Goal: Communication & Community: Answer question/provide support

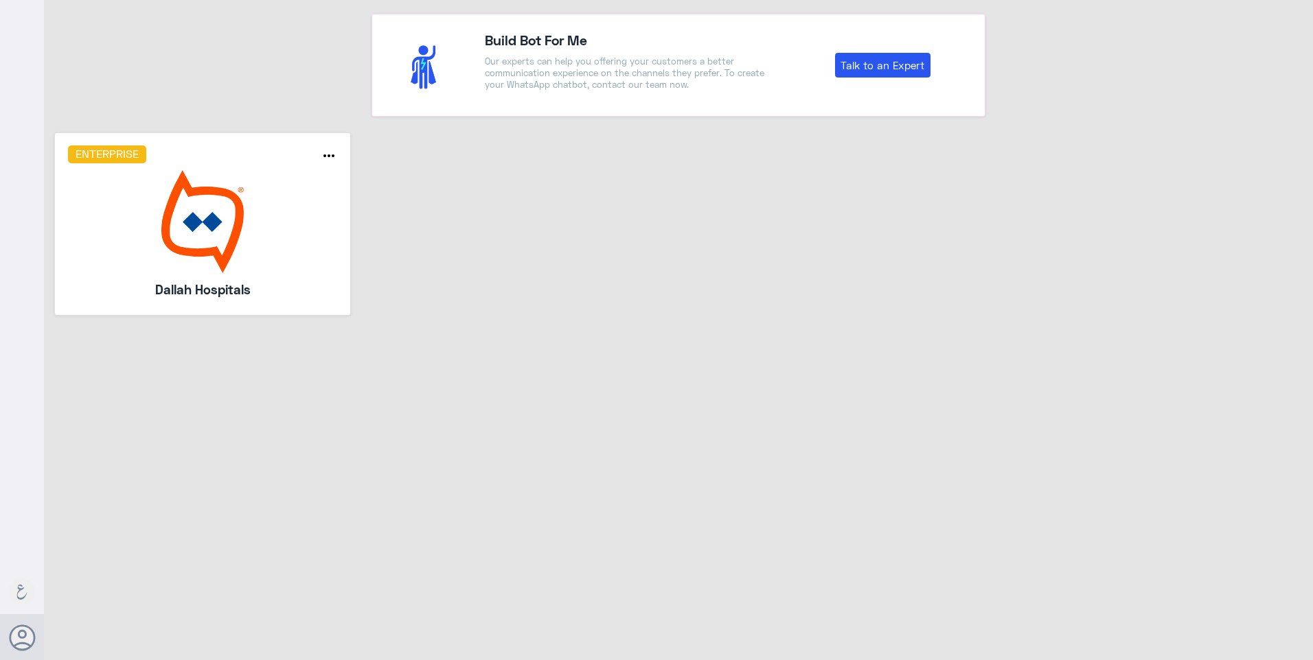
click at [222, 182] on img at bounding box center [203, 221] width 270 height 103
click at [225, 194] on img at bounding box center [203, 221] width 270 height 103
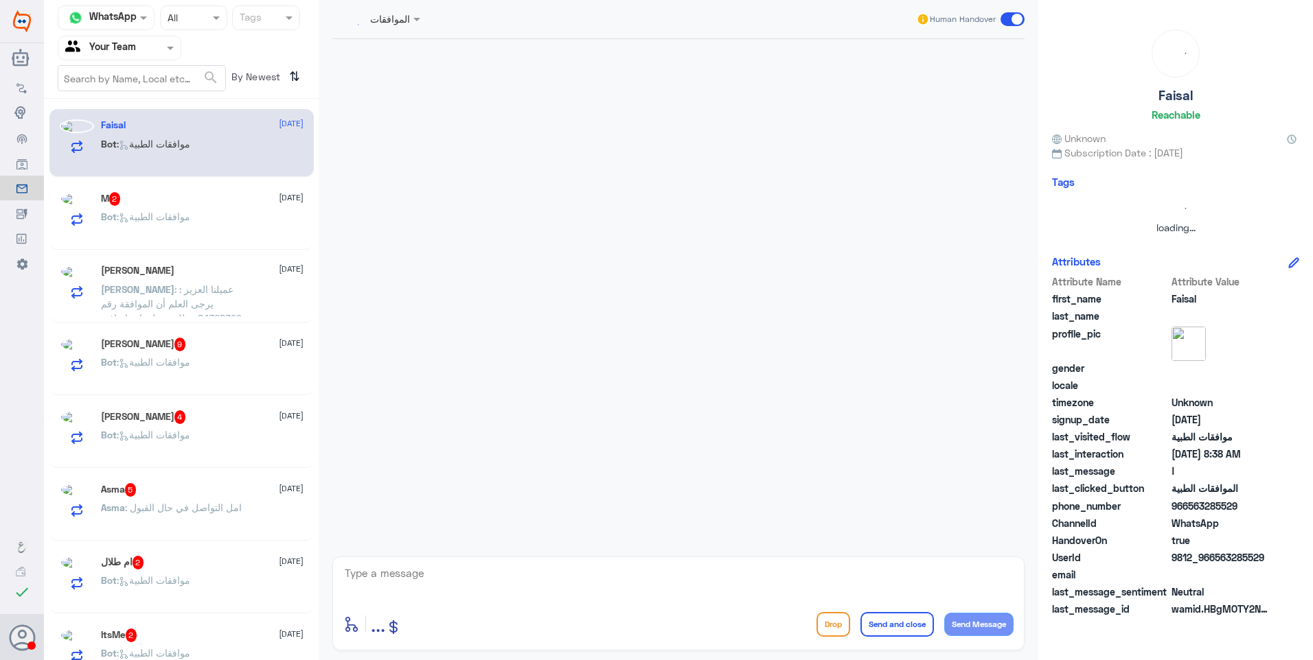
click at [119, 48] on input "text" at bounding box center [103, 48] width 76 height 16
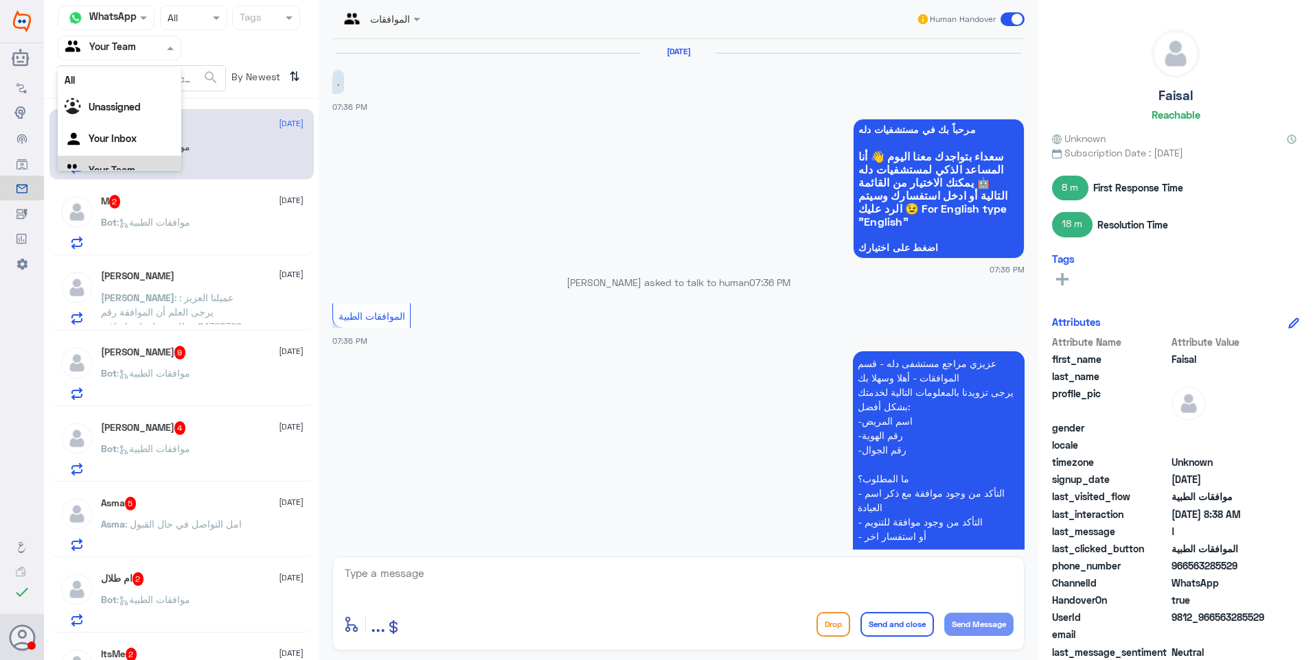
scroll to position [1274, 0]
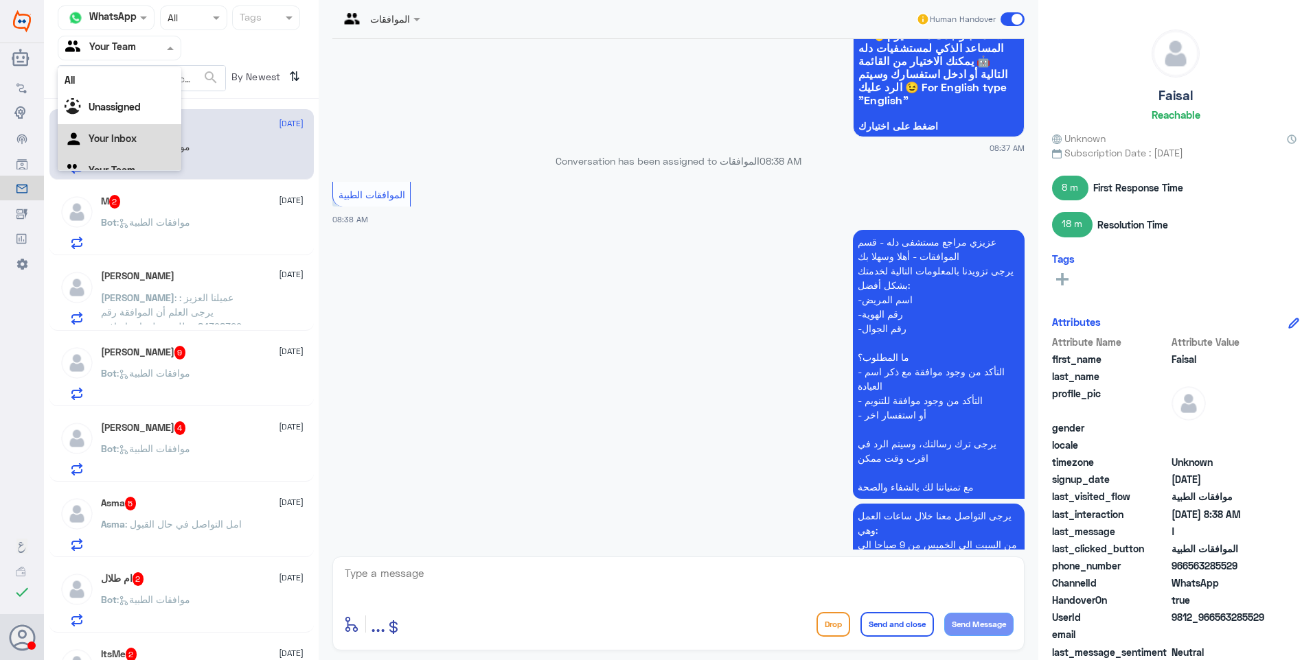
click at [457, 178] on div "الموافقات الطبية 08:38 AM" at bounding box center [678, 201] width 692 height 47
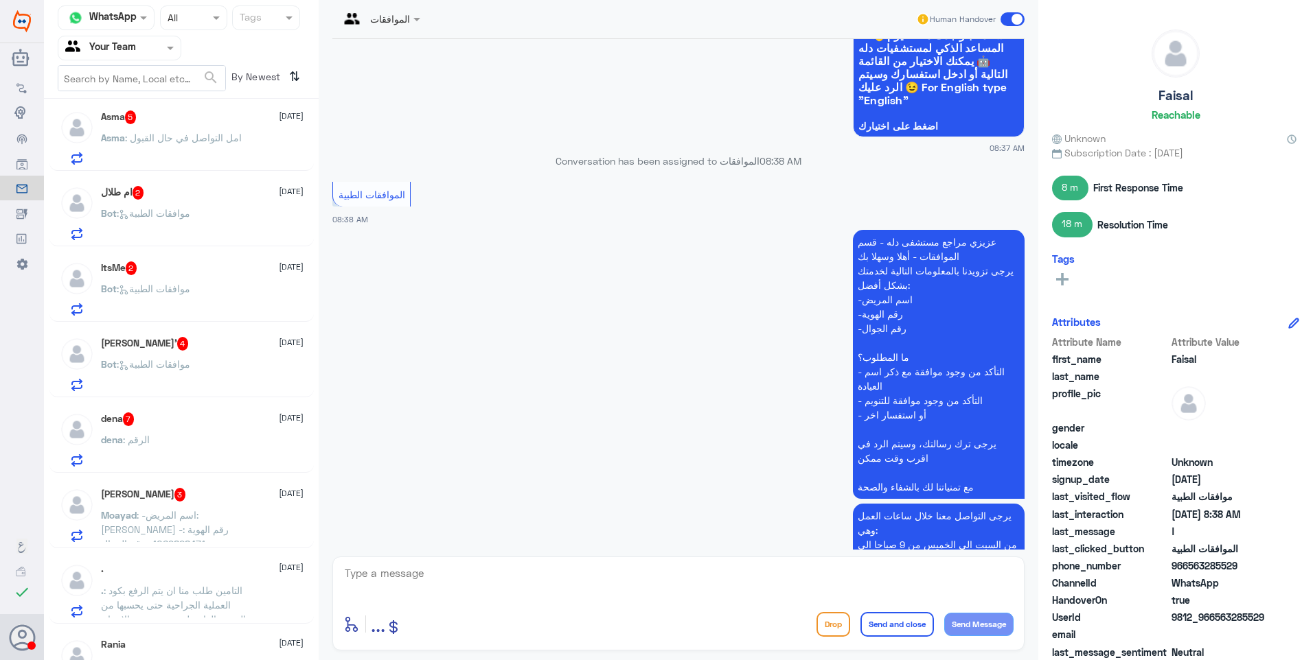
scroll to position [419, 0]
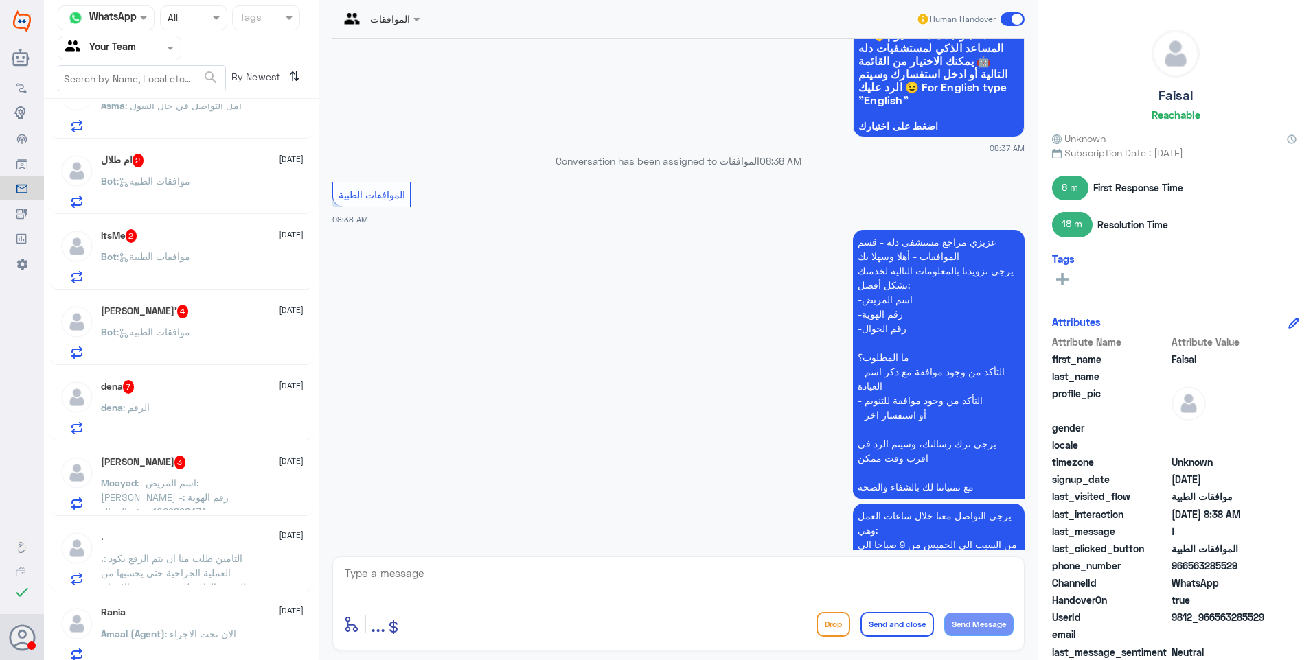
click at [191, 401] on div "dena 7 [DATE] dena : الرقم" at bounding box center [202, 407] width 203 height 54
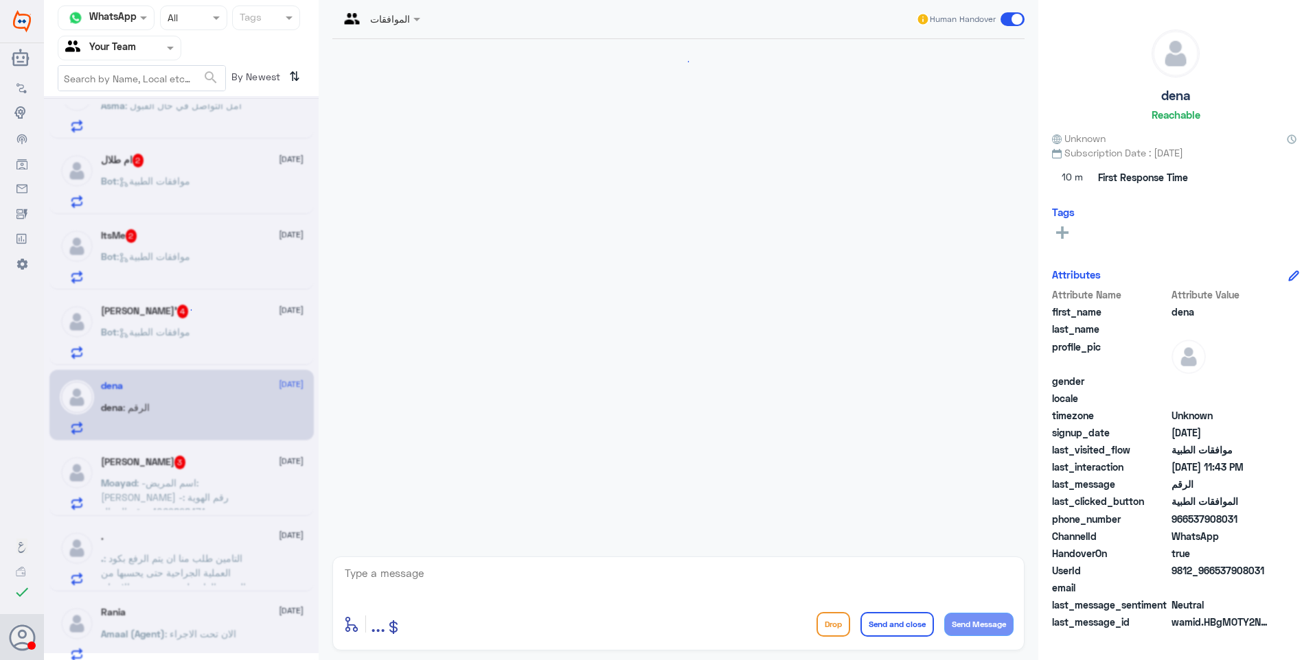
scroll to position [956, 0]
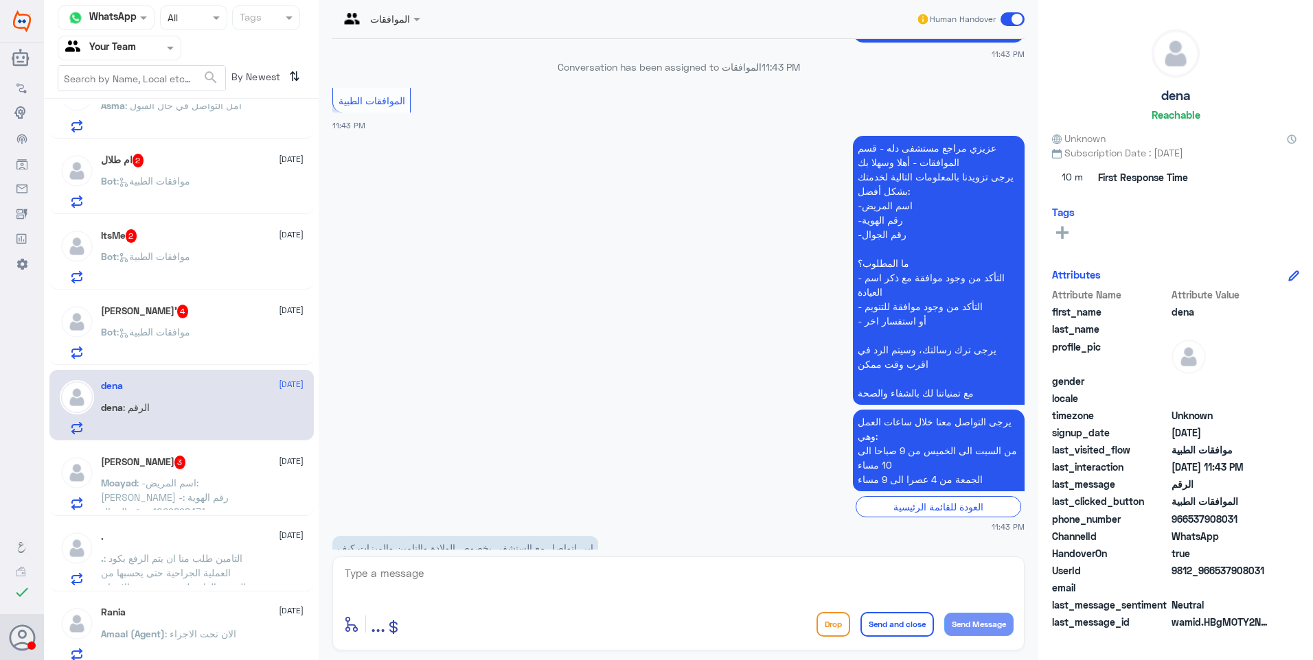
click at [388, 579] on textarea at bounding box center [678, 581] width 670 height 34
type textarea "من خلال الاتصال هاتفيًا على خدمة العملاء على الرقم الموحد 920012222"
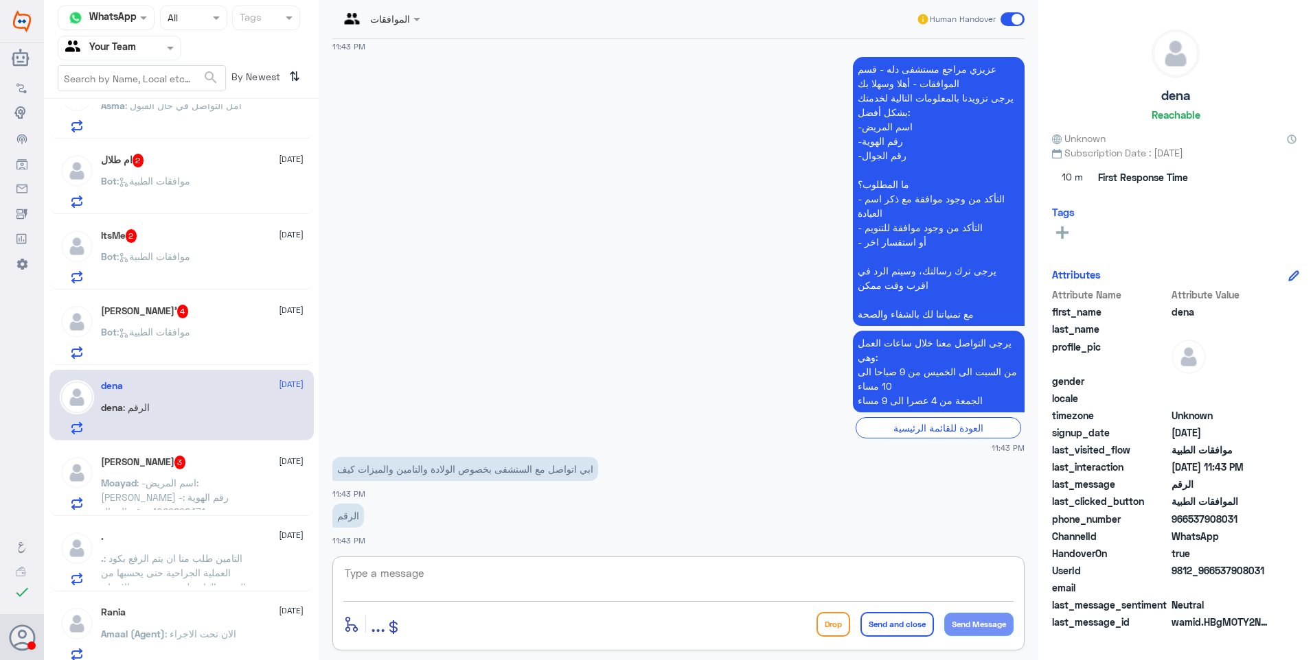
type textarea "ز"
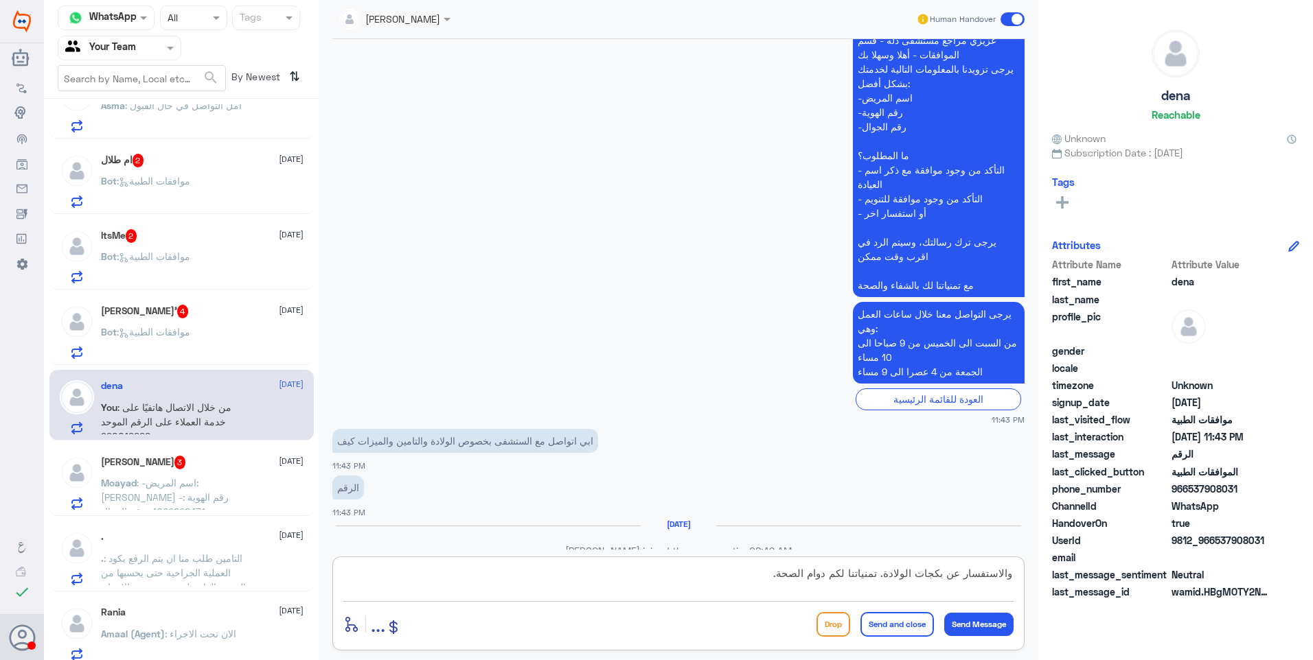
type textarea "والاستفسار عن بكجات الولادة. تمنياتنا لكم دوام الصحة."
click at [899, 631] on button "Send and close" at bounding box center [896, 624] width 73 height 25
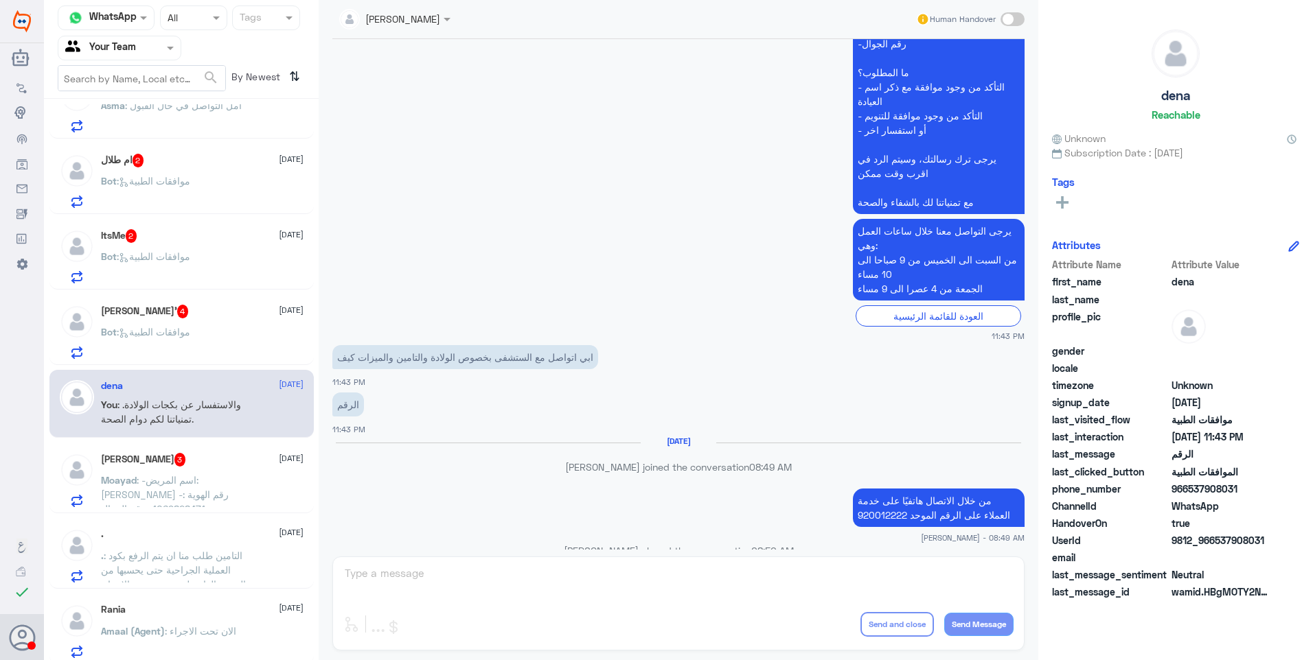
click at [187, 318] on h5 "[PERSON_NAME]’ 4" at bounding box center [145, 312] width 88 height 14
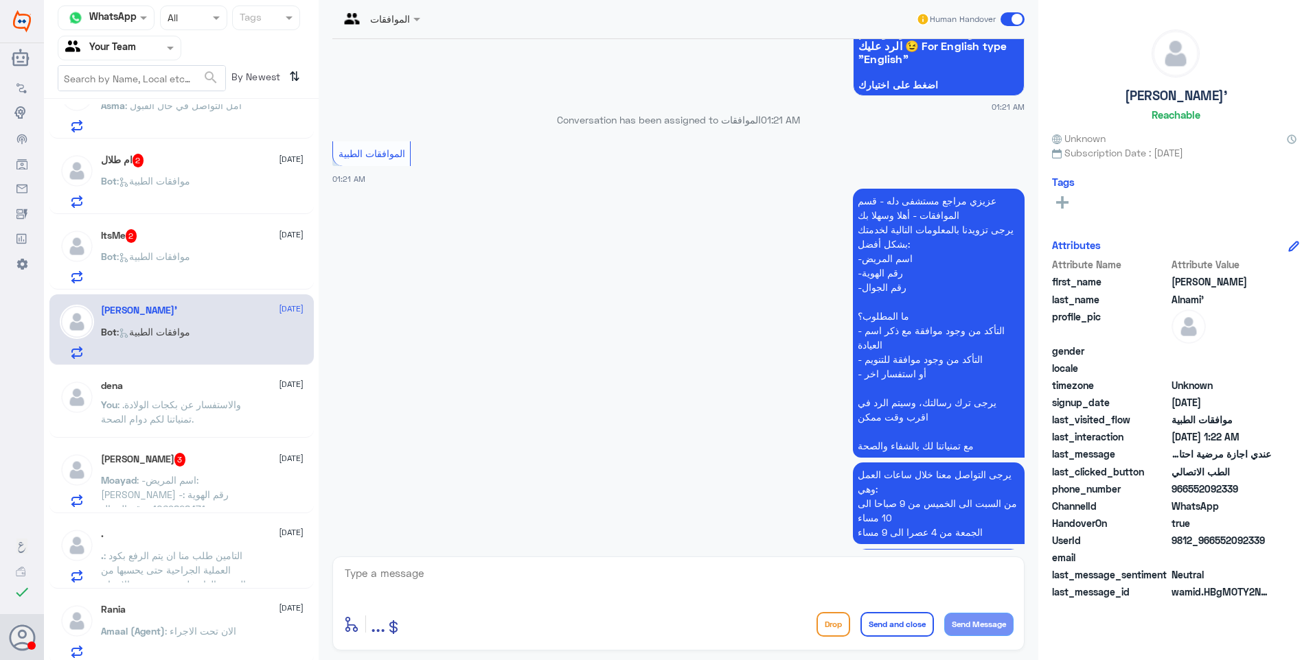
scroll to position [465, 0]
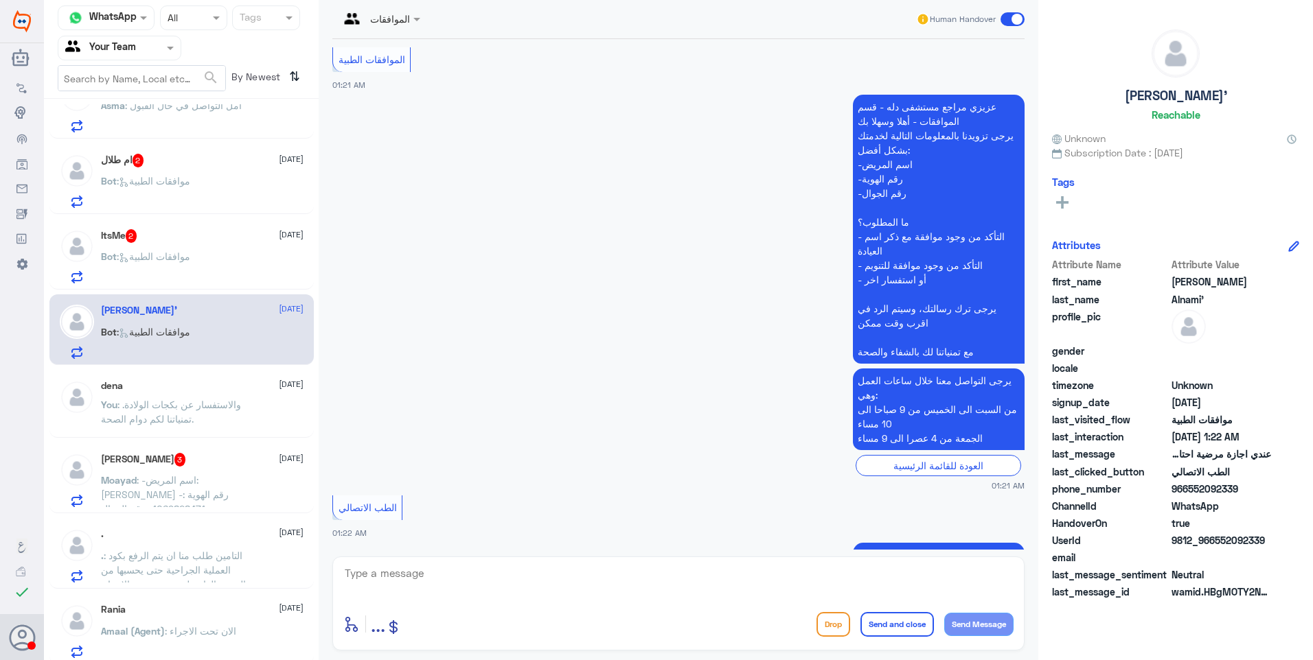
click at [389, 18] on div at bounding box center [379, 18] width 95 height 16
click at [406, 78] on div "Badr Alotaibi" at bounding box center [410, 71] width 58 height 14
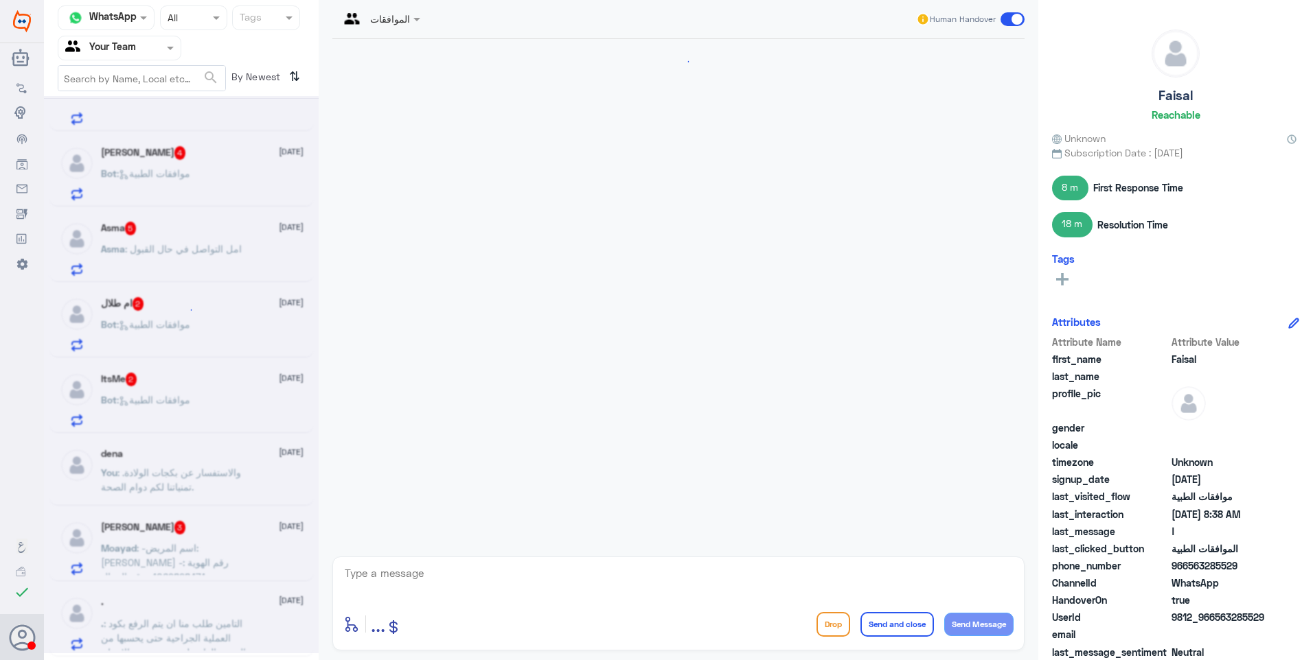
scroll to position [275, 0]
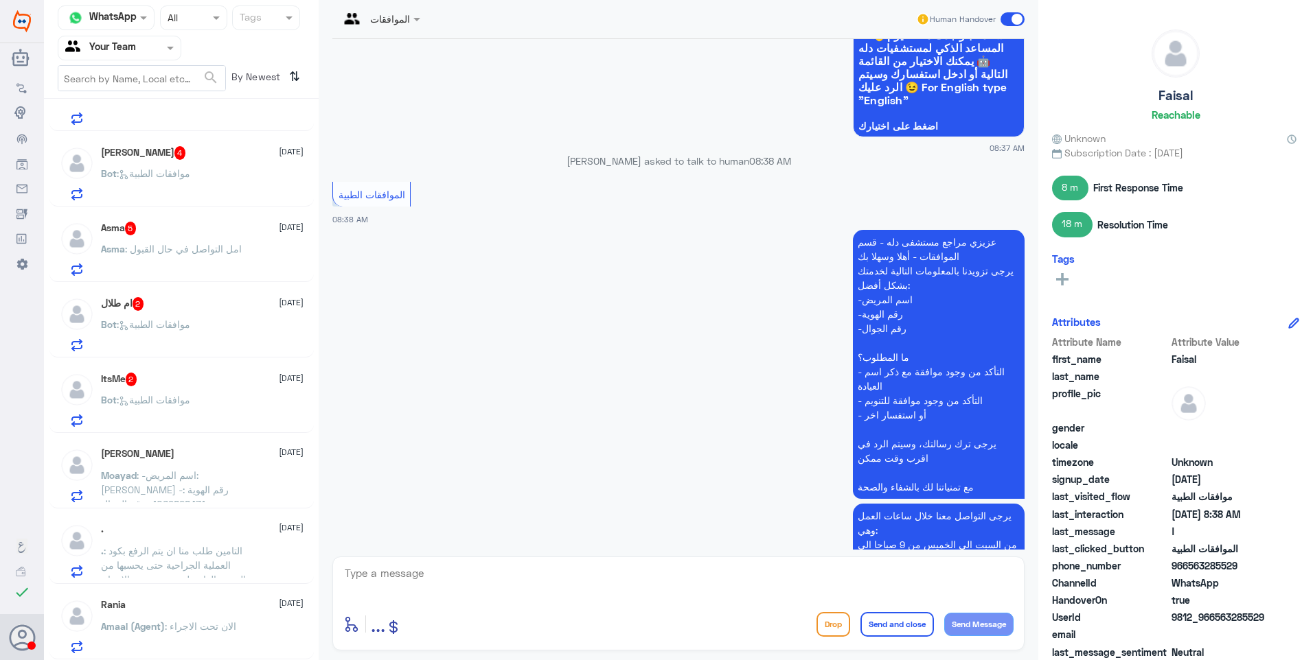
click at [214, 391] on div "ItsMe 2 [DATE] Bot : موافقات الطبية" at bounding box center [202, 400] width 203 height 54
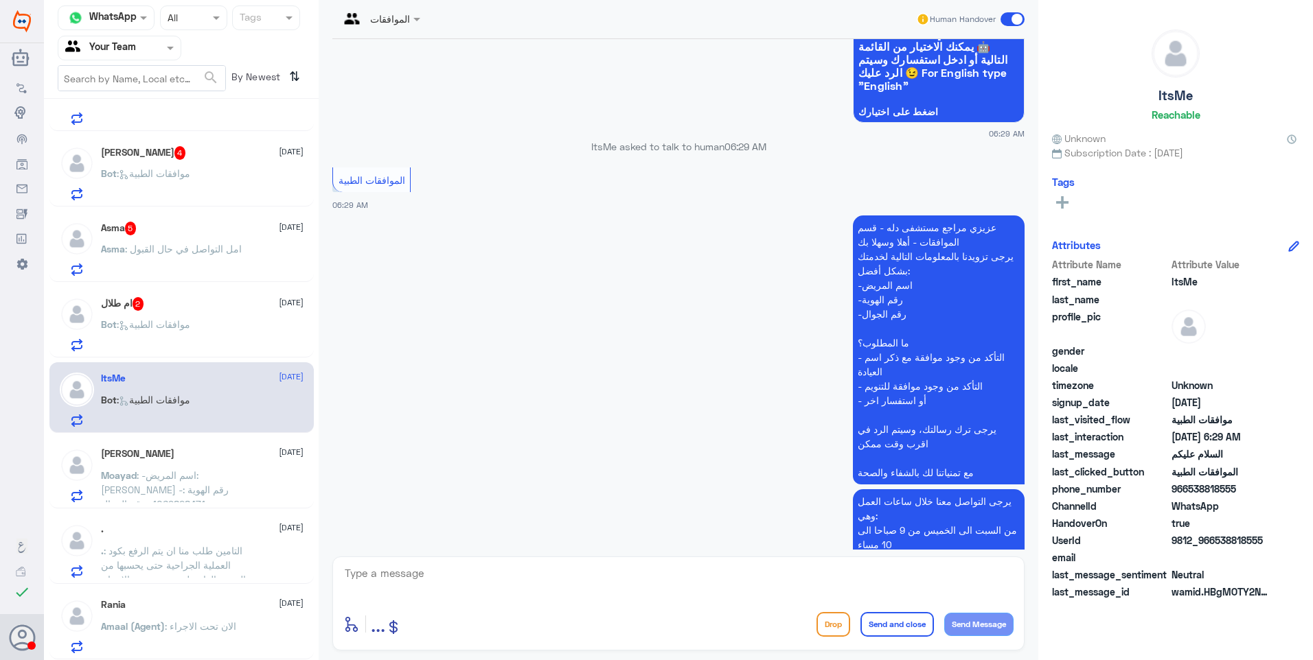
scroll to position [149, 0]
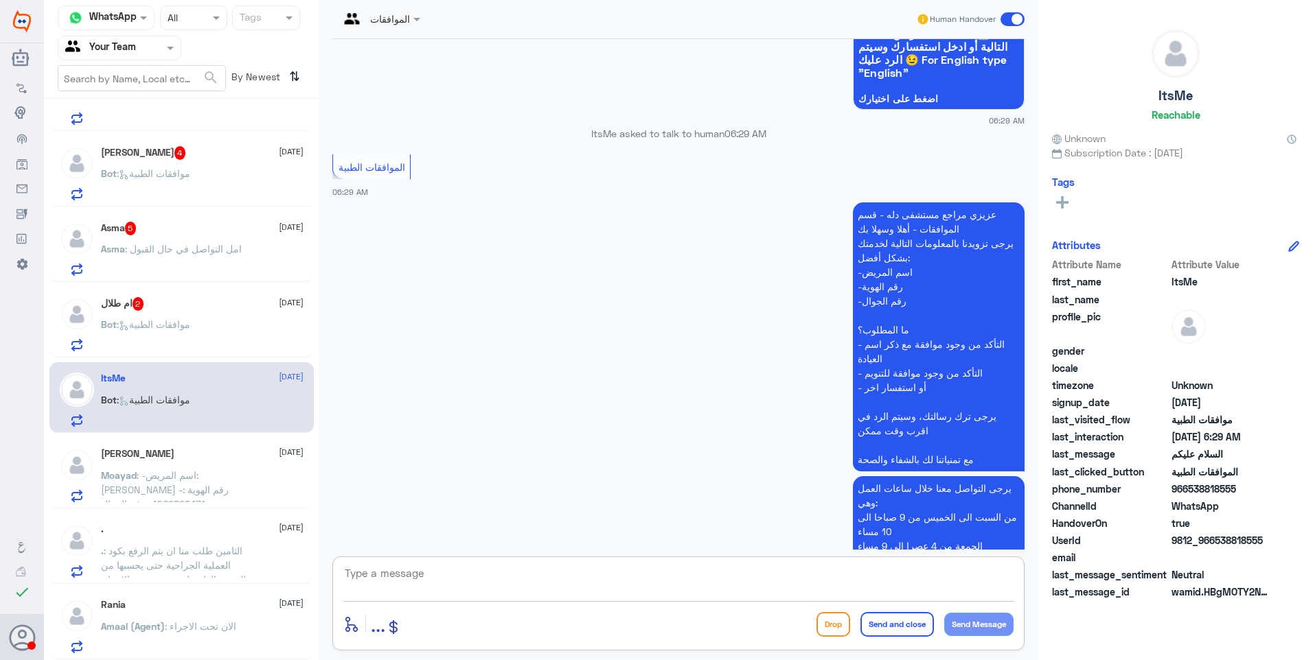
click at [479, 579] on textarea at bounding box center [678, 581] width 670 height 34
type textarea "تفضل زودنا ببياناتك ووضح لنا استفسارك"
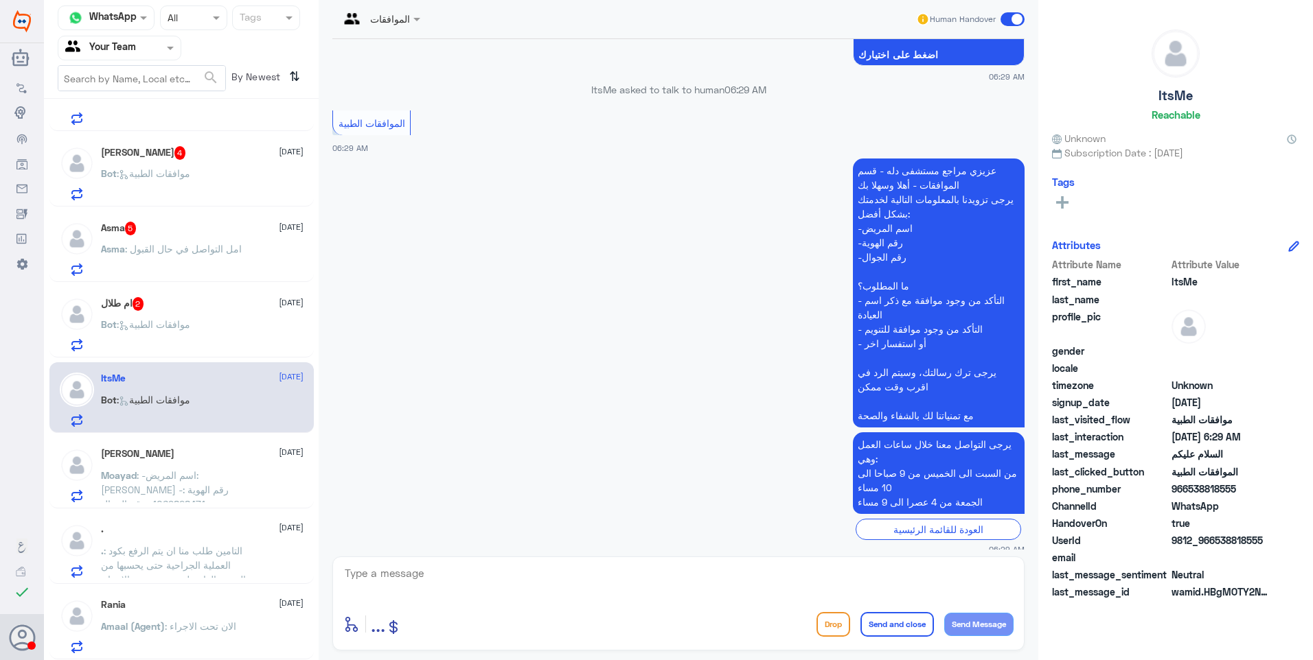
click at [182, 313] on div "ام طلال 2 [DATE] Bot : موافقات الطبية" at bounding box center [202, 324] width 203 height 54
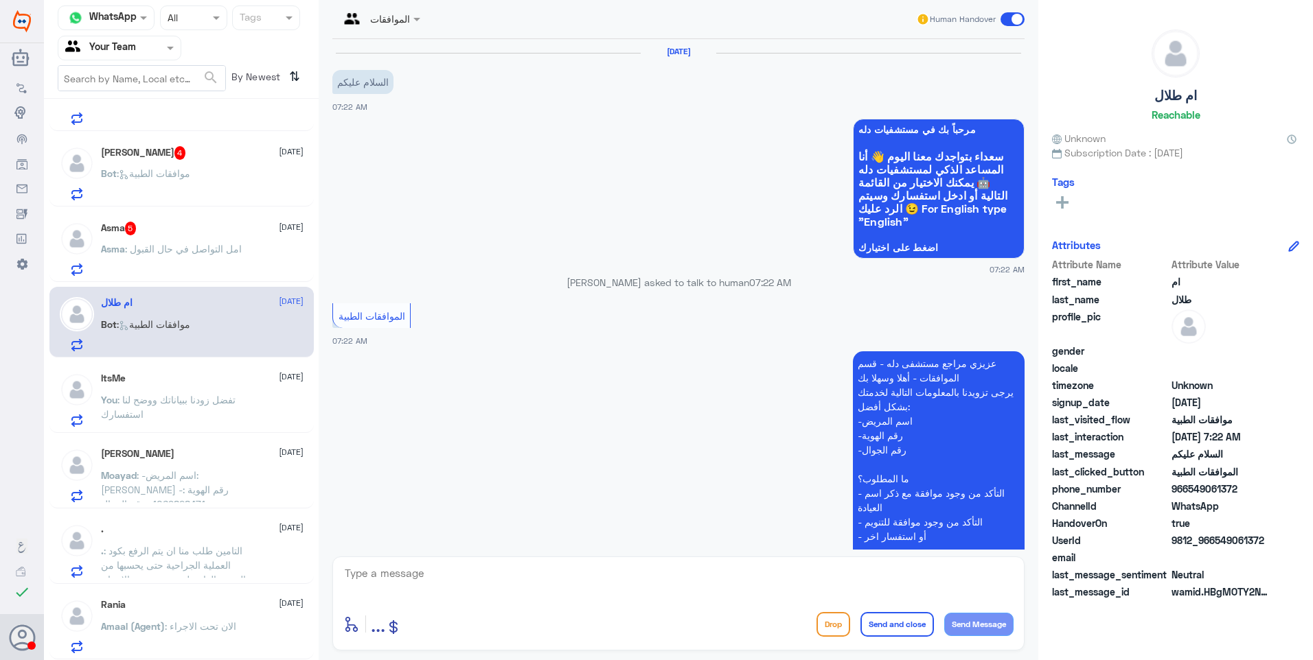
scroll to position [149, 0]
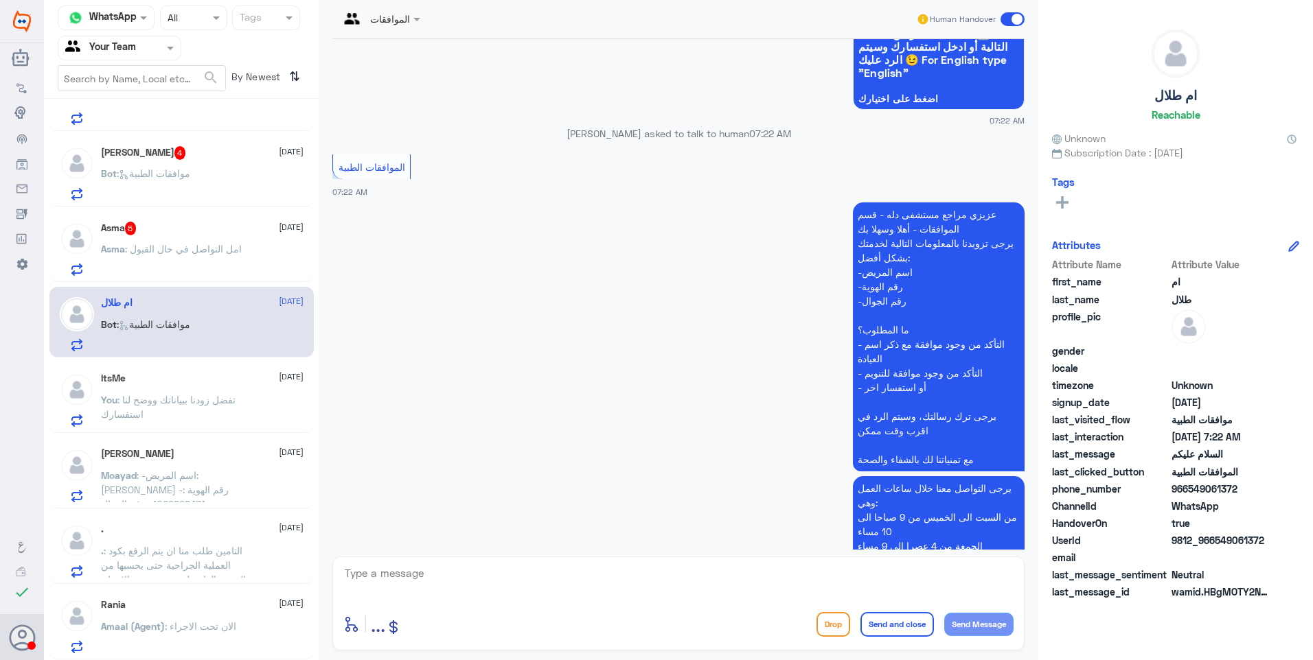
click at [202, 393] on p "You : تفضل زودنا ببياناتك ووضح لنا استفسارك" at bounding box center [178, 410] width 154 height 34
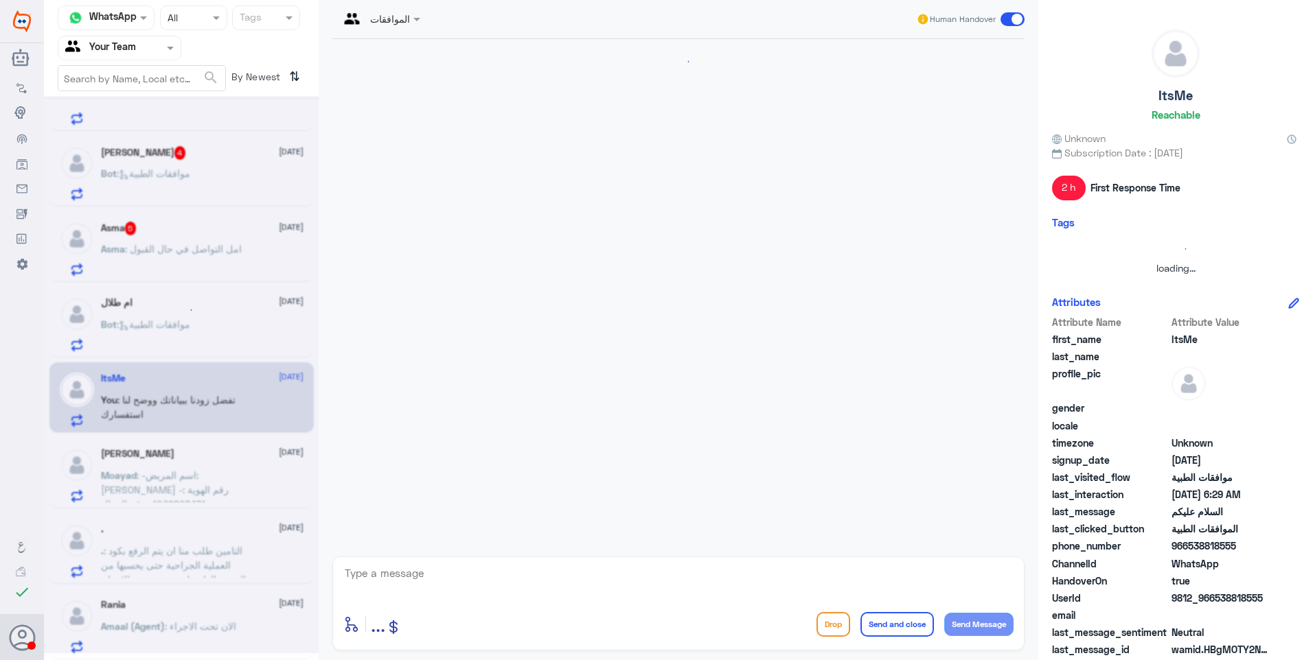
scroll to position [218, 0]
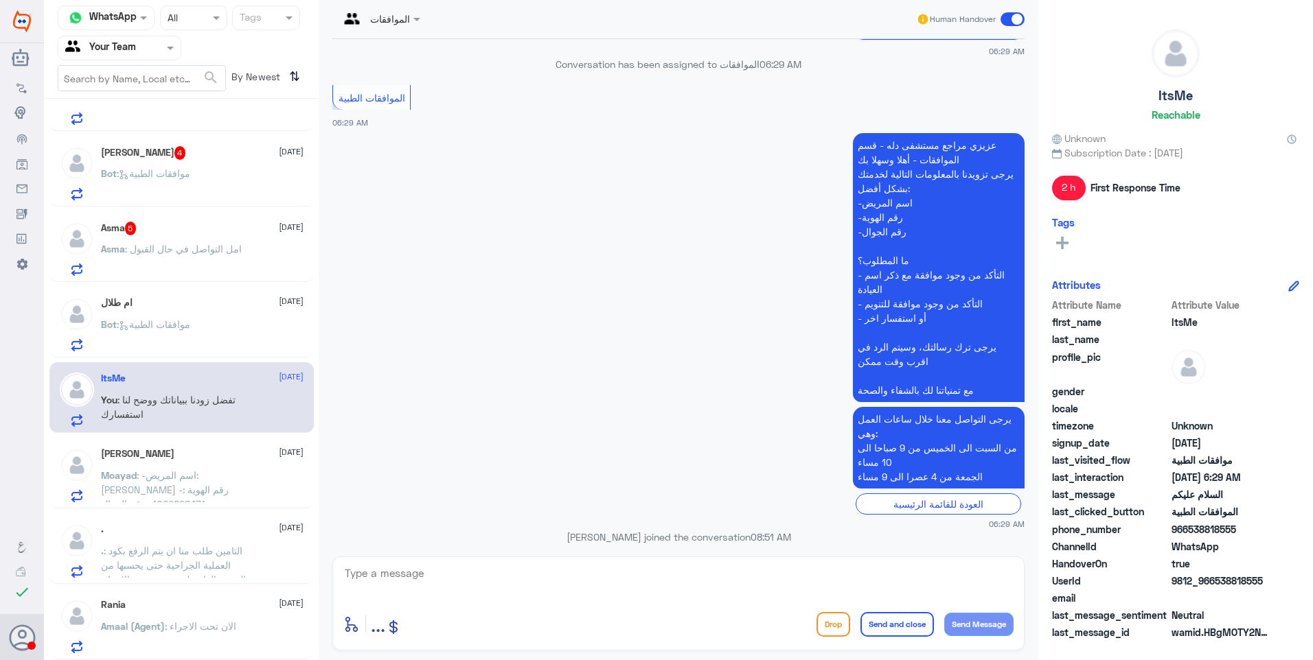
click at [927, 558] on p "تفضل زودنا ببياناتك ووضح لنا استفسارك" at bounding box center [940, 570] width 168 height 24
copy div "تفضل زودنا ببياناتك ووضح لنا استفسارك"
click at [195, 311] on div "ام طلال [DATE] Bot : موافقات الطبية" at bounding box center [202, 324] width 203 height 54
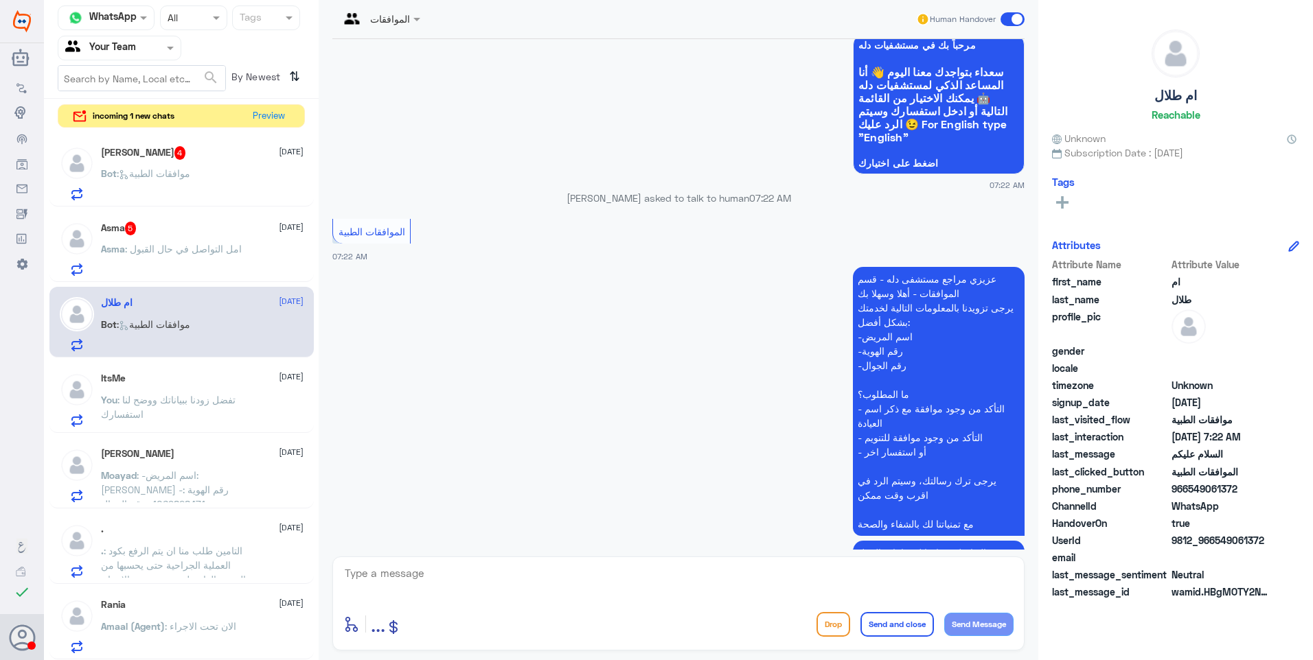
scroll to position [149, 0]
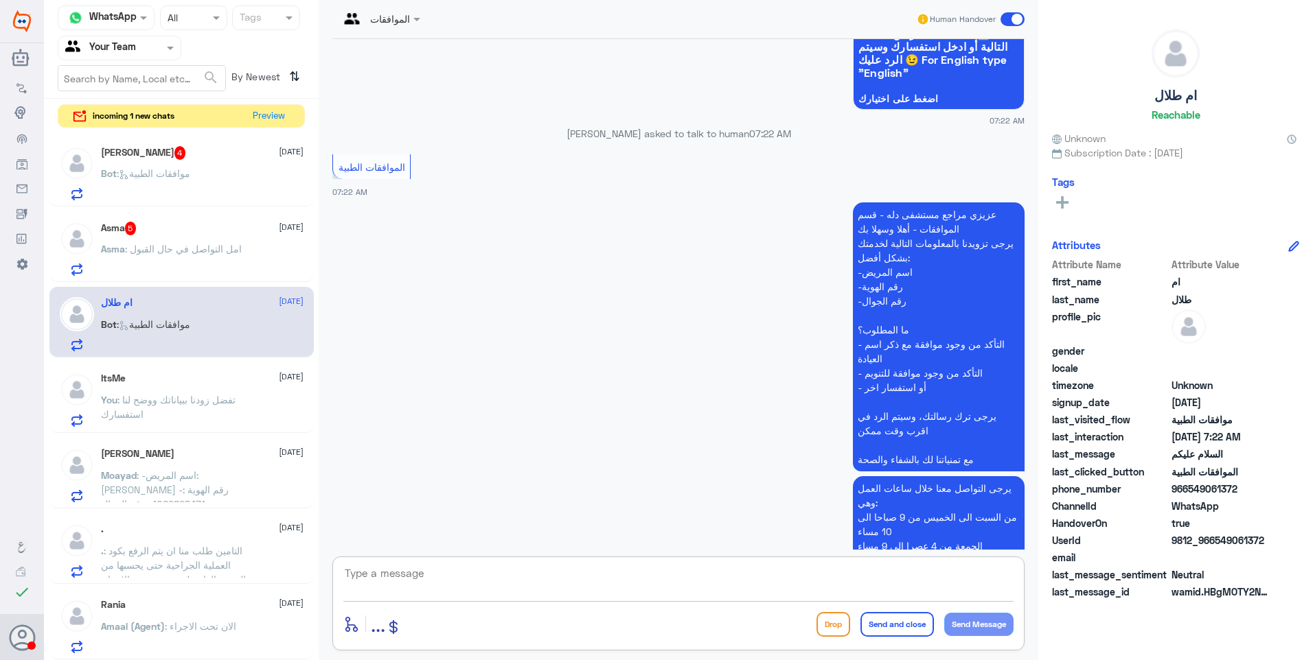
click at [448, 586] on textarea at bounding box center [678, 581] width 670 height 34
paste textarea "تفضل زودنا ببياناتك ووضح لنا استفسارك"
type textarea "تفضل زودنا ببياناتك ووضح لنا استفسارك"
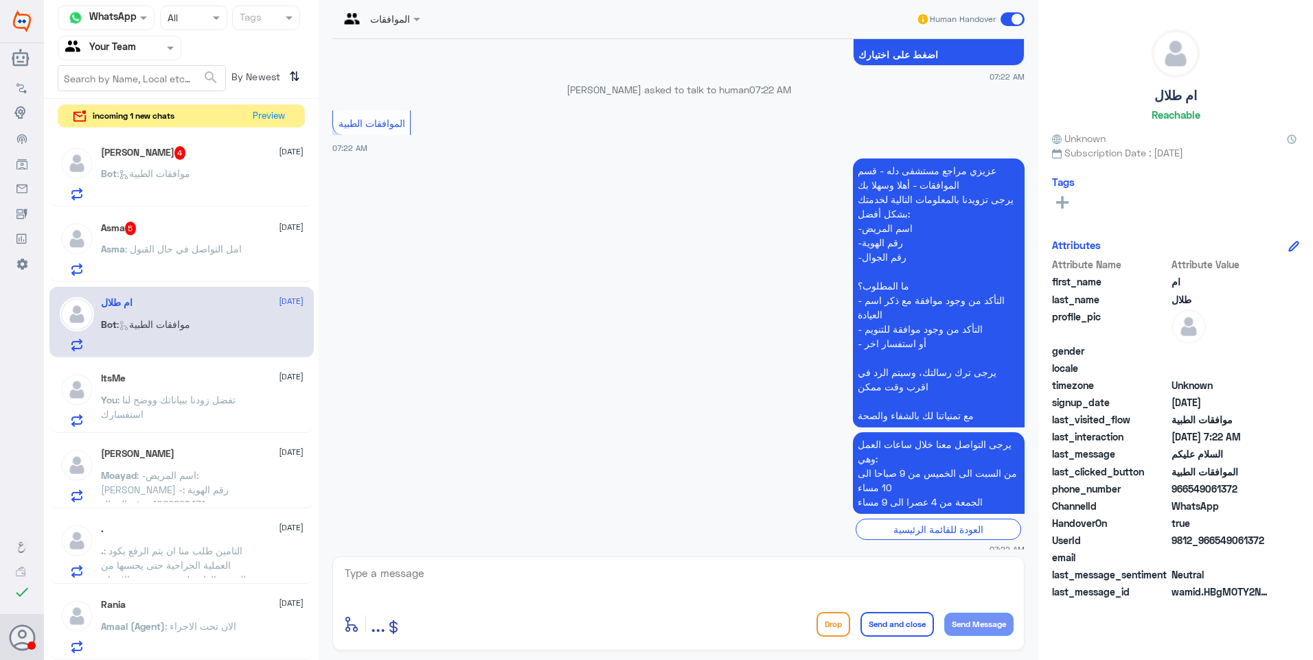
click at [198, 247] on span ": امل التواصل في حال القبول" at bounding box center [183, 249] width 117 height 12
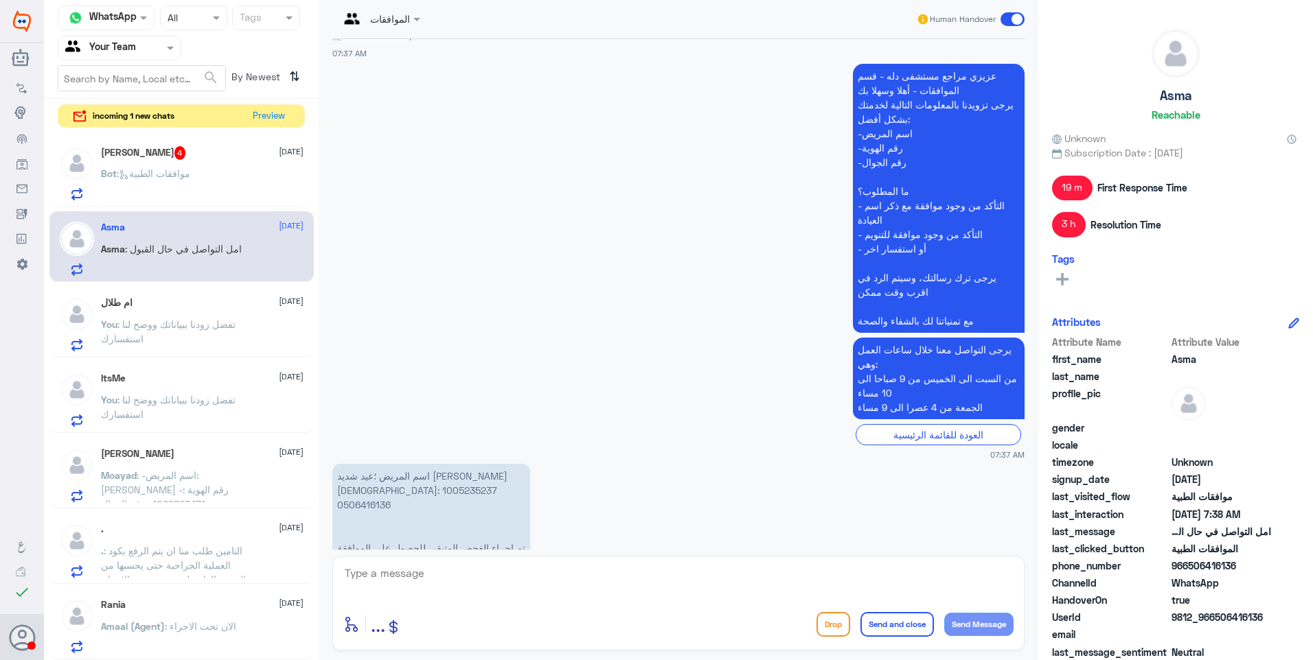
click at [363, 464] on p "اسم المريض ؛عيد شديد [PERSON_NAME] الهوية: 1005235237 0506416136 تم اجراء الفحص…" at bounding box center [431, 512] width 198 height 96
copy p "1005235237"
drag, startPoint x: 391, startPoint y: 395, endPoint x: 316, endPoint y: 391, distance: 74.9
click at [319, 391] on div "الموافقات Human Handover [DATE] عزيزي مراجع مستشفى دله - قسم الموافقات - أهلا و…" at bounding box center [678, 332] width 719 height 665
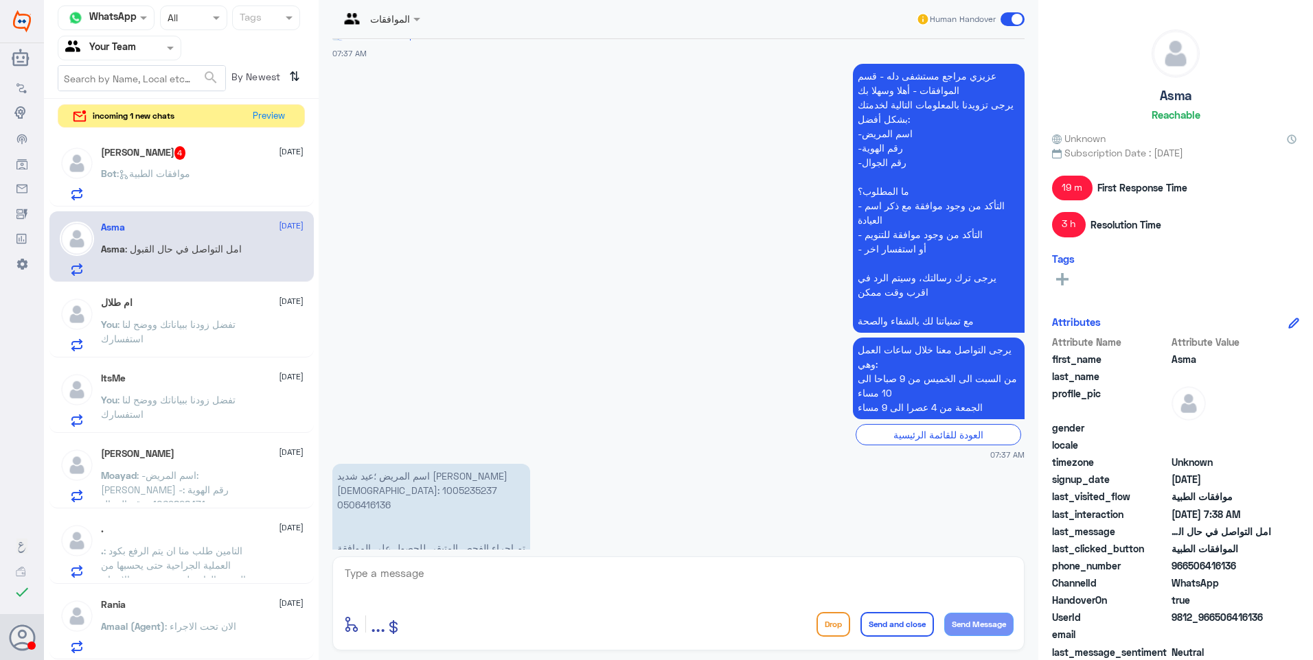
drag, startPoint x: 316, startPoint y: 391, endPoint x: 360, endPoint y: 406, distance: 46.2
click at [360, 464] on p "اسم المريض ؛عيد شديد [PERSON_NAME] الهوية: 1005235237 0506416136 تم اجراء الفحص…" at bounding box center [431, 512] width 198 height 96
copy p "1005235237"
drag, startPoint x: 399, startPoint y: 463, endPoint x: 327, endPoint y: 461, distance: 71.4
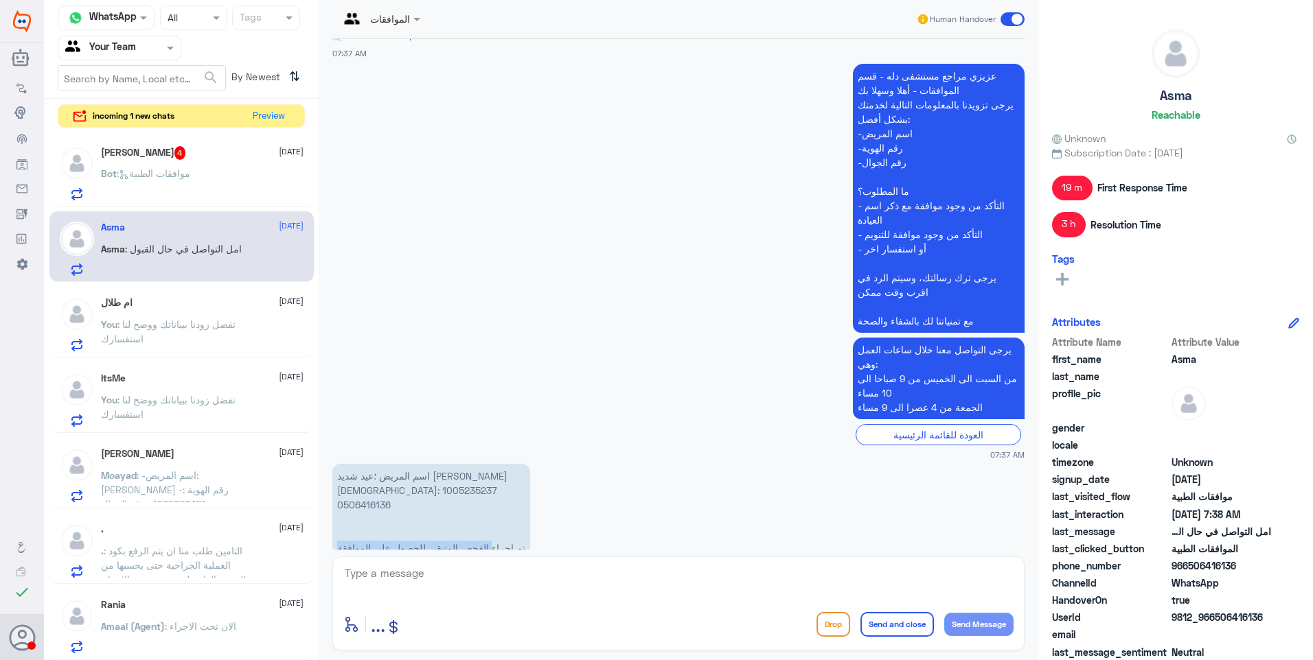
click at [327, 461] on div "[DATE] عزيزي مراجع مستشفى دله - قسم الموافقات - أهلا وسهلا بك يرجى تزويدنا بالم…" at bounding box center [678, 294] width 706 height 511
drag, startPoint x: 327, startPoint y: 461, endPoint x: 421, endPoint y: 476, distance: 95.2
click at [421, 476] on p "اسم المريض ؛عيد شديد [PERSON_NAME] الهوية: 1005235237 0506416136 تم اجراء الفحص…" at bounding box center [431, 512] width 198 height 96
click at [443, 464] on p "اسم المريض ؛عيد شديد [PERSON_NAME] الهوية: 1005235237 0506416136 تم اجراء الفحص…" at bounding box center [431, 512] width 198 height 96
click at [393, 574] on textarea at bounding box center [678, 581] width 670 height 34
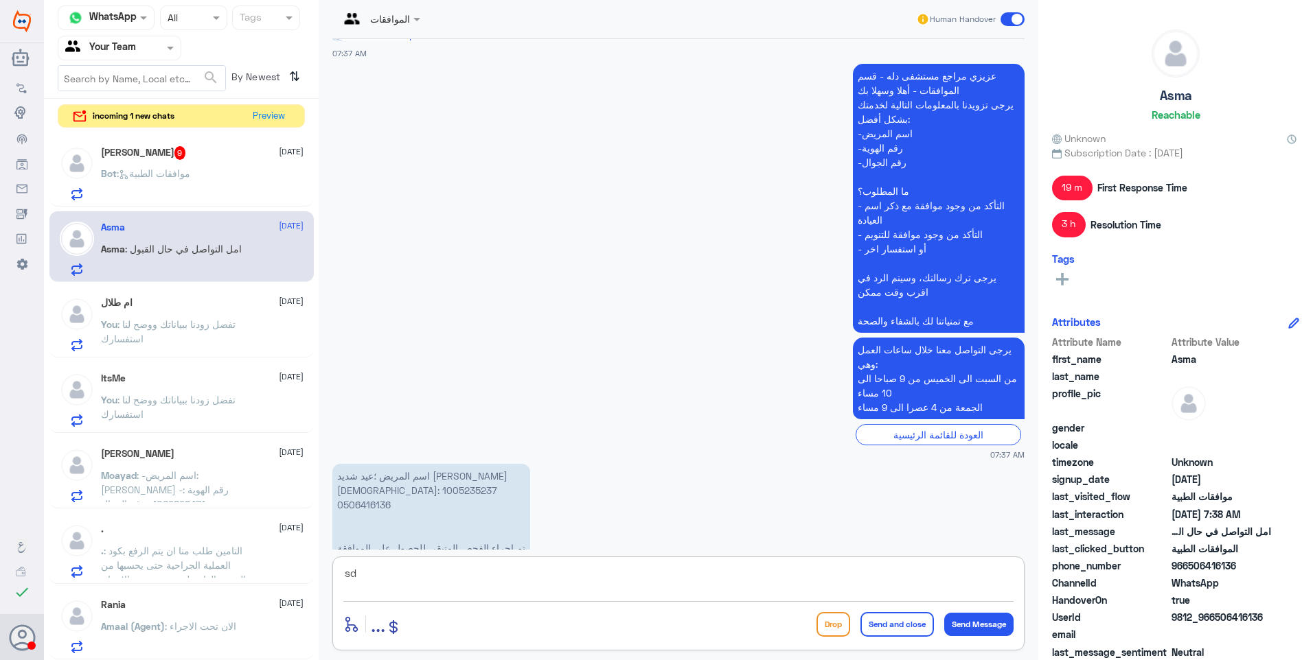
type textarea "s"
type textarea "م"
type textarea "تم تحويل الحالة الى قسم موافقات التنويم لمتابعتها بأقرب وقت"
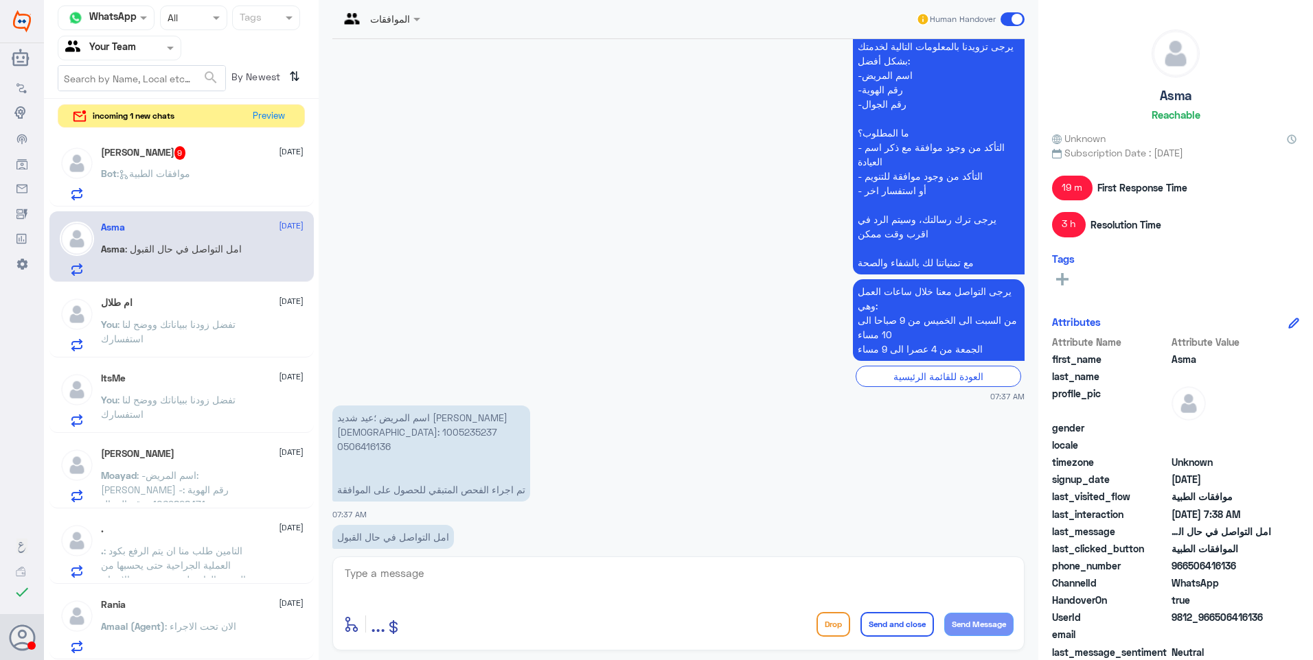
click at [196, 165] on div "[PERSON_NAME] 9 [DATE] Bot : موافقات الطبية" at bounding box center [202, 173] width 203 height 54
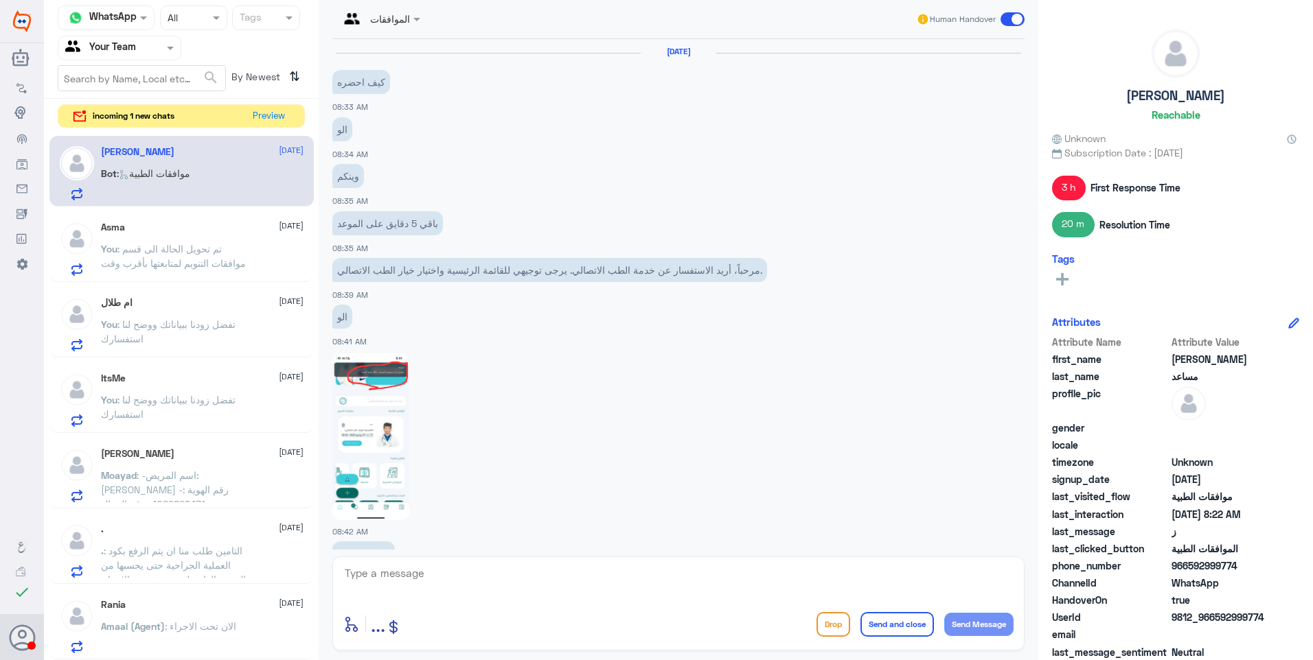
scroll to position [1108, 0]
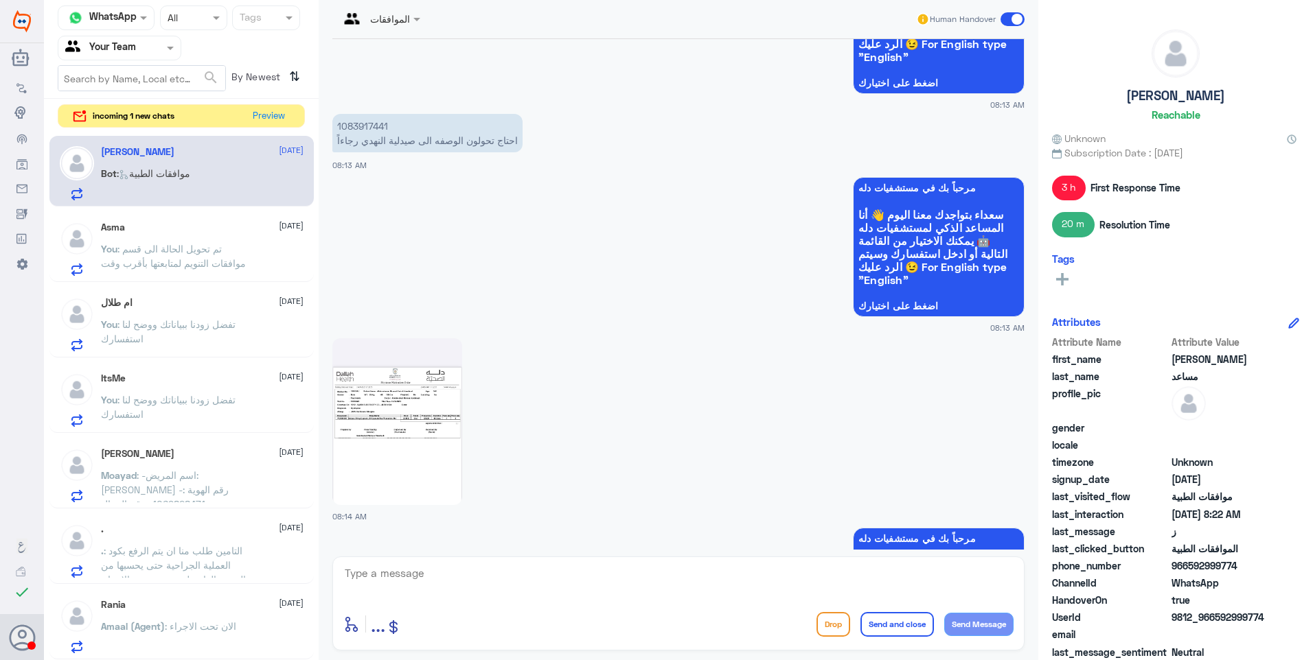
click at [429, 419] on img at bounding box center [397, 421] width 130 height 167
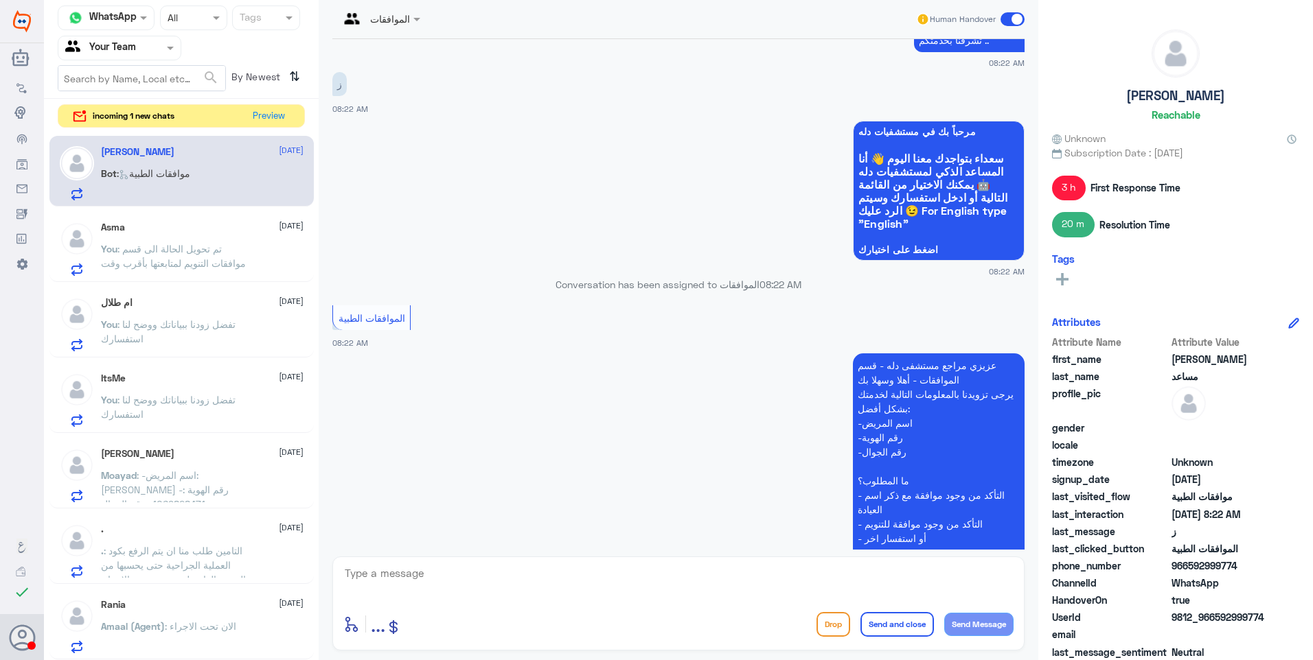
scroll to position [2362, 0]
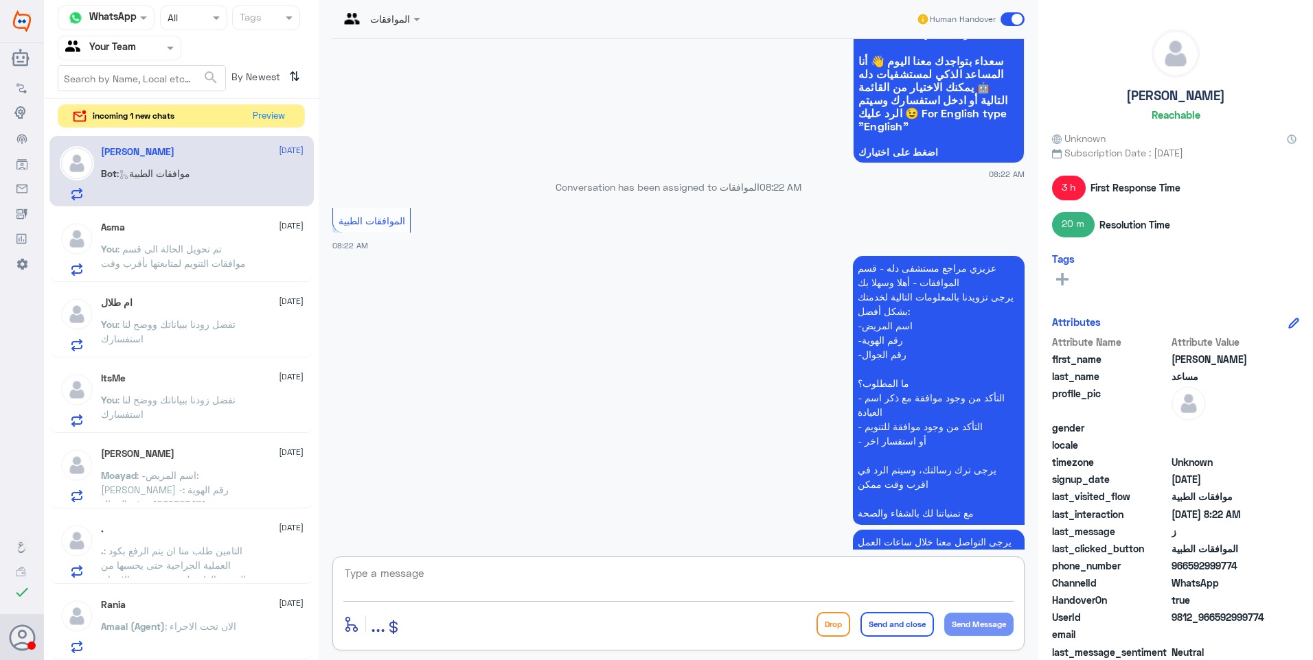
click at [424, 582] on textarea at bounding box center [678, 581] width 670 height 34
paste textarea "تفضل زودنا ببياناتك ووضح لنا استفسارك"
type textarea "تفضل زودنا ببياناتك ووضح لنا استفسارك"
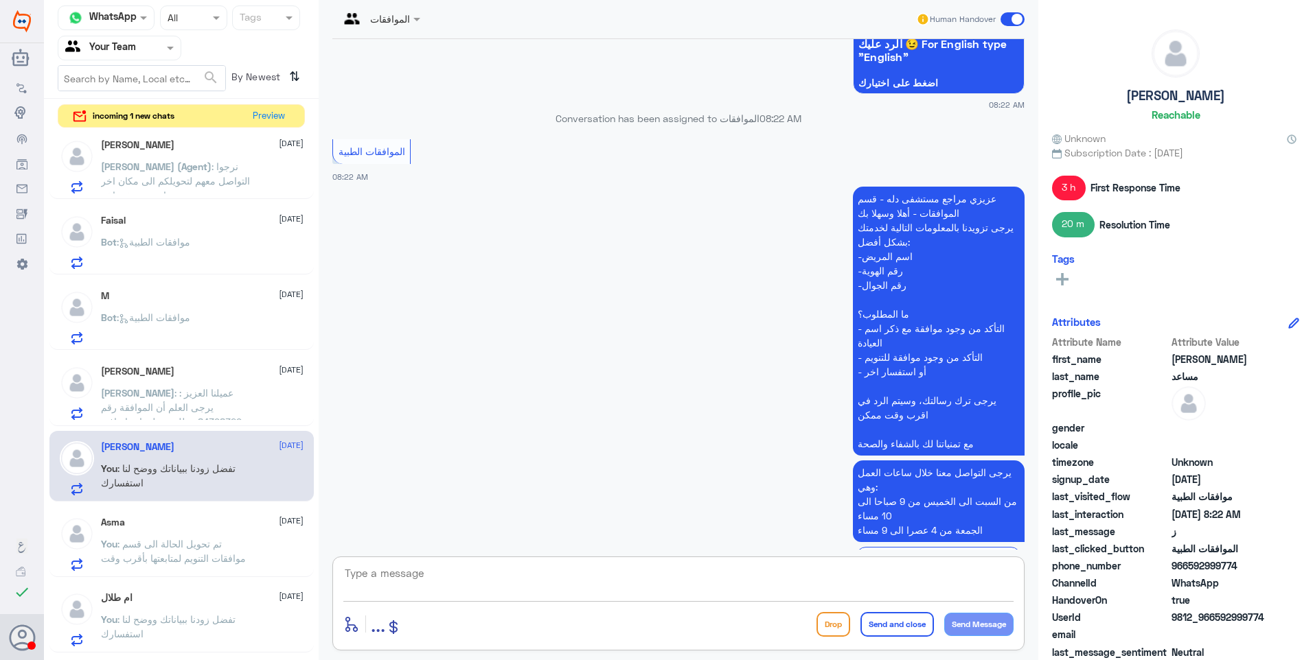
scroll to position [0, 0]
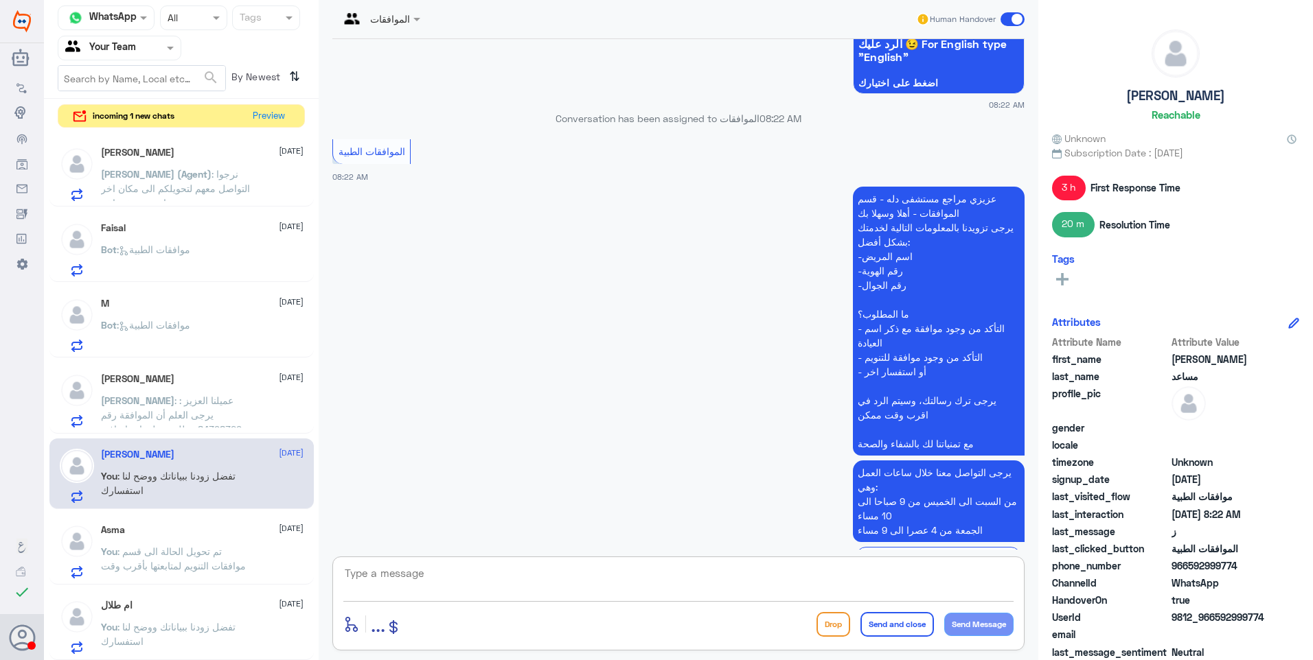
click at [198, 404] on span ": عميلنا العزيز : يرجى العلم أن الموافقة رقم :84398329 تتطلب معلومات إضافية قمن…" at bounding box center [174, 458] width 146 height 127
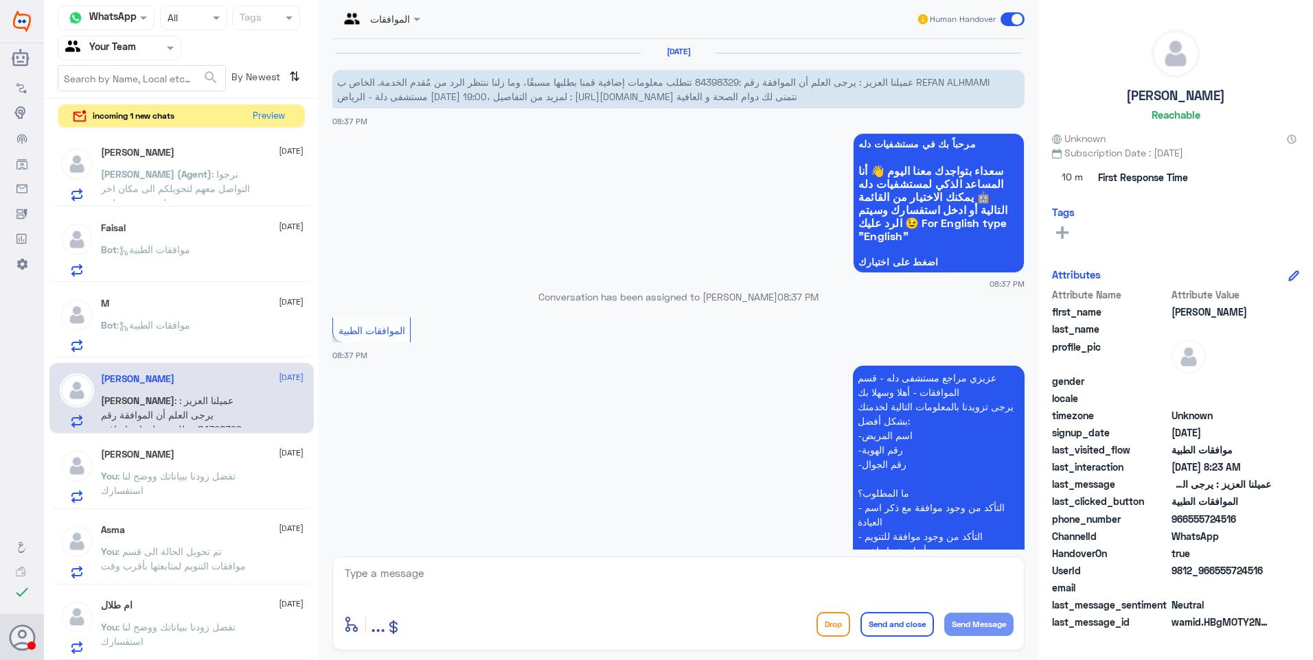
scroll to position [1311, 0]
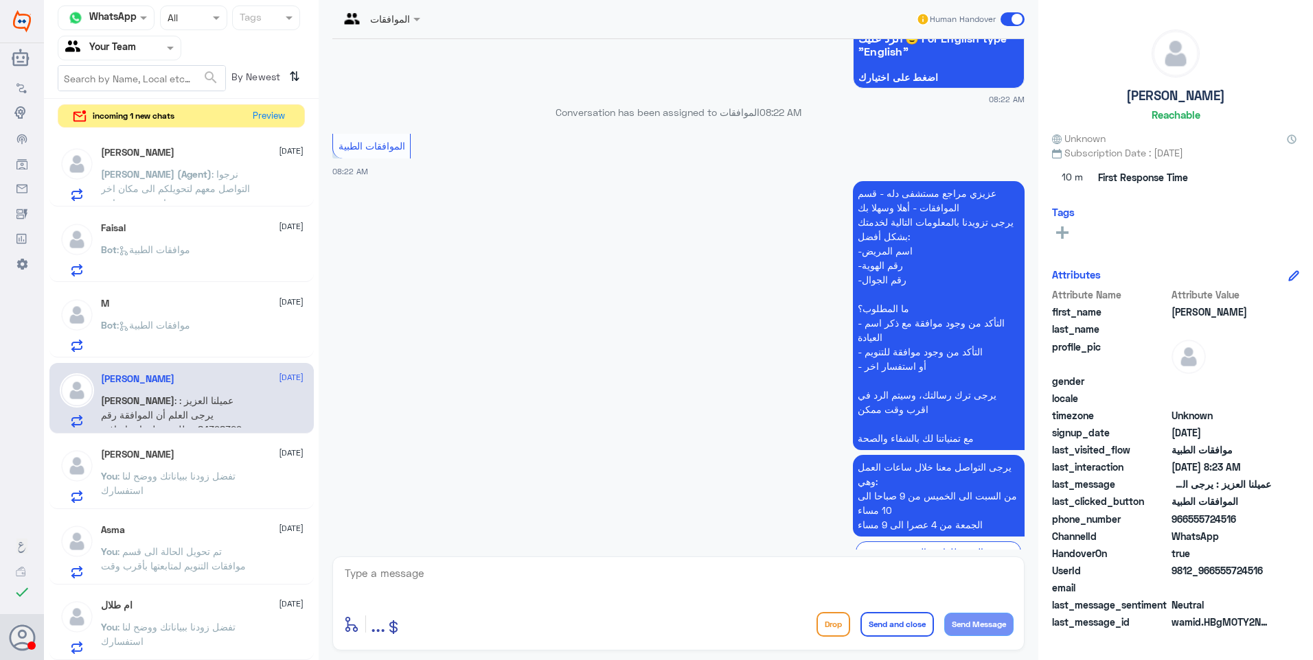
click at [647, 588] on span "عميلنا العزيز : يرجى العلم أن الموافقة رقم :84398329 تتطلب معلومات إضافية قمنا …" at bounding box center [663, 601] width 652 height 26
copy span "84398329"
click at [422, 578] on textarea at bounding box center [678, 581] width 670 height 34
type textarea "تم رفع الحالة الى قسم موافقات التنويم لمتابعتها بأقرب وقت"
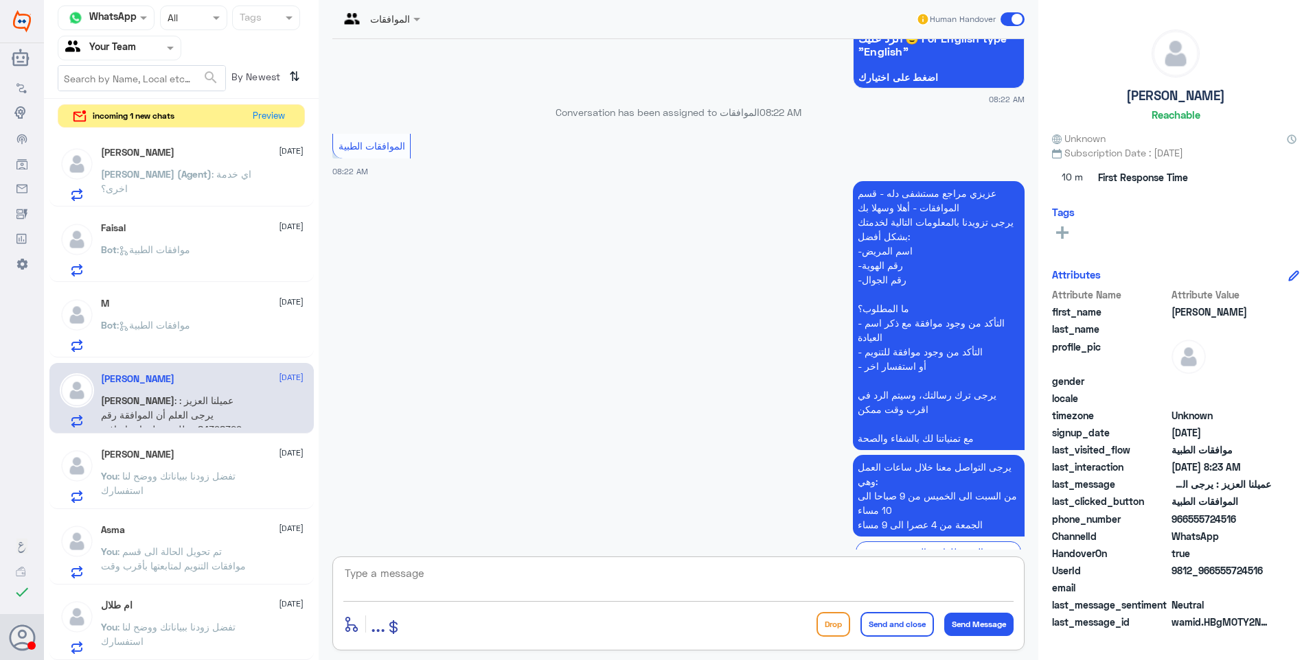
scroll to position [1370, 0]
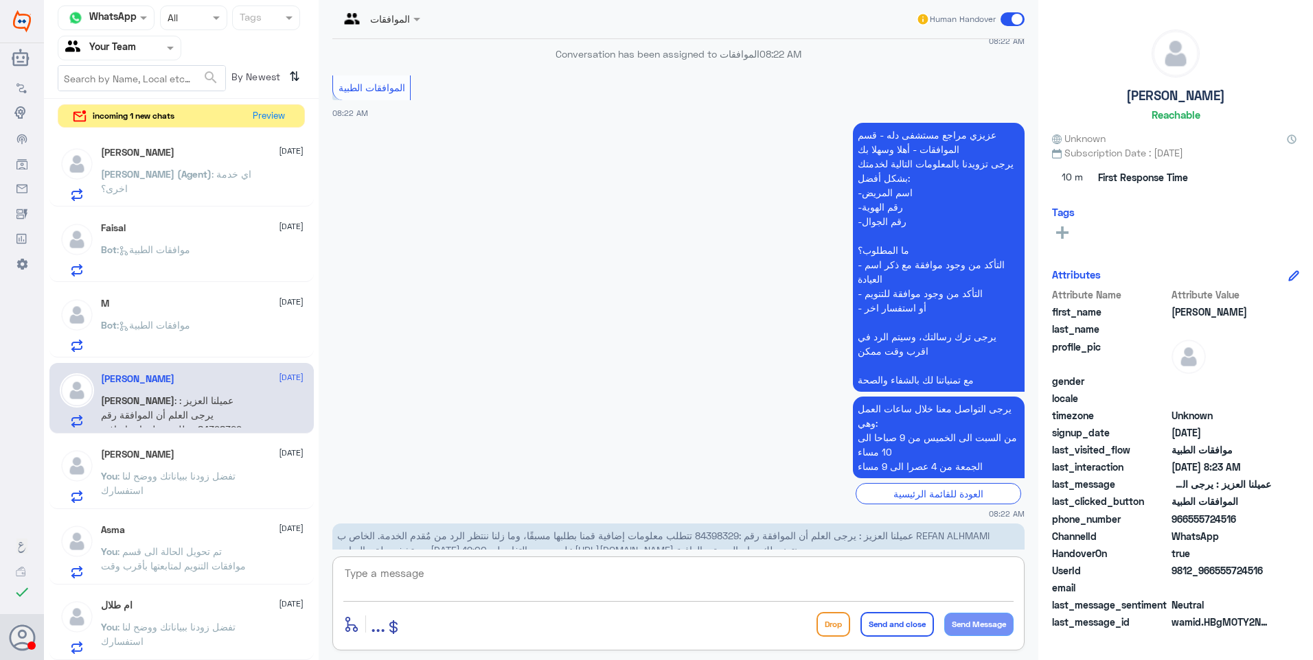
click at [181, 292] on div "M [DATE] Bot : موافقات الطبية" at bounding box center [181, 323] width 264 height 71
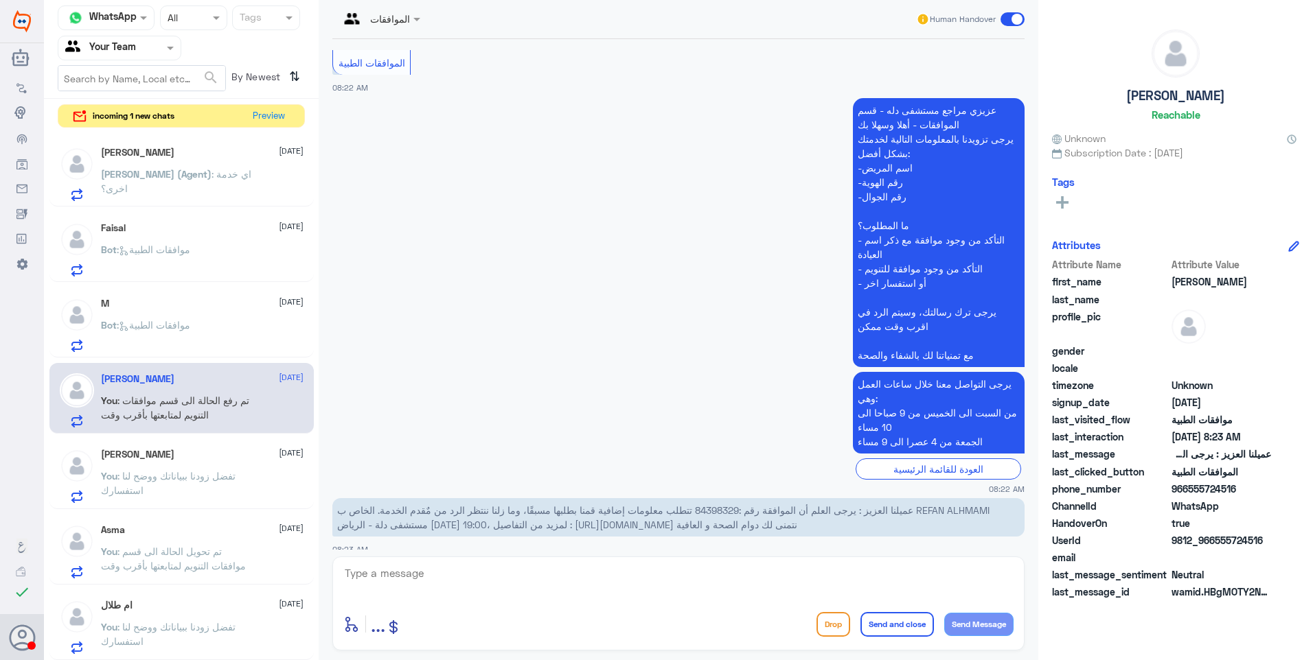
click at [205, 300] on div "M [DATE]" at bounding box center [202, 304] width 203 height 12
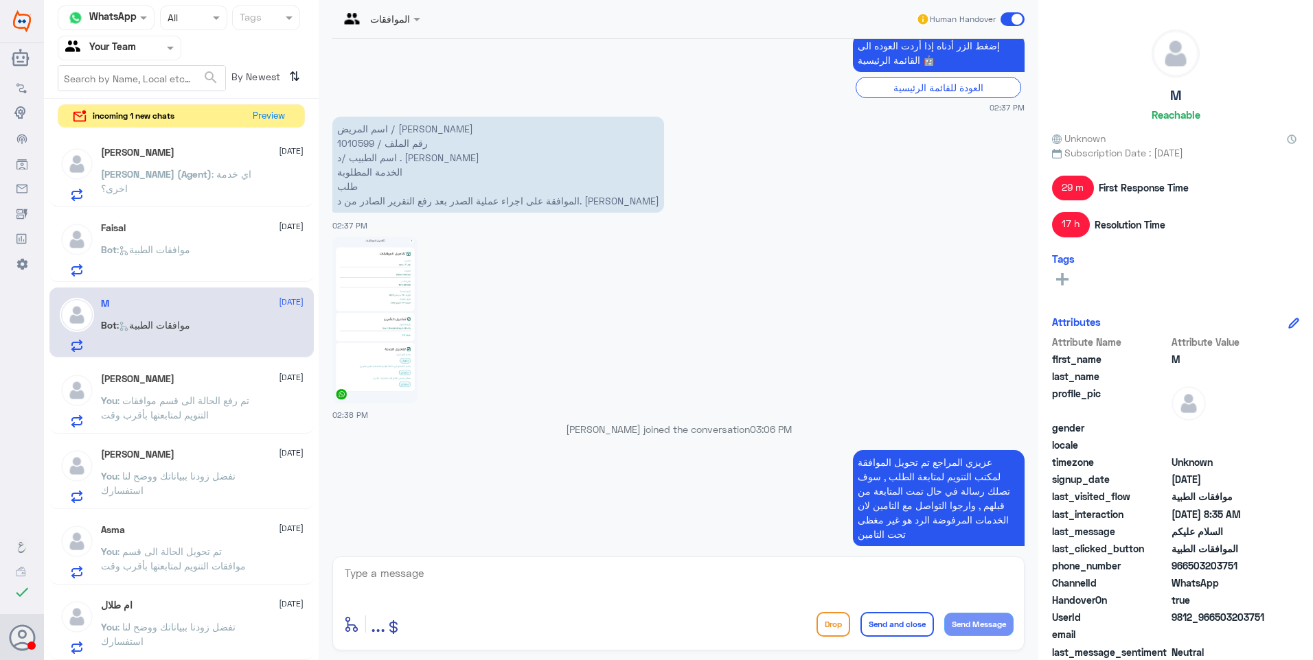
scroll to position [692, 0]
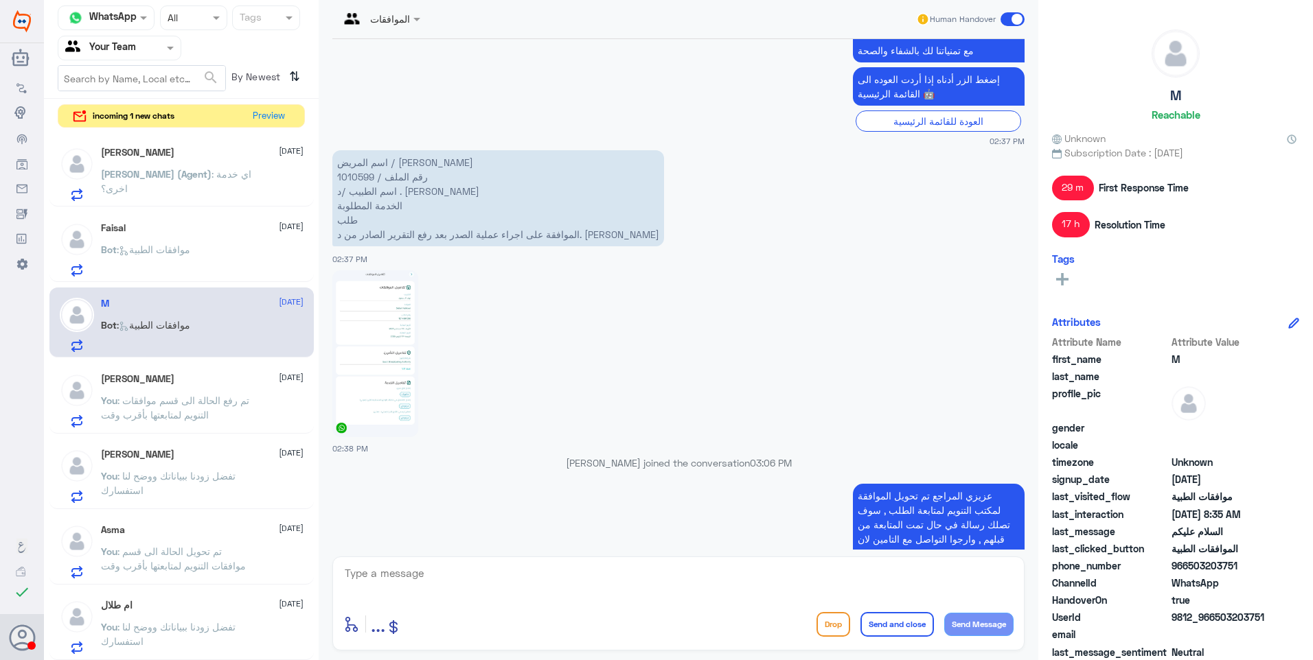
click at [358, 150] on p "اسم المريض / [PERSON_NAME] رقم الملف / 1010599 اسم الطبيب /د . نوف ال سعود الخد…" at bounding box center [498, 198] width 332 height 96
copy p "1010599"
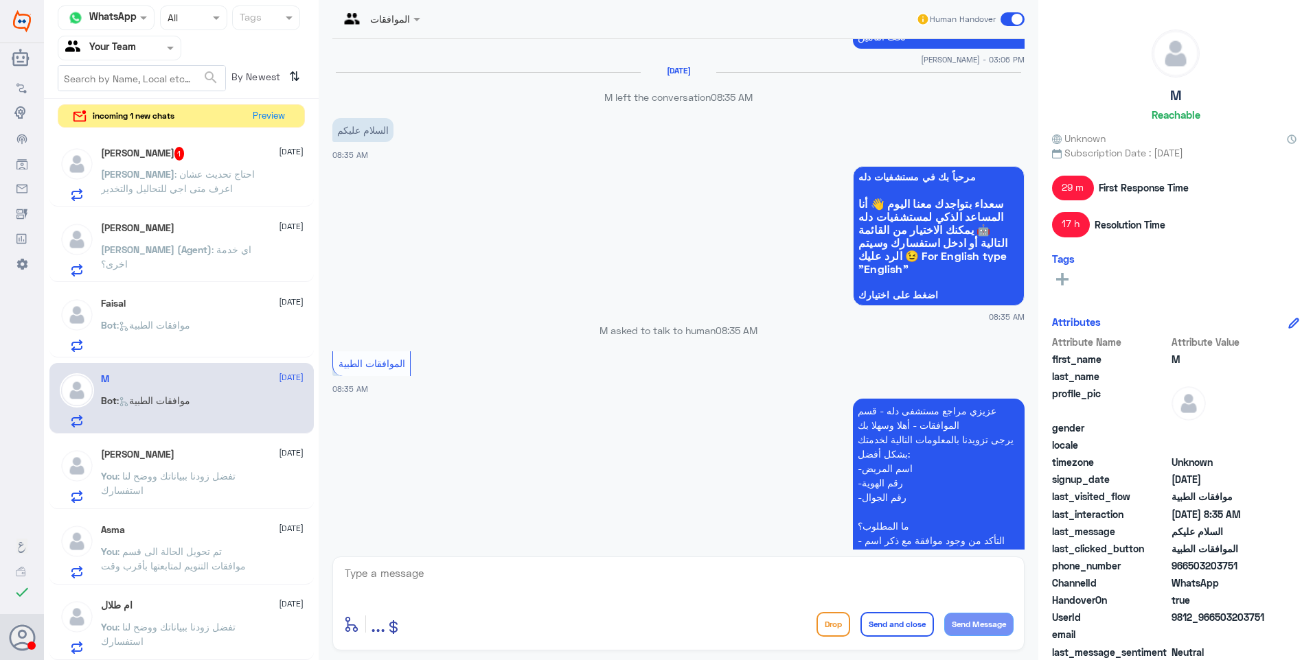
scroll to position [1379, 0]
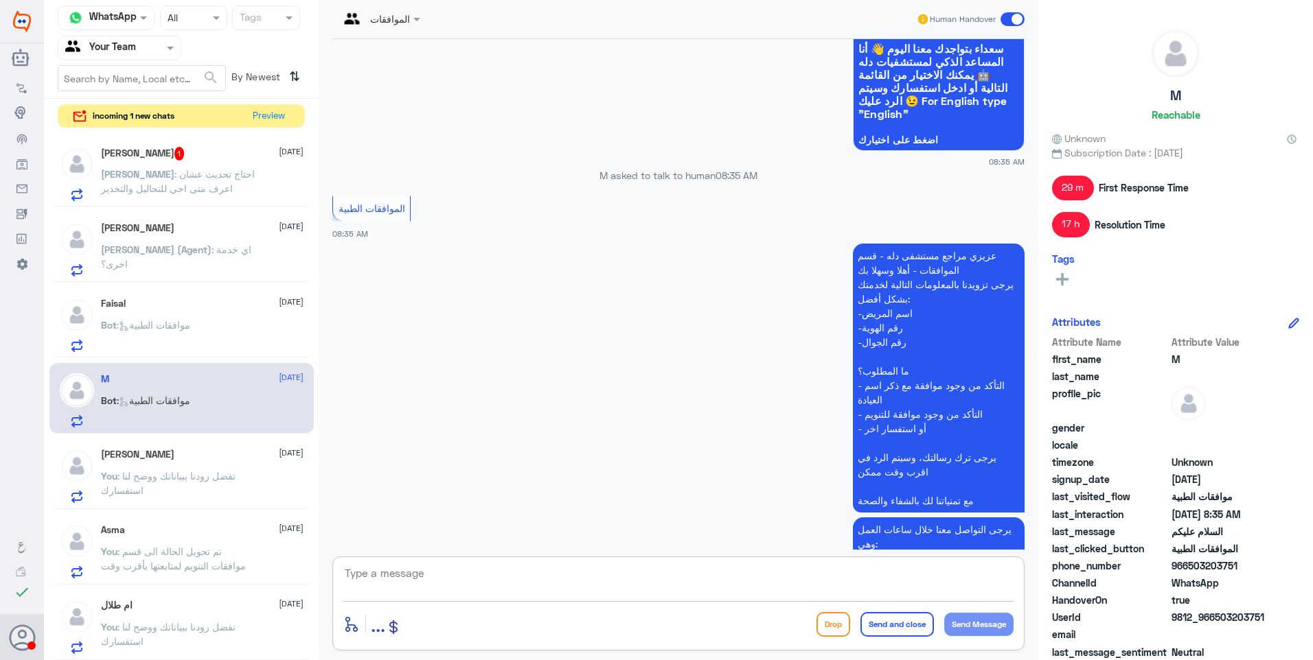
click at [445, 582] on textarea at bounding box center [678, 581] width 670 height 34
type textarea "j"
type textarea "فضلاً زودنا ببياناتك ووضح لنا استفسارك"
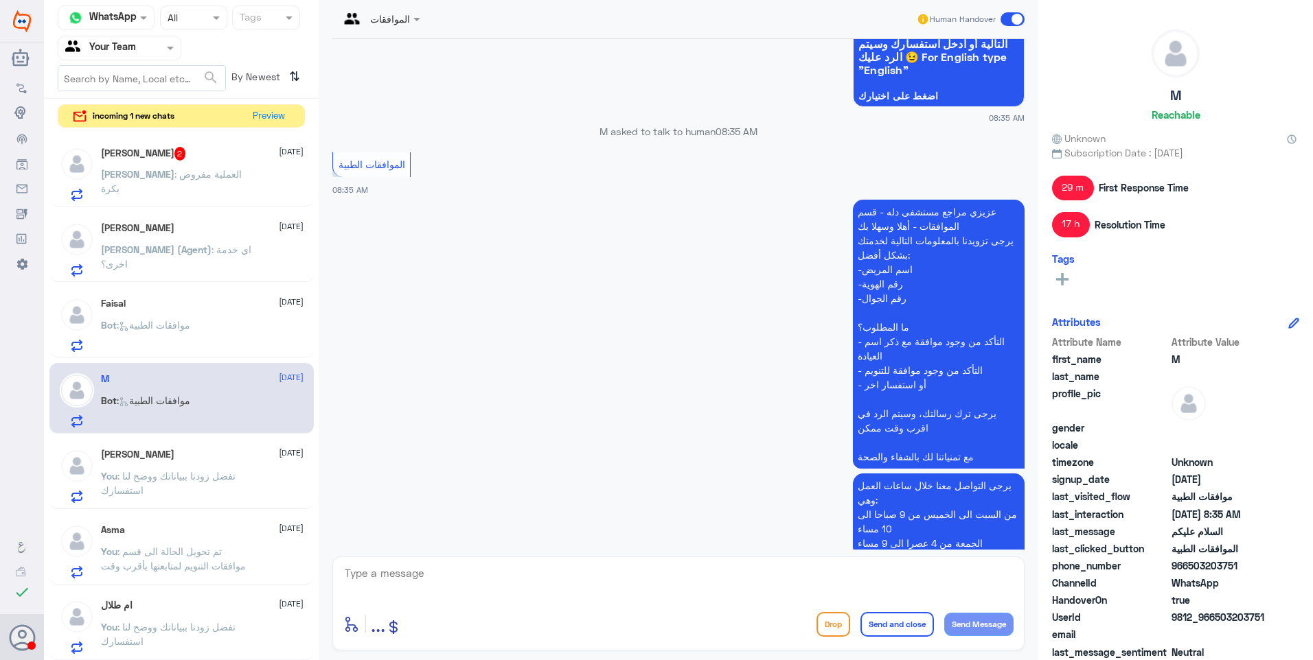
click at [161, 314] on div "Faisal [DATE] Bot : موافقات الطبية" at bounding box center [202, 325] width 203 height 54
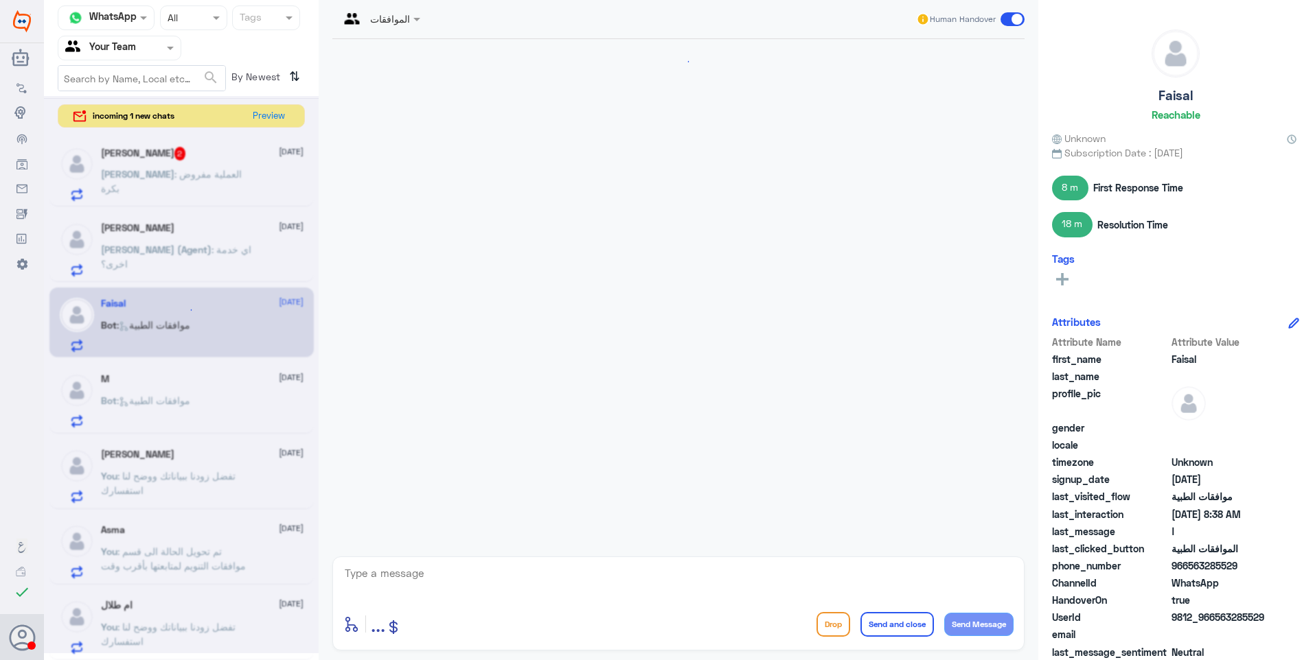
scroll to position [1274, 0]
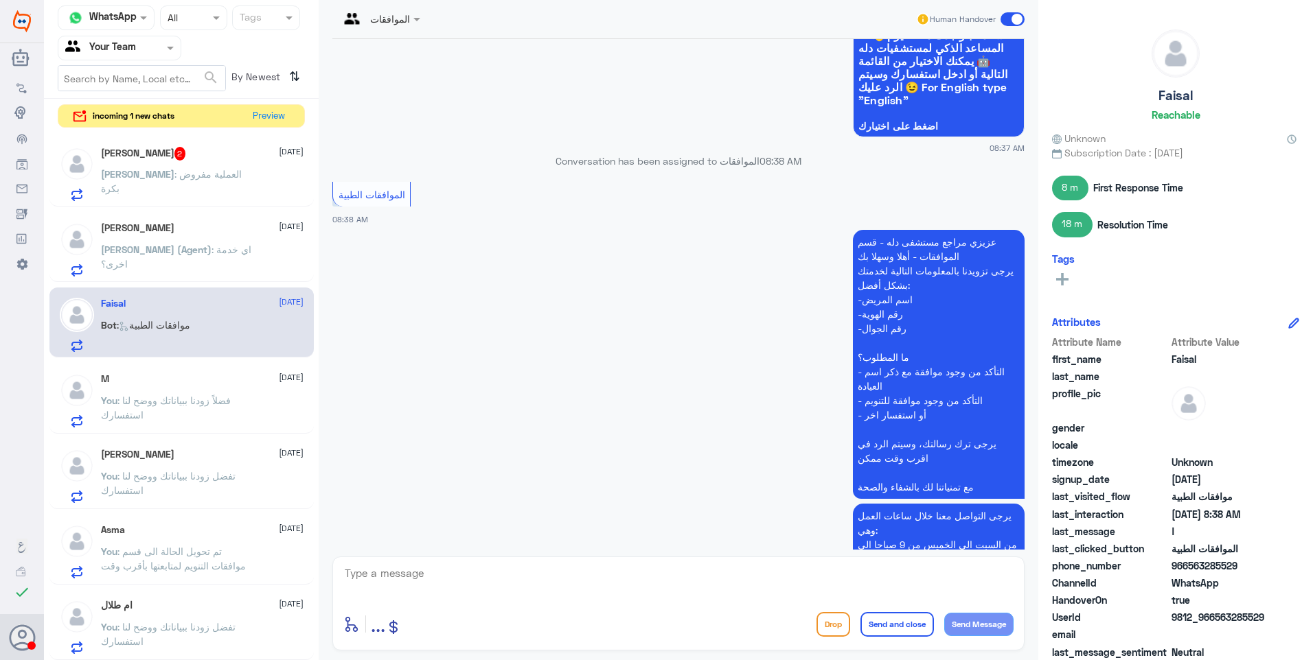
click at [171, 395] on span ": فضلاً زودنا ببياناتك ووضح لنا استفسارك" at bounding box center [166, 408] width 130 height 26
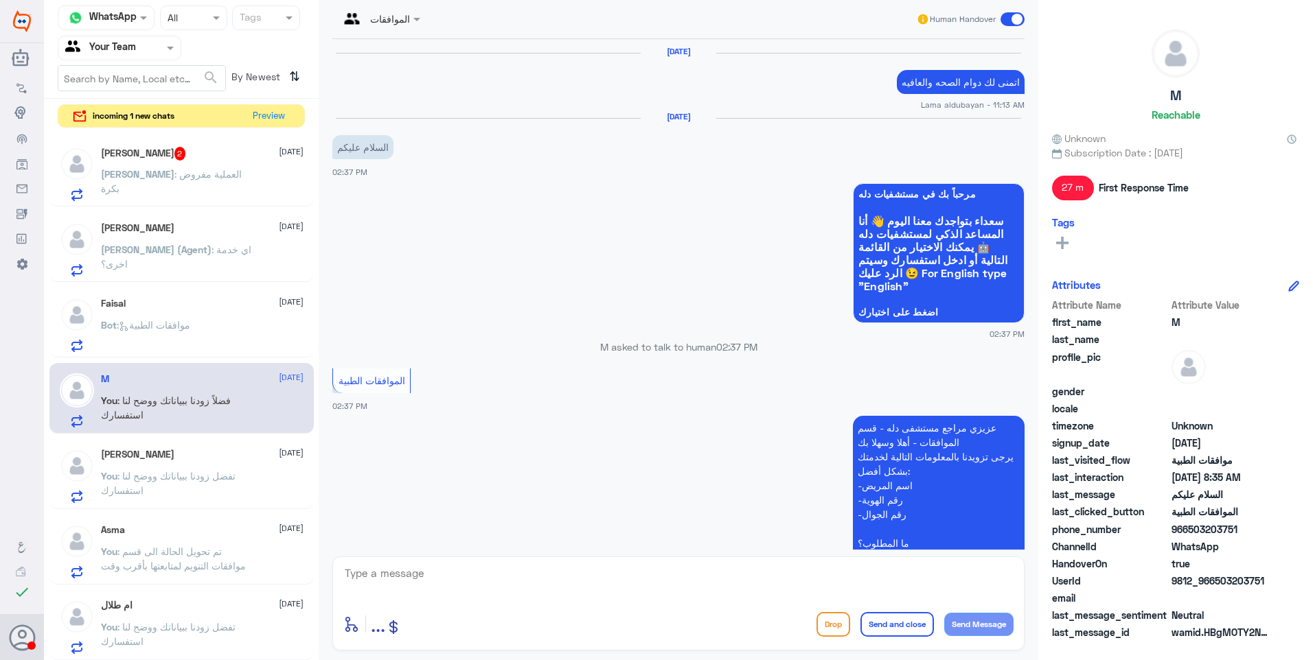
scroll to position [1379, 0]
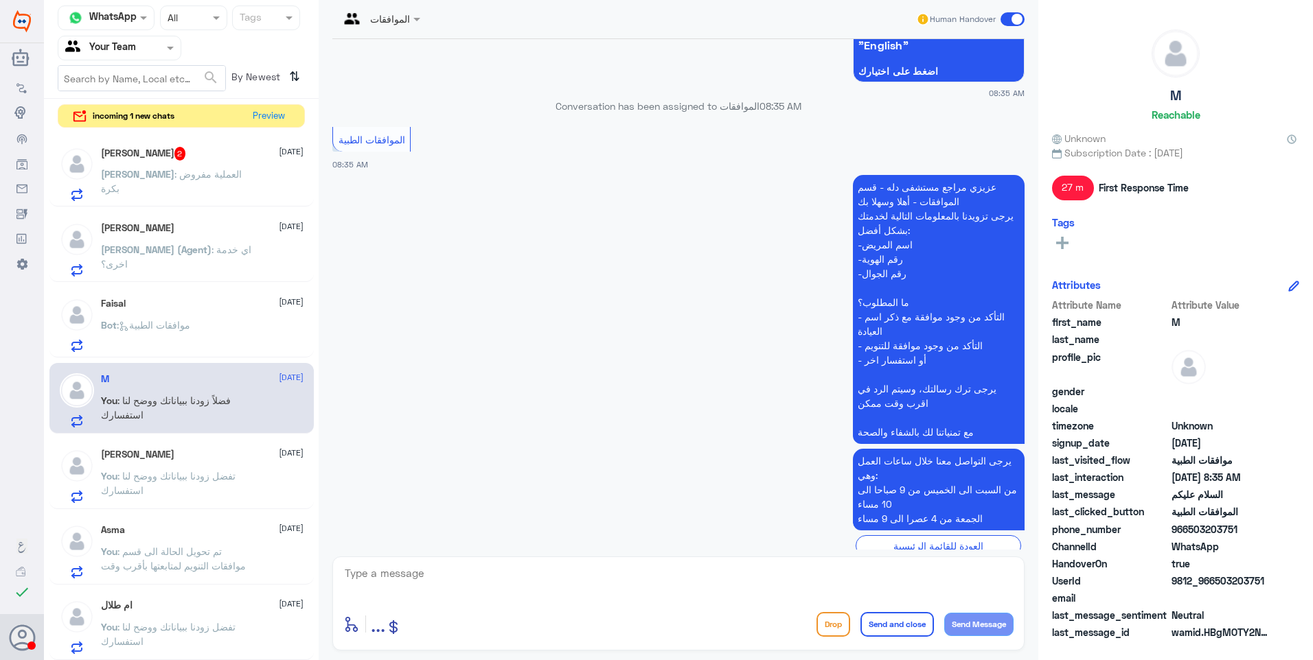
click at [915, 601] on p "فضلاً زودنا ببياناتك ووضح لنا استفسارك" at bounding box center [942, 613] width 163 height 24
copy div "فضلاً زودنا ببياناتك ووضح لنا استفسارك"
click at [179, 320] on span ": موافقات الطبية" at bounding box center [153, 325] width 73 height 12
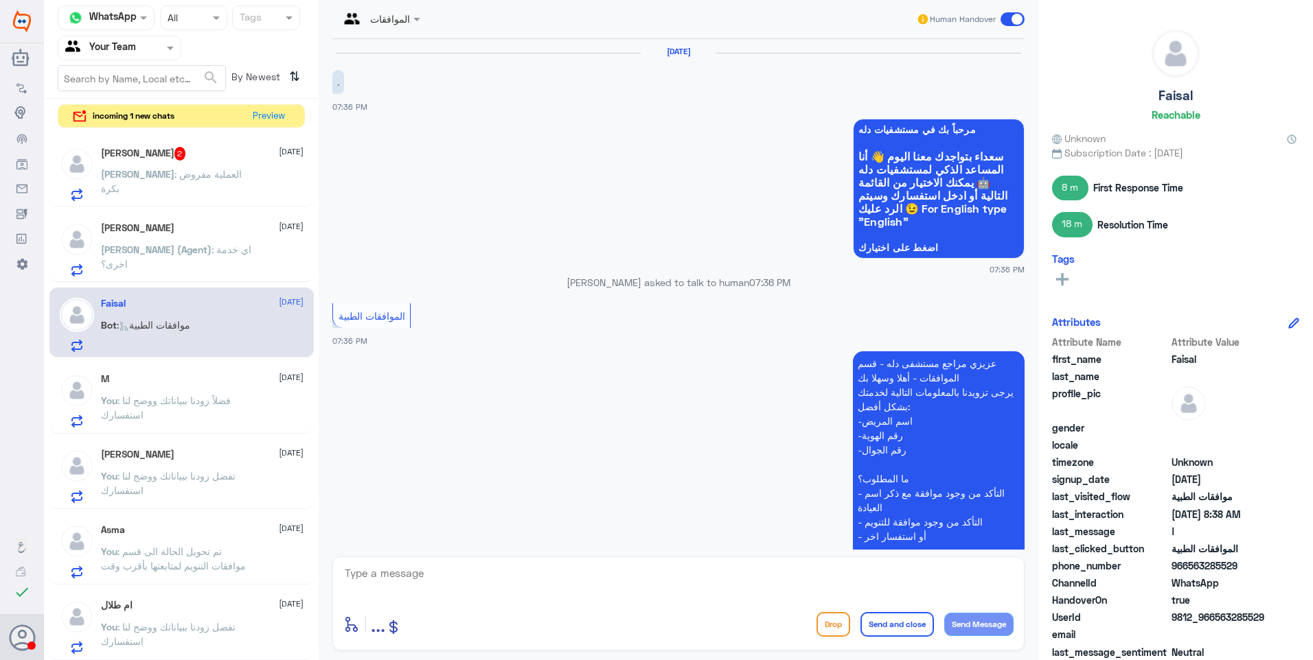
scroll to position [1274, 0]
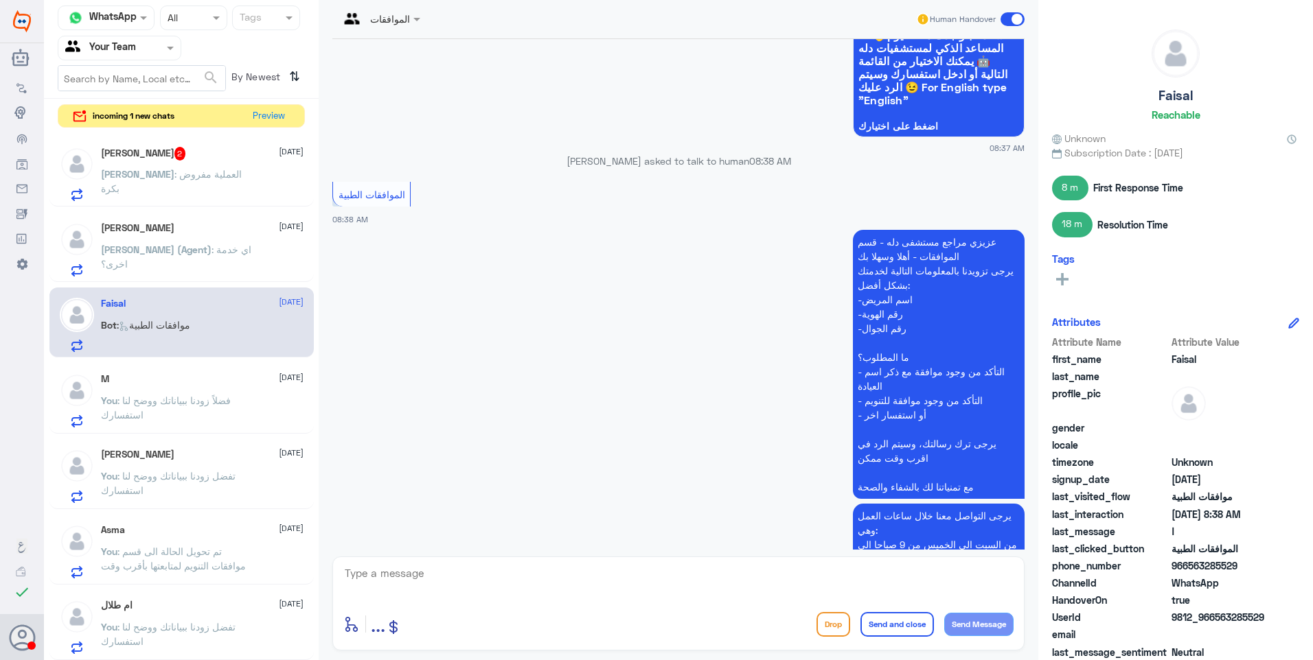
click at [401, 563] on div "enter flow name ... Drop Send and close Send Message" at bounding box center [678, 604] width 692 height 94
click at [410, 572] on textarea at bounding box center [678, 581] width 670 height 34
paste textarea "فضلاً زودنا ببياناتك ووضح لنا استفسارك"
type textarea "فضلاً زودنا ببياناتك ووضح لنا استفسارك"
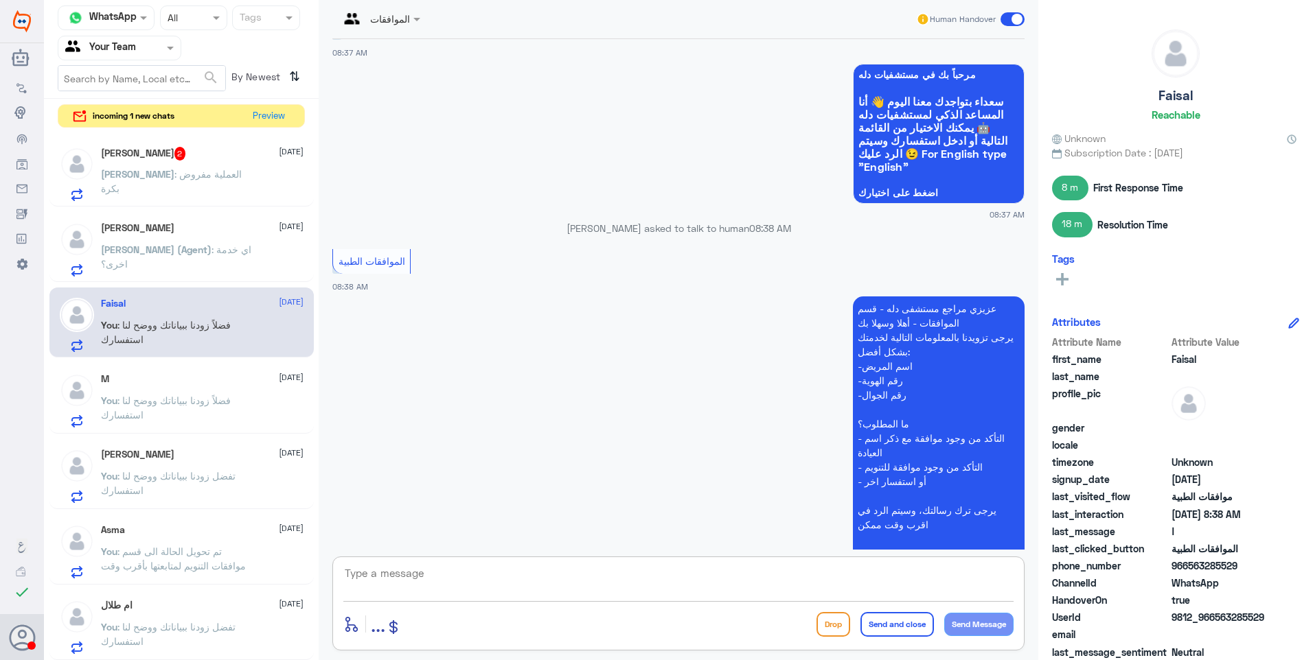
scroll to position [1180, 0]
click at [204, 245] on span ": اي خدمة اخرى؟" at bounding box center [176, 257] width 150 height 26
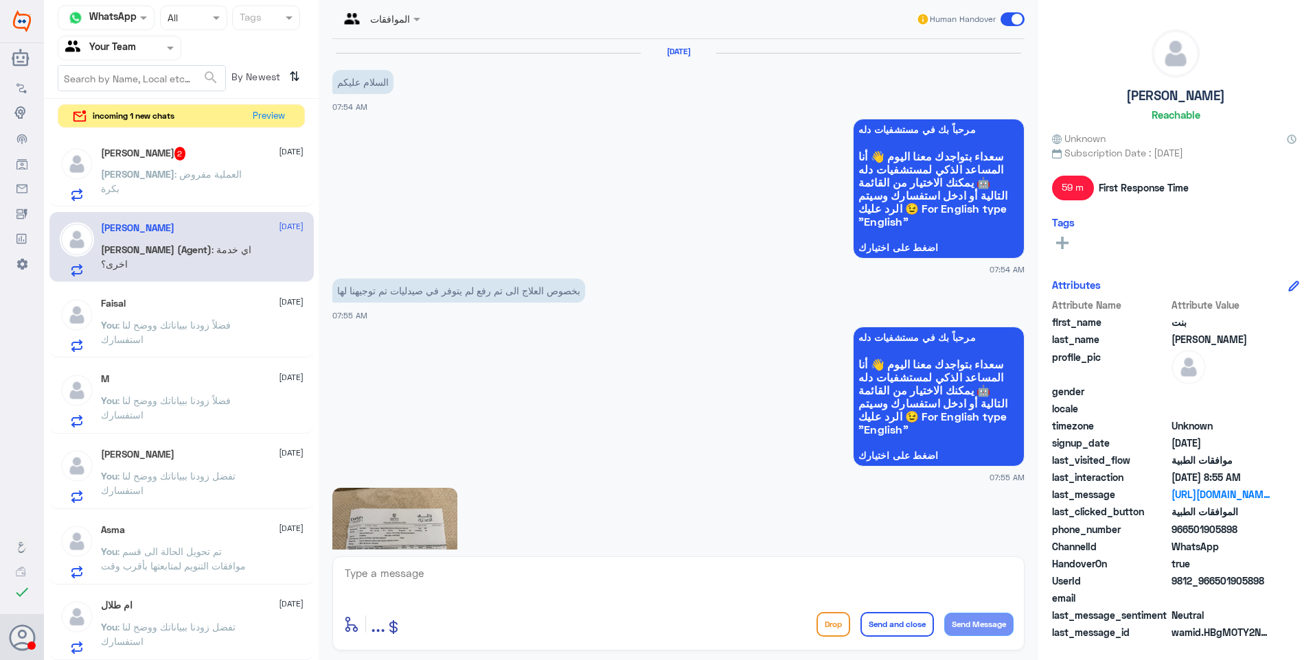
scroll to position [1006, 0]
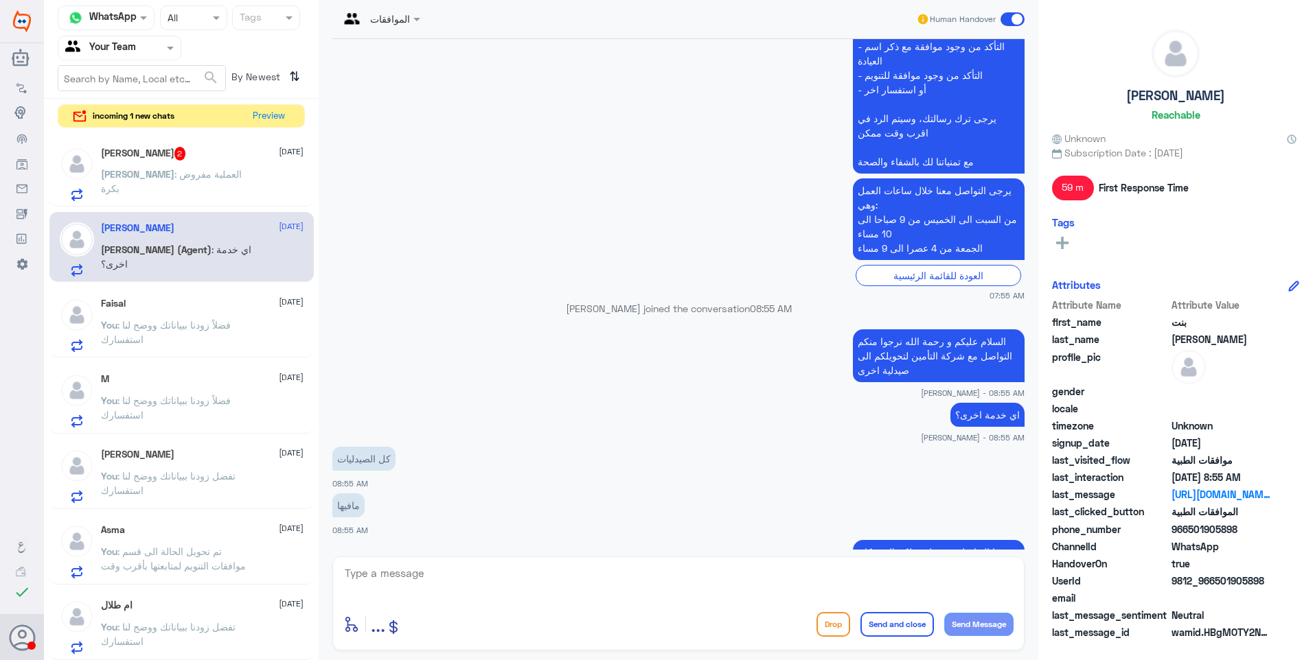
click at [202, 176] on div "[PERSON_NAME] : العملية مفروض بكرة" at bounding box center [202, 185] width 203 height 31
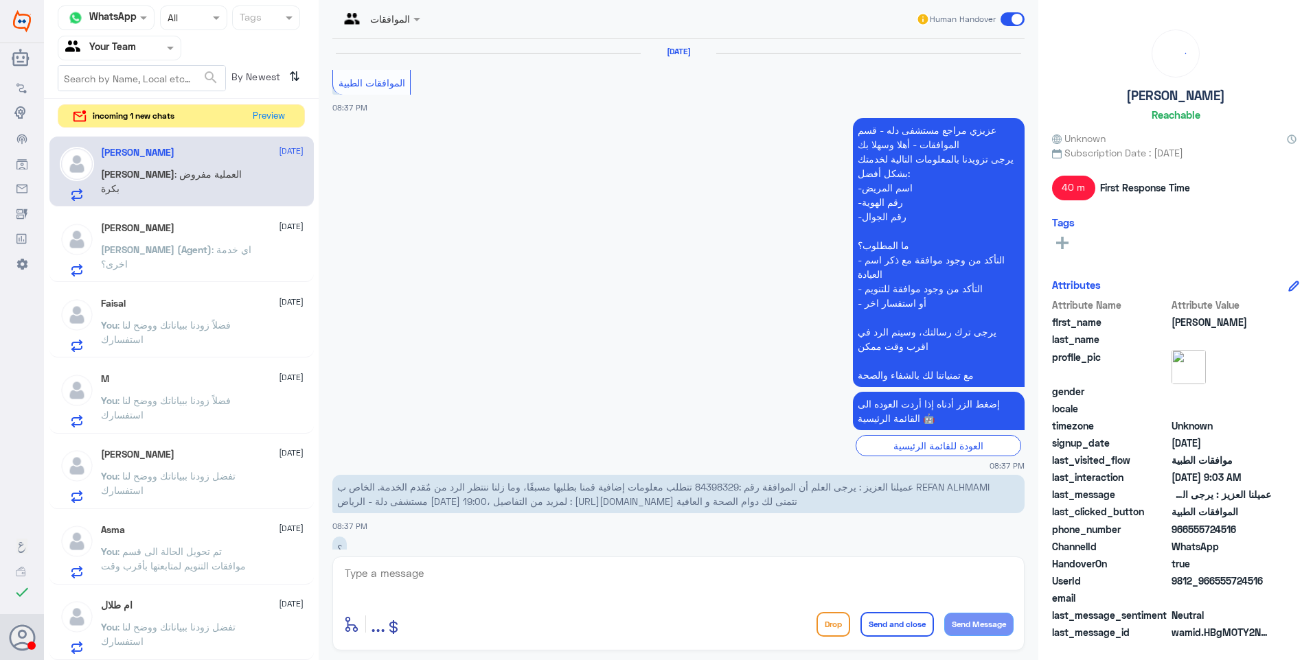
scroll to position [1254, 0]
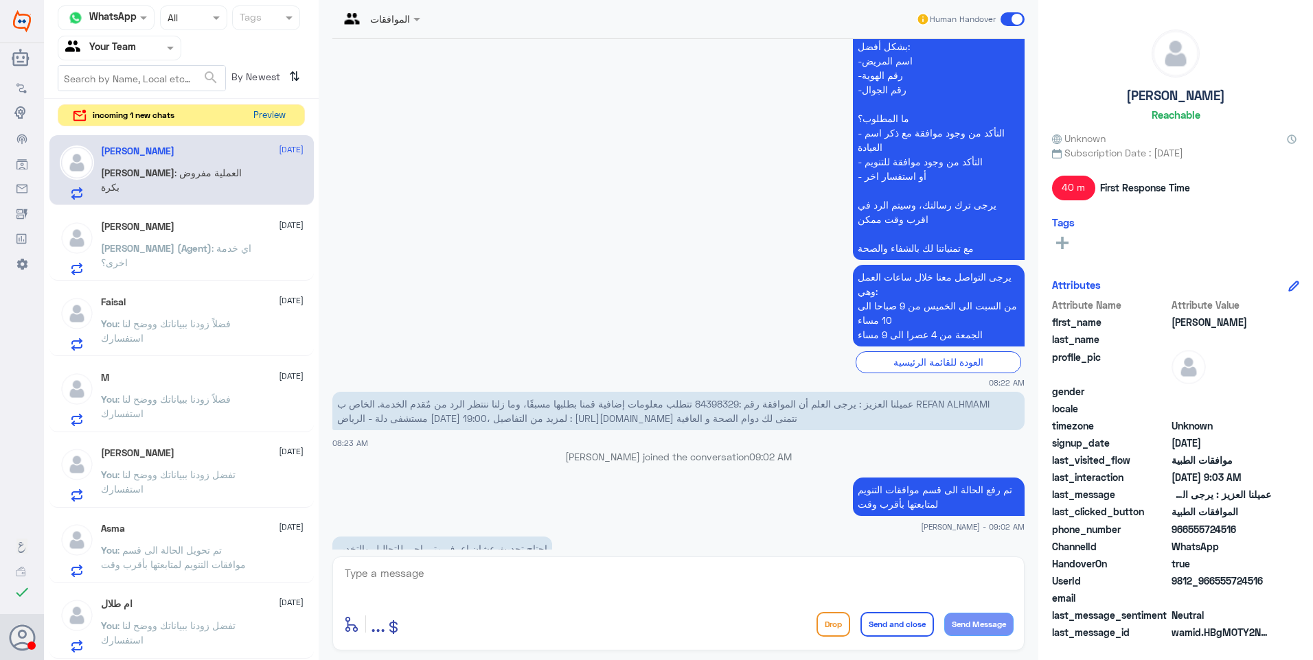
click at [273, 117] on button "Preview" at bounding box center [269, 115] width 43 height 21
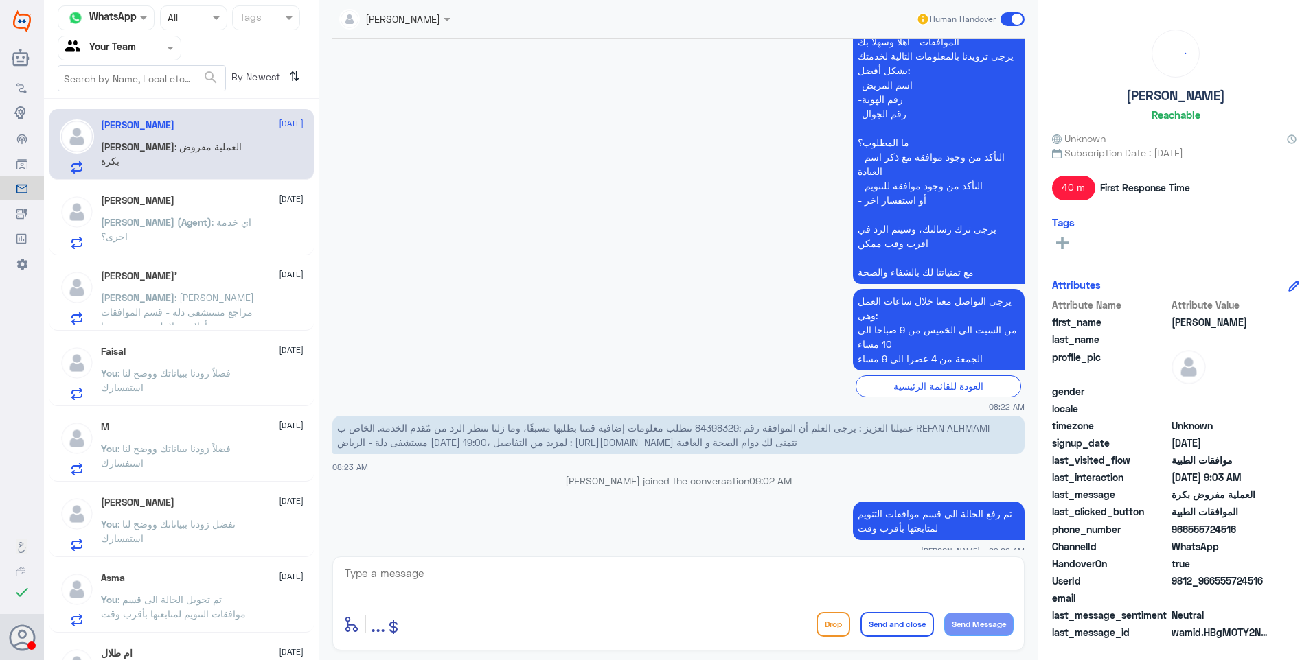
scroll to position [1254, 0]
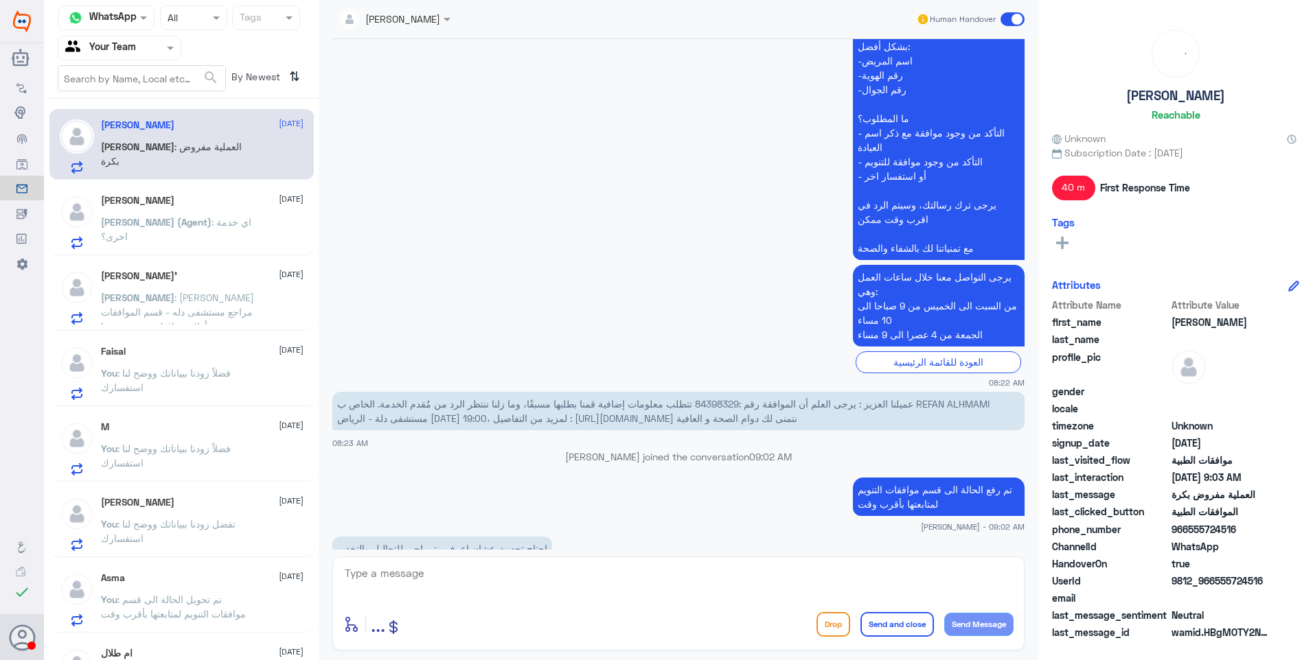
click at [225, 172] on div "[PERSON_NAME] : العملية مفروض بكرة" at bounding box center [202, 158] width 203 height 31
click at [233, 226] on span ": اي خدمة اخرى؟" at bounding box center [176, 229] width 150 height 26
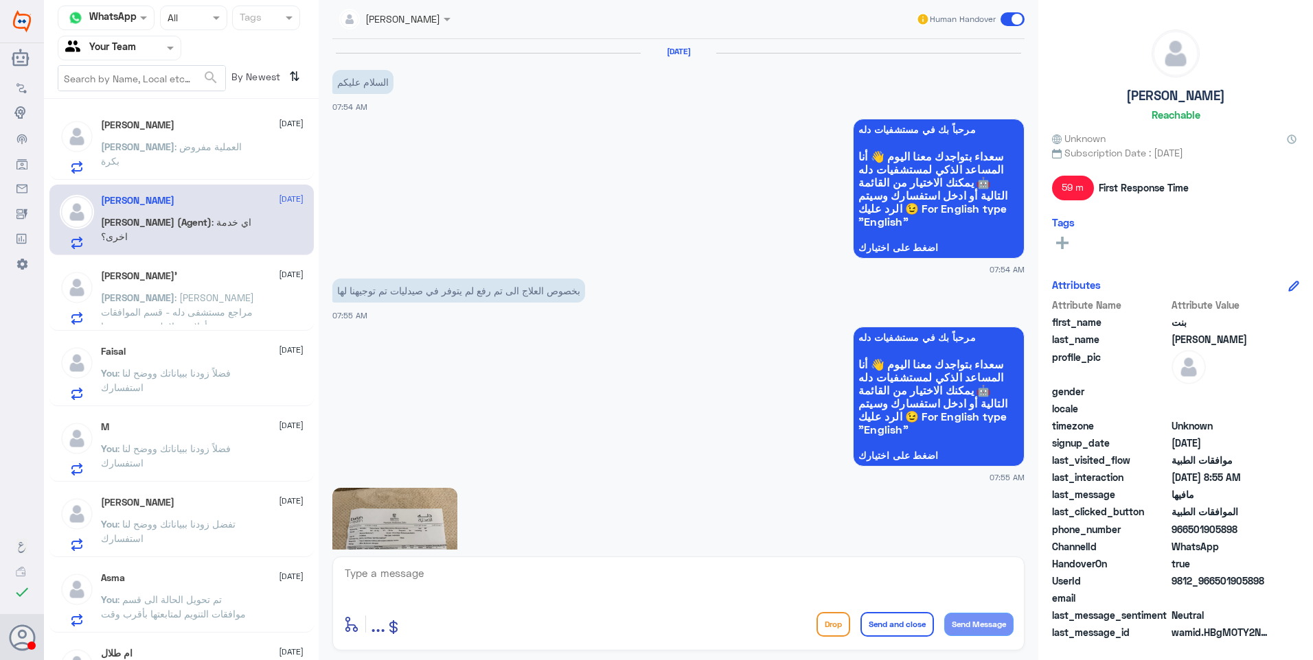
scroll to position [1006, 0]
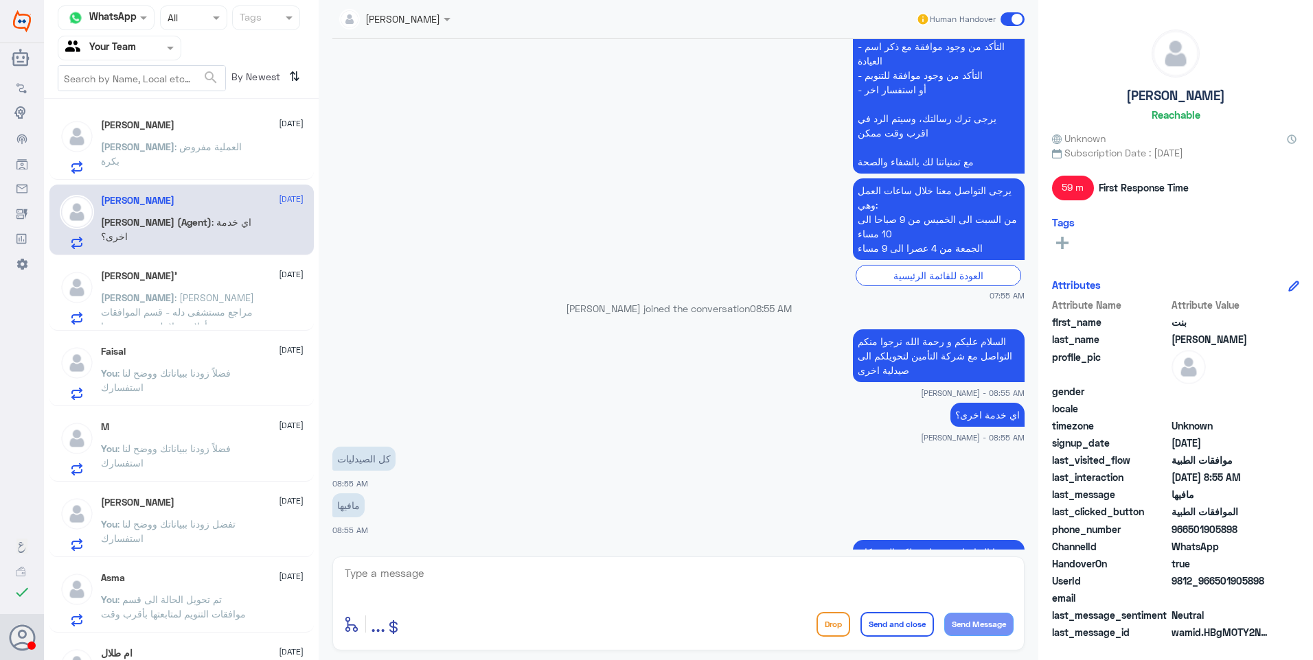
click at [233, 142] on div "[PERSON_NAME] [DATE] [PERSON_NAME] : العملية مفروض بكرة" at bounding box center [202, 146] width 203 height 54
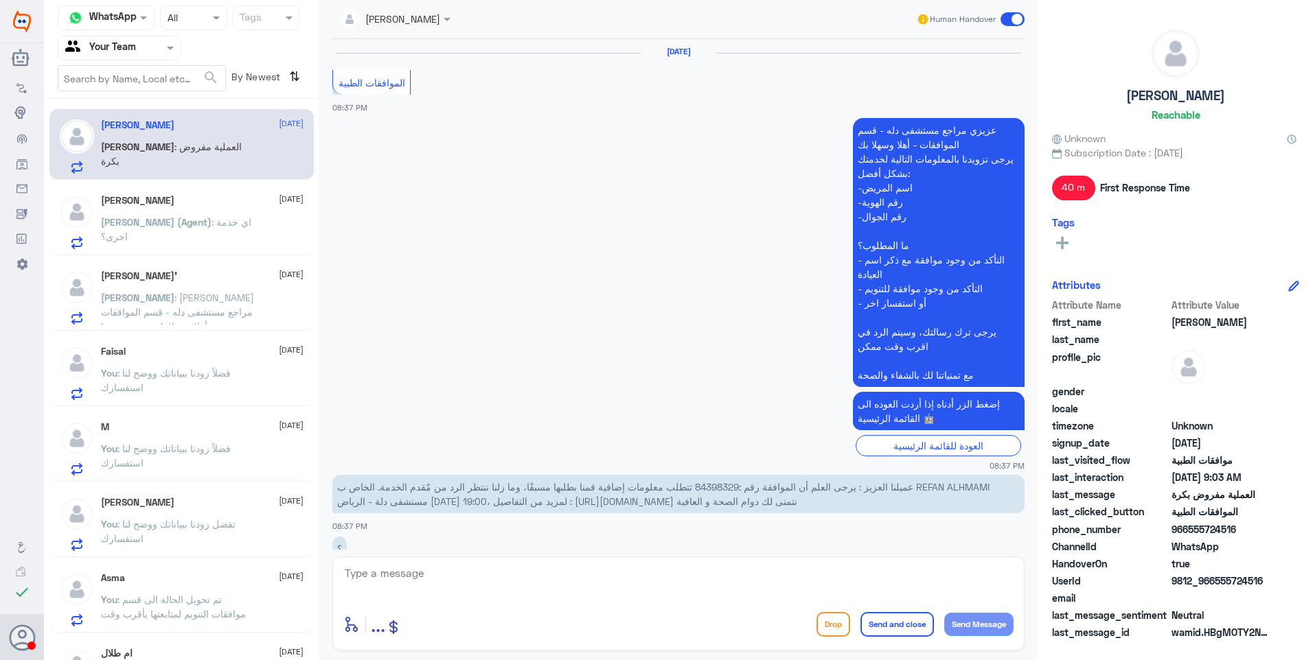
scroll to position [1254, 0]
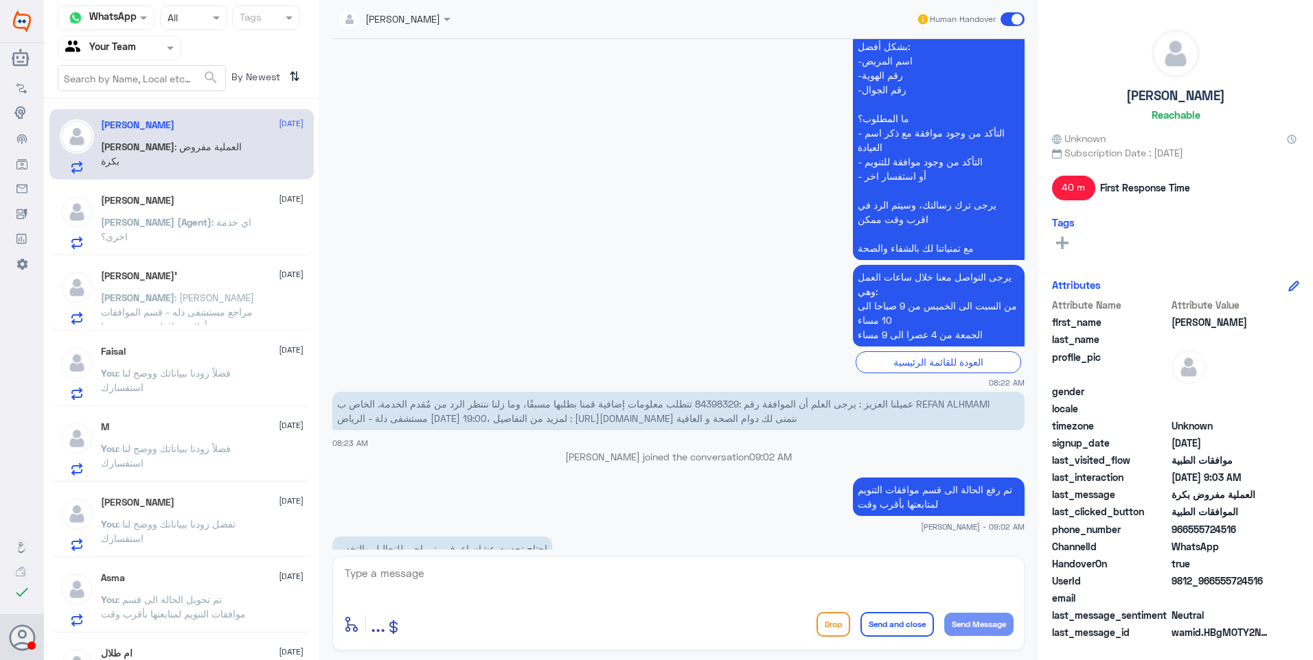
click at [390, 554] on div "Ahlam Alshehri Human Handover [DATE] الموافقات الطبية 08:37 PM عزيزي مراجع مستش…" at bounding box center [678, 332] width 719 height 665
click at [398, 568] on textarea at bounding box center [678, 581] width 670 height 34
type textarea "s"
type textarea "سيتم متابعة العملية وفي حال الموافقة عليها سيتم التواصل معكم من قبل منسق الطبيب."
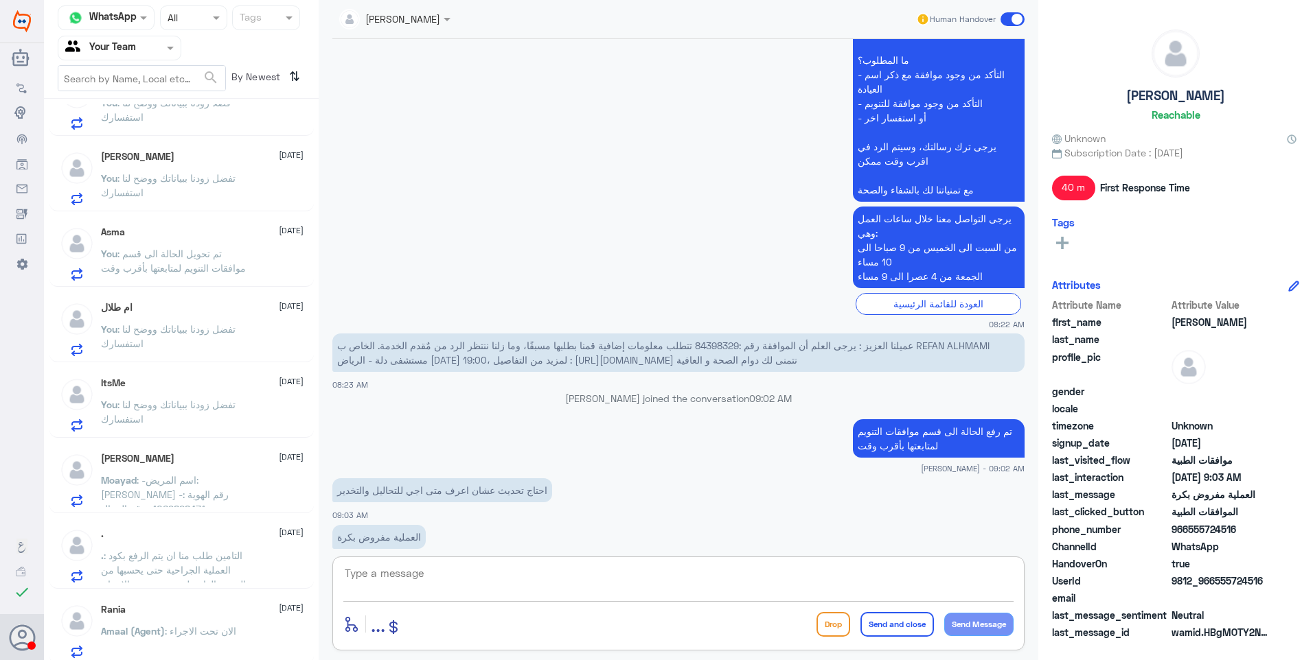
scroll to position [351, 0]
click at [191, 590] on div "[PERSON_NAME] [DATE] You : سيتم متابعة العملية وفي حال الموافقة عليها سيتم التو…" at bounding box center [181, 384] width 275 height 561
click at [200, 599] on div "Rania [DATE] Amaal (Agent) : الان تحت الاجراء" at bounding box center [181, 624] width 264 height 71
click at [244, 619] on div "Rania [DATE] Amaal (Agent) : الان تحت الاجراء" at bounding box center [202, 626] width 203 height 54
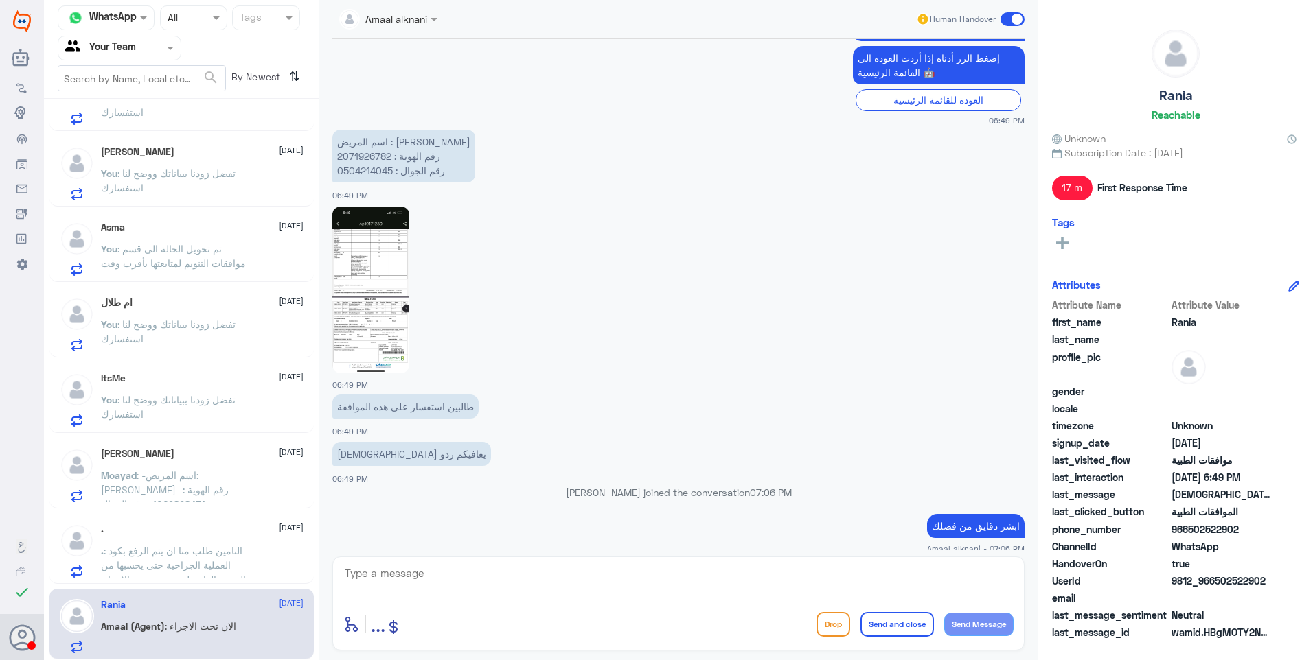
scroll to position [768, 0]
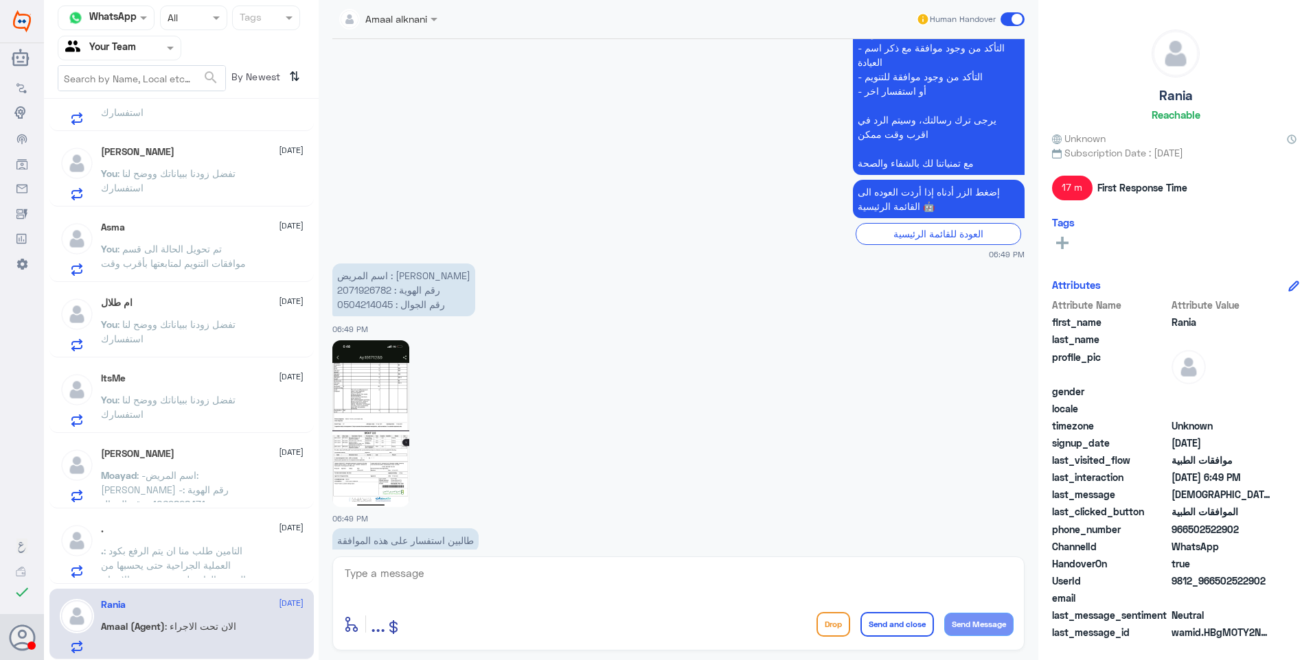
click at [369, 264] on p "اسم المريض : [PERSON_NAME] رقم الهوية : 2071926782 رقم الجوال : 0504214045" at bounding box center [403, 290] width 143 height 53
click at [372, 266] on p "اسم المريض : [PERSON_NAME] رقم الهوية : 2071926782 رقم الجوال : 0504214045" at bounding box center [403, 290] width 143 height 53
copy p "2071926782"
click at [364, 412] on img at bounding box center [370, 424] width 77 height 167
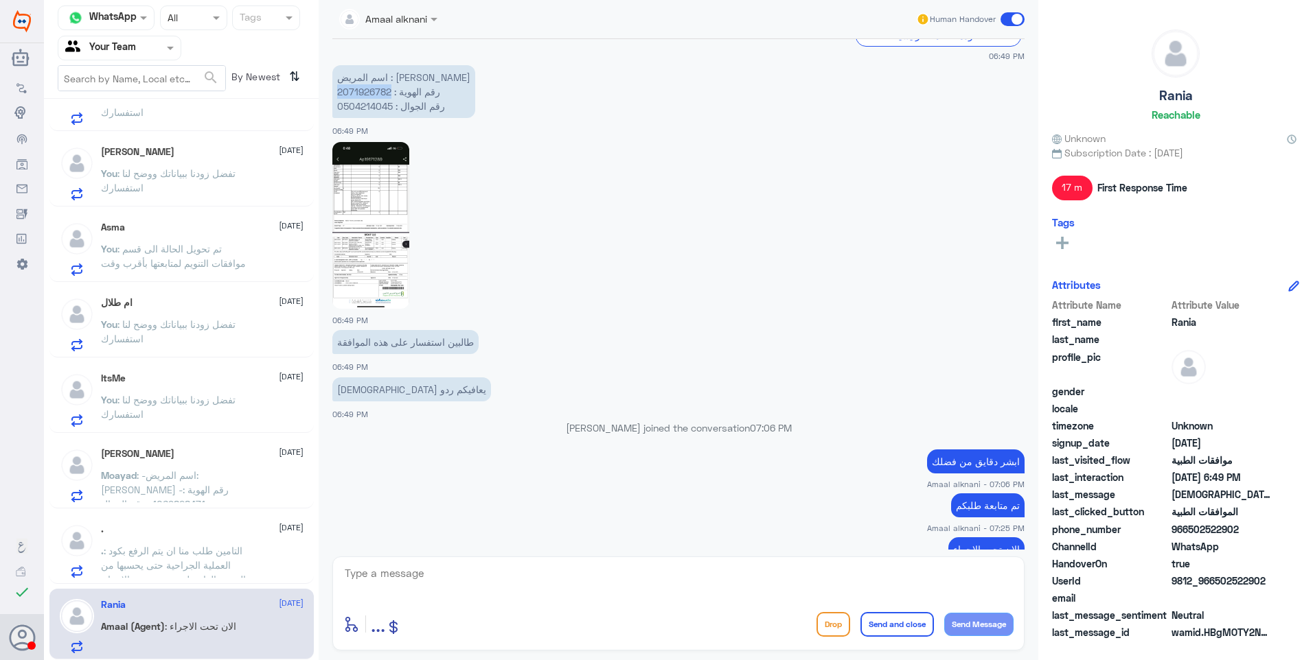
scroll to position [974, 0]
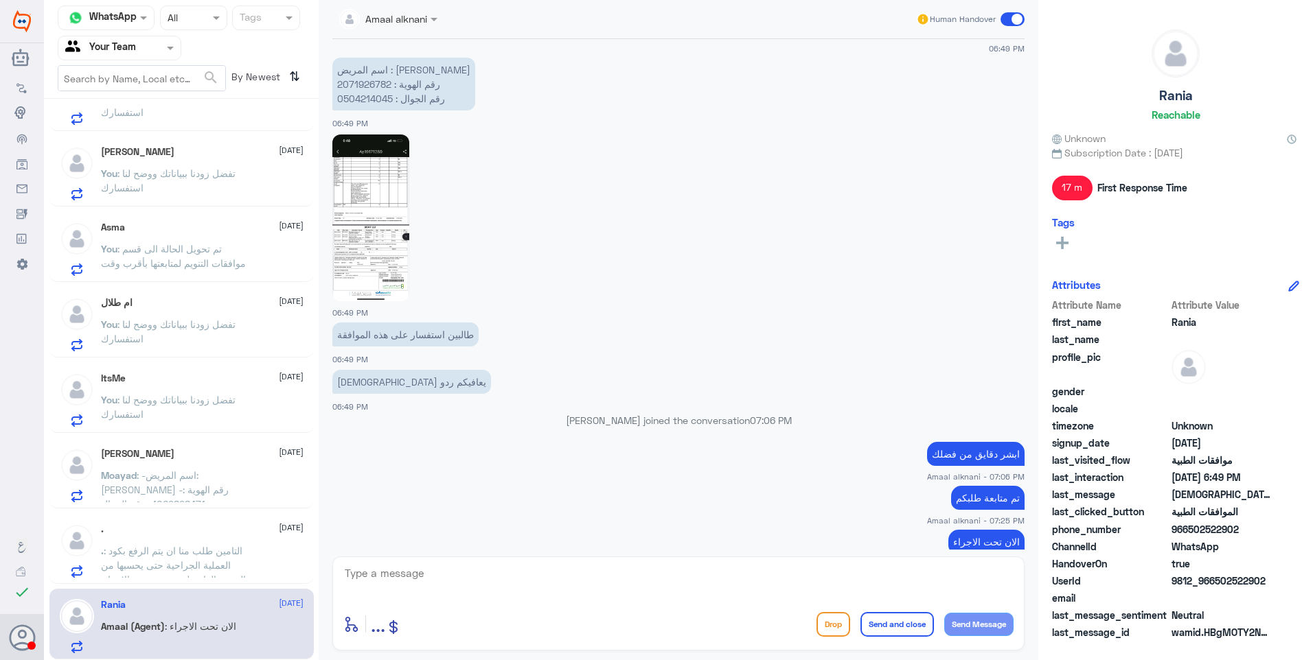
click at [452, 563] on div "enter flow name ... Drop Send and close Send Message" at bounding box center [678, 604] width 692 height 94
click at [462, 567] on textarea at bounding box center [678, 581] width 670 height 34
type textarea "j"
type textarea "تمت الموافقة على العلاج الطبيعي"
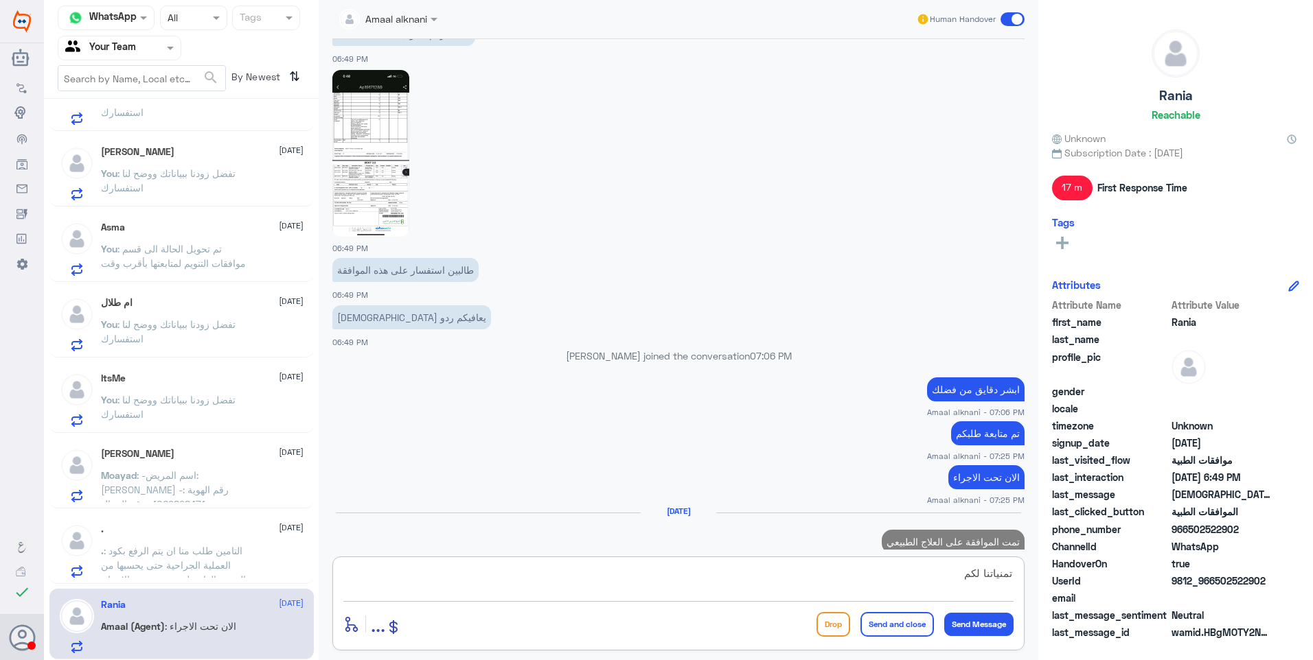
scroll to position [1038, 0]
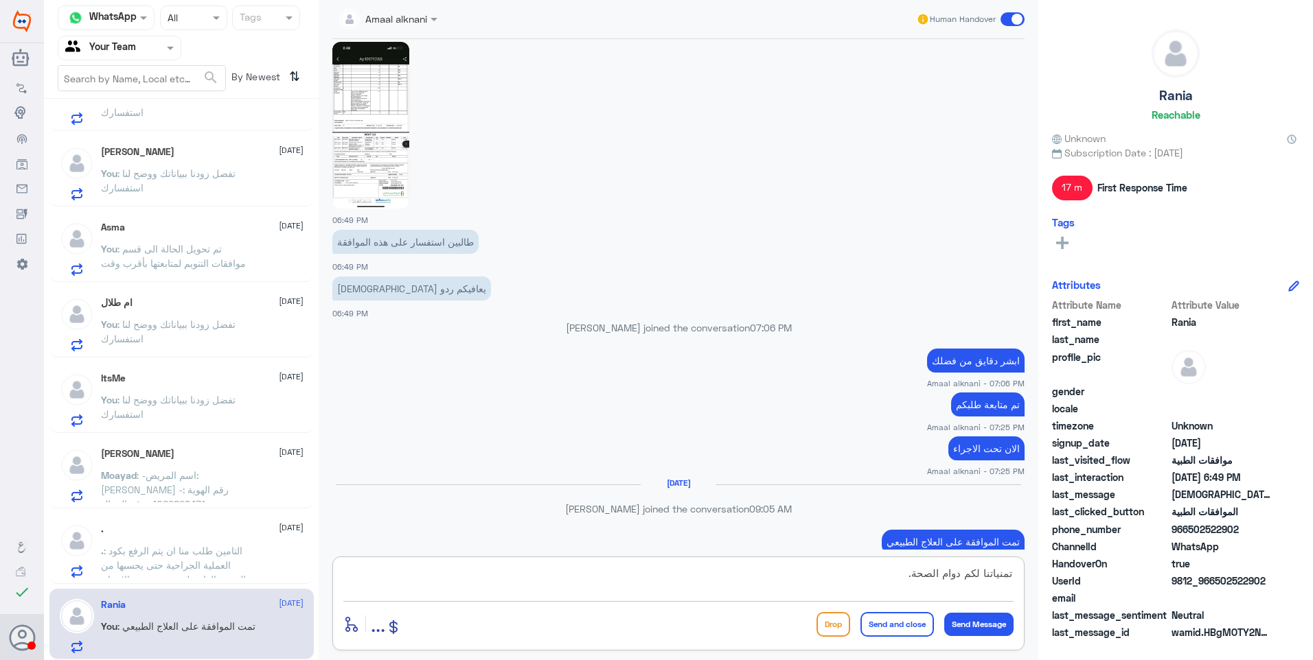
type textarea "تمنياتنا لكم دوام الصحة."
click at [890, 619] on button "Send and close" at bounding box center [896, 624] width 73 height 25
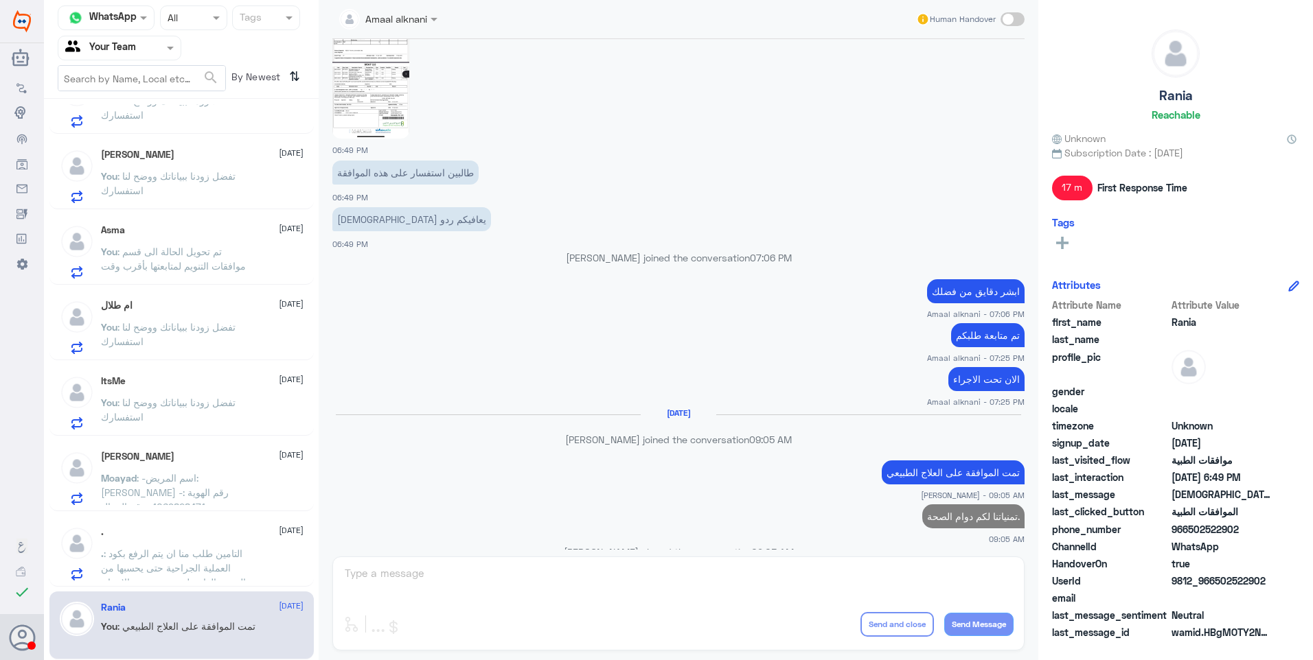
scroll to position [348, 0]
click at [205, 569] on span ": التامين طلب منا ان يتم الرفع بكود العملية الجراحية حتى يحسبها من الرصيد العام…" at bounding box center [176, 568] width 150 height 41
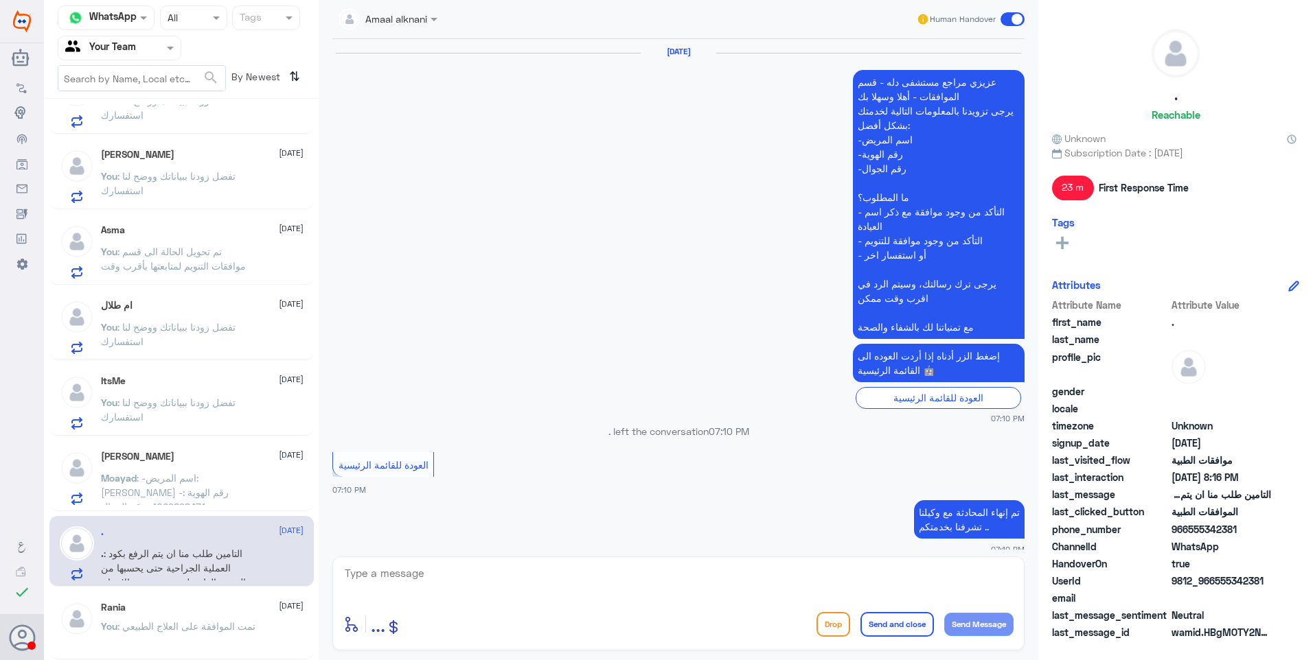
scroll to position [1148, 0]
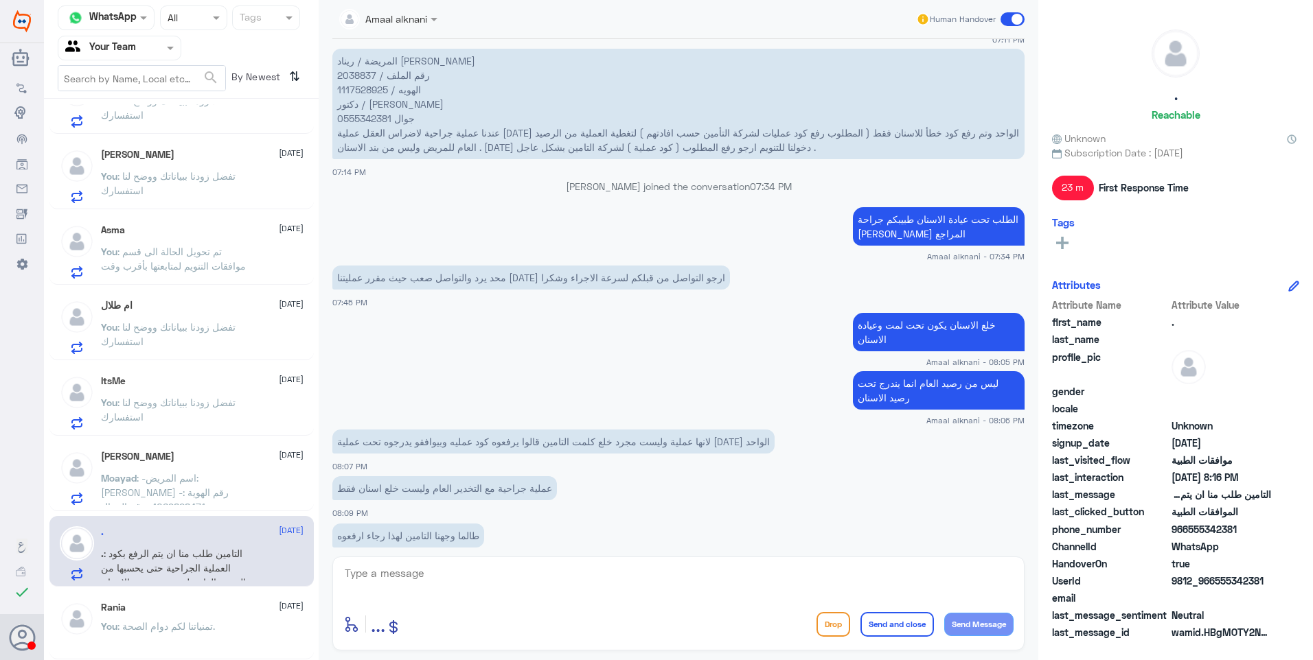
click at [365, 49] on p "المريضة / ريناد [PERSON_NAME] رقم الملف / 2038837 الهويه / 1117528925 دكتور / […" at bounding box center [678, 104] width 692 height 111
copy p "1117528925"
drag, startPoint x: 972, startPoint y: 183, endPoint x: 867, endPoint y: 170, distance: 105.8
click at [896, 207] on p "الطلب تحت عيادة الاسنان طبيبكم جراحة [PERSON_NAME] المراجع" at bounding box center [939, 226] width 172 height 38
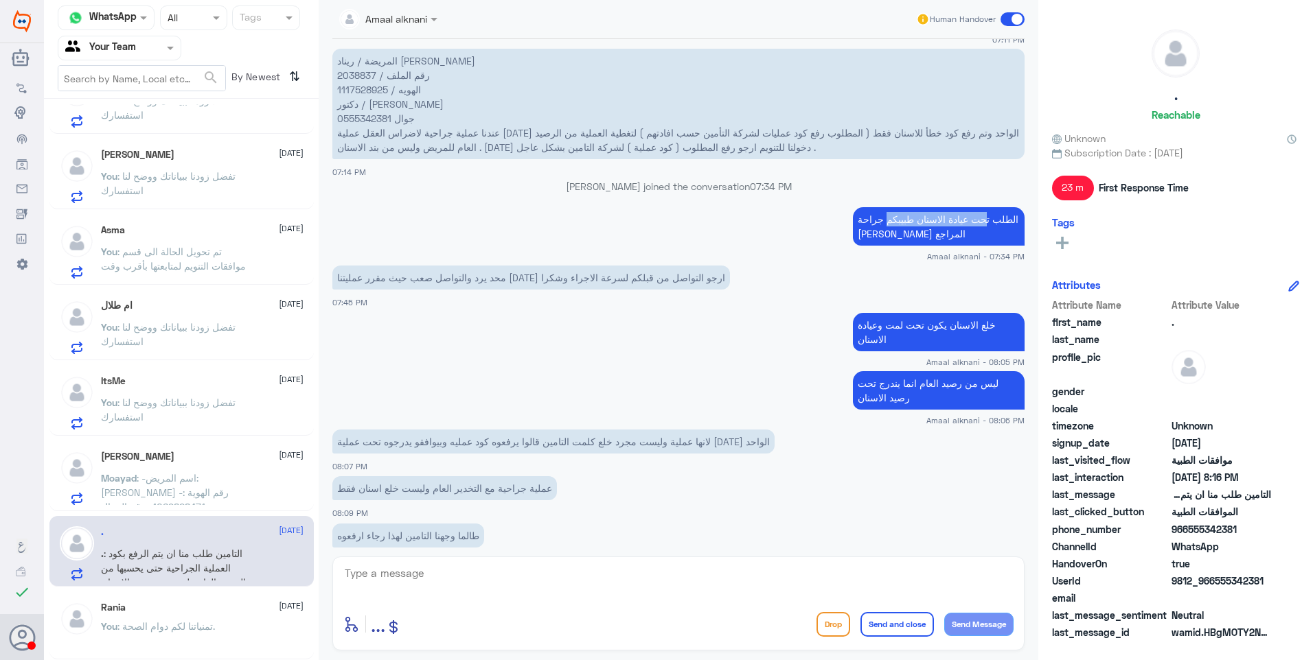
drag, startPoint x: 867, startPoint y: 170, endPoint x: 919, endPoint y: 183, distance: 53.0
click at [919, 207] on p "الطلب تحت عيادة الاسنان طبيبكم جراحة [PERSON_NAME] المراجع" at bounding box center [939, 226] width 172 height 38
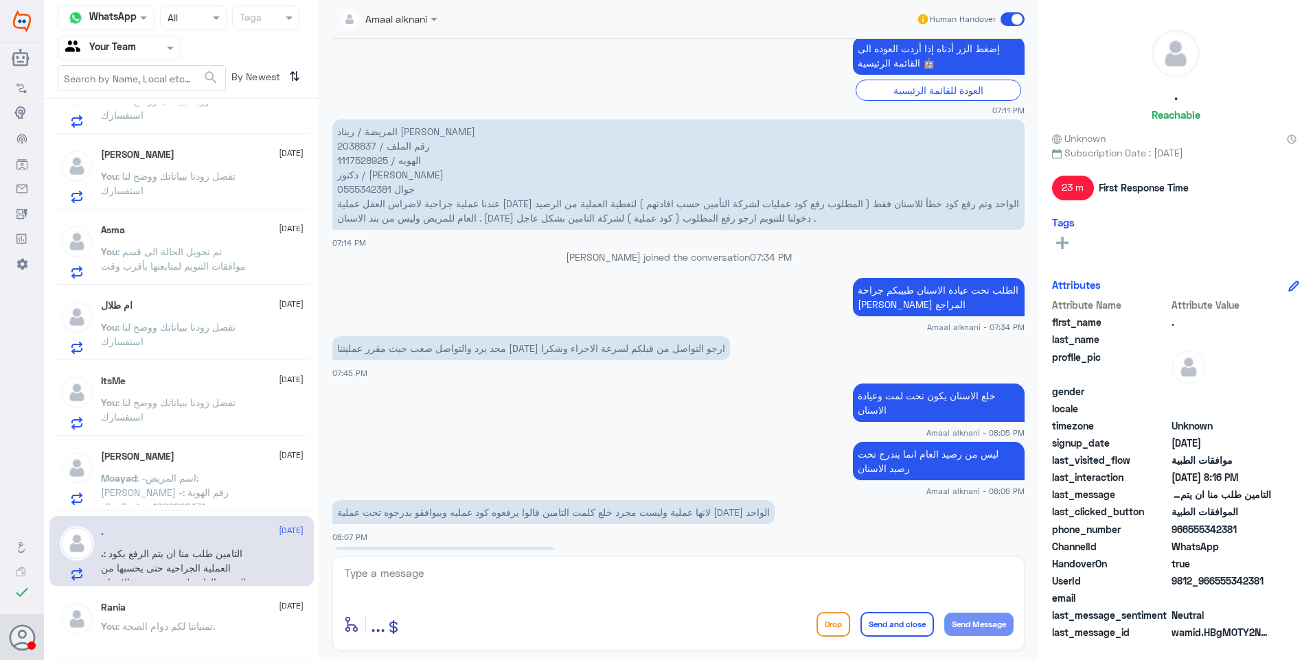
scroll to position [942, 0]
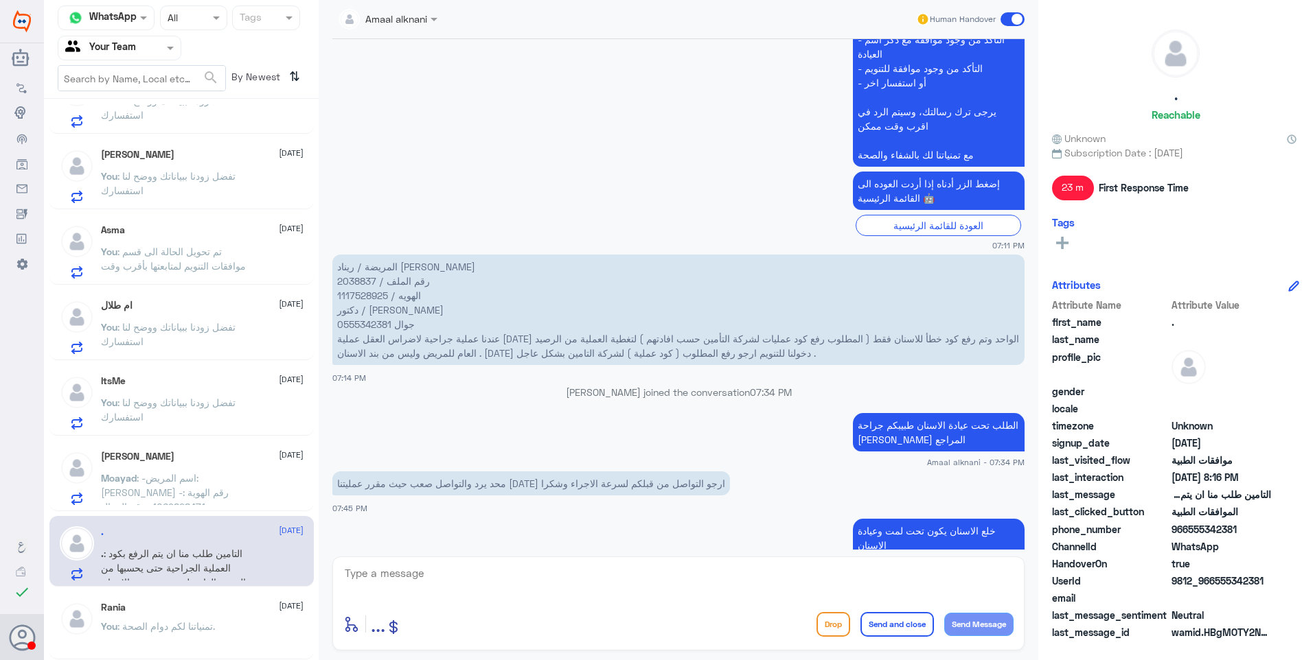
click at [357, 255] on p "المريضة / ريناد [PERSON_NAME] رقم الملف / 2038837 الهويه / 1117528925 دكتور / […" at bounding box center [678, 310] width 692 height 111
copy p "2038837"
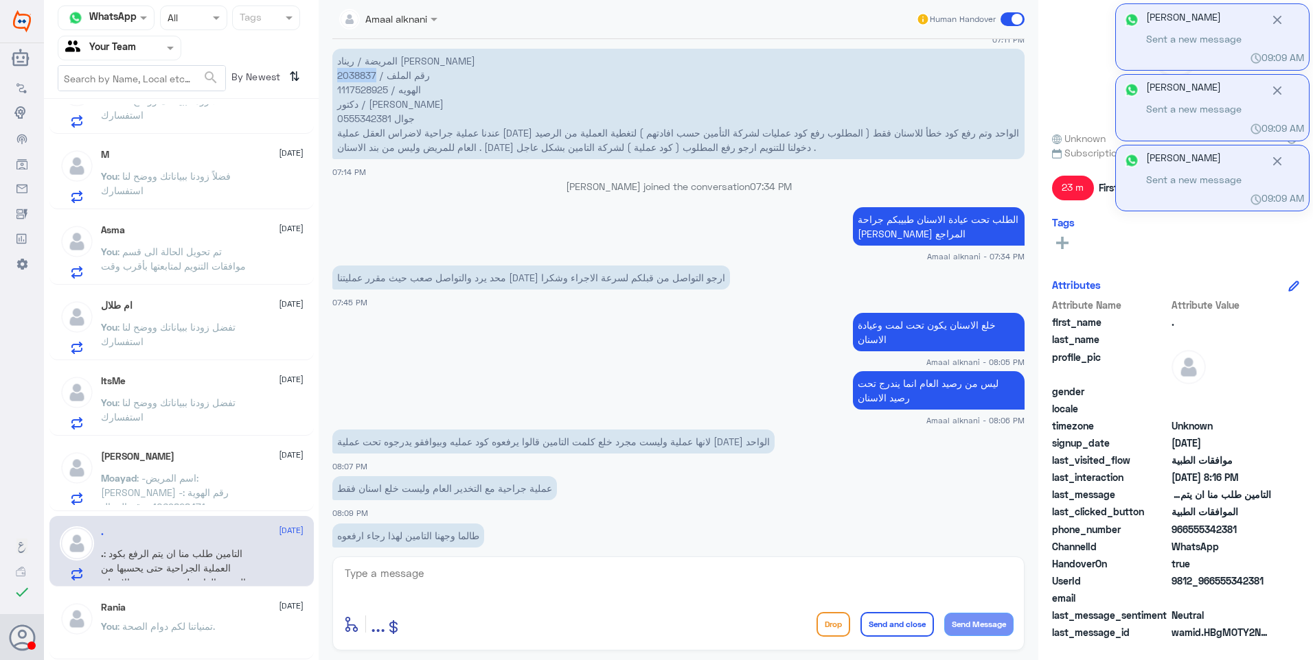
scroll to position [348, 0]
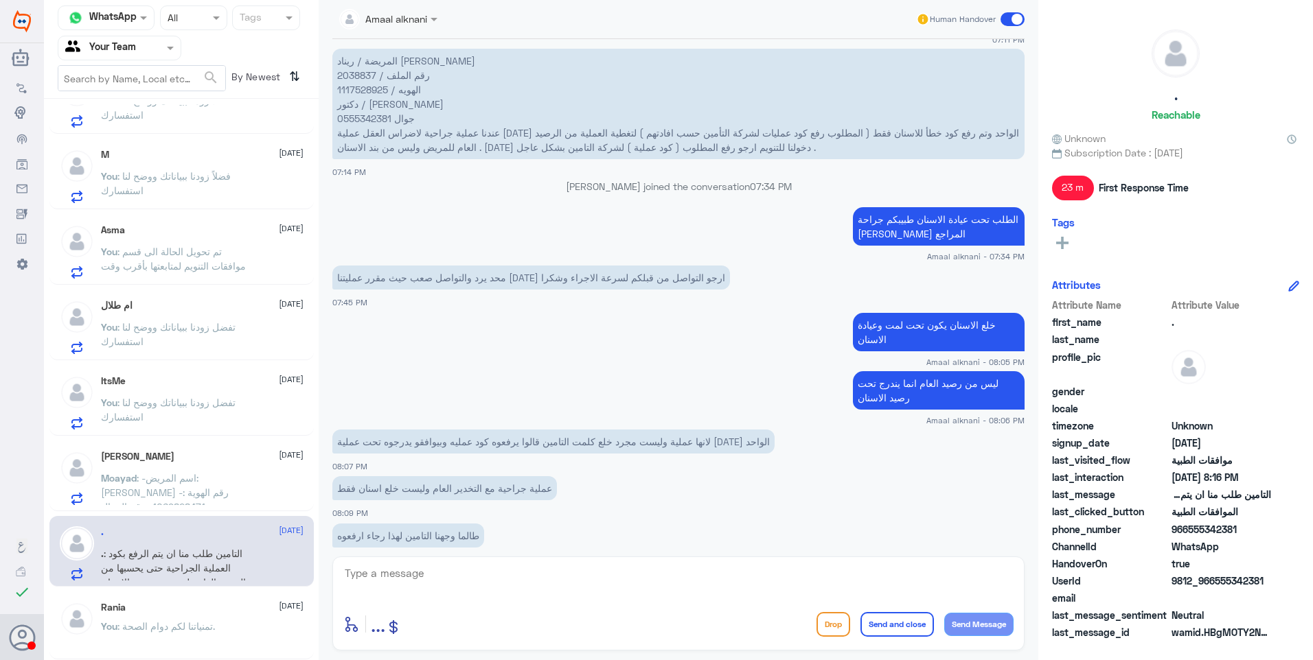
drag, startPoint x: 665, startPoint y: 510, endPoint x: 544, endPoint y: 508, distance: 120.8
click at [552, 571] on p "التامين طلب منا ان يتم الرفع بكود العملية الجراحية حتى يحسبها من الرصيد العام و…" at bounding box center [546, 583] width 428 height 24
drag, startPoint x: 544, startPoint y: 508, endPoint x: 575, endPoint y: 514, distance: 31.5
click at [575, 571] on p "التامين طلب منا ان يتم الرفع بكود العملية الجراحية حتى يحسبها من الرصيد العام و…" at bounding box center [546, 583] width 428 height 24
drag, startPoint x: 651, startPoint y: 365, endPoint x: 500, endPoint y: 368, distance: 151.1
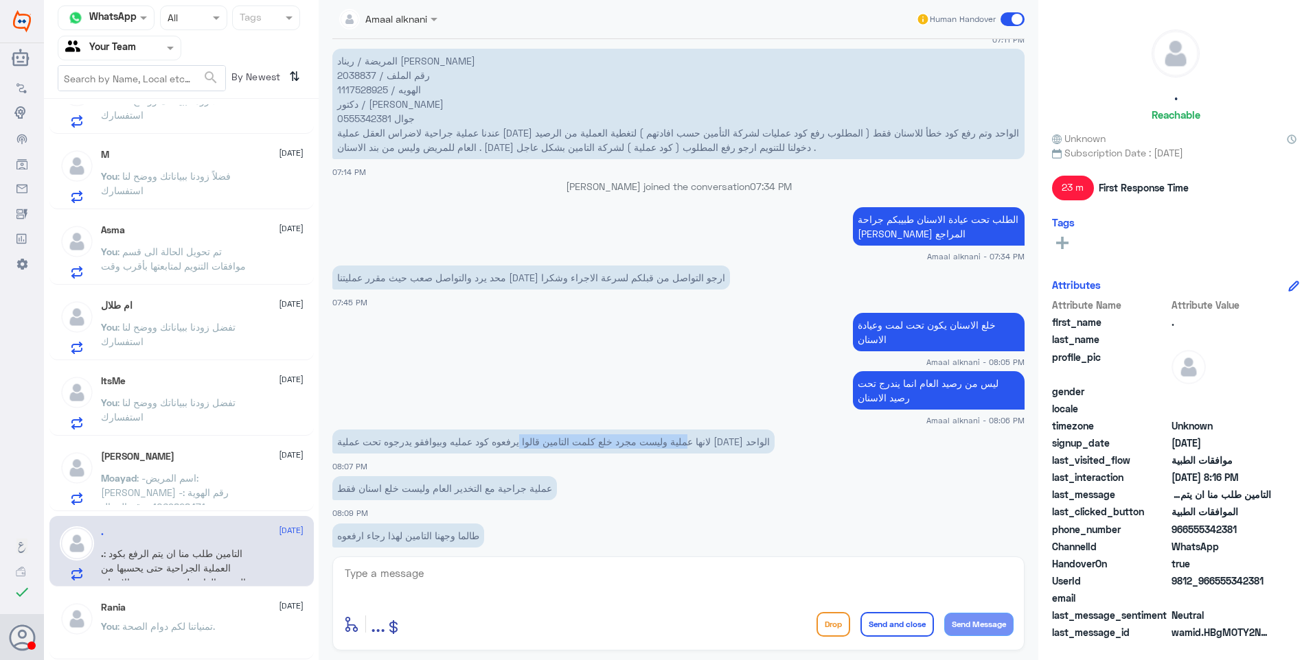
click at [500, 430] on p "لانها عملية وليست مجرد خلع كلمت التامين قالوا يرفعوه كود عمليه وبيوافقو يدرجوه …" at bounding box center [553, 442] width 442 height 24
drag, startPoint x: 500, startPoint y: 368, endPoint x: 566, endPoint y: 367, distance: 65.9
click at [566, 430] on p "لانها عملية وليست مجرد خلع كلمت التامين قالوا يرفعوه كود عمليه وبيوافقو يدرجوه …" at bounding box center [553, 442] width 442 height 24
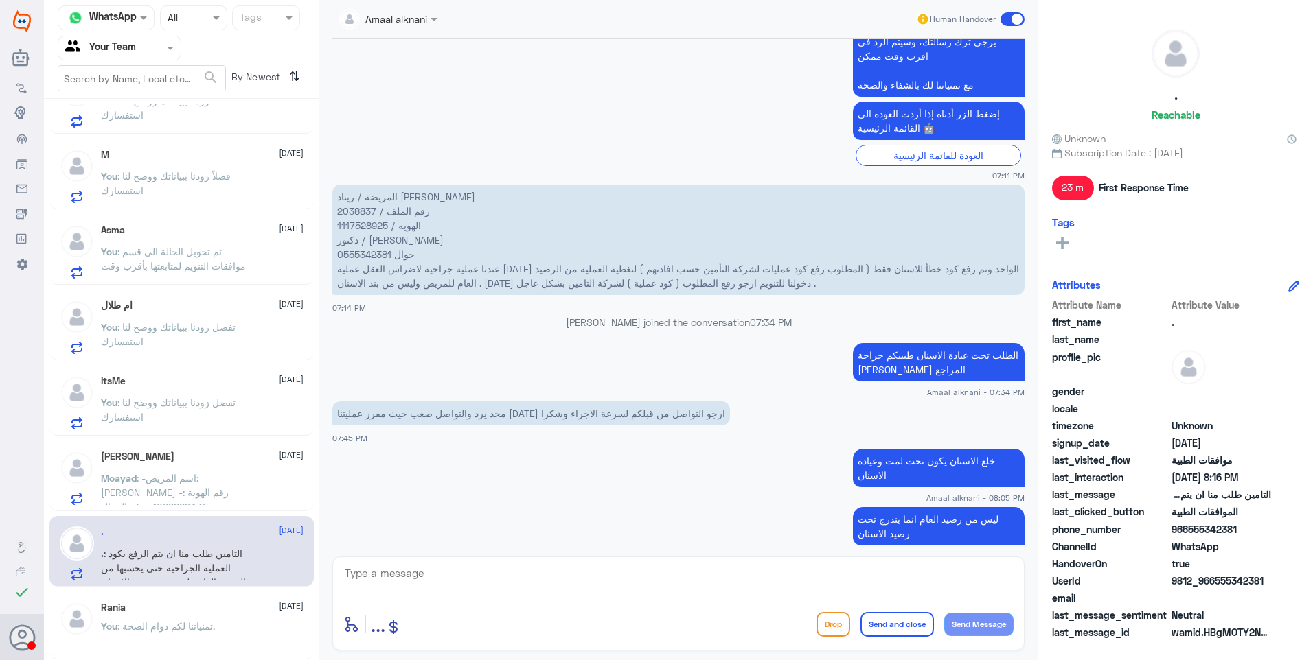
scroll to position [1011, 0]
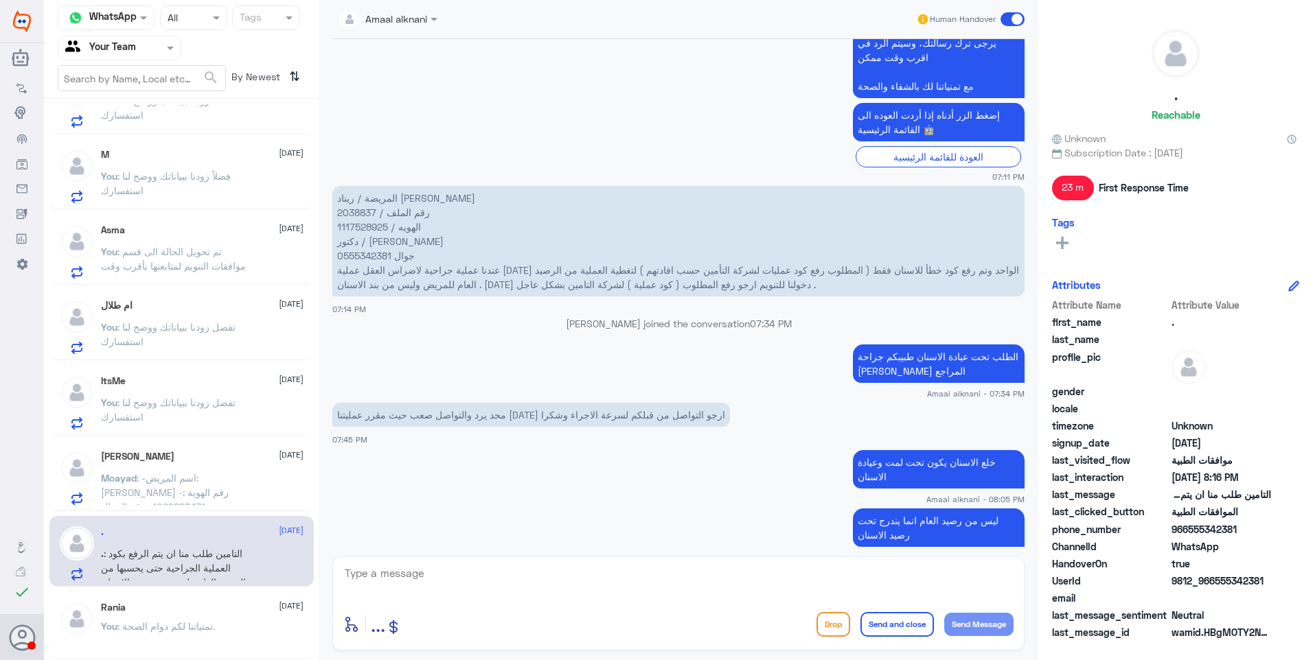
click at [358, 186] on p "المريضة / ريناد [PERSON_NAME] رقم الملف / 2038837 الهويه / 1117528925 دكتور / […" at bounding box center [678, 241] width 692 height 111
copy p "2038837"
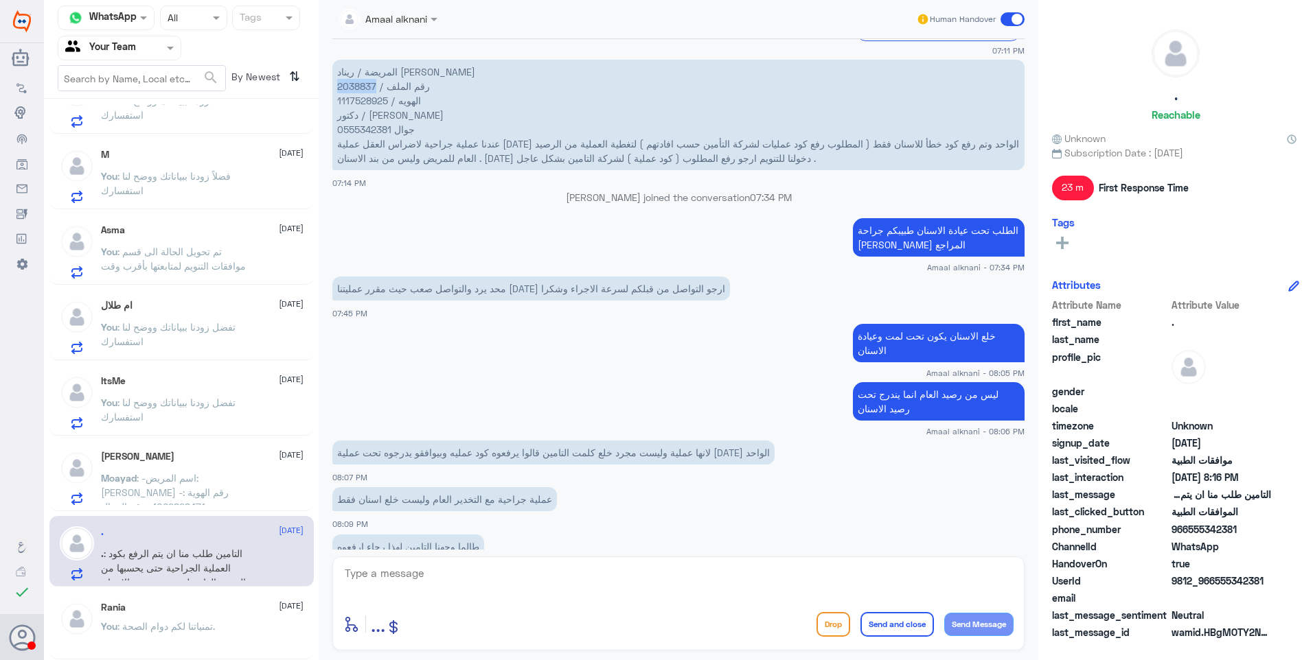
scroll to position [1148, 0]
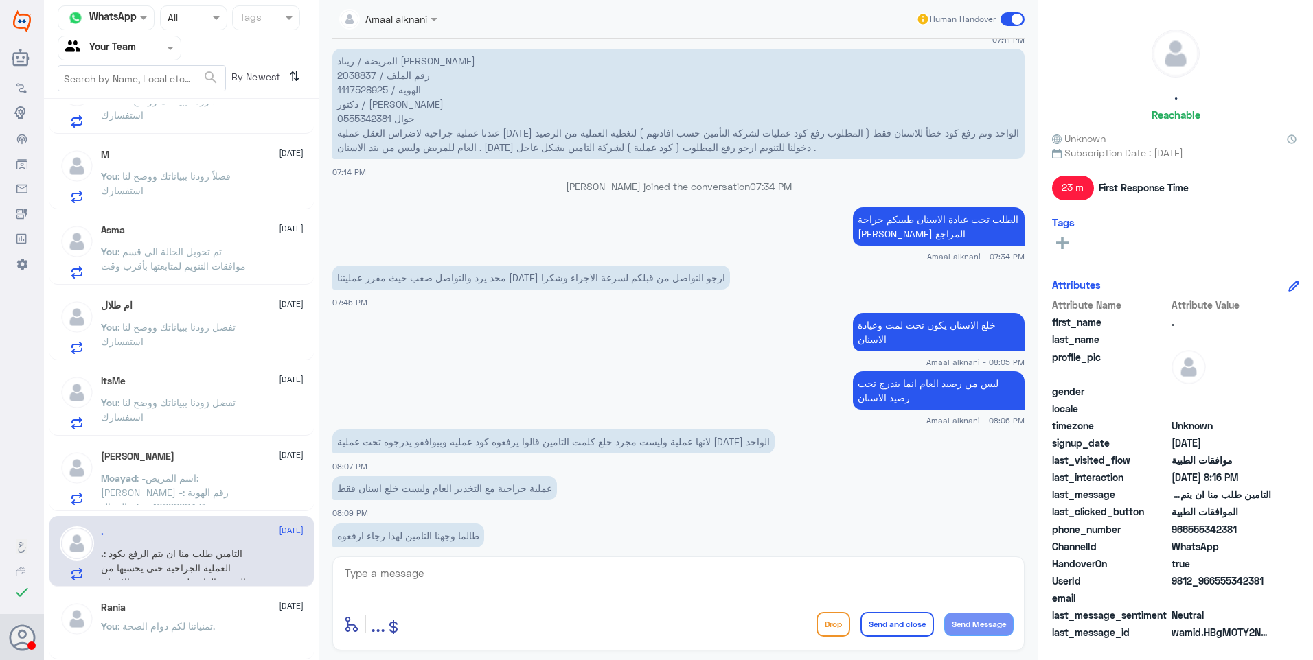
click at [372, 574] on textarea at bounding box center [678, 581] width 670 height 34
click at [452, 590] on textarea at bounding box center [678, 581] width 670 height 34
click at [1012, 575] on textarea "هذا هو الكود المعتمد لخلع الاسنان" at bounding box center [678, 581] width 670 height 34
click at [816, 579] on textarea "نعتذر منك هذا هو الكود المعتمد لخلع الاسنان" at bounding box center [678, 581] width 670 height 34
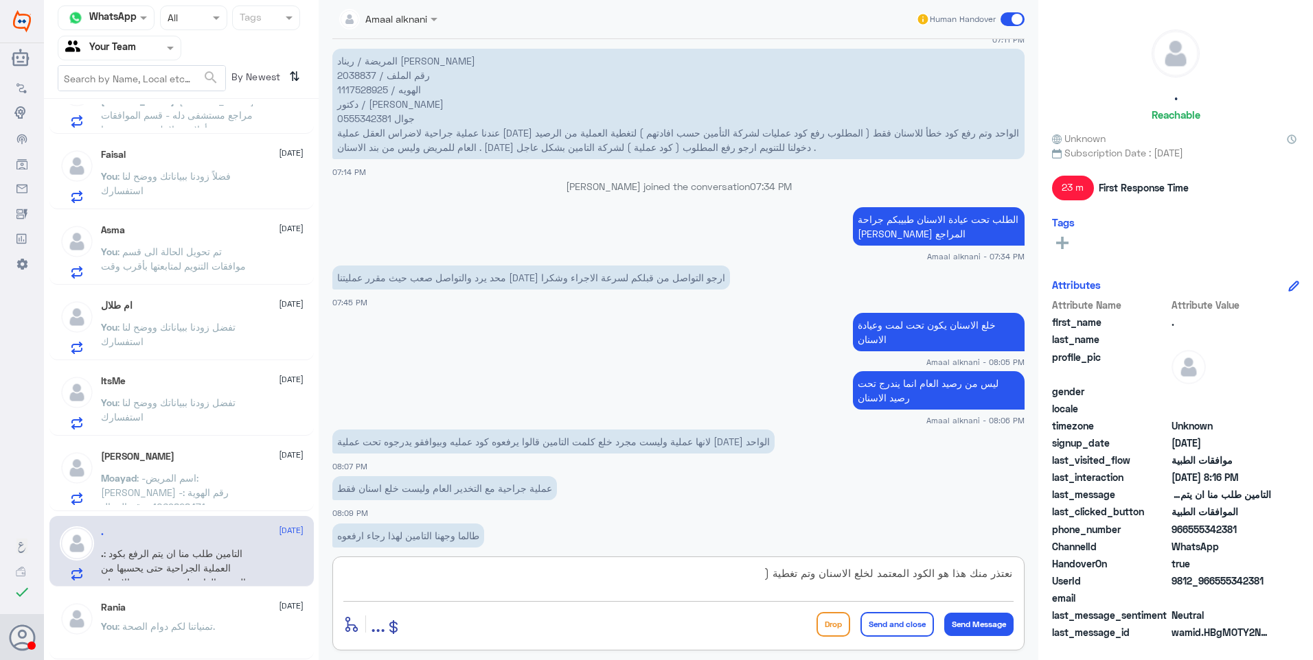
paste textarea "2946.9"
type textarea "نعتذر منك هذا هو الكود المعتمد لخلع الاسنان وتم تغطية (2946.9 ريال ) فقط حسب ال…"
drag, startPoint x: 904, startPoint y: 623, endPoint x: 906, endPoint y: 593, distance: 30.2
click at [905, 624] on button "Send and close" at bounding box center [896, 624] width 73 height 25
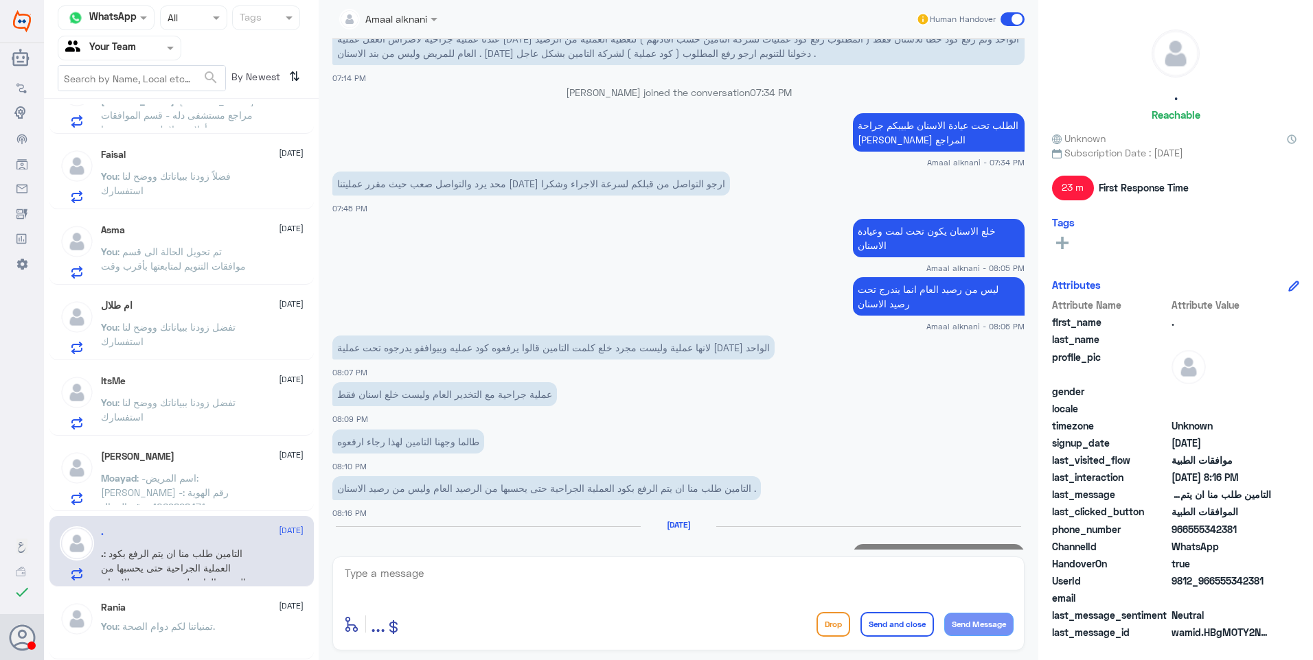
scroll to position [345, 0]
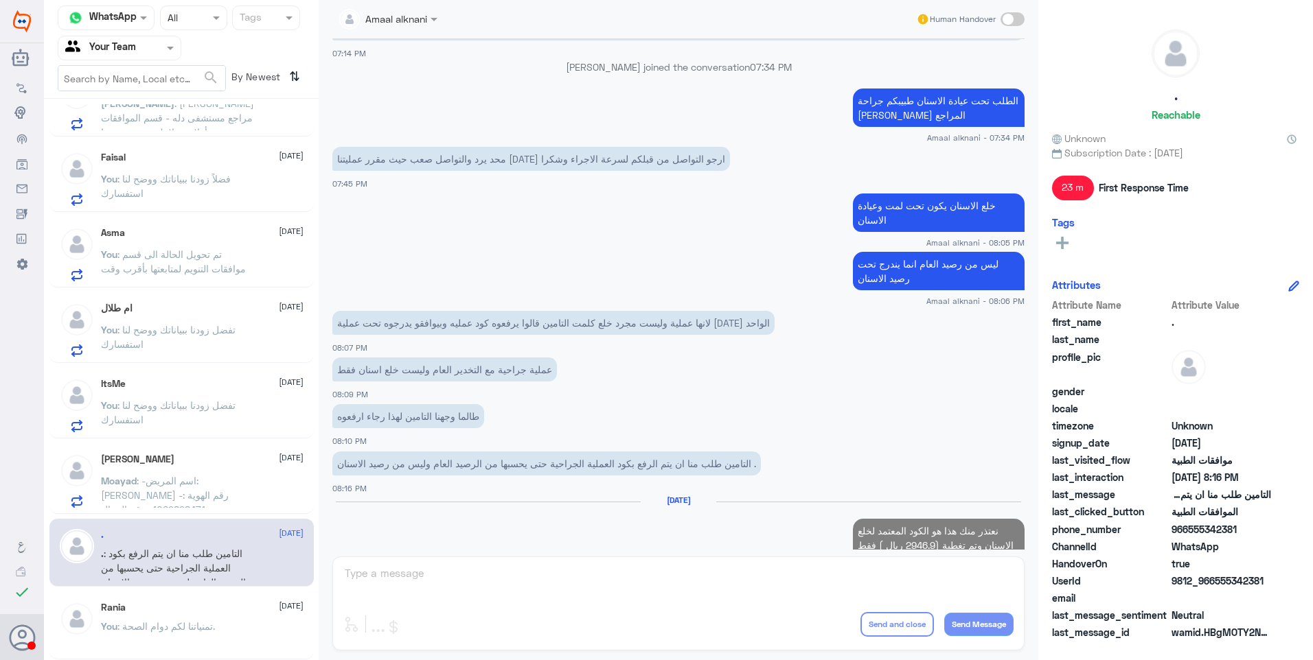
click at [221, 482] on span ": -اسم المريض: [PERSON_NAME] -رقم الهوية : 1069828471 -رقم الجوال :0559151617 ا…" at bounding box center [178, 538] width 154 height 127
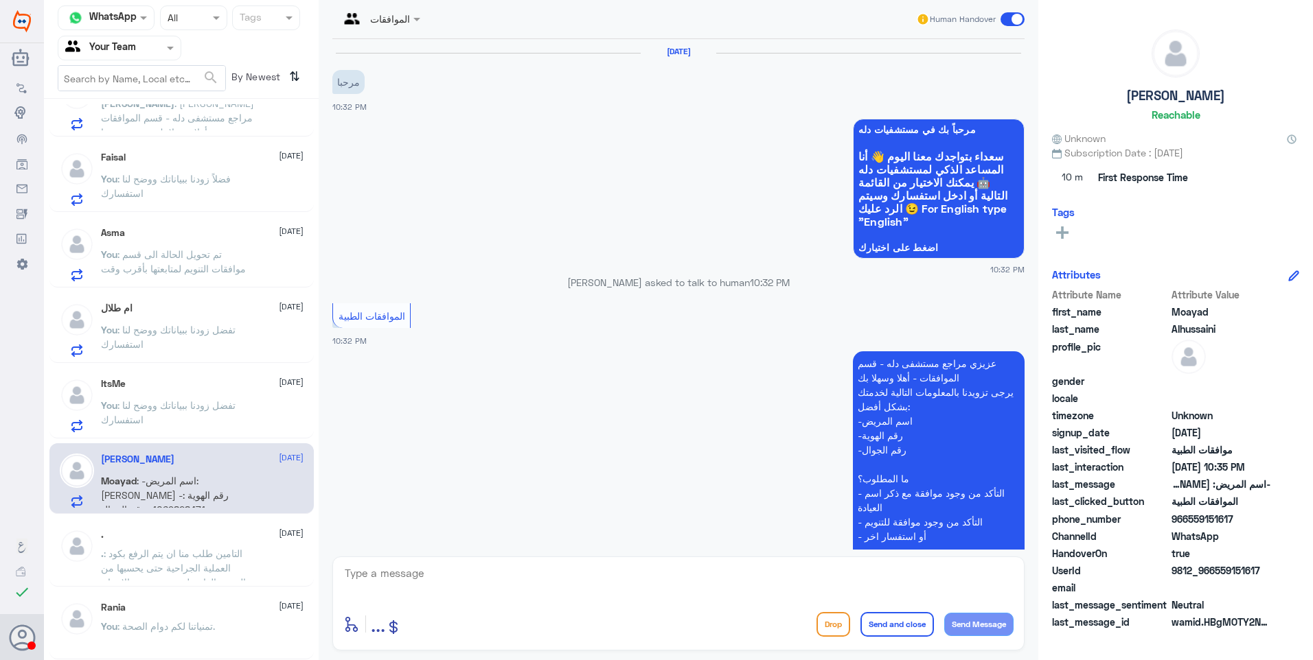
scroll to position [253, 0]
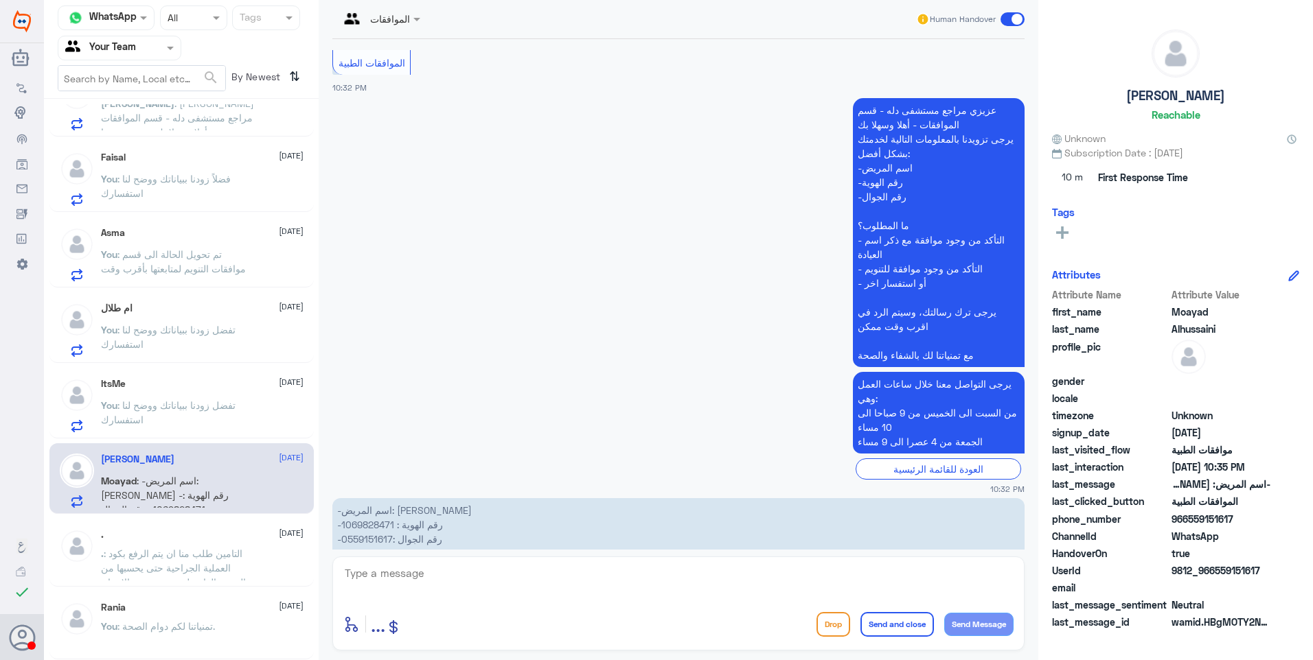
click at [367, 498] on p "-اسم المريض: [PERSON_NAME] -رقم الهوية : 1069828471 -رقم الجوال :0559151617 انا…" at bounding box center [678, 546] width 692 height 96
drag, startPoint x: 941, startPoint y: 514, endPoint x: 766, endPoint y: 507, distance: 175.2
click at [766, 507] on p "-اسم المريض: [PERSON_NAME] -رقم الهوية : 1069828471 -رقم الجوال :0559151617 انا…" at bounding box center [678, 546] width 692 height 96
drag, startPoint x: 766, startPoint y: 507, endPoint x: 818, endPoint y: 508, distance: 51.5
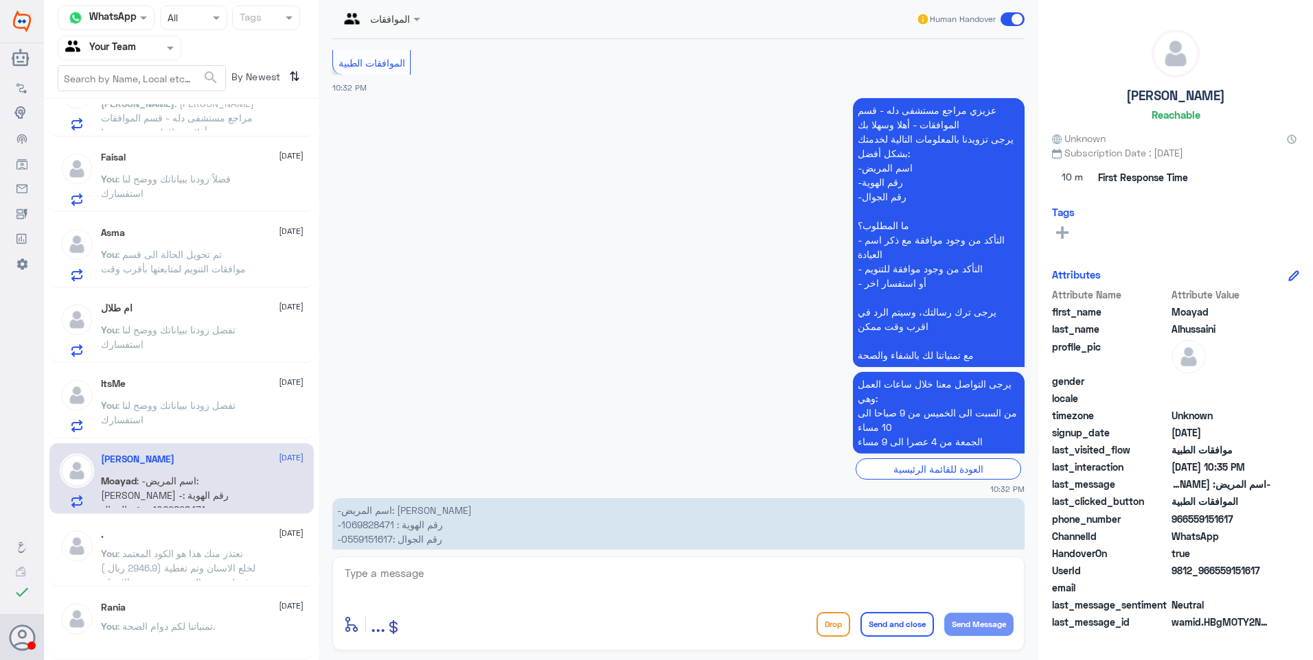
click at [818, 508] on p "-اسم المريض: [PERSON_NAME] -رقم الهوية : 1069828471 -رقم الجوال :0559151617 انا…" at bounding box center [678, 546] width 692 height 96
click at [369, 498] on p "-اسم المريض: [PERSON_NAME] -رقم الهوية : 1069828471 -رقم الجوال :0559151617 انا…" at bounding box center [678, 546] width 692 height 96
drag, startPoint x: 446, startPoint y: 583, endPoint x: 530, endPoint y: 584, distance: 84.4
click at [458, 587] on textarea at bounding box center [678, 581] width 670 height 34
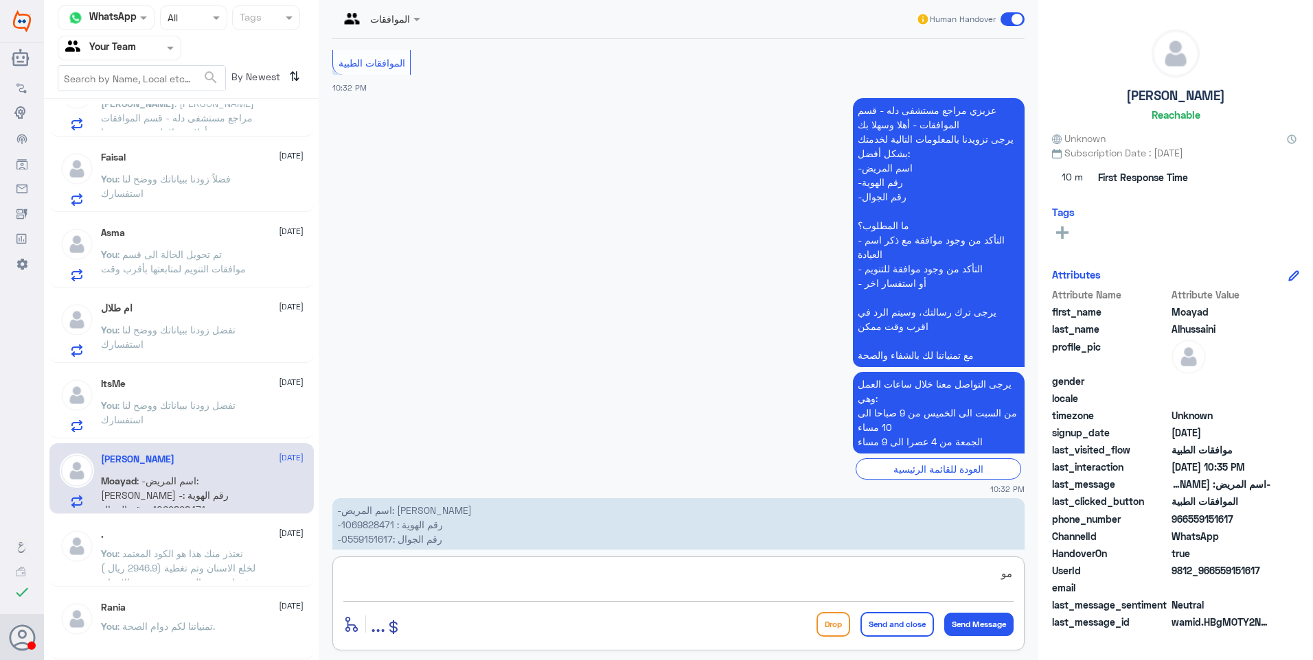
type textarea "م"
type textarea "ف"
type textarea "م"
type textarea "دلة فرع نمار أم النخيل؟"
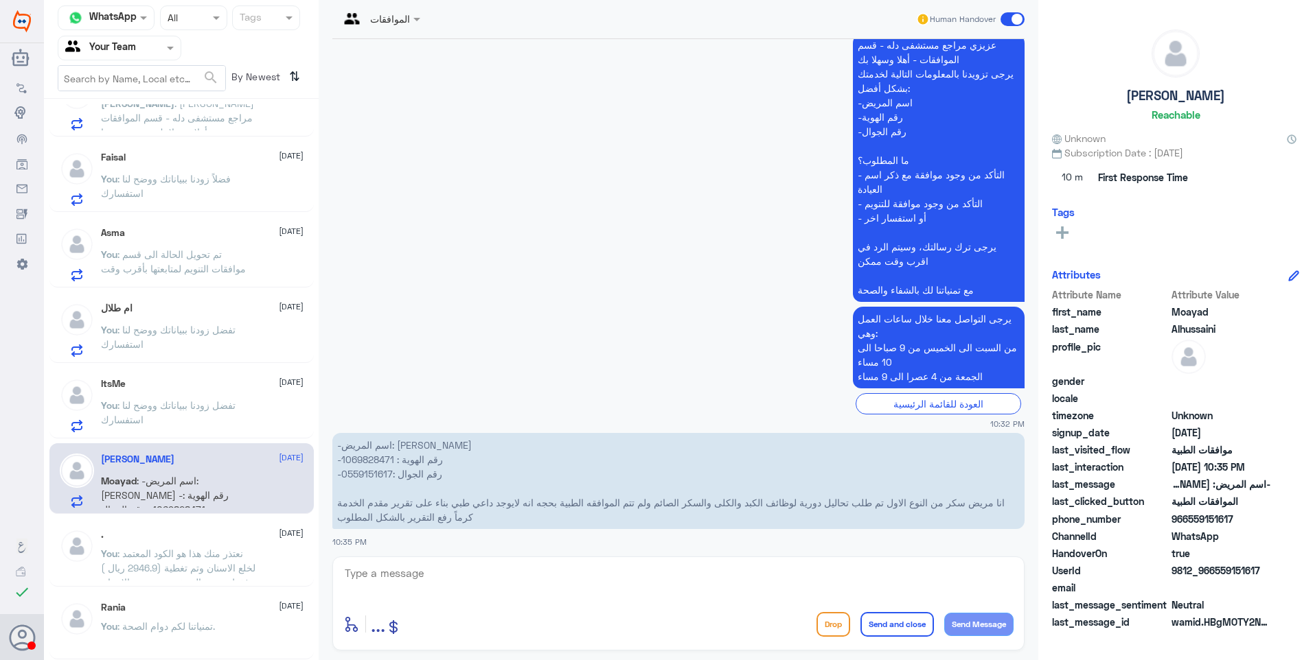
click at [177, 391] on div "ItsMe [DATE] You : تفضل زودنا ببياناتك ووضح لنا استفسارك" at bounding box center [202, 405] width 203 height 54
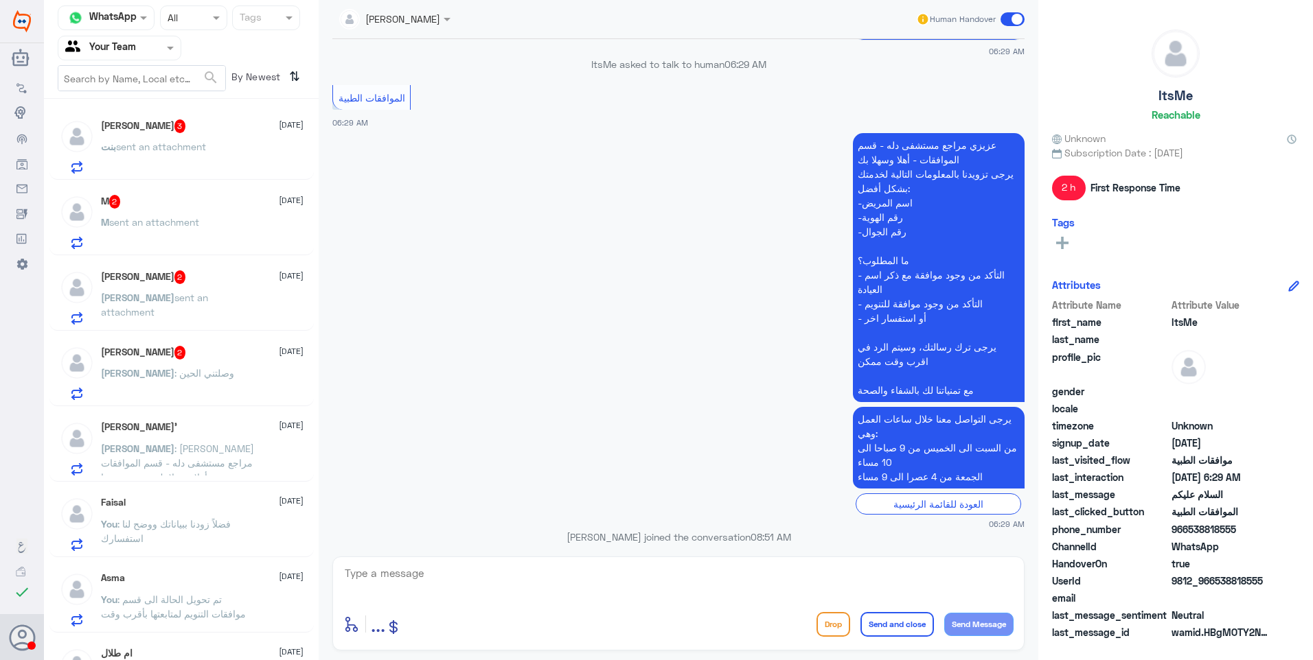
click at [209, 367] on div "[PERSON_NAME] 2 [DATE] [PERSON_NAME] : وصلتني الحين" at bounding box center [202, 373] width 203 height 54
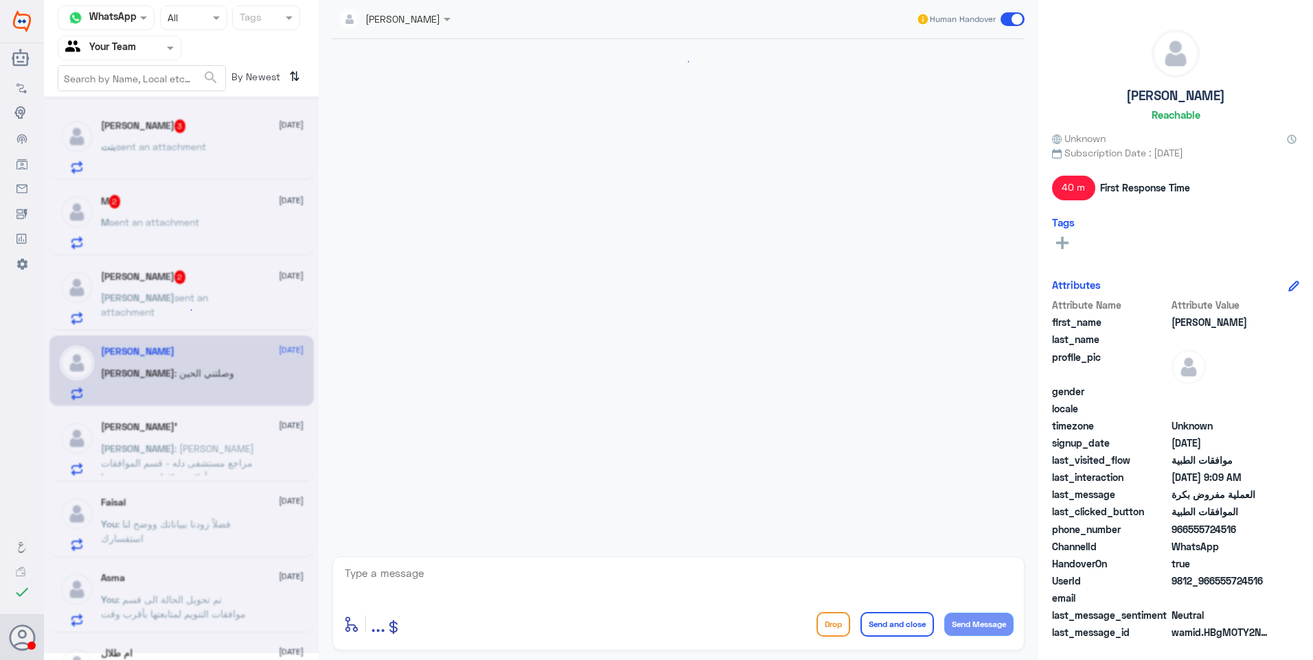
scroll to position [969, 0]
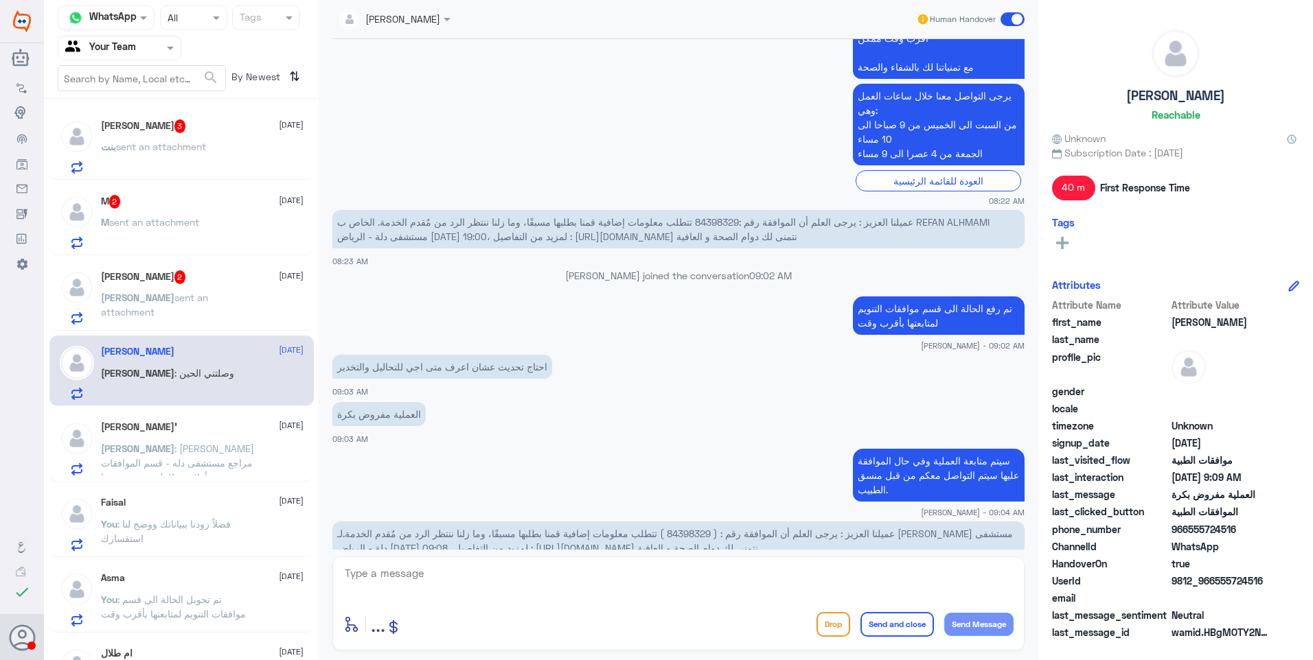
click at [617, 528] on span "عميلنا العزيز : يرجى العلم أن الموافقة رقم : ( 84398329 ) تتطلب معلومات إضافية …" at bounding box center [675, 541] width 676 height 26
click at [627, 528] on span "عميلنا العزيز : يرجى العلم أن الموافقة رقم : ( 84398329 ) تتطلب معلومات إضافية …" at bounding box center [675, 541] width 676 height 26
drag, startPoint x: 597, startPoint y: 450, endPoint x: 640, endPoint y: 448, distance: 43.3
click at [640, 528] on span "عميلنا العزيز : يرجى العلم أن الموافقة رقم : ( 84398329 ) تتطلب معلومات إضافية …" at bounding box center [675, 541] width 676 height 26
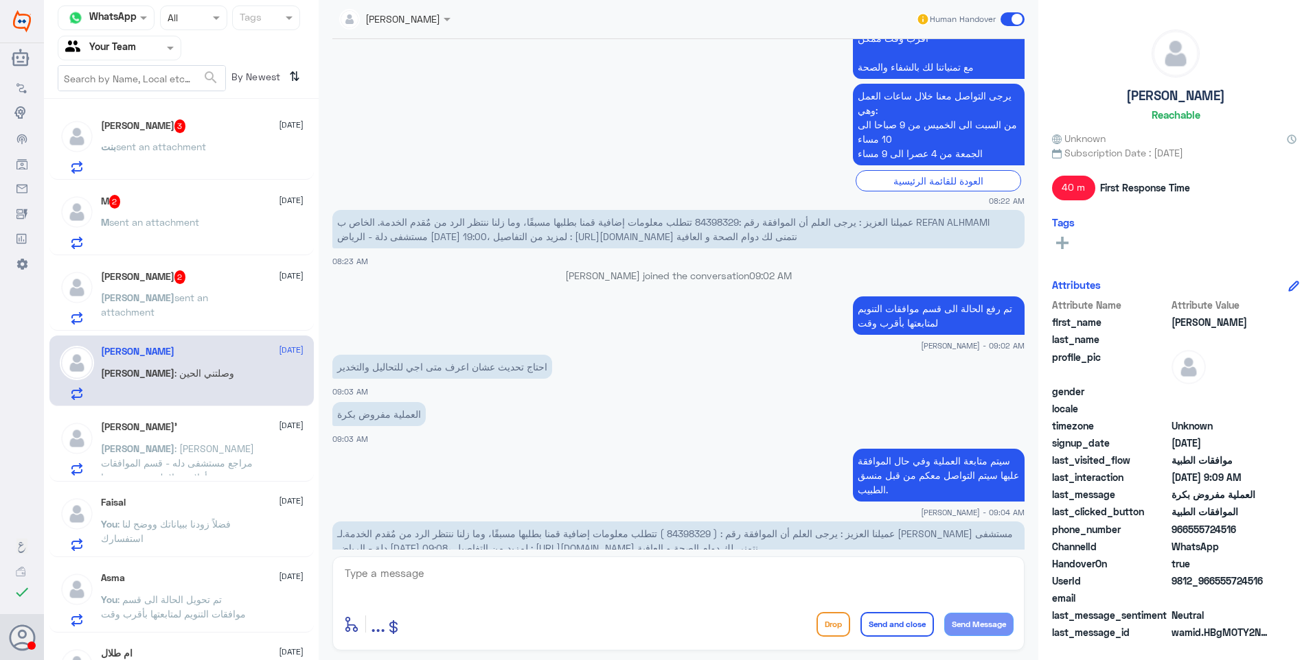
click at [189, 281] on div "[PERSON_NAME] 2 [DATE]" at bounding box center [202, 277] width 203 height 14
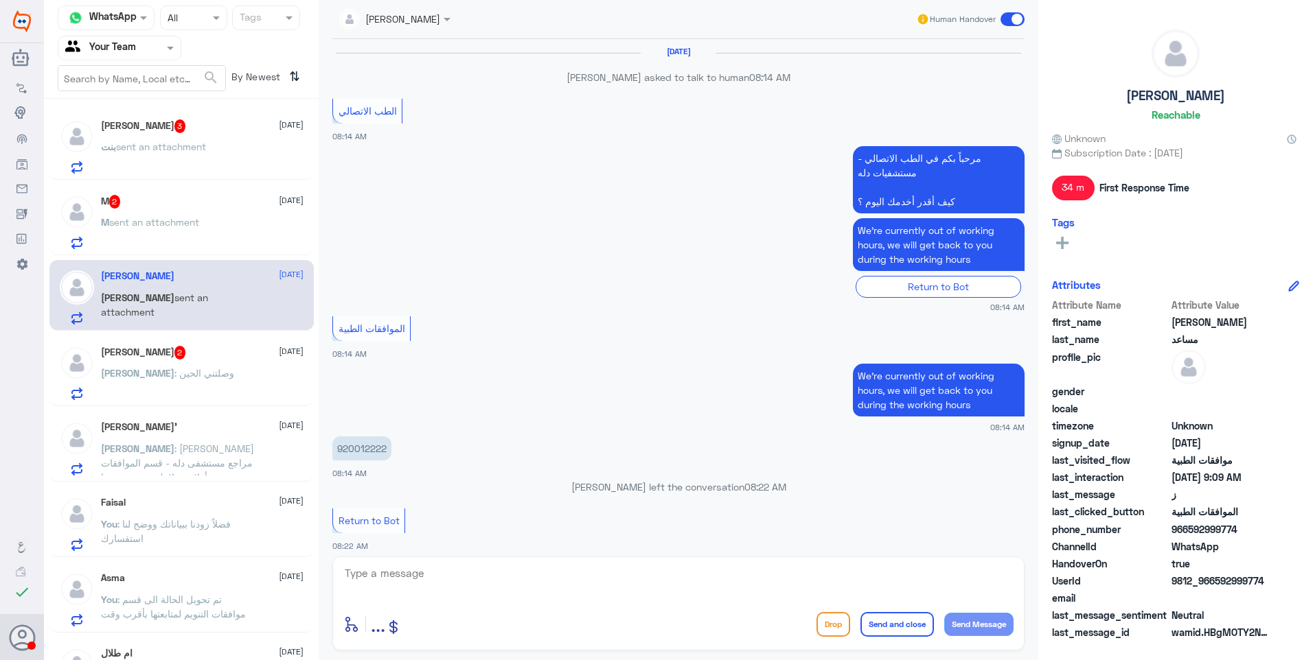
scroll to position [999, 0]
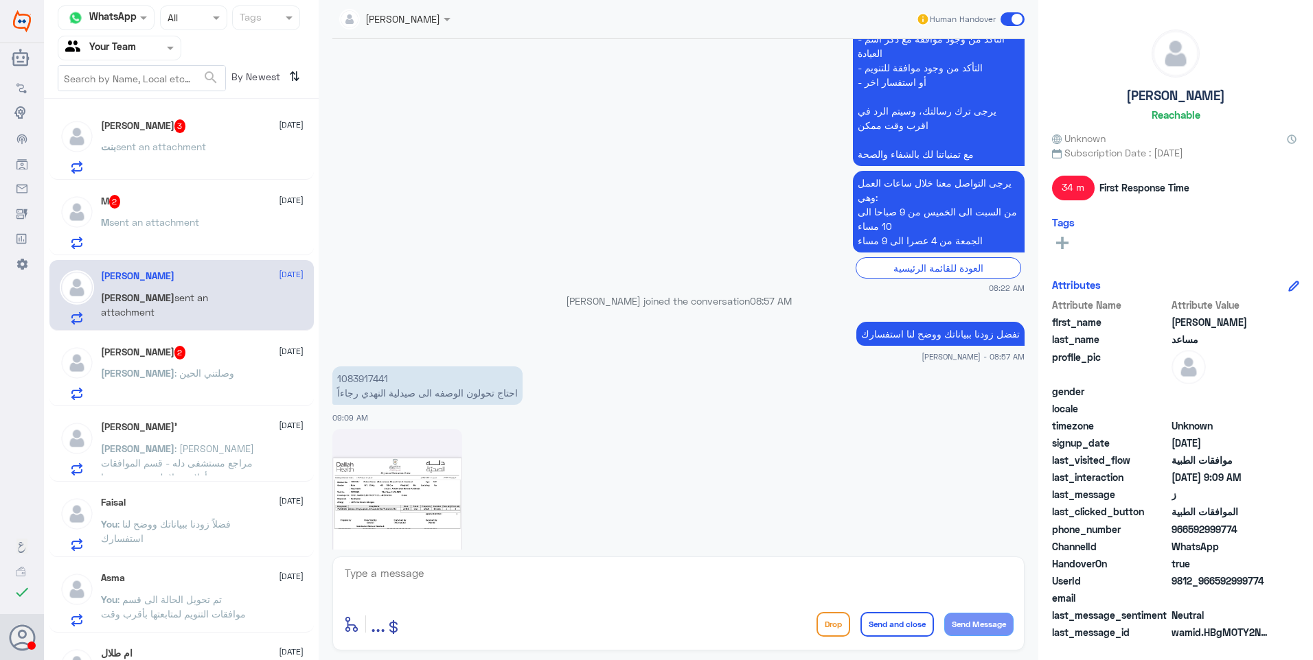
click at [367, 367] on p "1083917441 احتاج تحولون الوصفه الى صيدلية [PERSON_NAME] رجاءاً" at bounding box center [427, 386] width 190 height 38
click at [393, 429] on img at bounding box center [397, 512] width 130 height 167
click at [436, 589] on textarea at bounding box center [678, 581] width 670 height 34
type textarea "i"
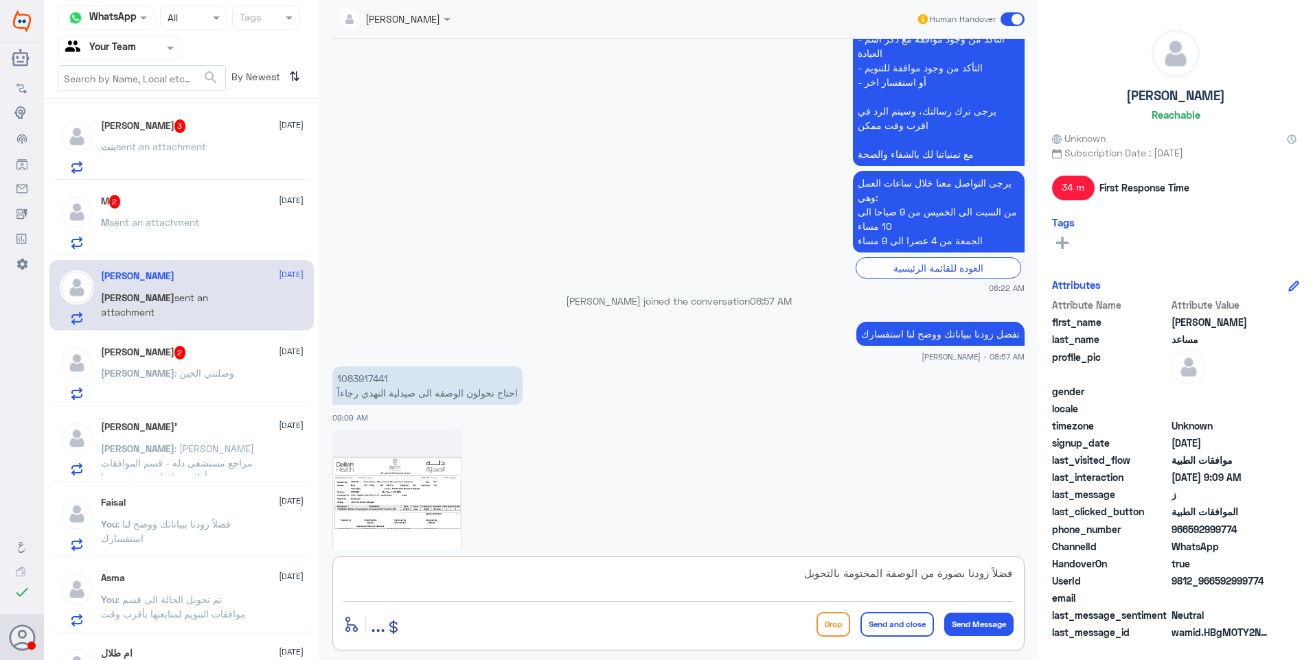
type textarea "فضلاً زودنا بصورة من الوصفة المختومة بالتحويل؟"
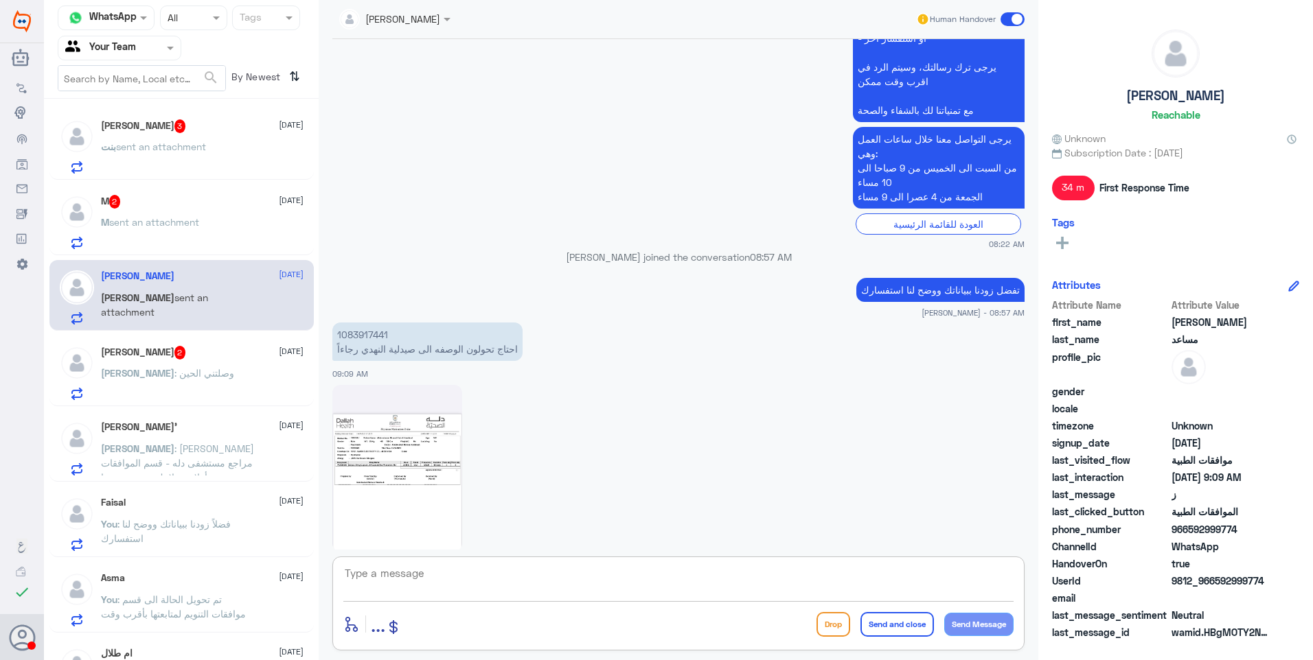
click at [177, 205] on div "M 2 [DATE]" at bounding box center [202, 202] width 203 height 14
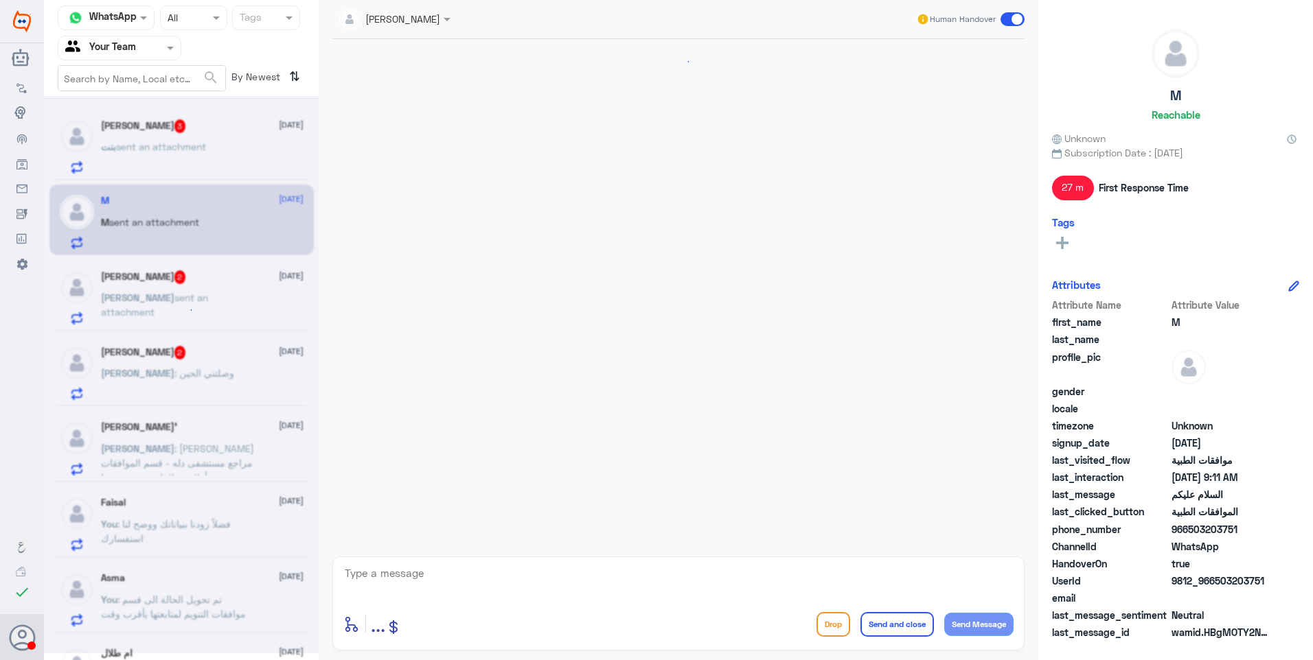
scroll to position [1433, 0]
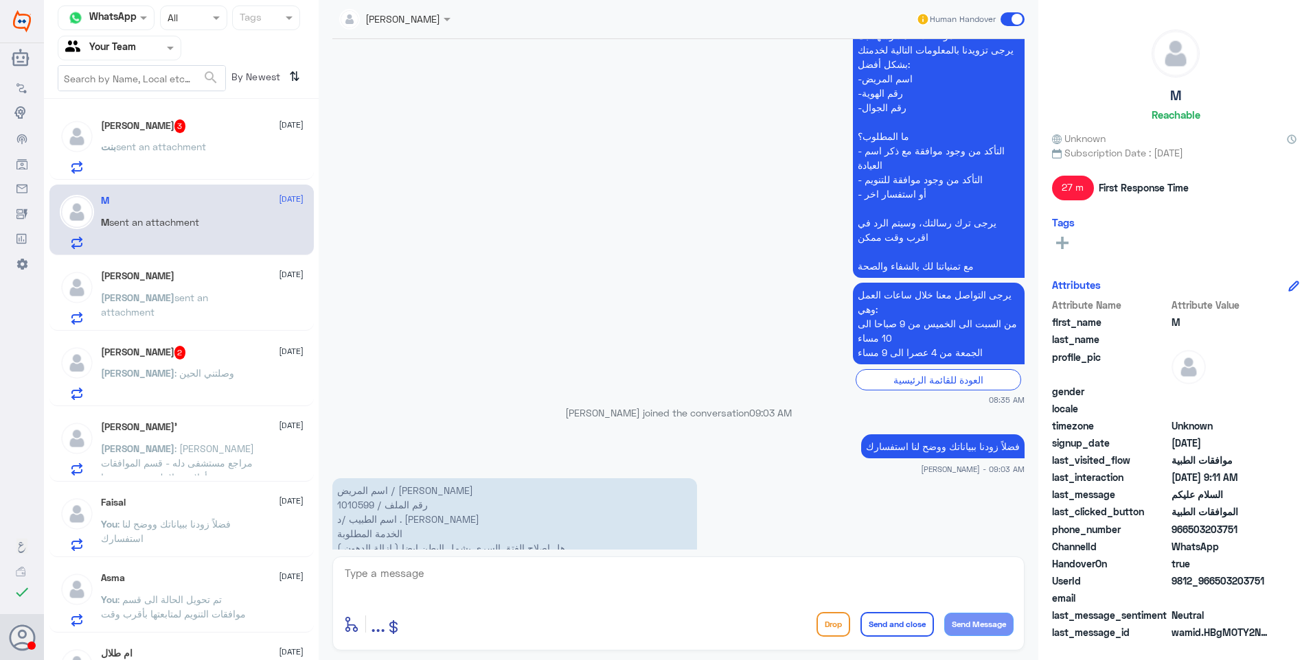
click at [359, 479] on p "اسم المريض / [PERSON_NAME] رقم الملف / 1010599 اسم الطبيب /د . نوف ال سعود الخد…" at bounding box center [514, 527] width 365 height 96
drag, startPoint x: 597, startPoint y: 463, endPoint x: 500, endPoint y: 470, distance: 97.1
click at [500, 479] on p "اسم المريض / [PERSON_NAME] رقم الملف / 1010599 اسم الطبيب /د . نوف ال سعود الخد…" at bounding box center [514, 527] width 365 height 96
drag, startPoint x: 500, startPoint y: 470, endPoint x: 568, endPoint y: 469, distance: 67.3
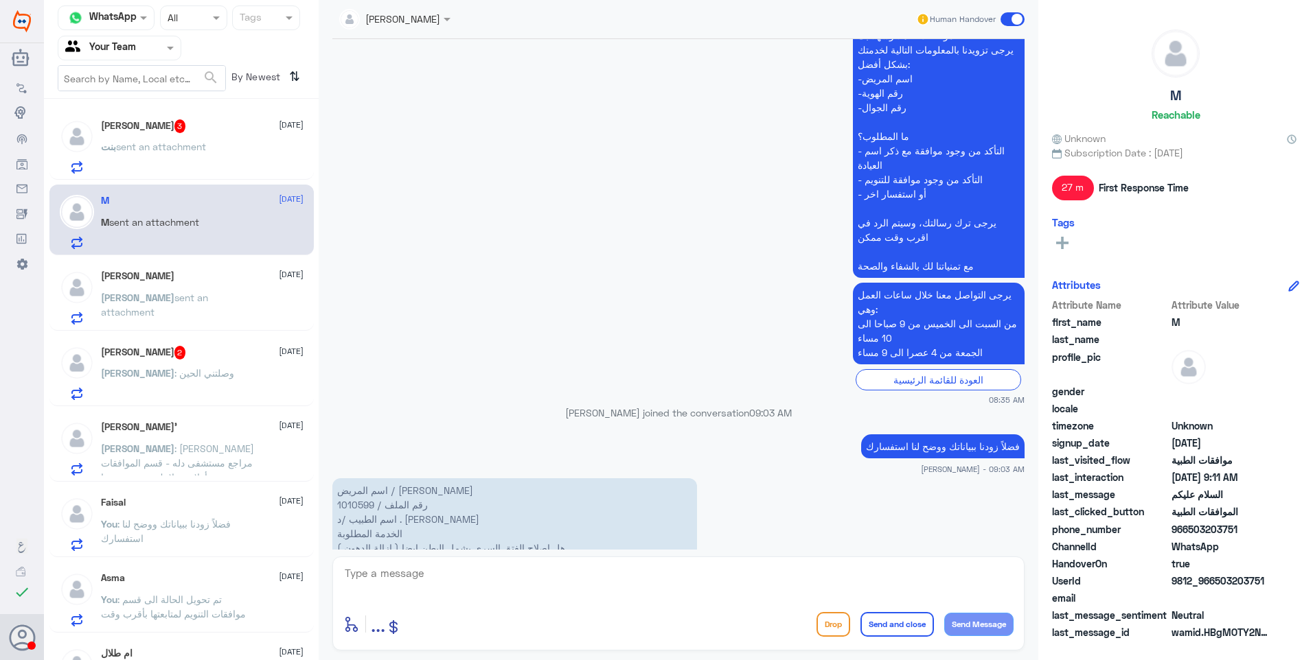
click at [568, 479] on p "اسم المريض / [PERSON_NAME] رقم الملف / 1010599 اسم الطبيب /د . نوف ال سعود الخد…" at bounding box center [514, 527] width 365 height 96
drag, startPoint x: 408, startPoint y: 555, endPoint x: 409, endPoint y: 562, distance: 7.0
click at [409, 557] on div "Ahlam Alshehri Human Handover [DATE] مرحباً بك في مستشفيات دله سعداء بتواجدك مع…" at bounding box center [678, 332] width 719 height 665
drag, startPoint x: 414, startPoint y: 568, endPoint x: 432, endPoint y: 574, distance: 18.7
click at [419, 571] on textarea at bounding box center [678, 581] width 670 height 34
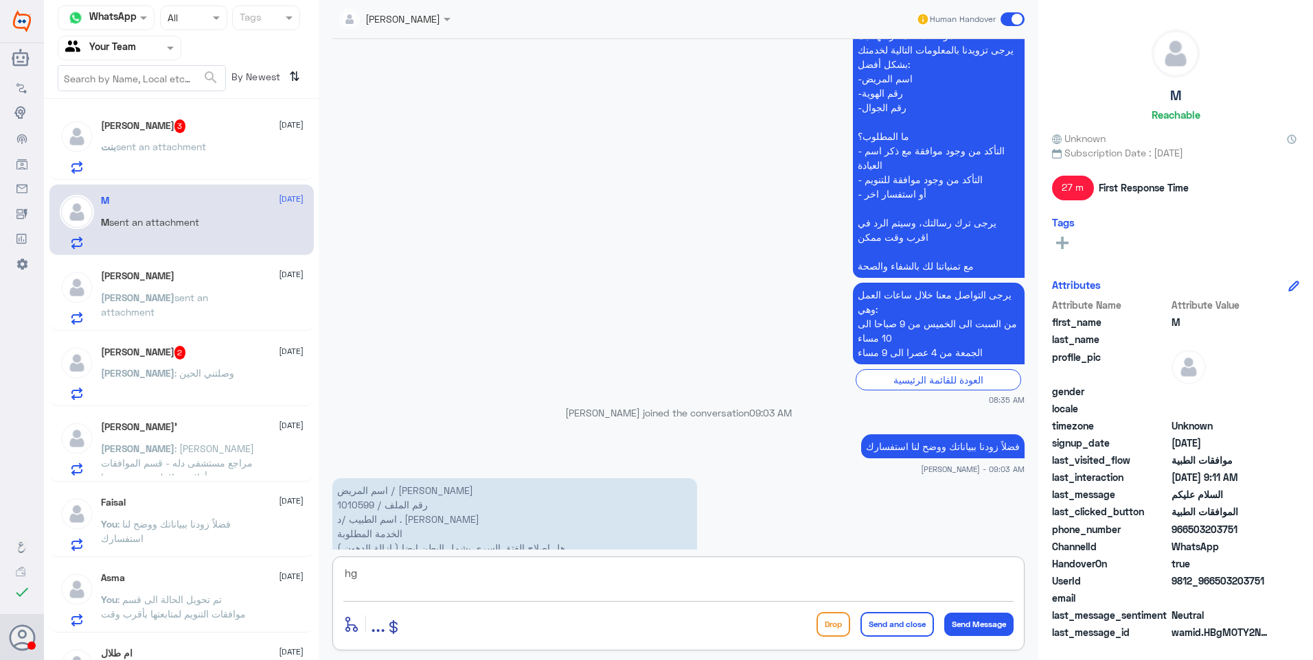
type textarea "h"
type textarea "المبلغ الذي تحمله التأمين هو بقيمة 9590 ريال وهو خاص باجراء اصلاح الفتق السري"
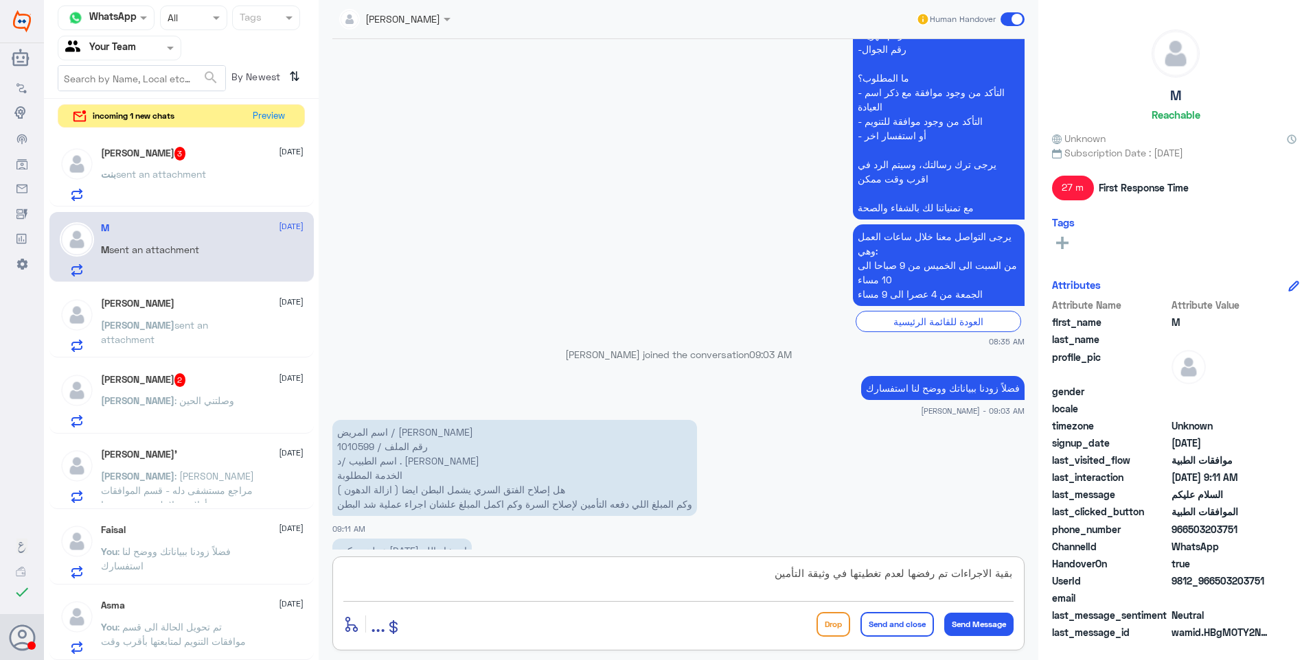
type textarea "بقية الاجراءات تم رفضها لعدم تغطيتها في وثيقة التأمين"
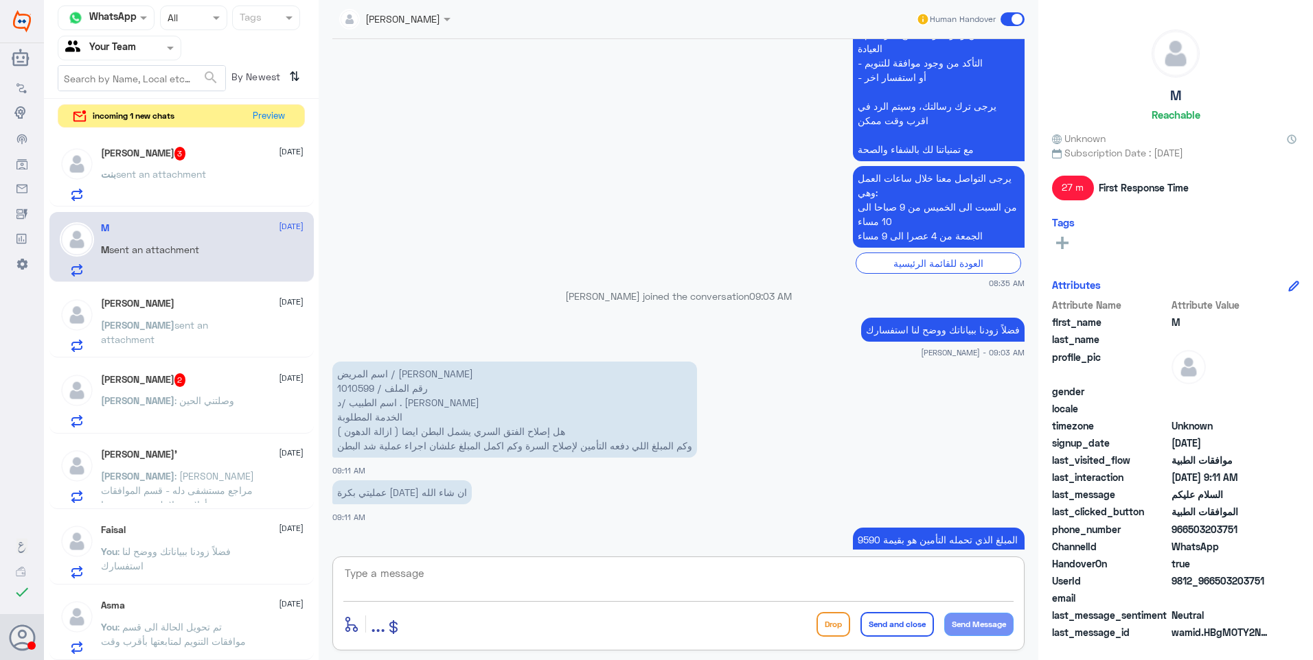
click at [503, 580] on textarea at bounding box center [678, 581] width 670 height 34
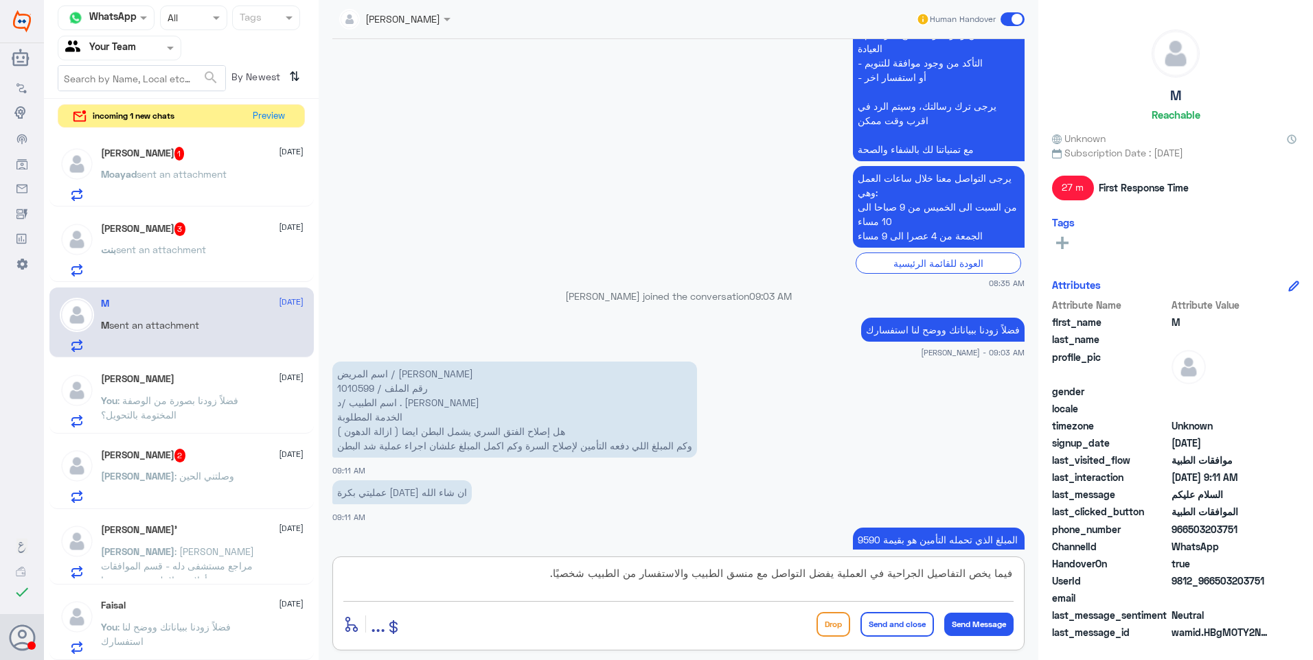
type textarea "فيما يخص التفاصيل الجراحية في العملية يفضل التواصل مع منسق الطبيب والاستفسار من…"
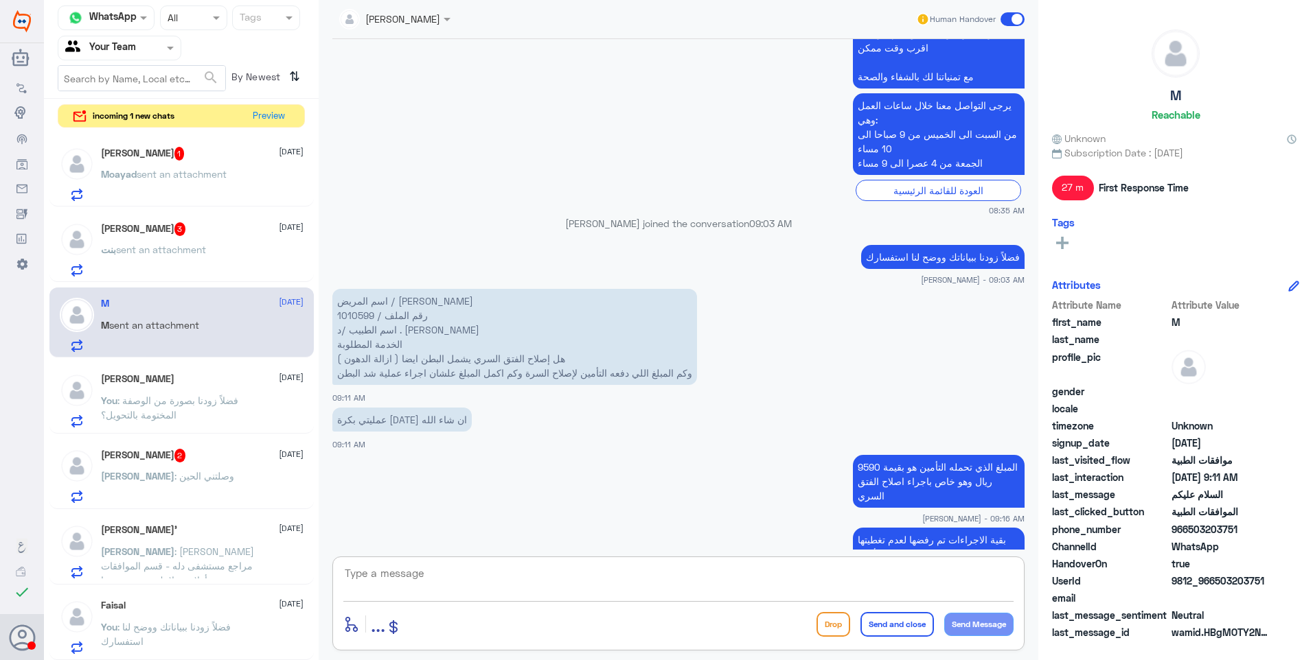
click at [188, 262] on p "بنت sent an attachment" at bounding box center [153, 259] width 105 height 34
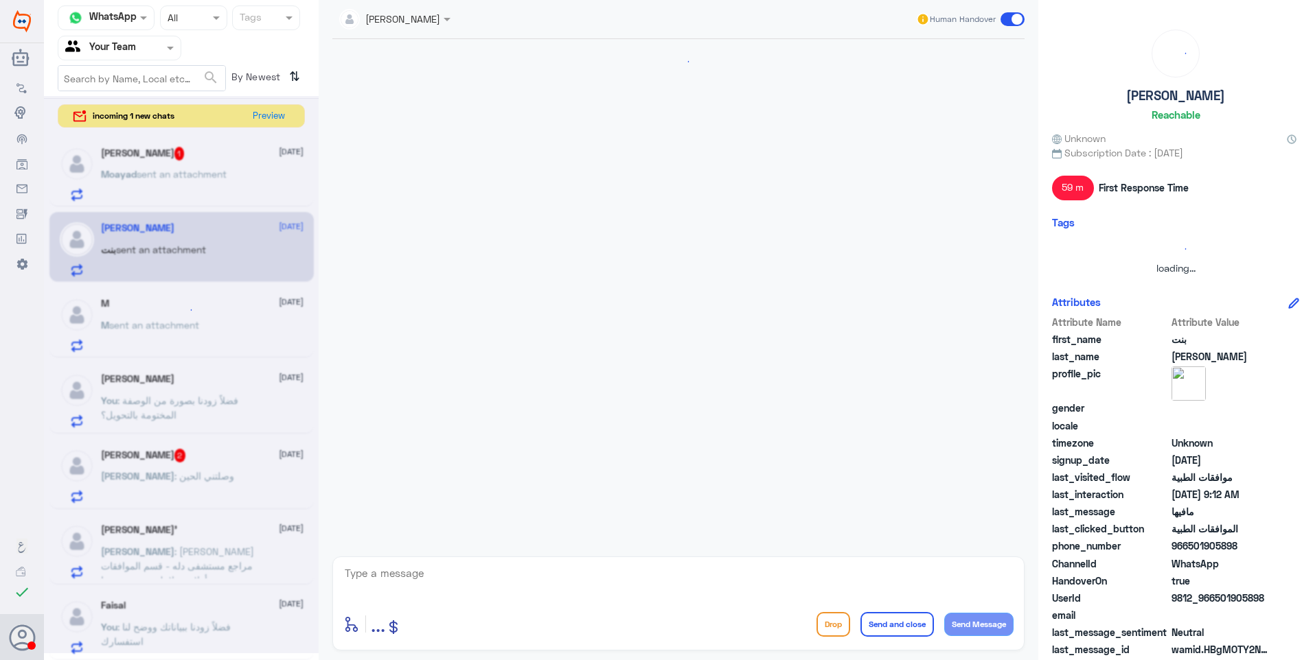
scroll to position [796, 0]
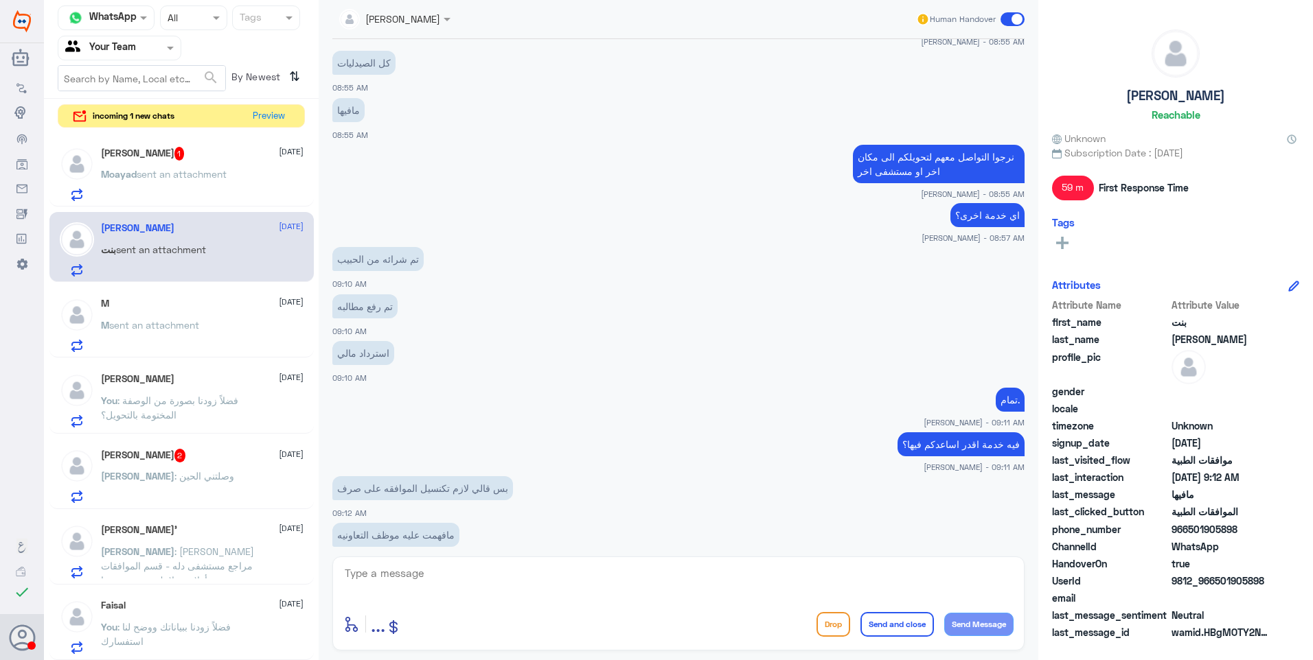
click at [200, 178] on span "sent an attachment" at bounding box center [182, 174] width 90 height 12
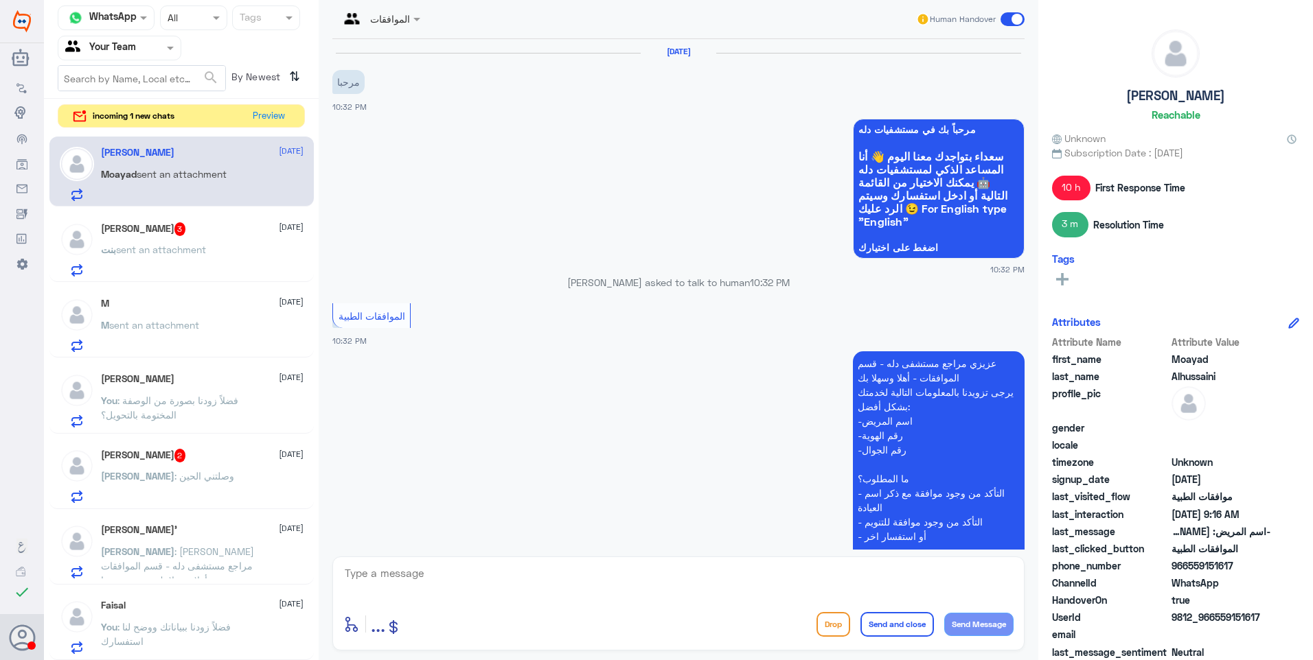
scroll to position [567, 0]
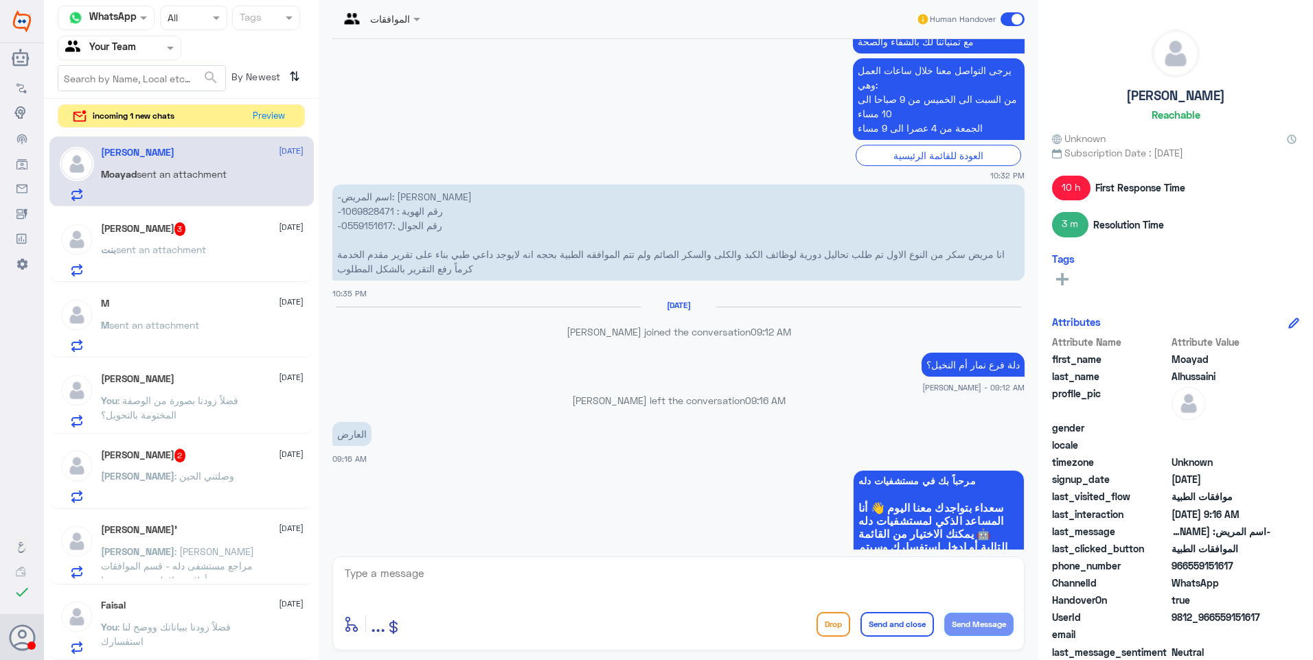
click at [426, 588] on textarea at bounding box center [678, 581] width 670 height 34
type textarea "نعتذر منك هذا الواتساب خاص بموافقات النخيل فقط ولا يمكننا الاطلاع على موافقات ا…"
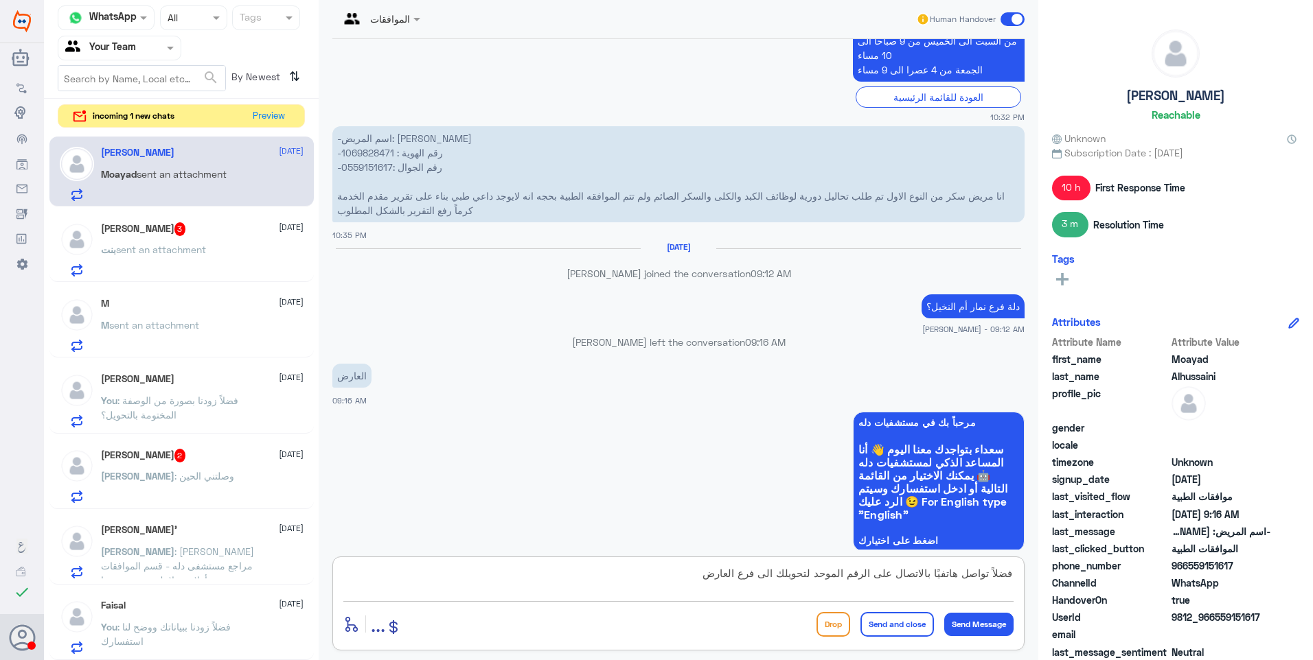
type textarea "فضلاً تواصل هاتفيًا بالاتصال على الرقم الموحد لتحويلك الى فرع العارض."
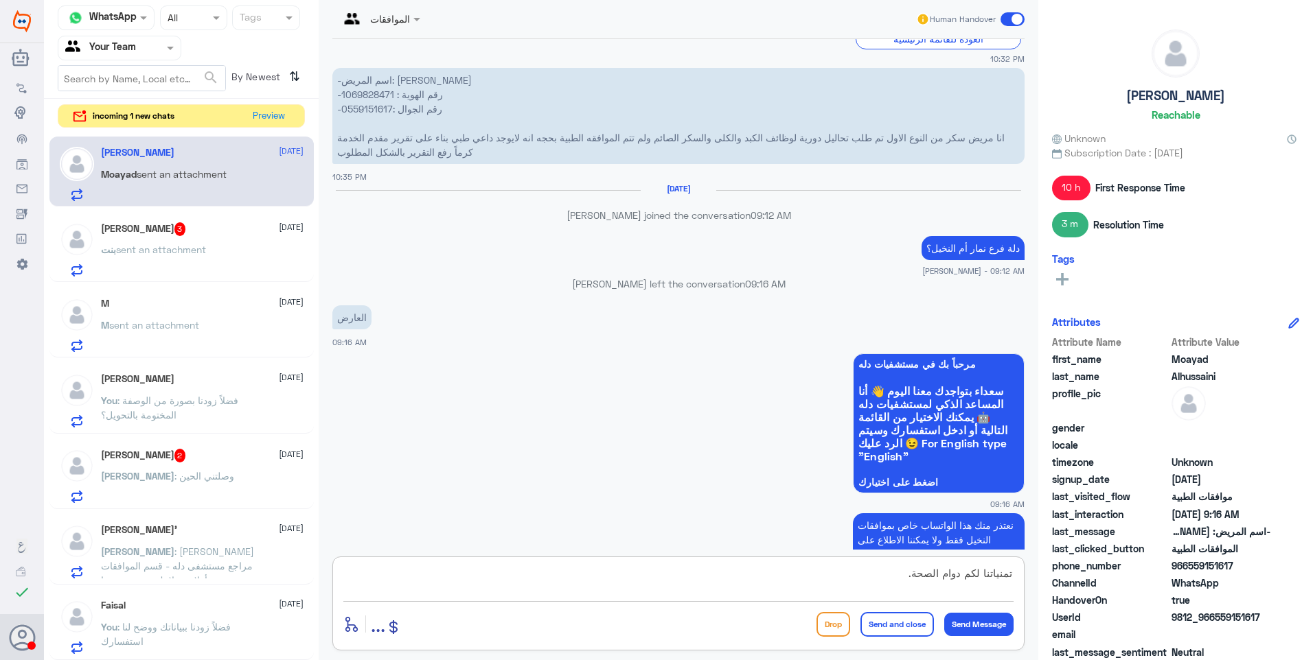
type textarea "تمنياتنا لكم دوام الصحة."
click at [896, 616] on button "Send and close" at bounding box center [896, 624] width 73 height 25
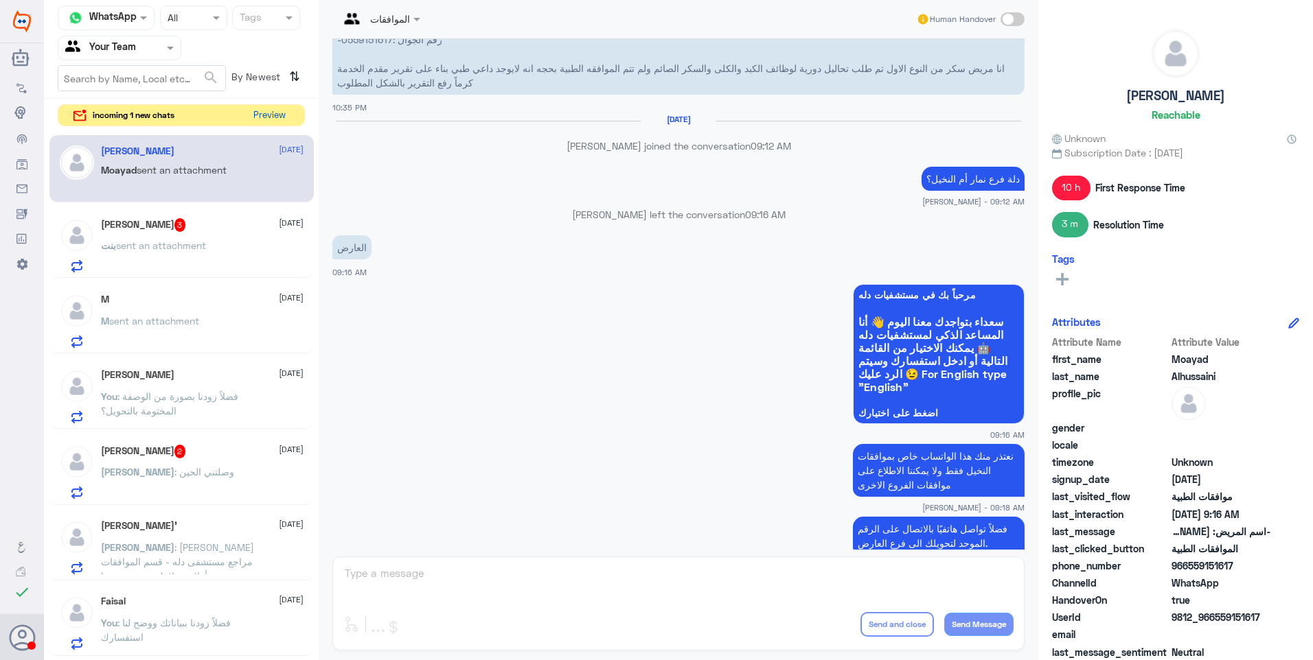
click at [282, 114] on button "Preview" at bounding box center [269, 115] width 43 height 21
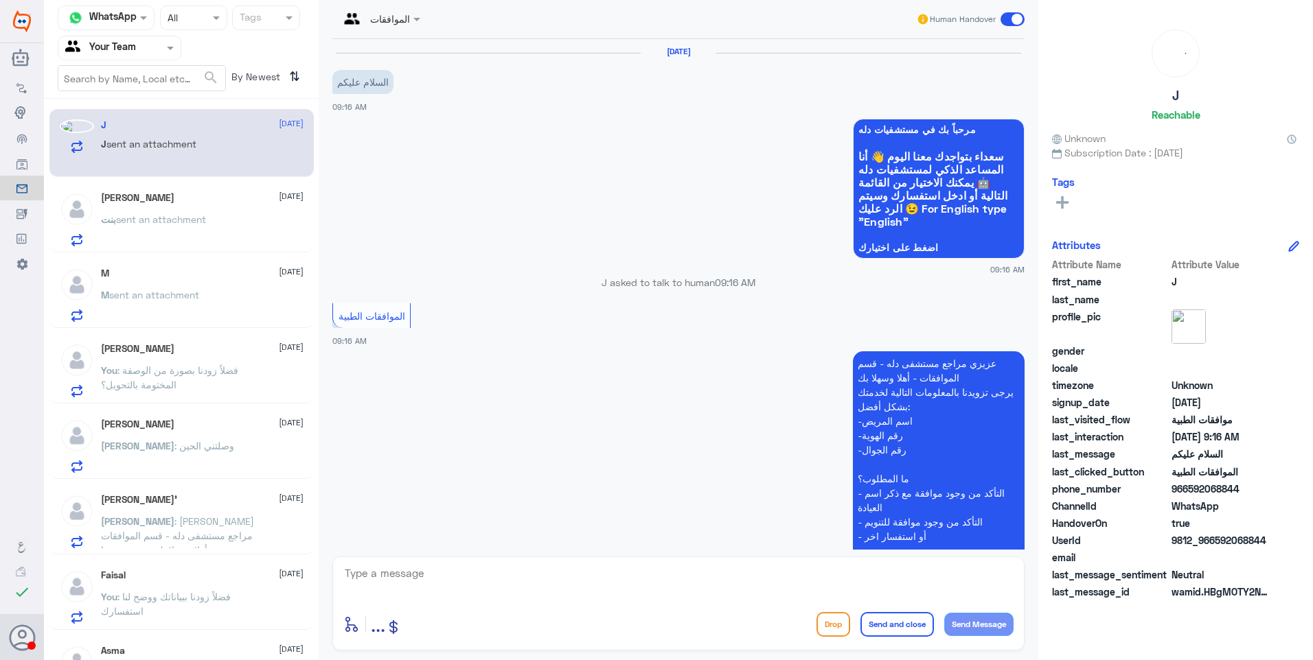
scroll to position [135, 0]
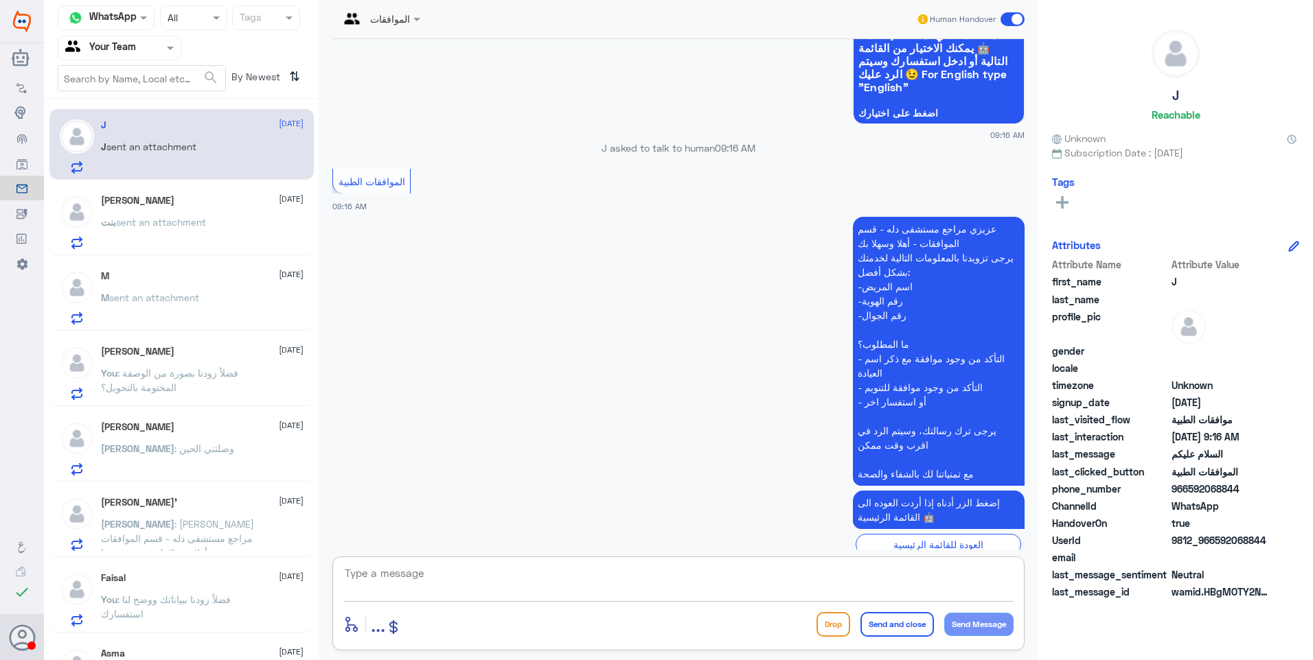
click at [371, 584] on textarea at bounding box center [678, 581] width 670 height 34
type textarea "فضلاً زودنا ببياناتك ووضح لنا استفسارك"
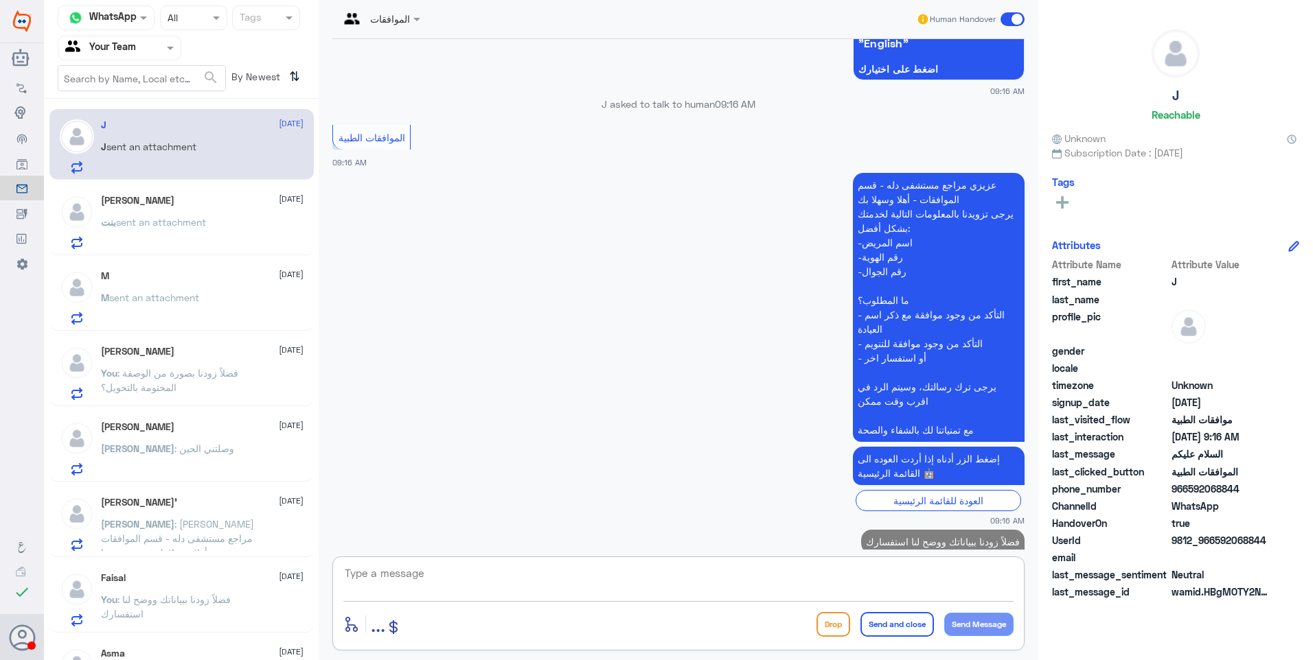
click at [163, 207] on div "بنت [PERSON_NAME] [DATE] بنت sent an attachment" at bounding box center [202, 222] width 203 height 54
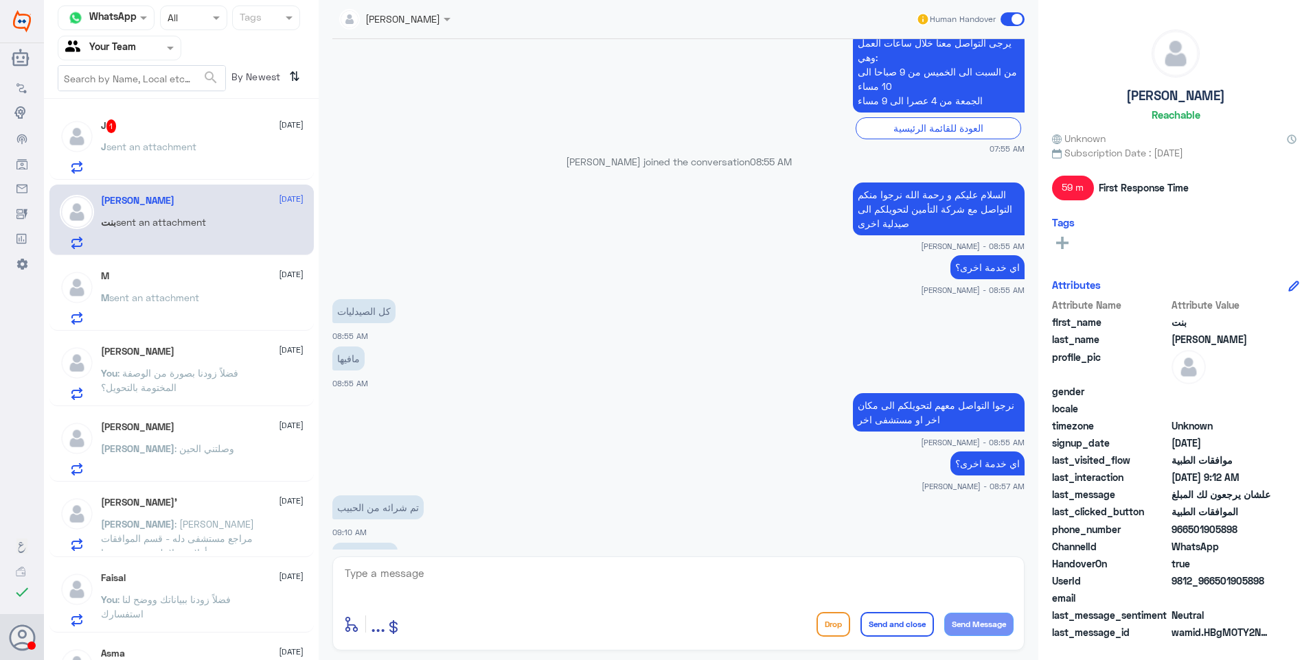
scroll to position [521, 0]
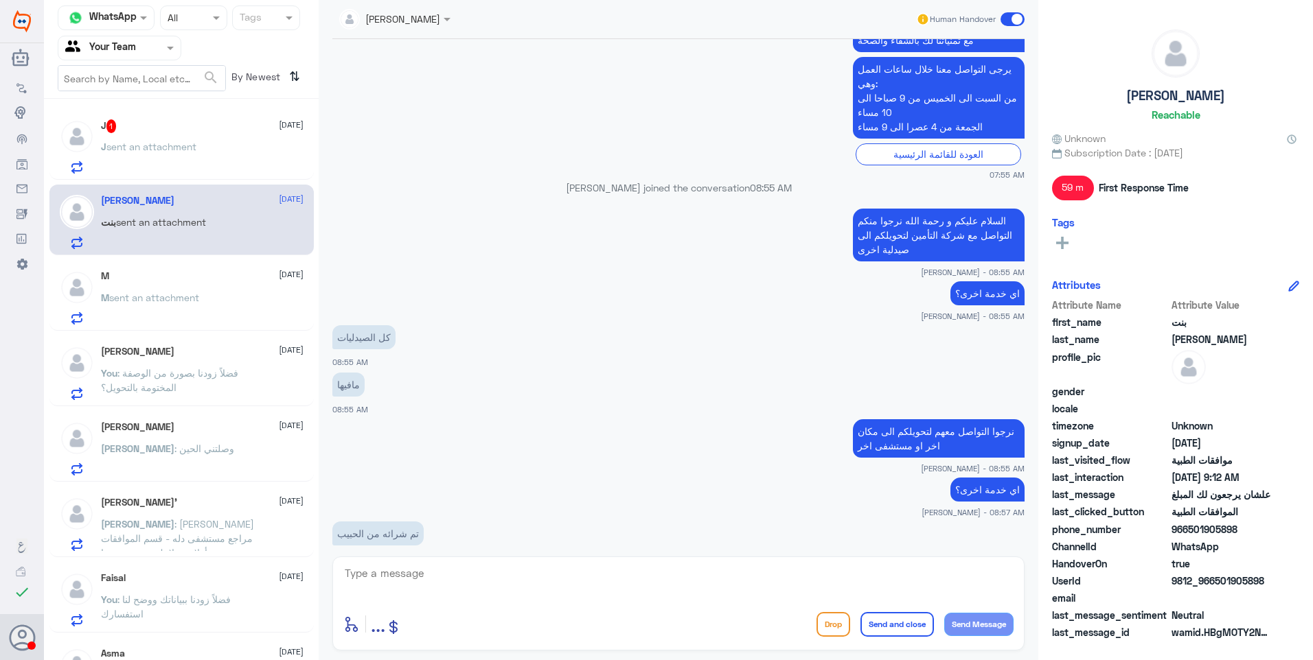
click at [175, 160] on p "J sent an attachment" at bounding box center [148, 156] width 95 height 34
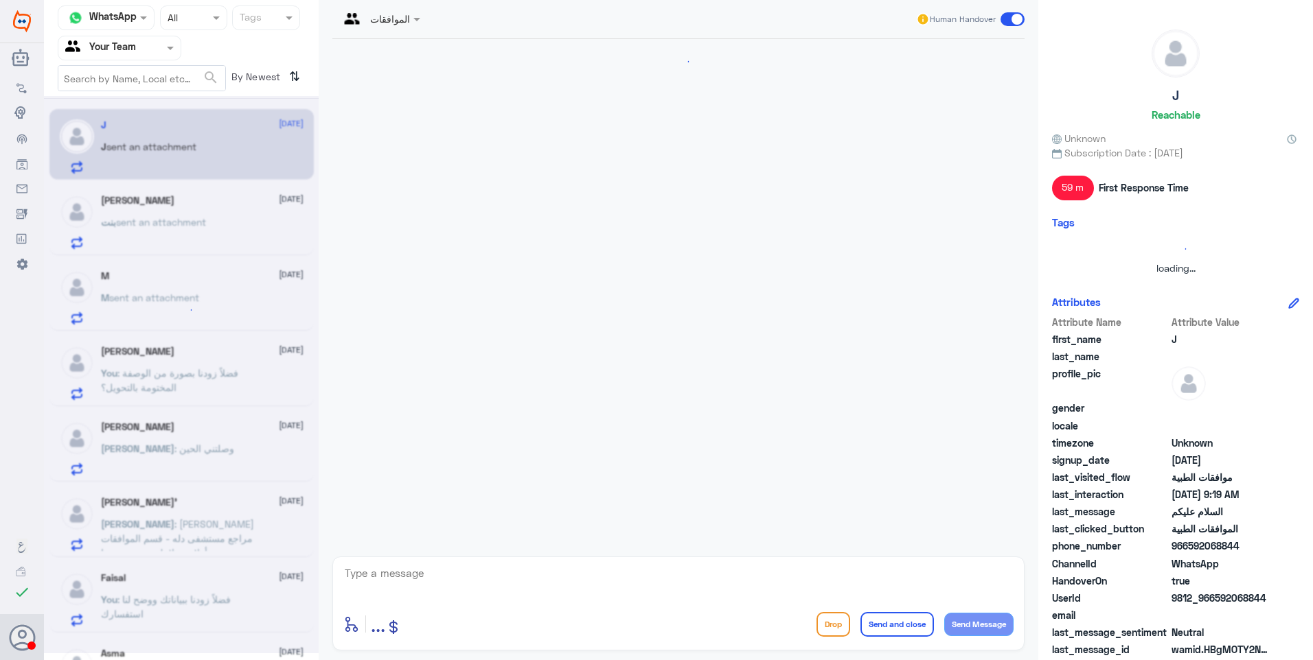
scroll to position [323, 0]
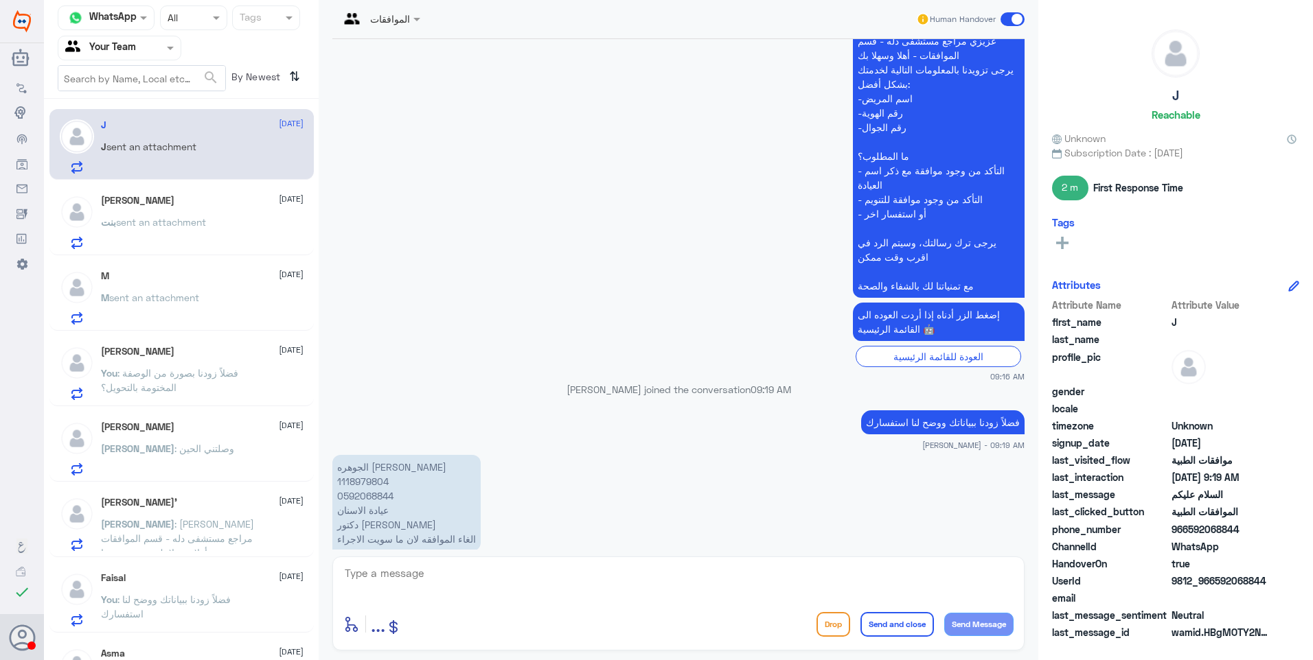
click at [353, 455] on p "الجوهره [PERSON_NAME] 1118979804 0592068844 عيادة الاسنان دكتور [PERSON_NAME] ا…" at bounding box center [406, 503] width 148 height 96
drag, startPoint x: 353, startPoint y: 450, endPoint x: 541, endPoint y: 461, distance: 188.4
click at [541, 461] on app-msgs-text "الجوهره [PERSON_NAME] 1118979804 0592068844 عيادة الاسنان دكتور [PERSON_NAME] ا…" at bounding box center [678, 503] width 692 height 97
click at [370, 461] on p "الجوهره [PERSON_NAME] 1118979804 0592068844 عيادة الاسنان دكتور [PERSON_NAME] ا…" at bounding box center [406, 503] width 148 height 96
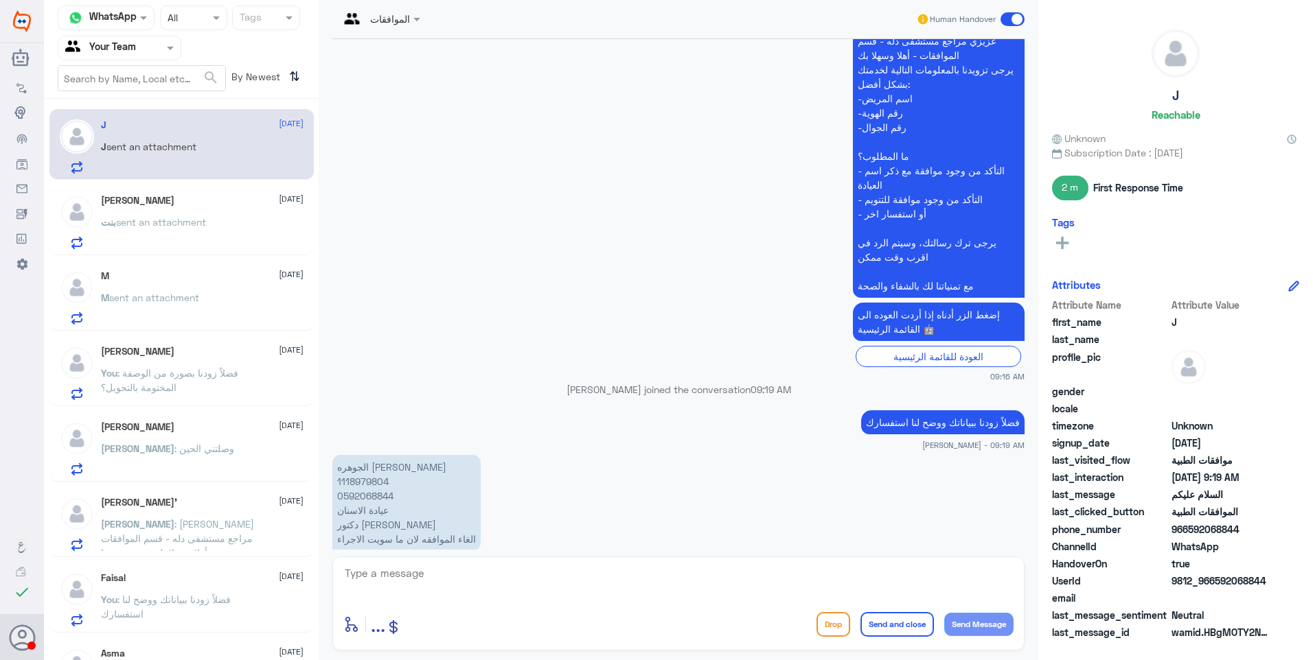
click at [371, 455] on p "الجوهره [PERSON_NAME] 1118979804 0592068844 عيادة الاسنان دكتور [PERSON_NAME] ا…" at bounding box center [406, 503] width 148 height 96
click at [468, 582] on textarea at bounding box center [678, 581] width 670 height 34
type textarea "."
type textarea "زوديني برقم الموافقة واسم الخدمة ولا عليك أمر"
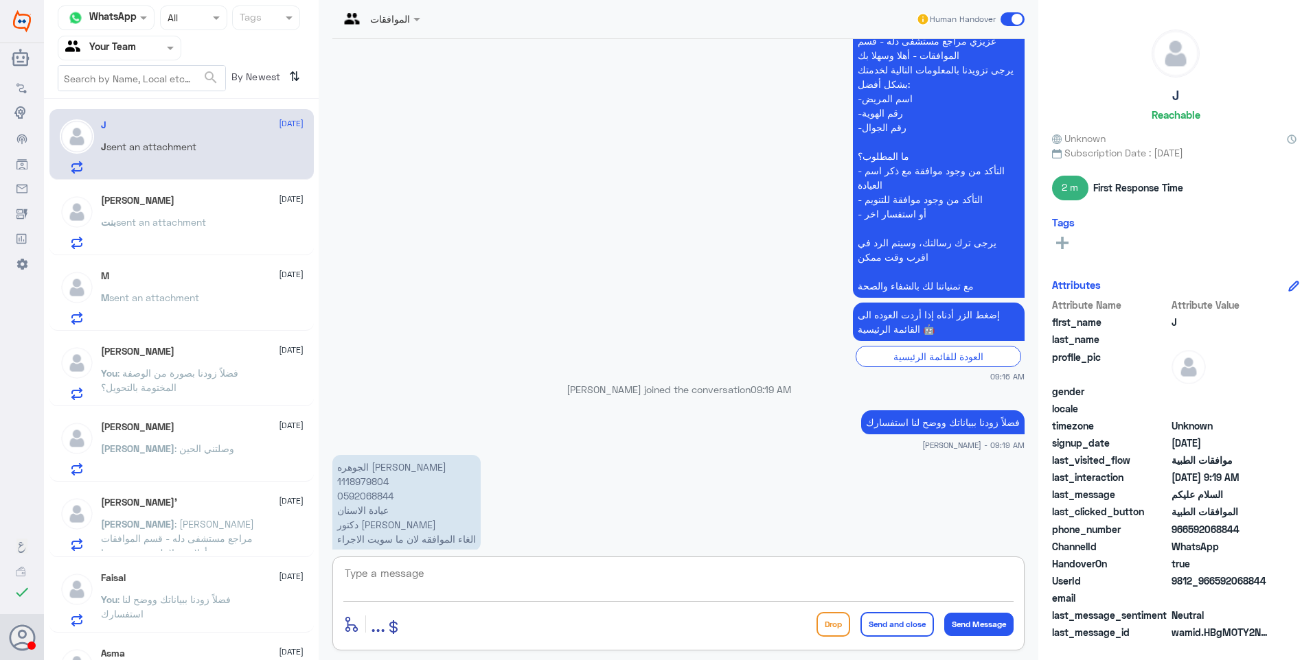
scroll to position [367, 0]
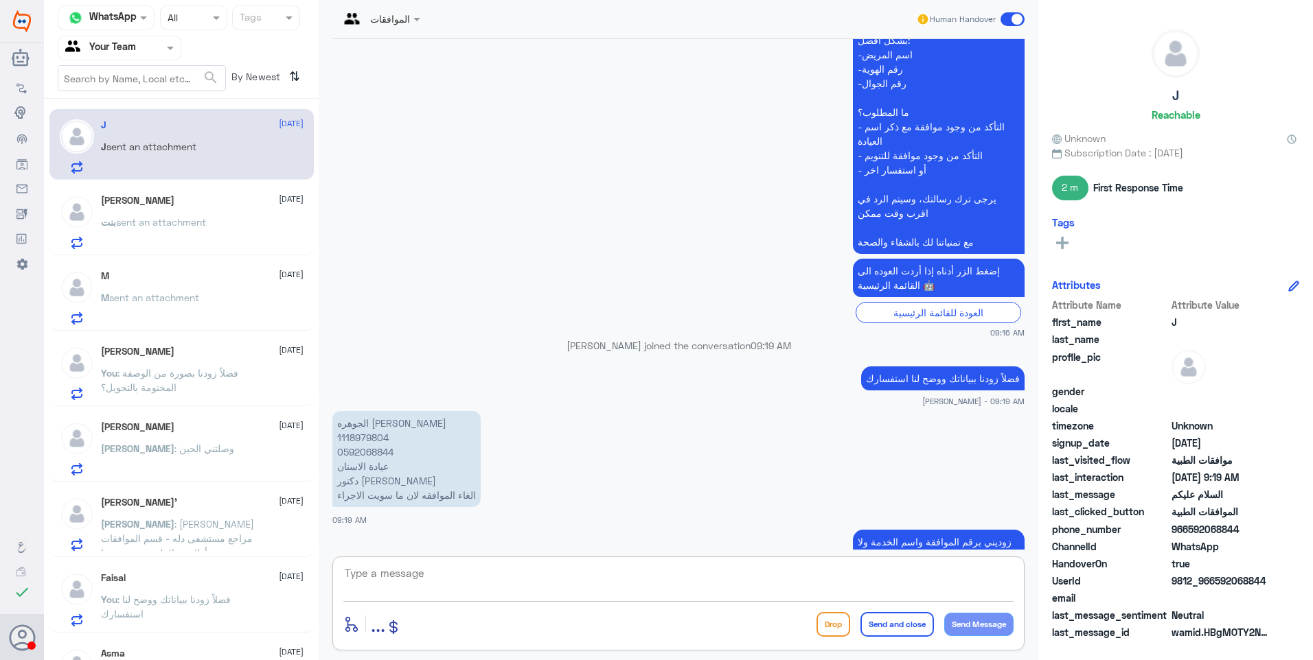
click at [223, 244] on div "بنت sent an attachment" at bounding box center [202, 233] width 203 height 31
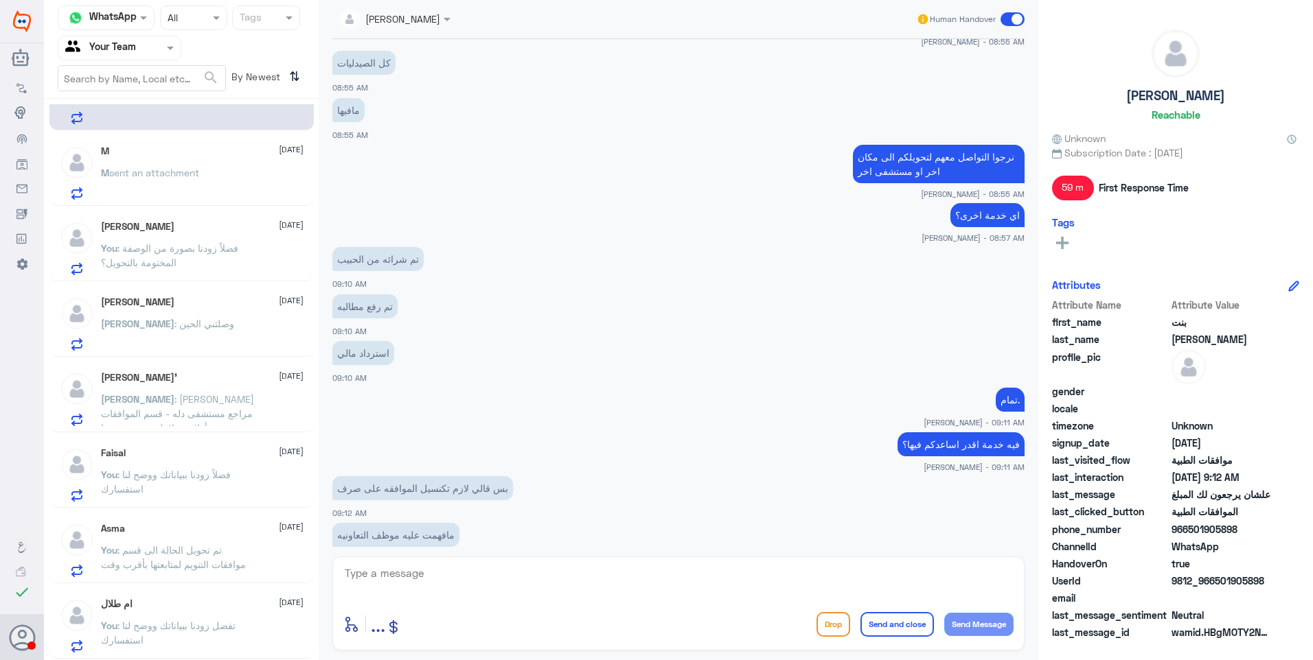
scroll to position [200, 0]
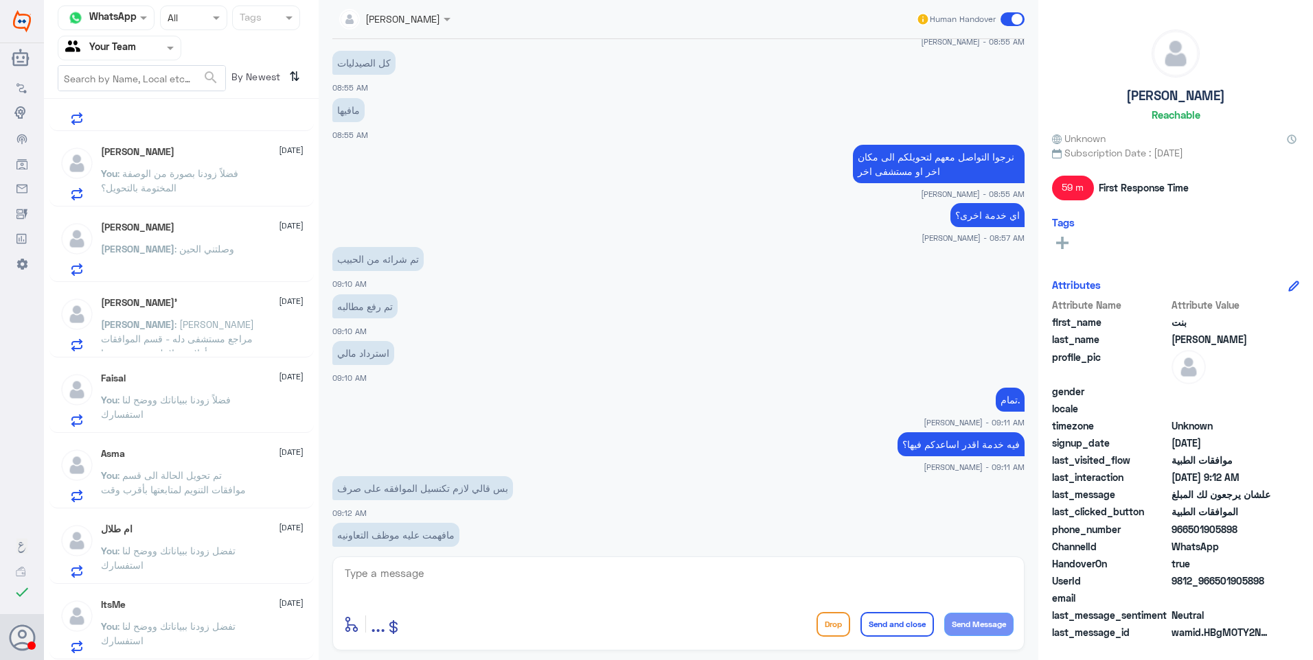
click at [224, 635] on p "You : تفضل زودنا ببياناتك ووضح لنا استفسارك" at bounding box center [178, 636] width 154 height 34
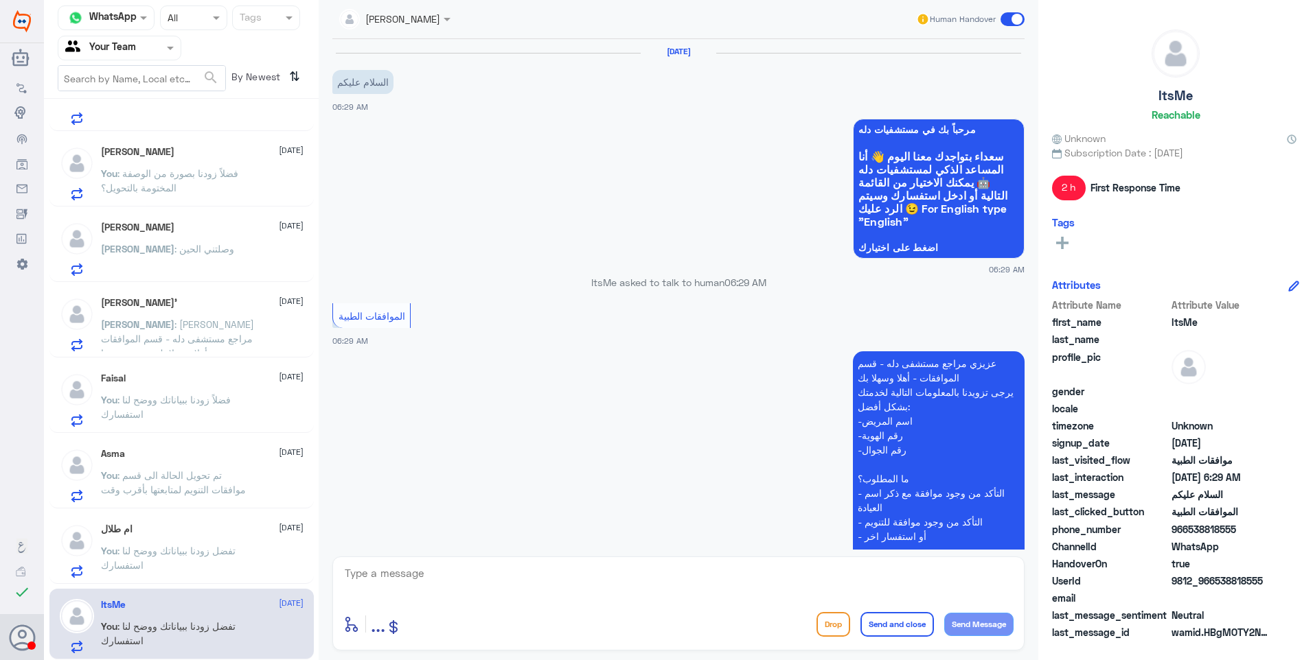
scroll to position [218, 0]
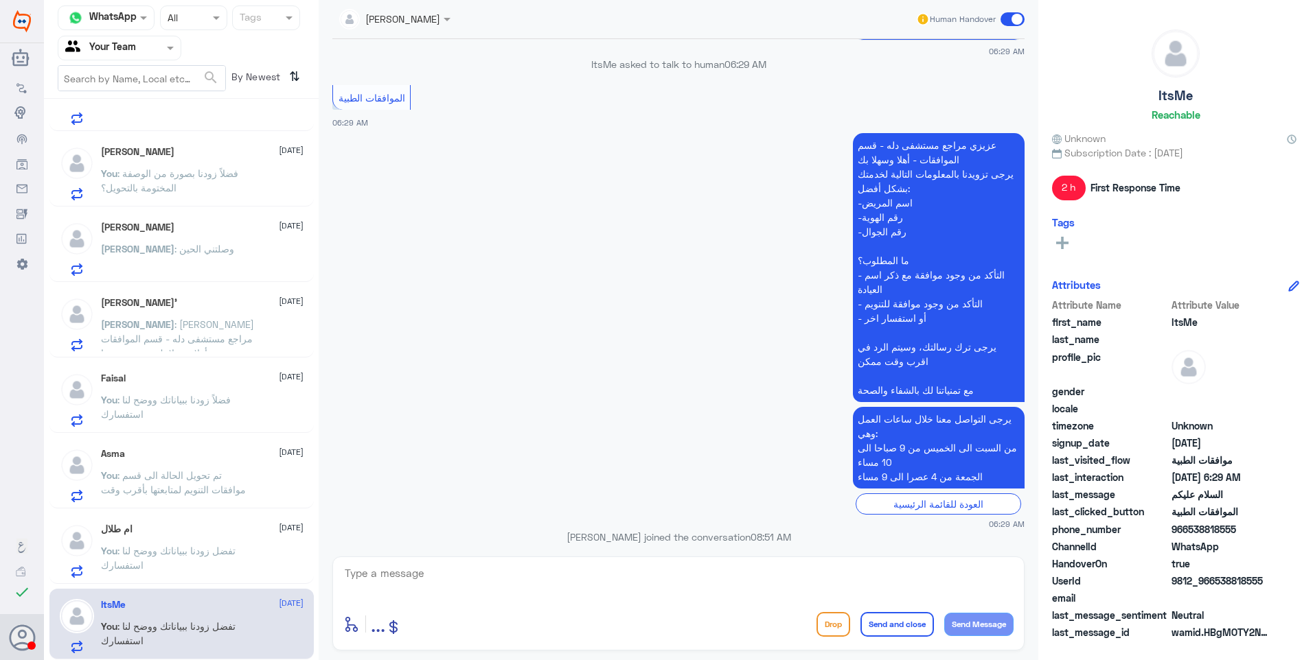
click at [216, 536] on div "ام طلال [DATE] You : تفضل زودنا ببياناتك ووضح لنا استفسارك" at bounding box center [202, 551] width 203 height 54
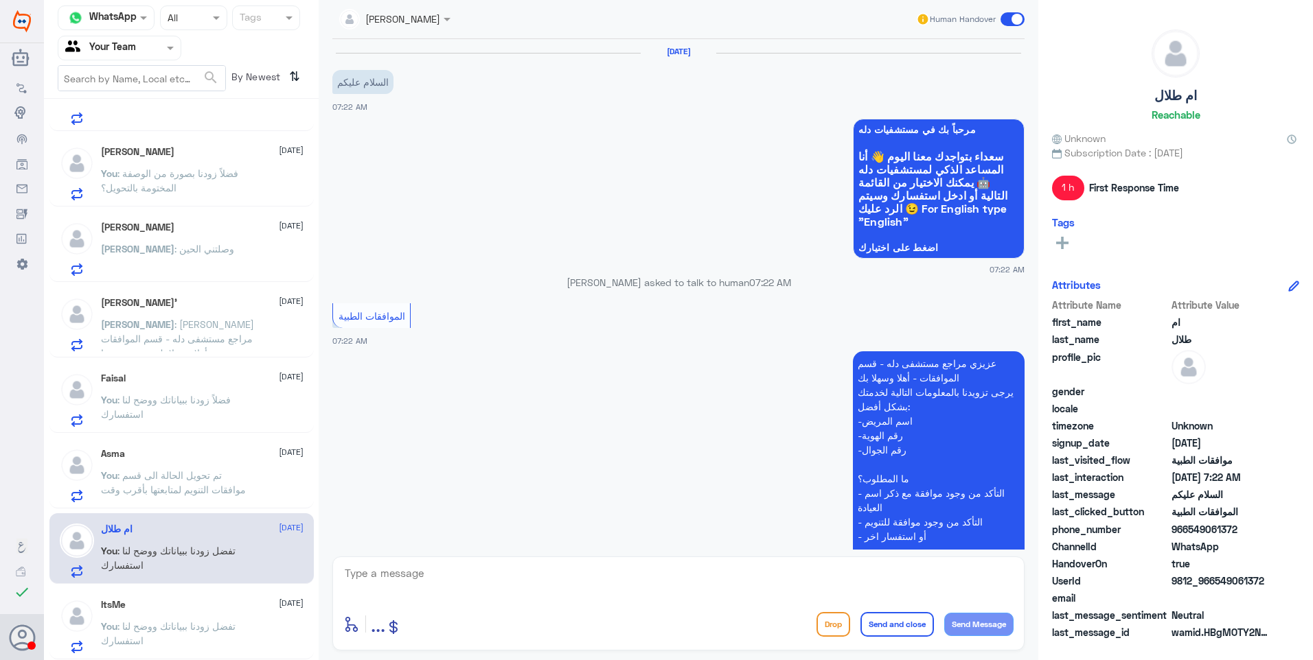
scroll to position [218, 0]
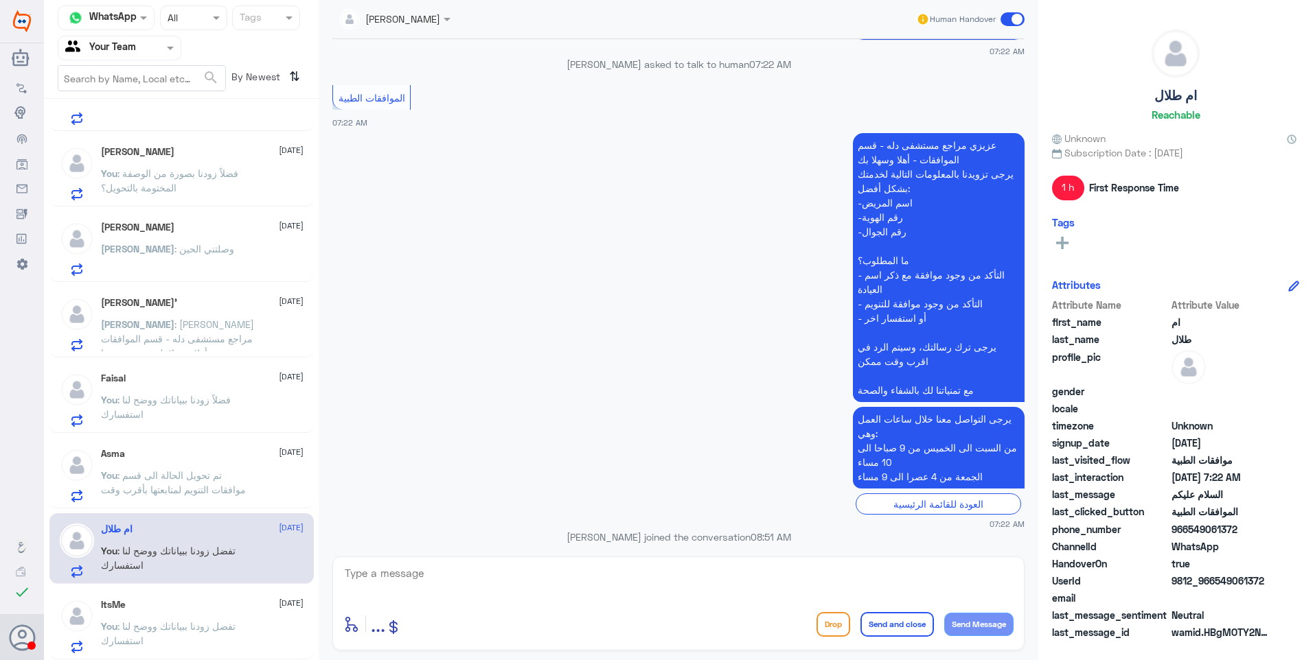
click at [187, 468] on p "You : تم تحويل الحالة الى قسم موافقات التنويم لمتابعتها بأقرب وقت" at bounding box center [178, 485] width 154 height 34
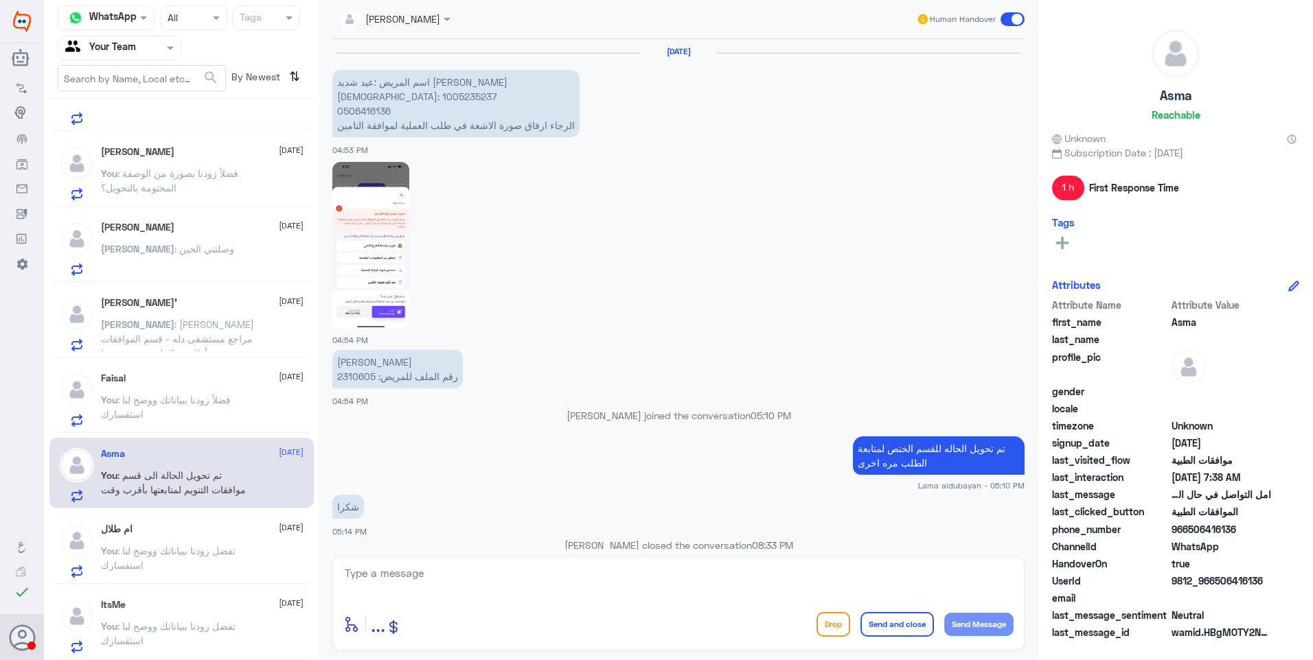
scroll to position [1213, 0]
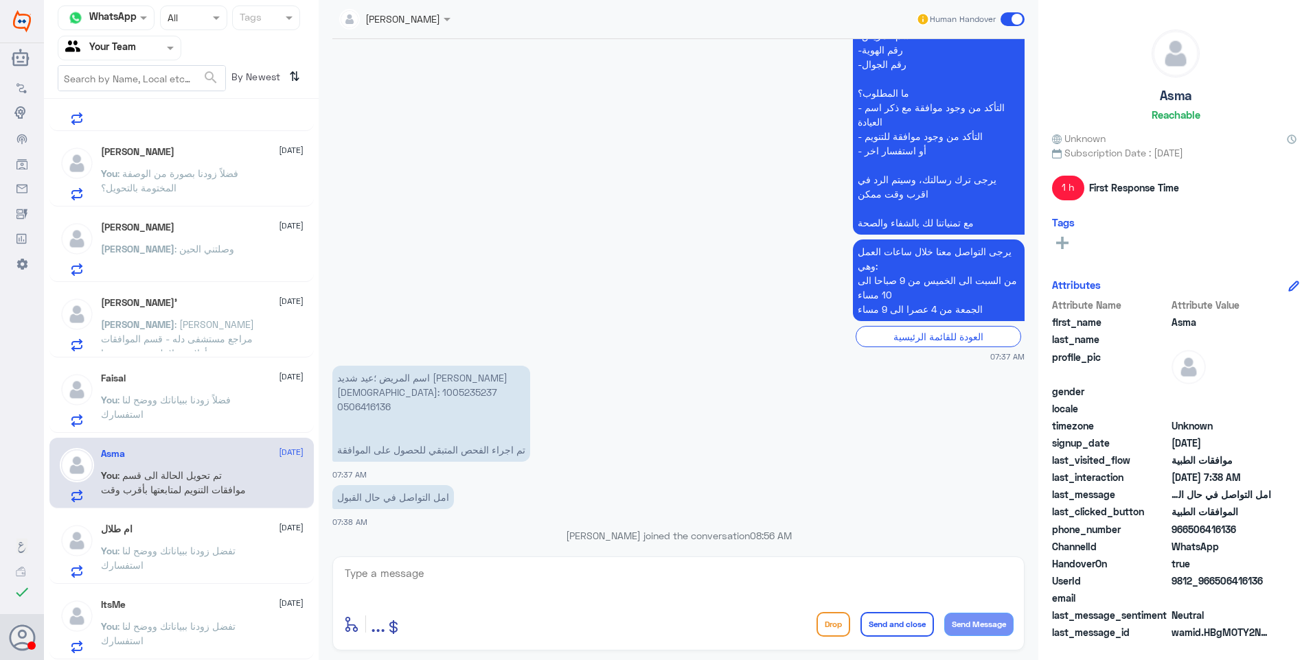
click at [140, 385] on div "[PERSON_NAME] [DATE] You : فضلاً زودنا ببياناتك ووضح لنا استفسارك" at bounding box center [202, 400] width 203 height 54
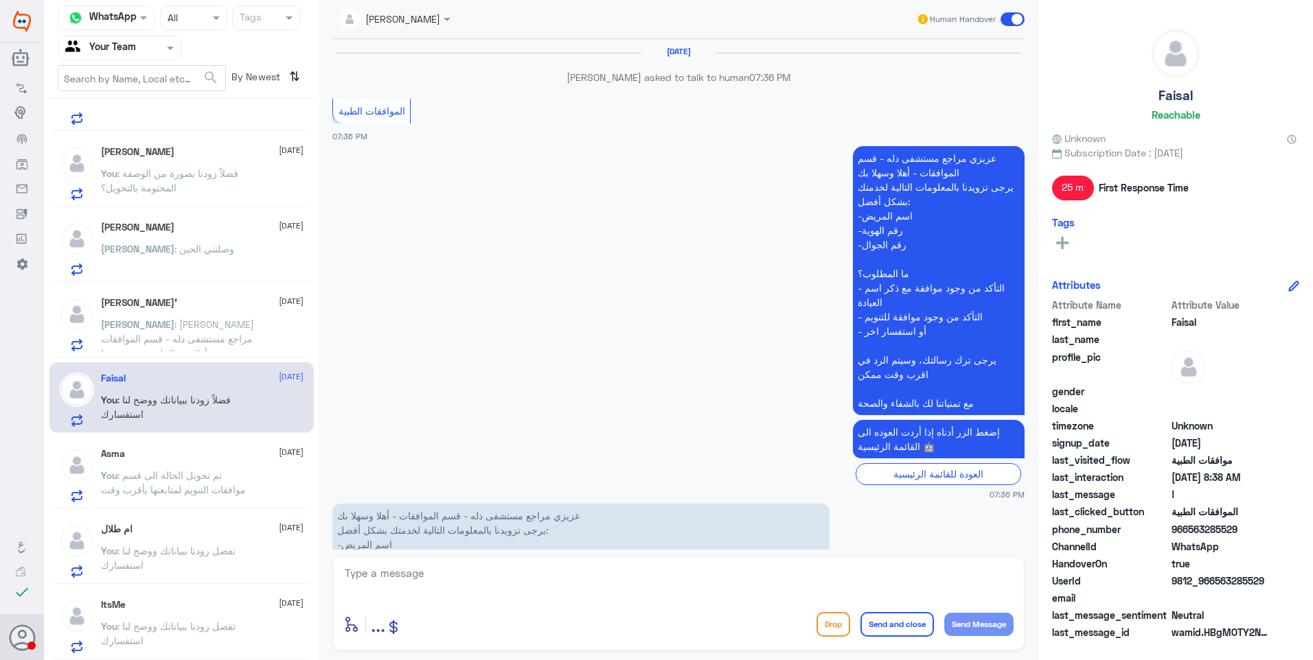
scroll to position [1151, 0]
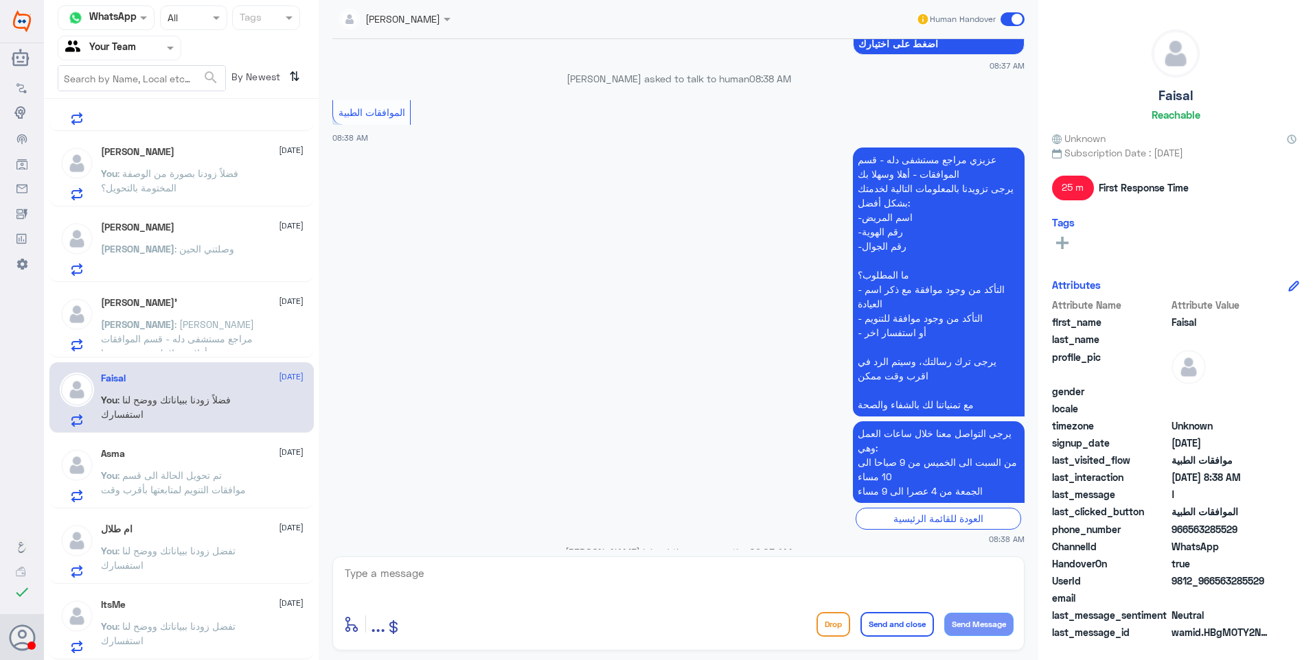
click at [145, 317] on p "[PERSON_NAME] : [PERSON_NAME] مراجع مستشفى دله - قسم الموافقات - أهلا وسهلا بك …" at bounding box center [178, 334] width 154 height 34
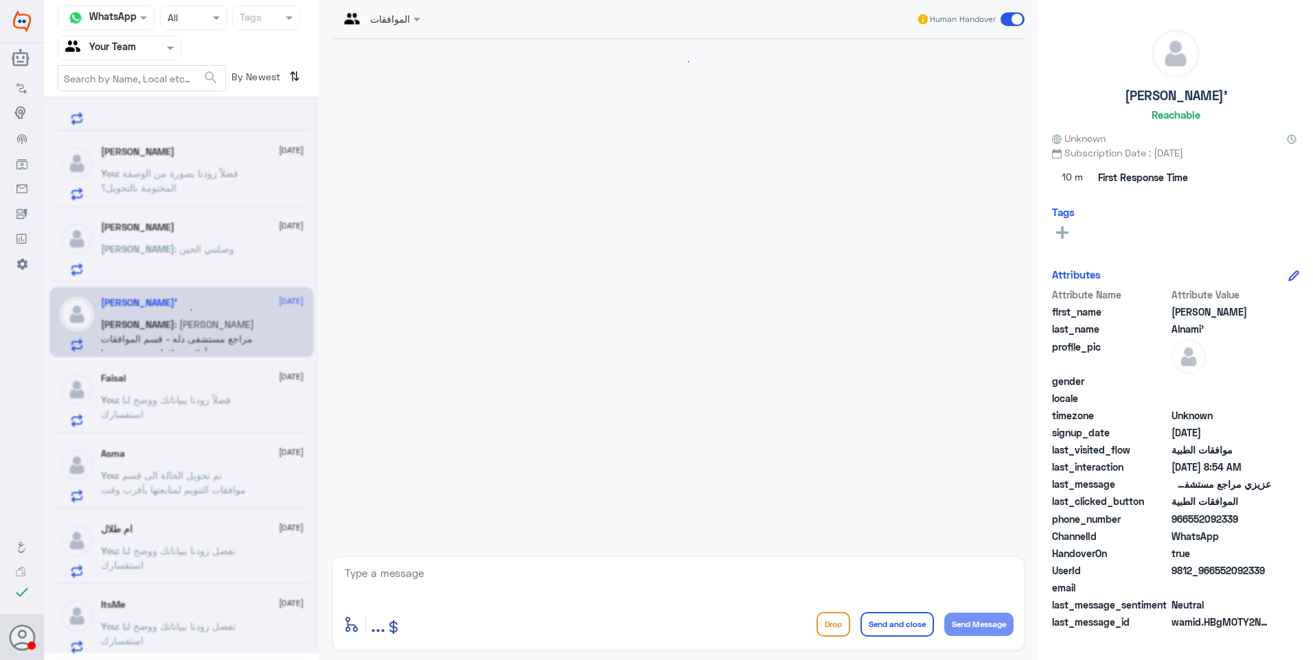
scroll to position [1302, 0]
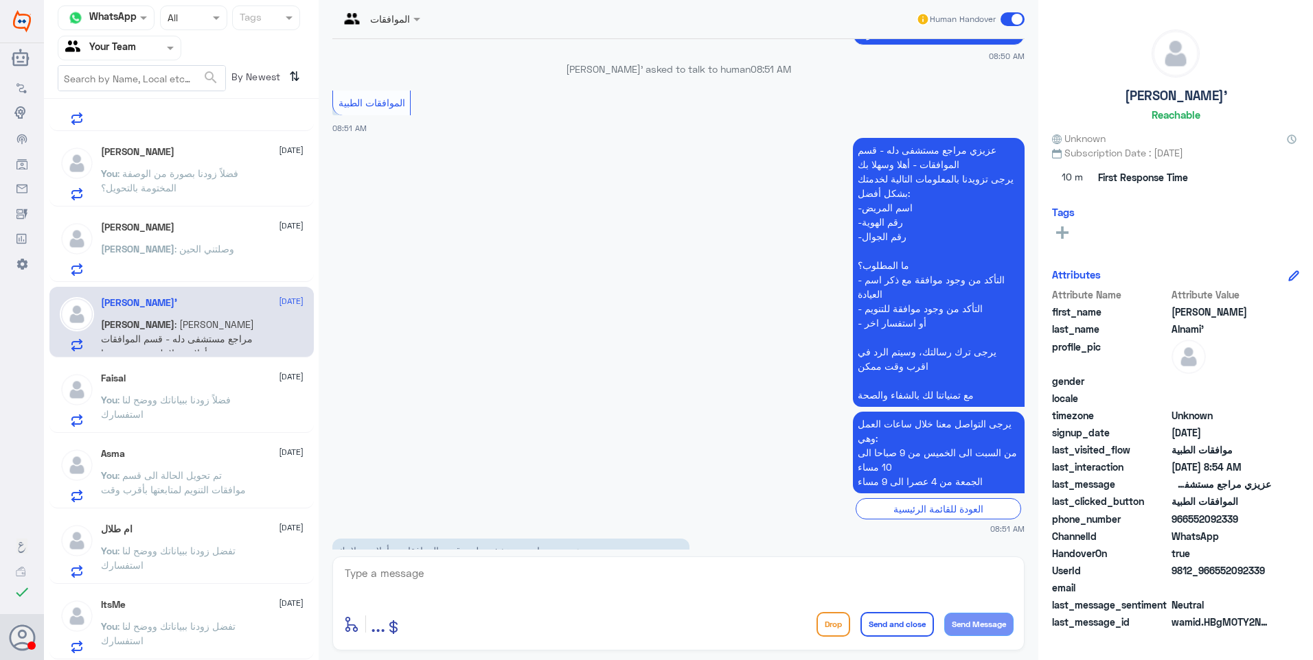
click at [376, 539] on p "عزيزي مراجع مستشفى دله - قسم الموافقات - أهلا وسهلا بك يرجى تزويدنا بالمعلومات …" at bounding box center [510, 608] width 357 height 139
drag, startPoint x: 534, startPoint y: 510, endPoint x: 446, endPoint y: 507, distance: 87.9
click at [446, 539] on p "عزيزي مراجع مستشفى دله - قسم الموافقات - أهلا وسهلا بك يرجى تزويدنا بالمعلومات …" at bounding box center [510, 608] width 357 height 139
drag, startPoint x: 446, startPoint y: 507, endPoint x: 505, endPoint y: 512, distance: 59.3
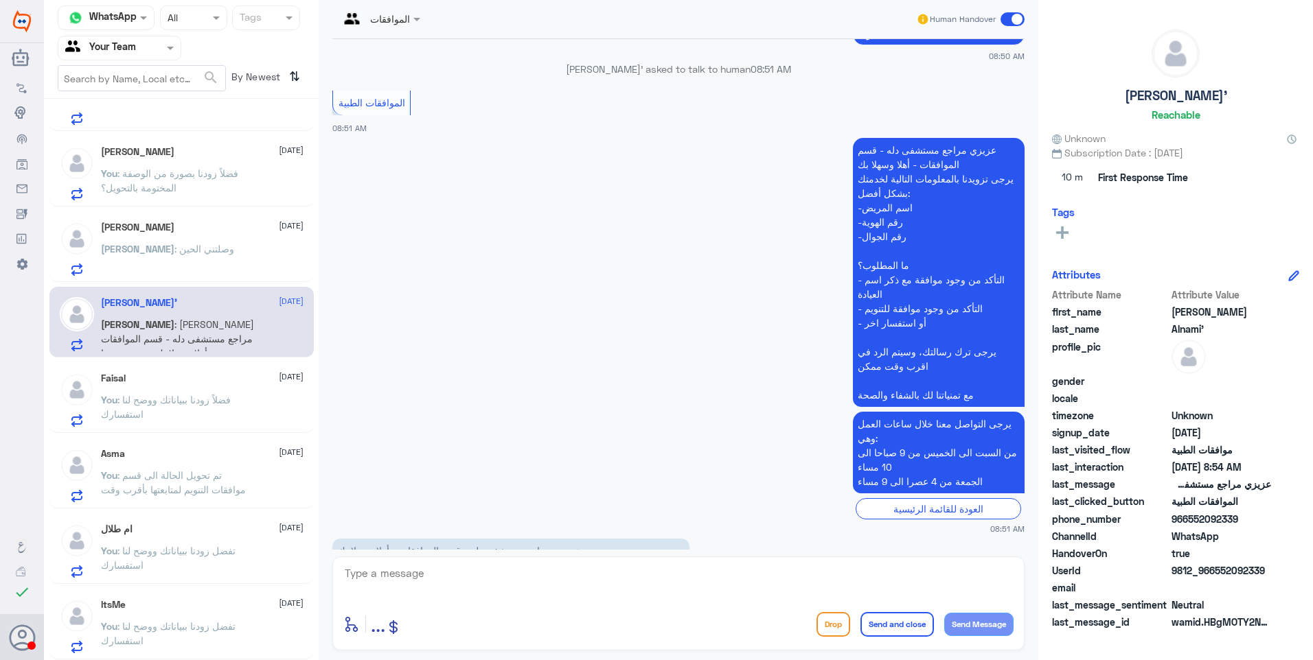
click at [505, 539] on p "عزيزي مراجع مستشفى دله - قسم الموافقات - أهلا وسهلا بك يرجى تزويدنا بالمعلومات …" at bounding box center [510, 608] width 357 height 139
click at [404, 570] on textarea at bounding box center [678, 581] width 670 height 34
type textarea "الاجازات المرضية من قسم التقارير الطبية"
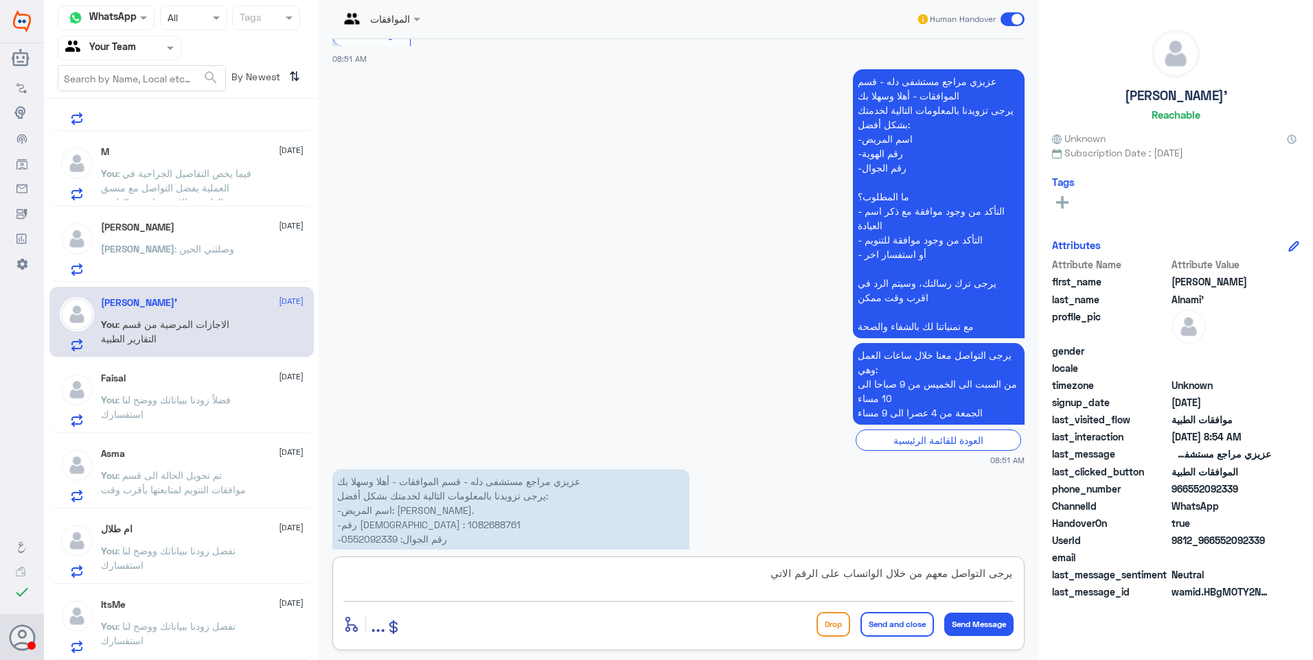
type textarea "يرجى التواصل معهم من خلال الواتساب على الرقم الاتي"
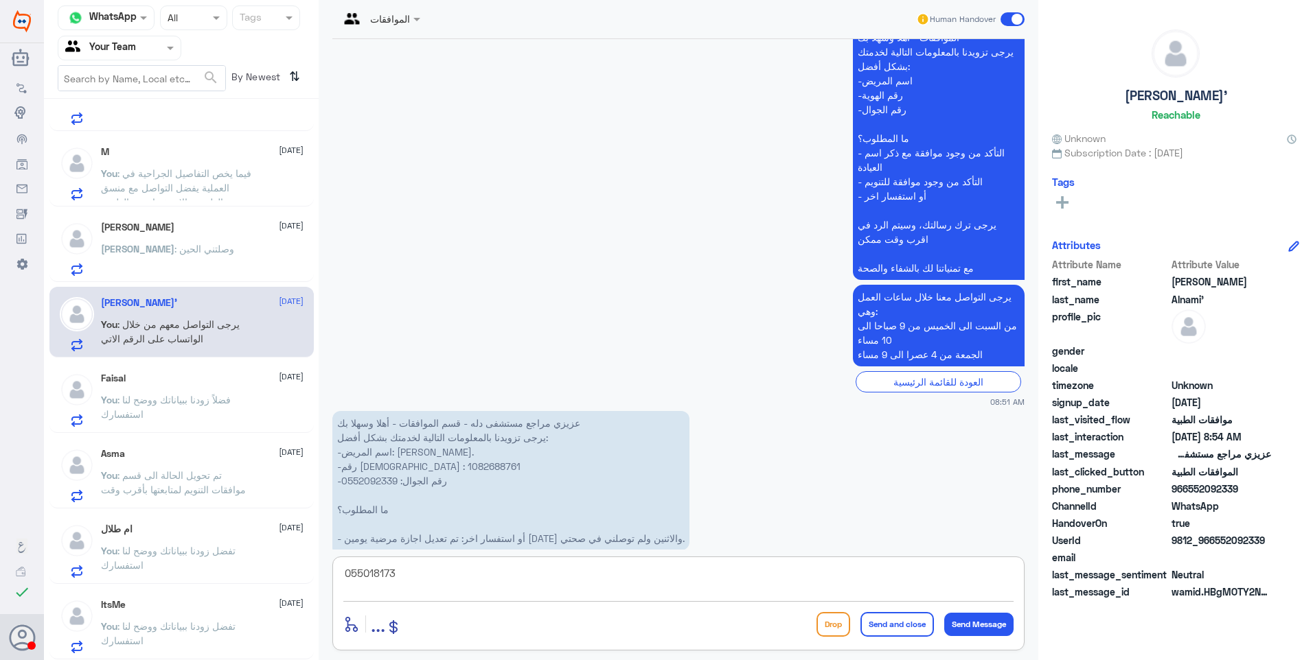
type textarea "0550181732"
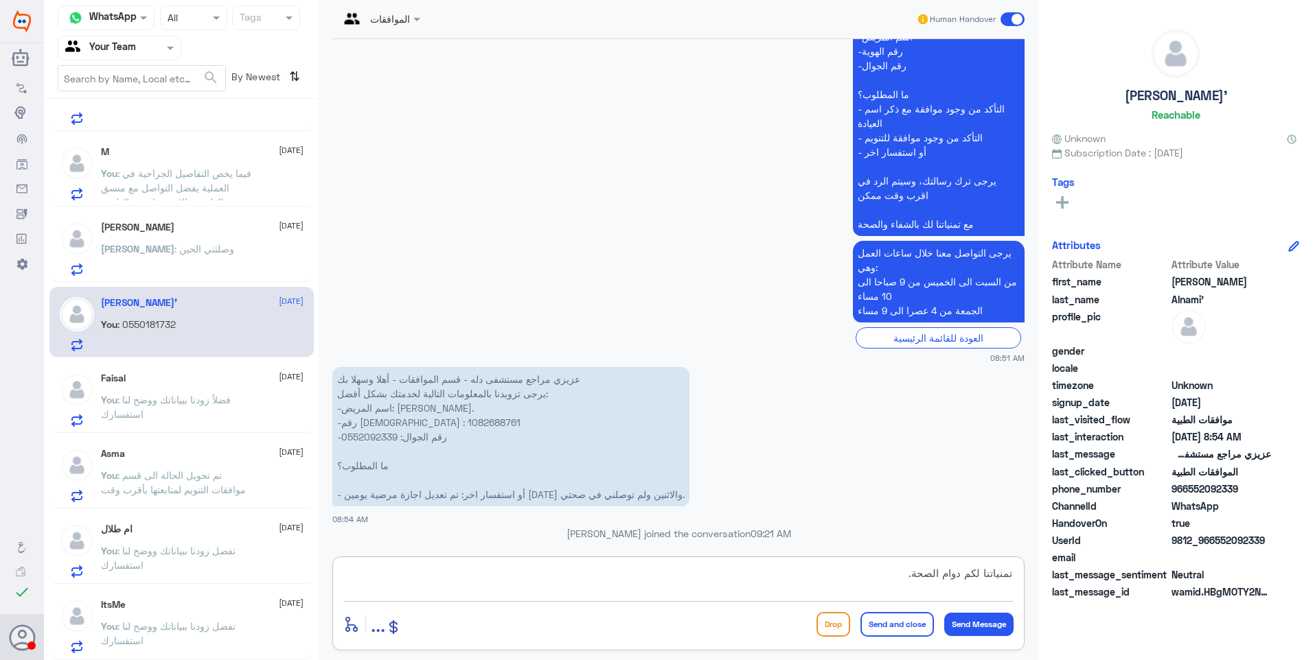
type textarea "تمنياتنا لكم دوام الصحة."
click at [908, 623] on button "Send and close" at bounding box center [896, 624] width 73 height 25
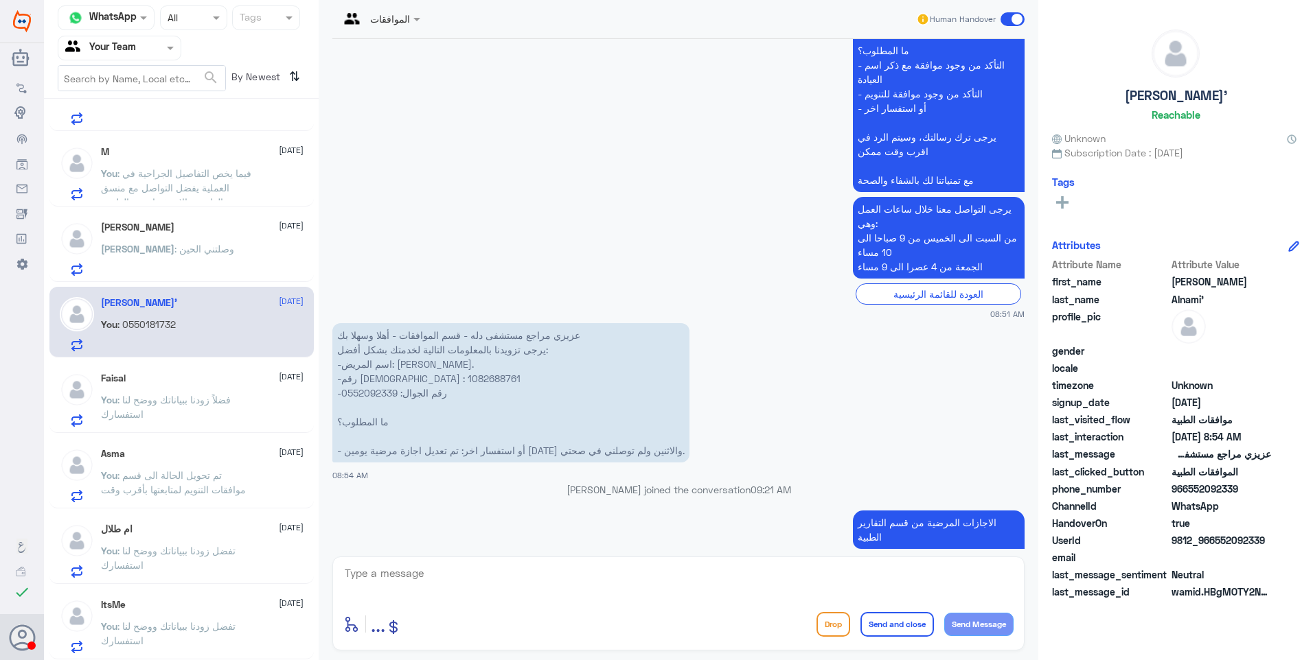
scroll to position [197, 0]
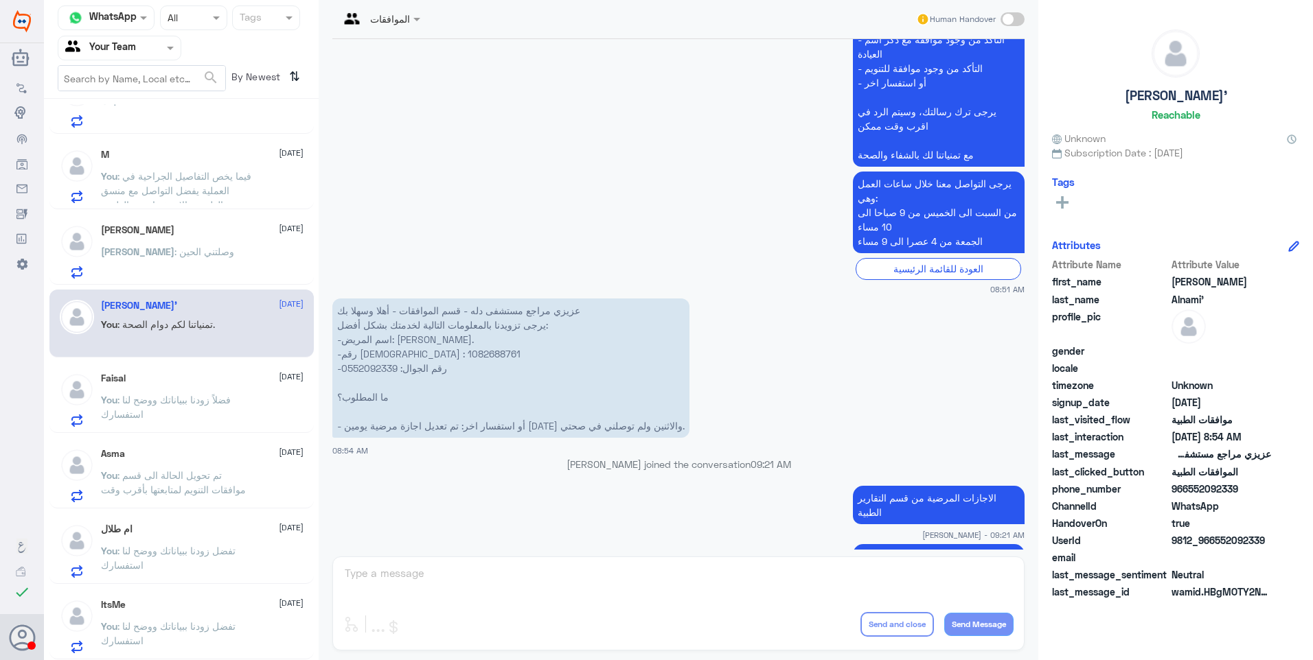
click at [208, 249] on div "[PERSON_NAME] : وصلتني الحين" at bounding box center [202, 263] width 203 height 31
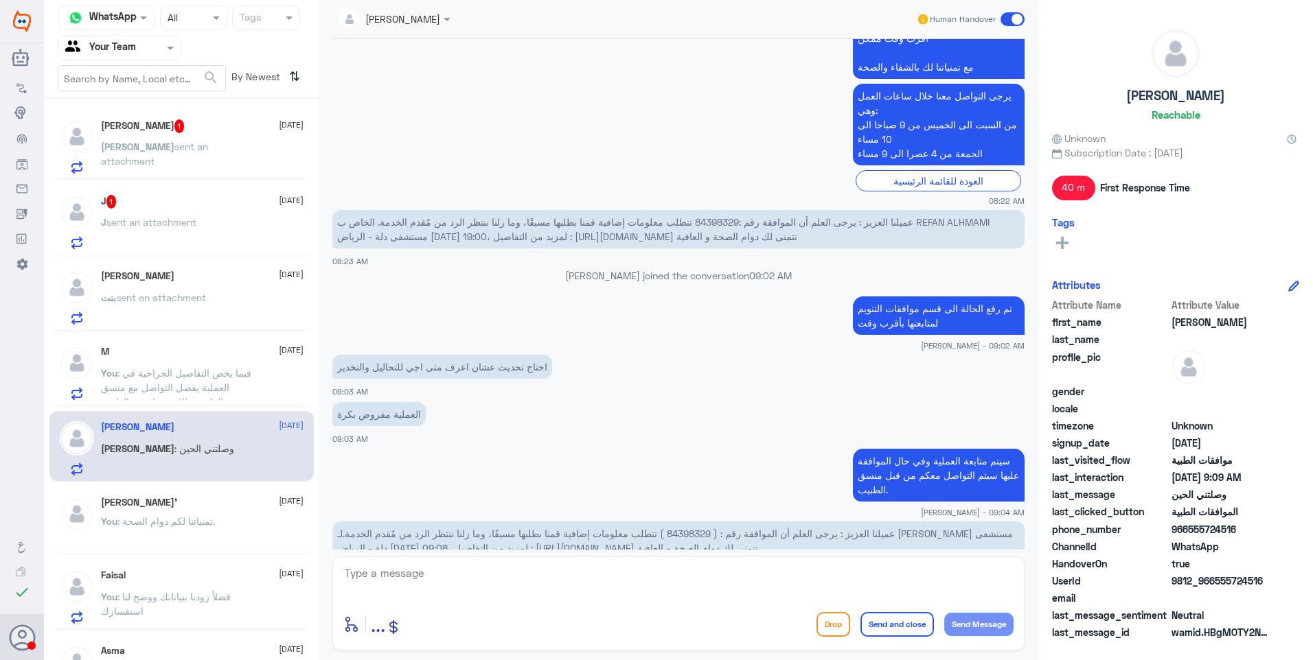
click at [196, 219] on span "sent an attachment" at bounding box center [151, 222] width 90 height 12
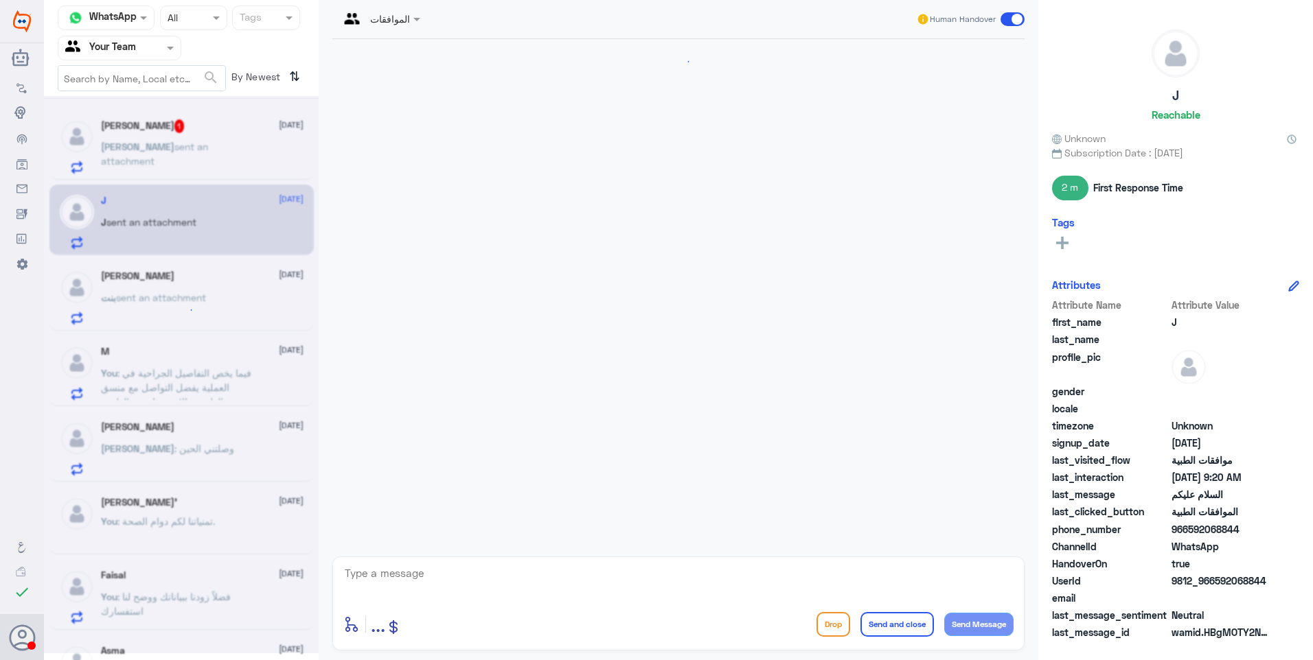
scroll to position [413, 0]
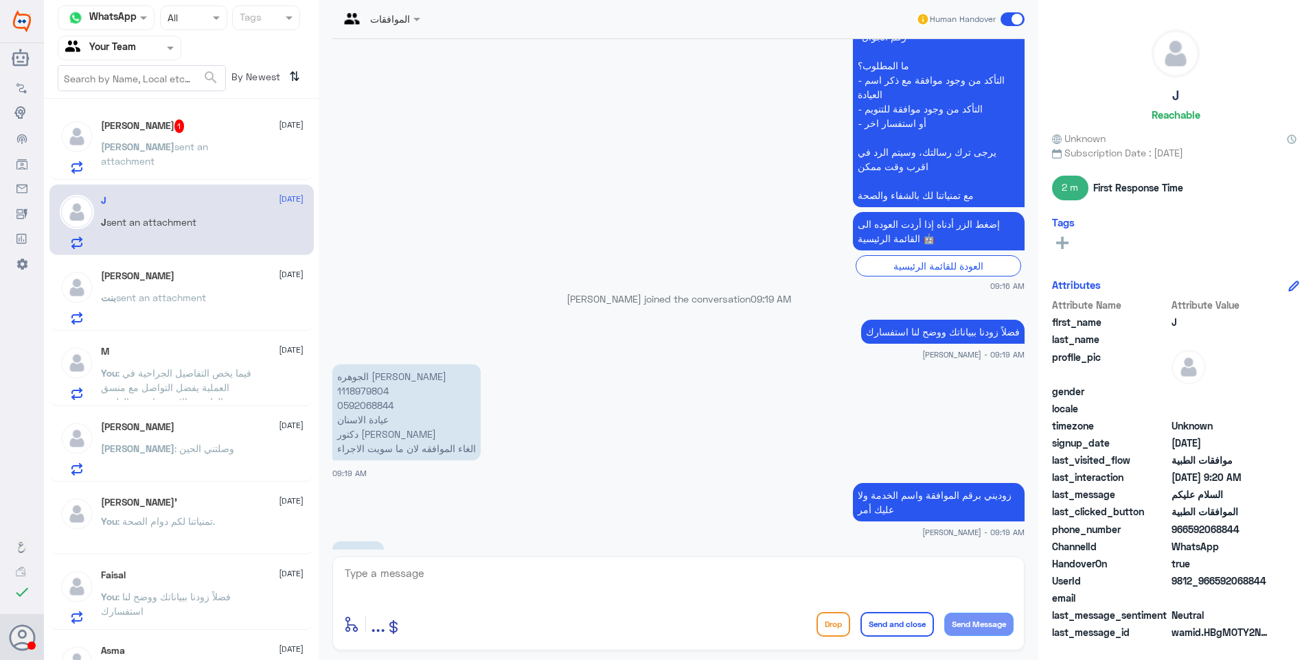
click at [360, 542] on p "83691021" at bounding box center [357, 554] width 51 height 24
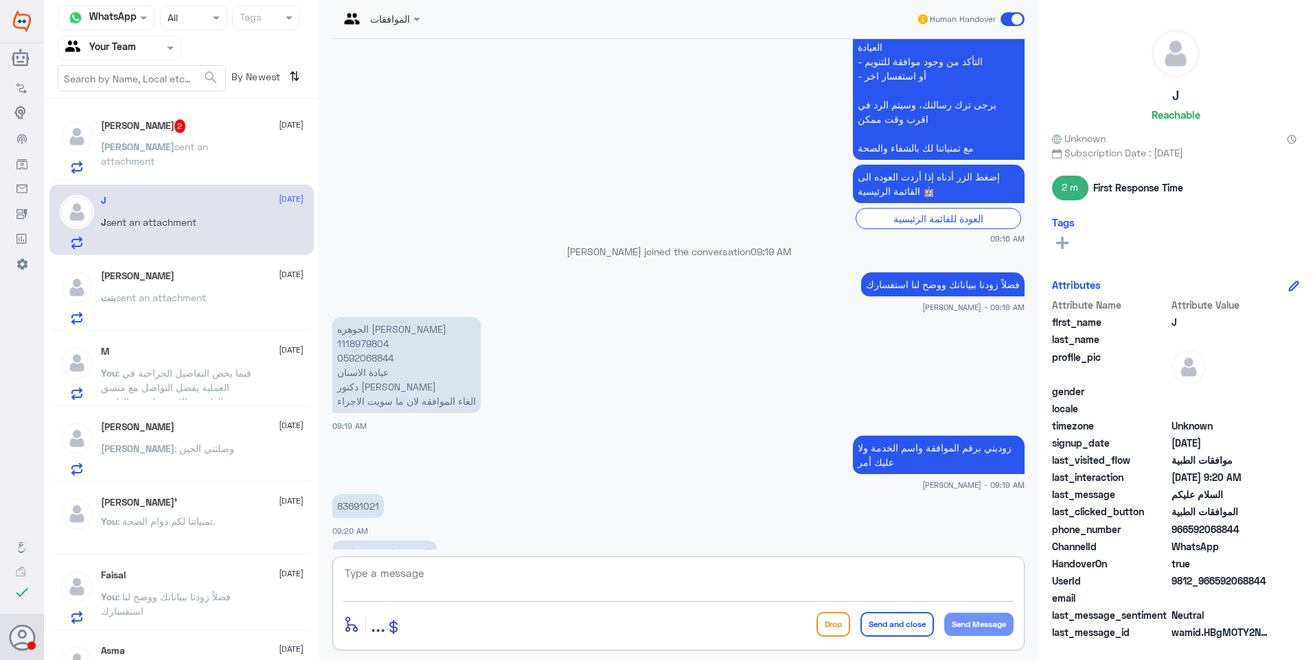
click at [401, 577] on textarea at bounding box center [678, 581] width 670 height 34
type textarea "l"
type textarea "م"
type textarea "تم الغاء الخدمة"
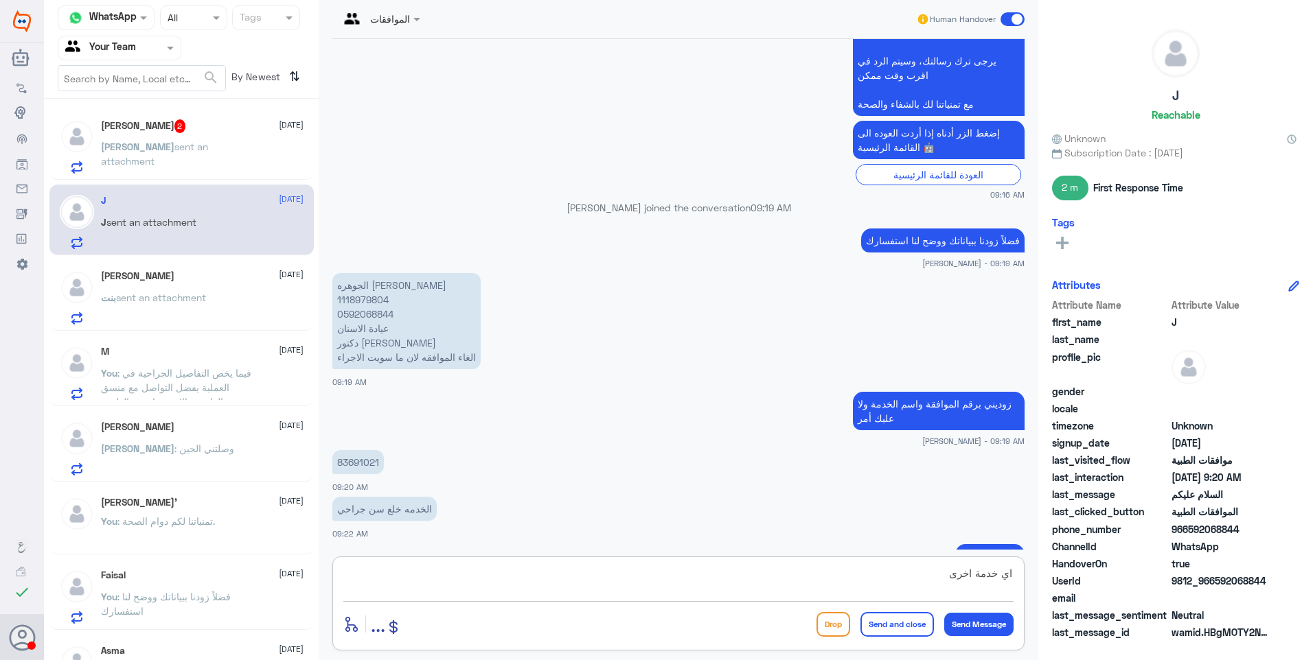
type textarea "اي خدمة اخرى؟"
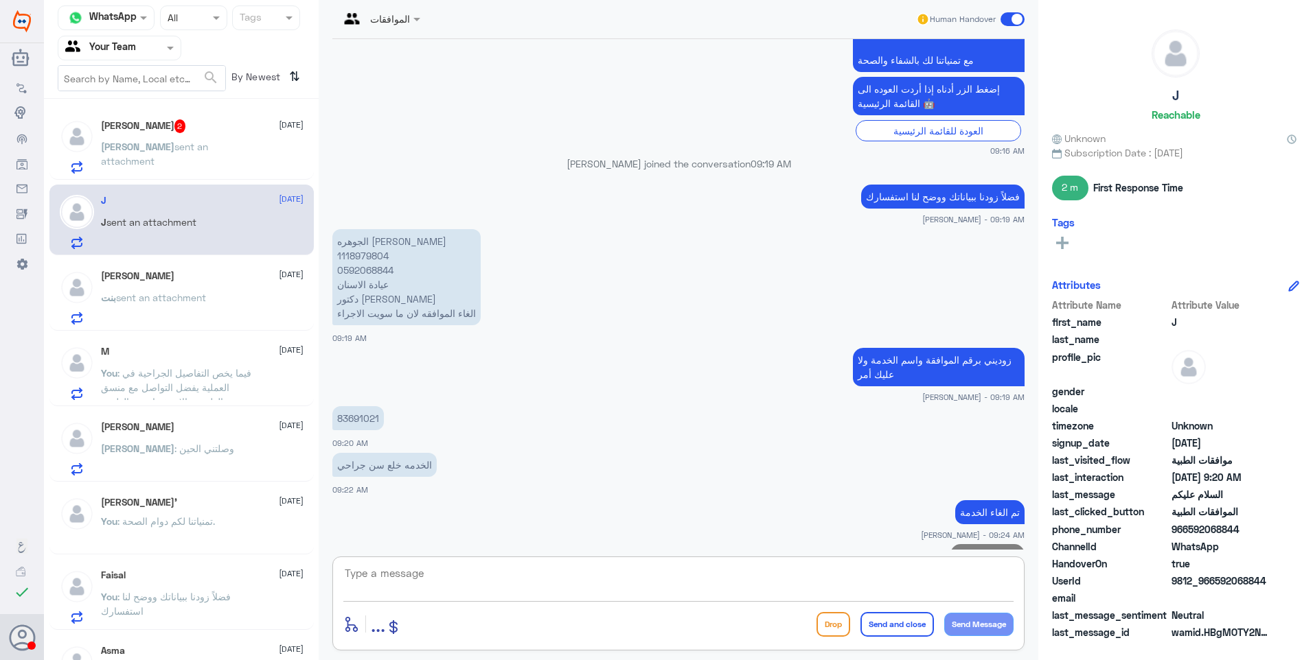
click at [206, 112] on div "[PERSON_NAME] 2 [DATE] [PERSON_NAME] sent an attachment" at bounding box center [181, 144] width 264 height 71
click at [206, 135] on div "[PERSON_NAME] 2 [DATE] [PERSON_NAME] sent an attachment" at bounding box center [202, 146] width 203 height 54
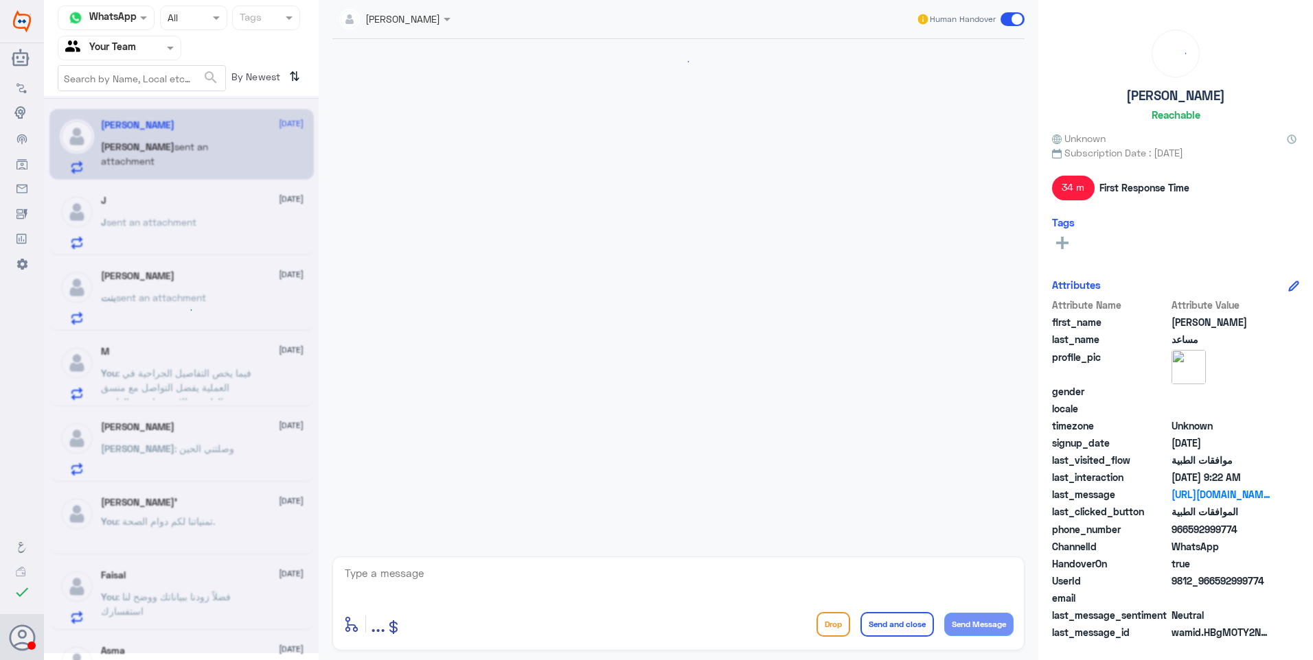
scroll to position [975, 0]
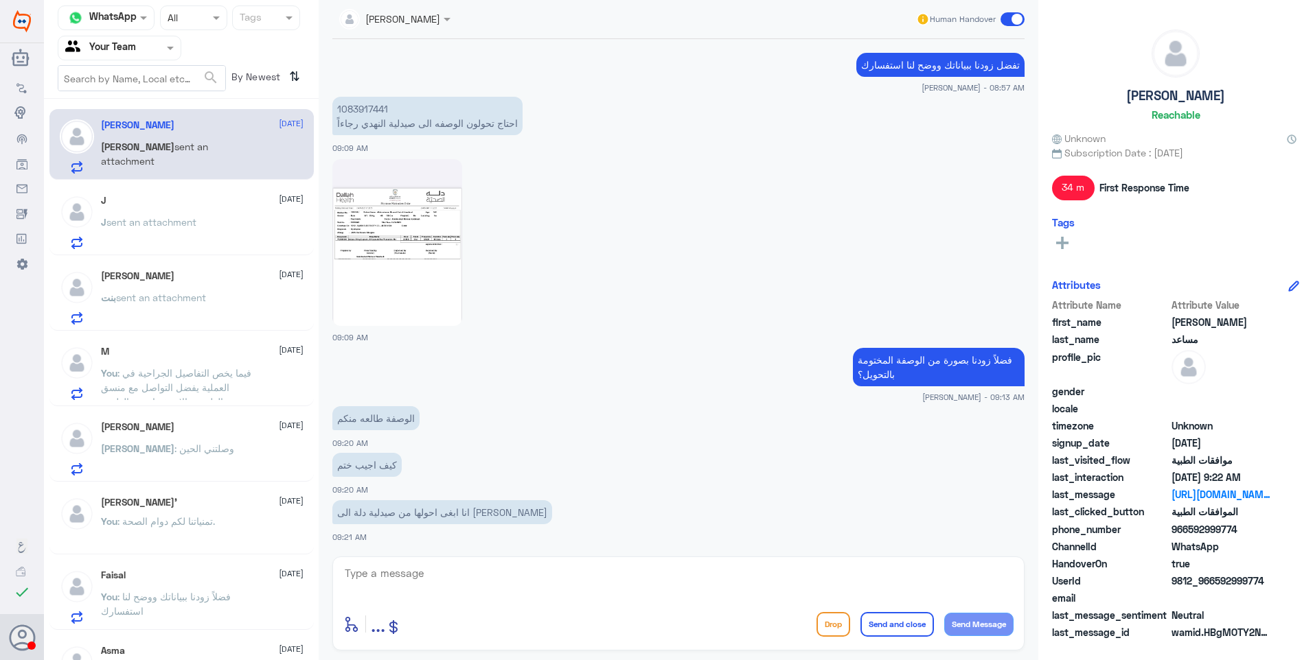
click at [398, 559] on link "description" at bounding box center [505, 577] width 346 height 37
click at [417, 574] on textarea at bounding box center [678, 581] width 670 height 34
type textarea "الختم يكون من صيدلية نفسها على الدواء بعدم توفره (يختمها الصيدلي داخل المستشفى)"
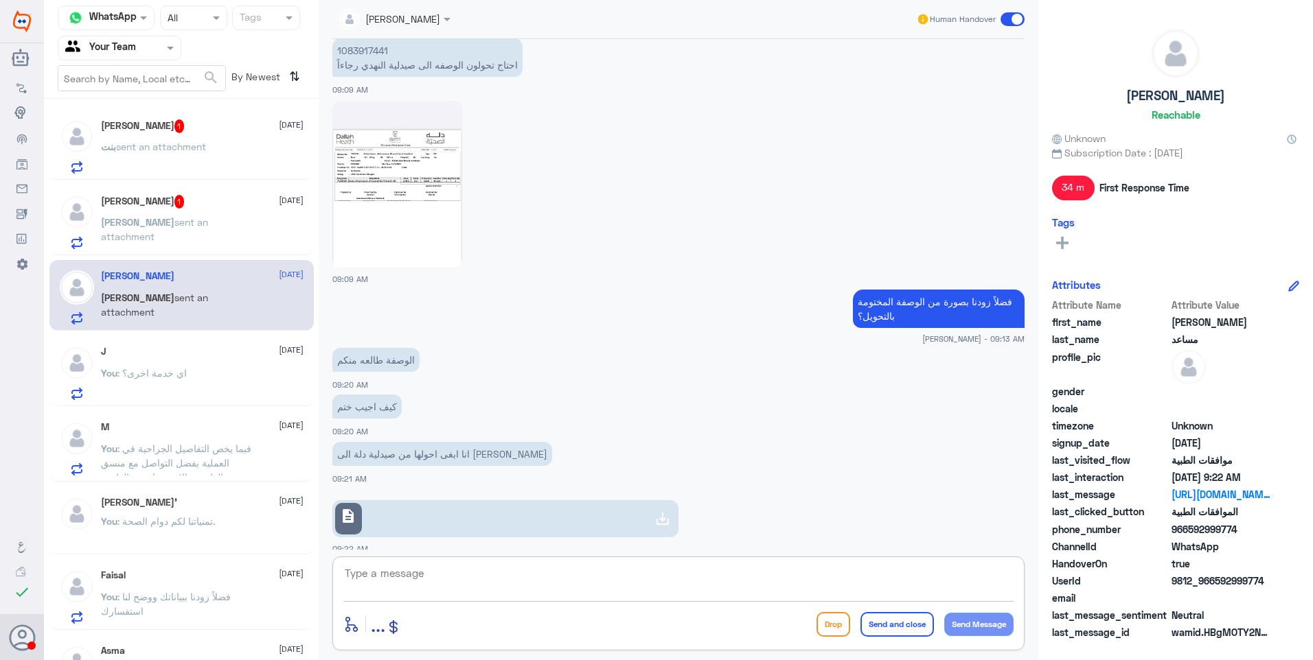
click at [174, 224] on span "sent an attachment" at bounding box center [154, 229] width 107 height 26
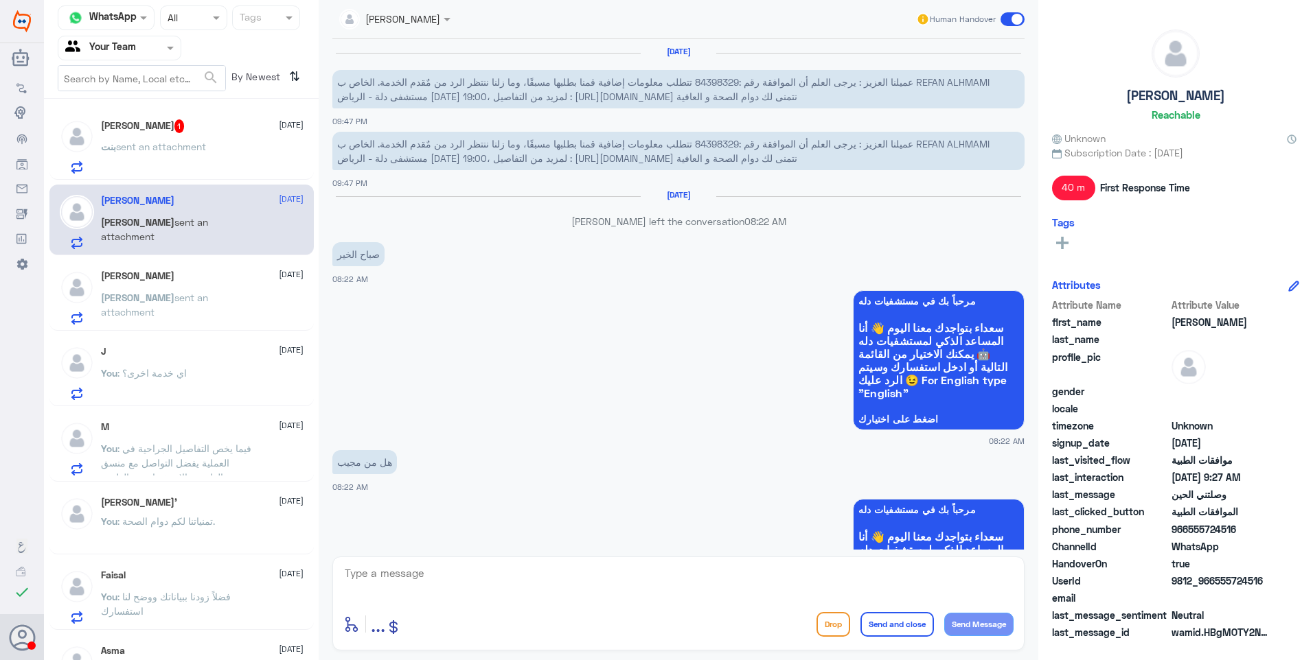
scroll to position [969, 0]
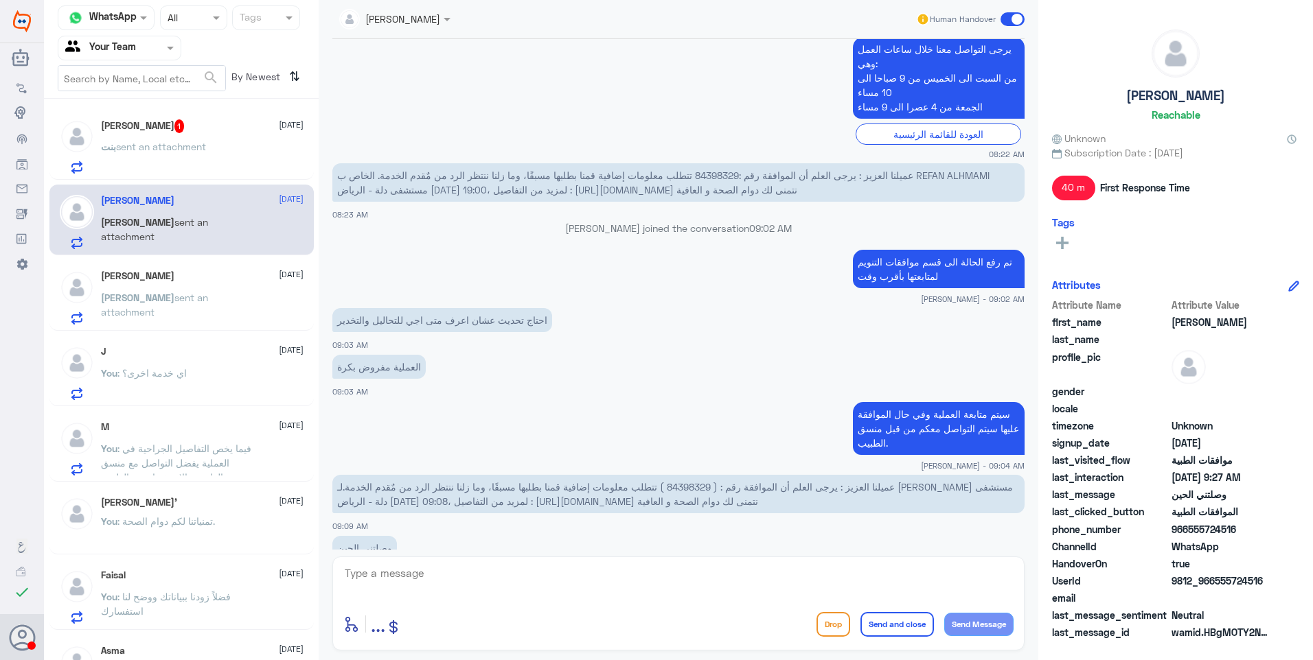
click at [150, 148] on span "sent an attachment" at bounding box center [161, 147] width 90 height 12
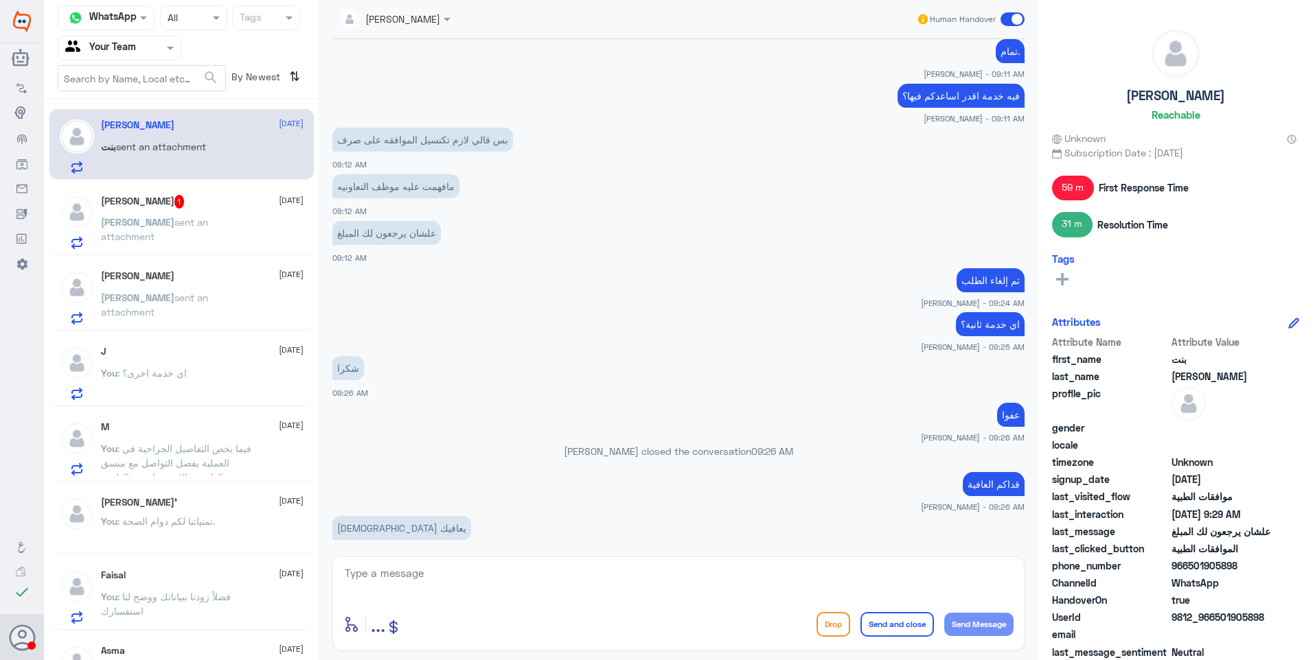
scroll to position [533, 0]
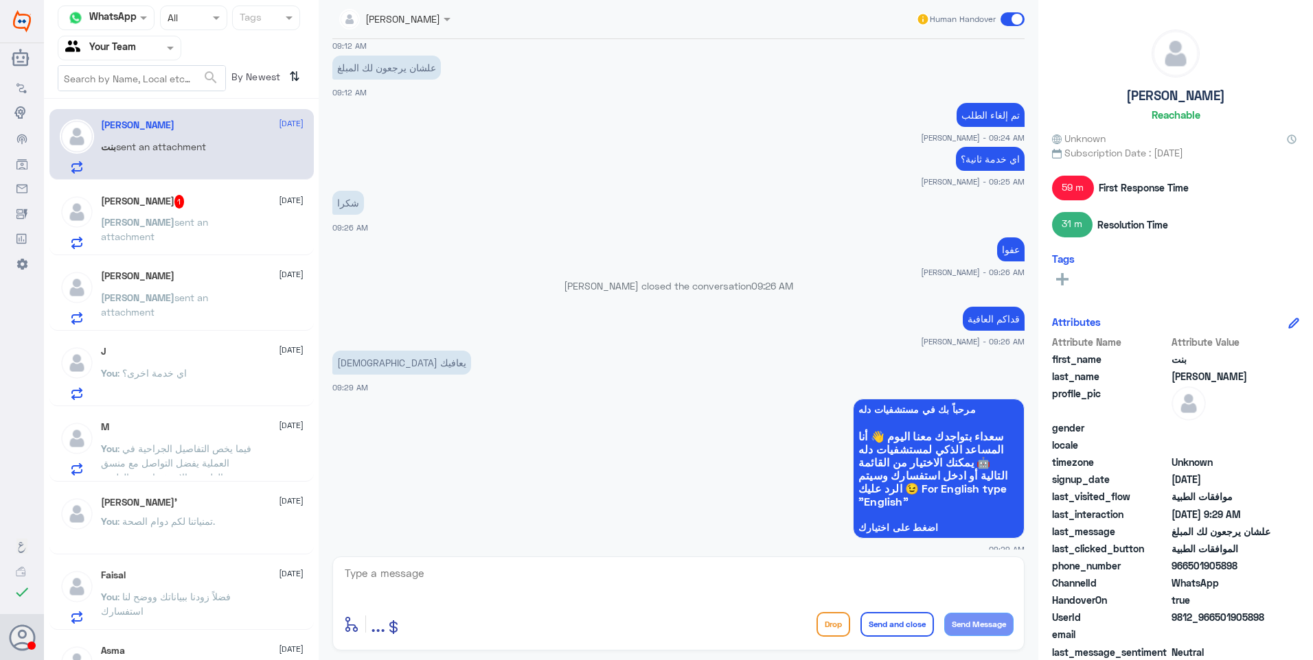
click at [191, 306] on p "[PERSON_NAME] sent an attachment" at bounding box center [178, 307] width 154 height 34
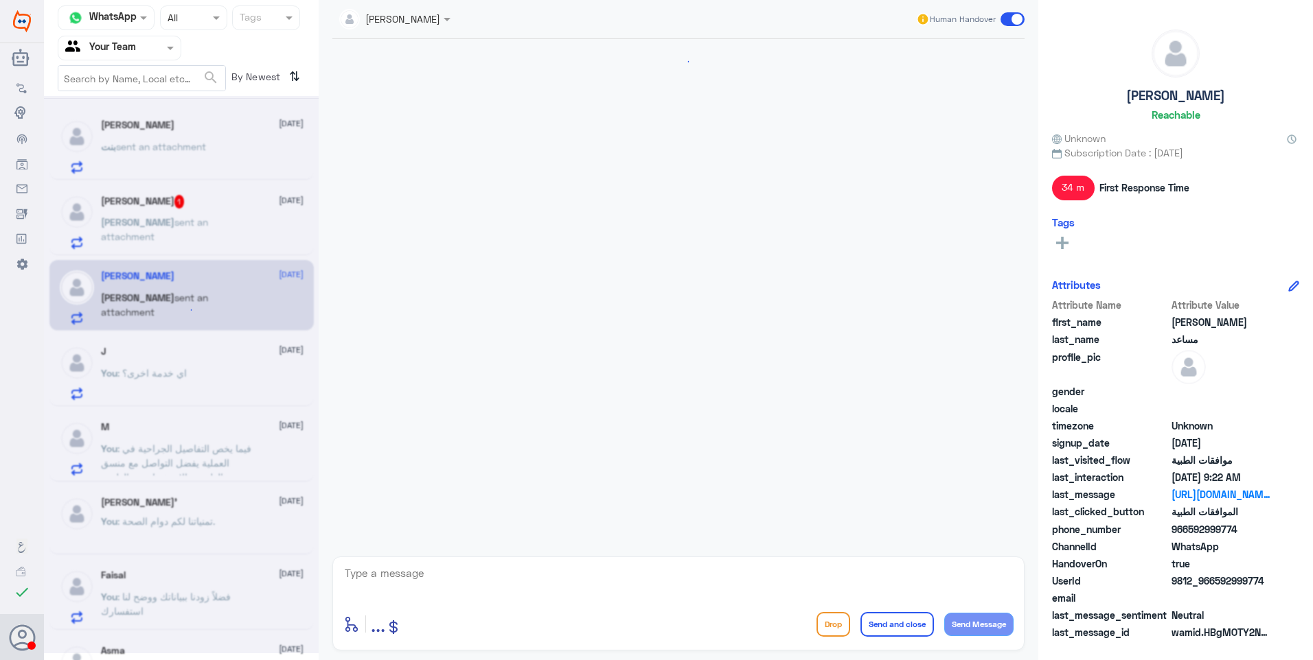
scroll to position [960, 0]
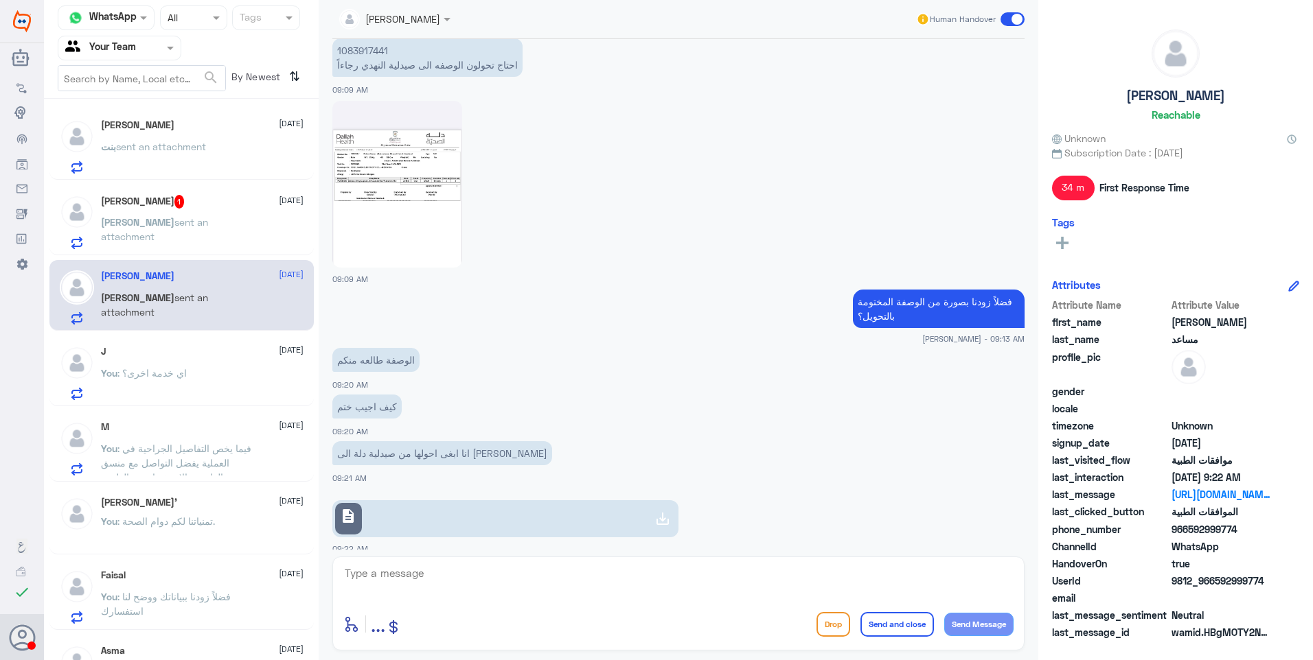
click at [182, 373] on div "You : اي خدمة اخرى؟" at bounding box center [202, 384] width 203 height 31
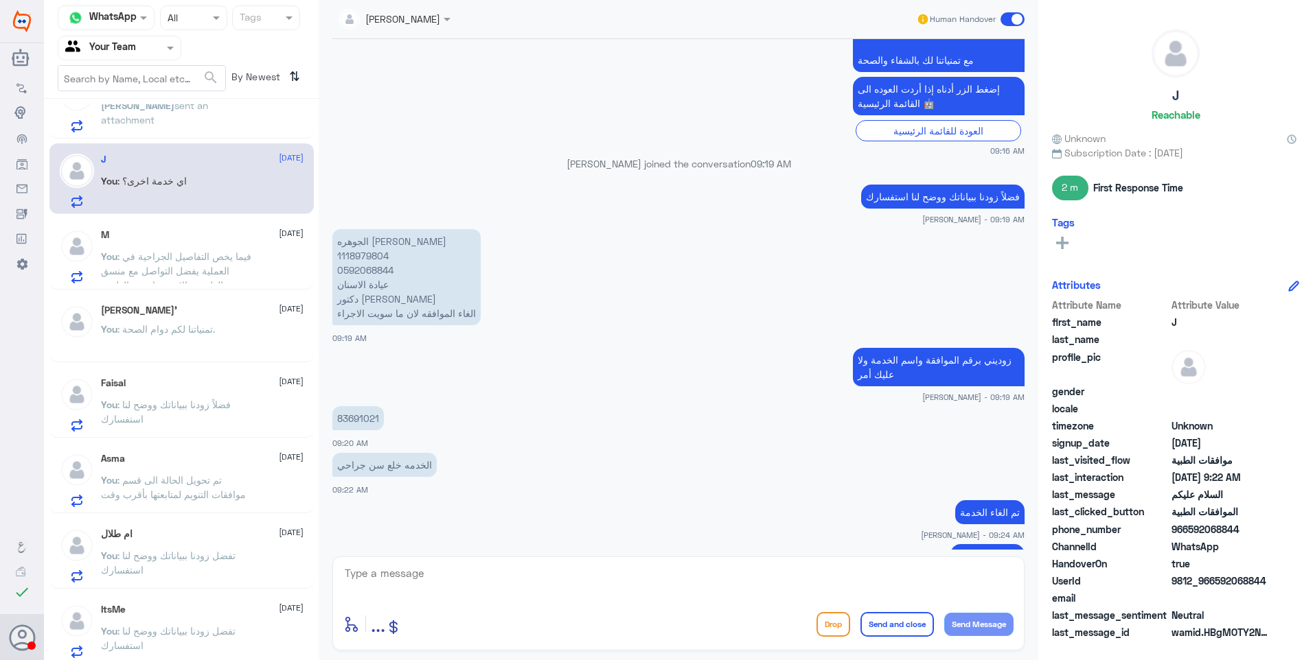
scroll to position [197, 0]
click at [152, 632] on p "You : تفضل زودنا ببياناتك ووضح لنا استفسارك" at bounding box center [178, 636] width 154 height 34
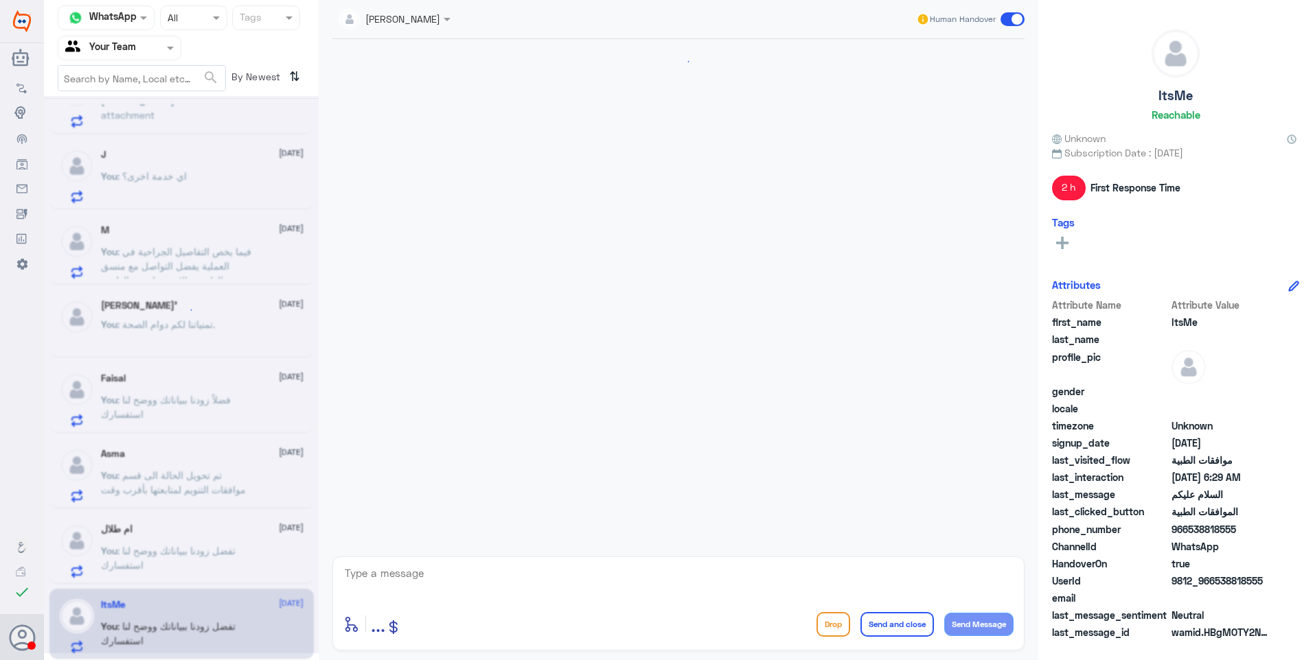
scroll to position [218, 0]
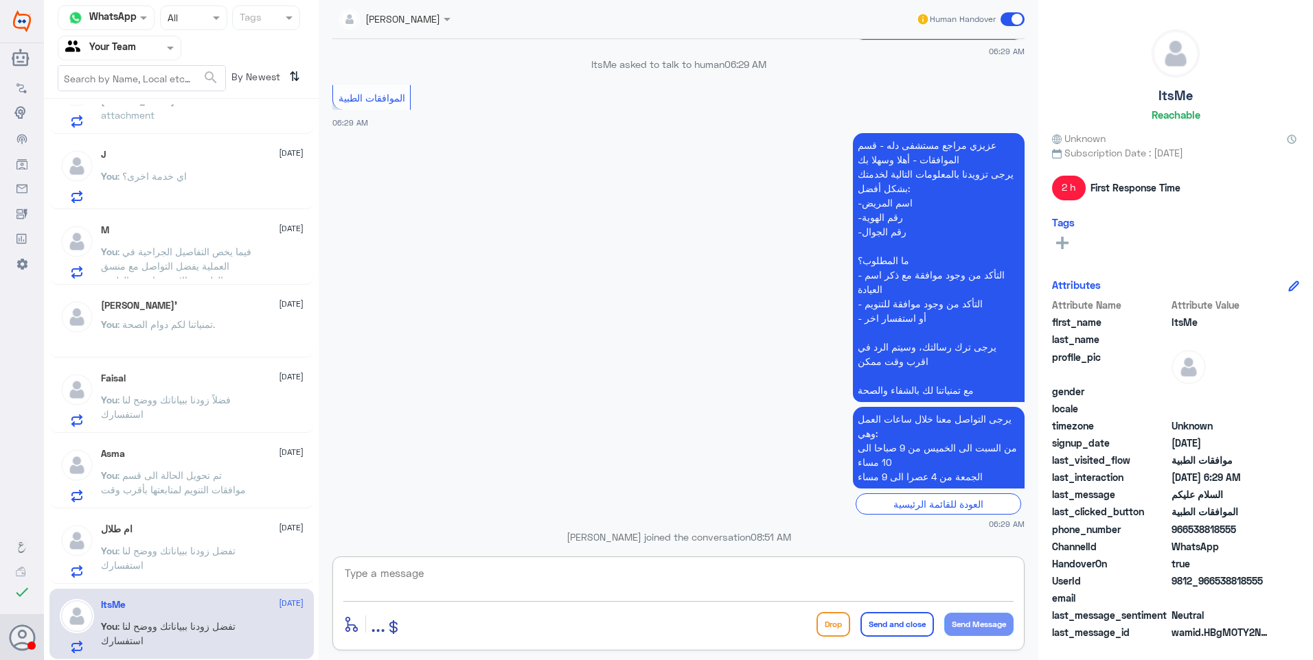
click at [445, 579] on textarea at bounding box center [678, 581] width 670 height 34
type textarea "k"
drag, startPoint x: 931, startPoint y: 576, endPoint x: 1055, endPoint y: 586, distance: 124.7
click at [1057, 584] on div "Channel WhatsApp Status × All Tags Agent Filter Your Team search By Newest ⇅ بن…" at bounding box center [678, 332] width 1269 height 665
type textarea "تمنياتنا لكم دوام الصحة."
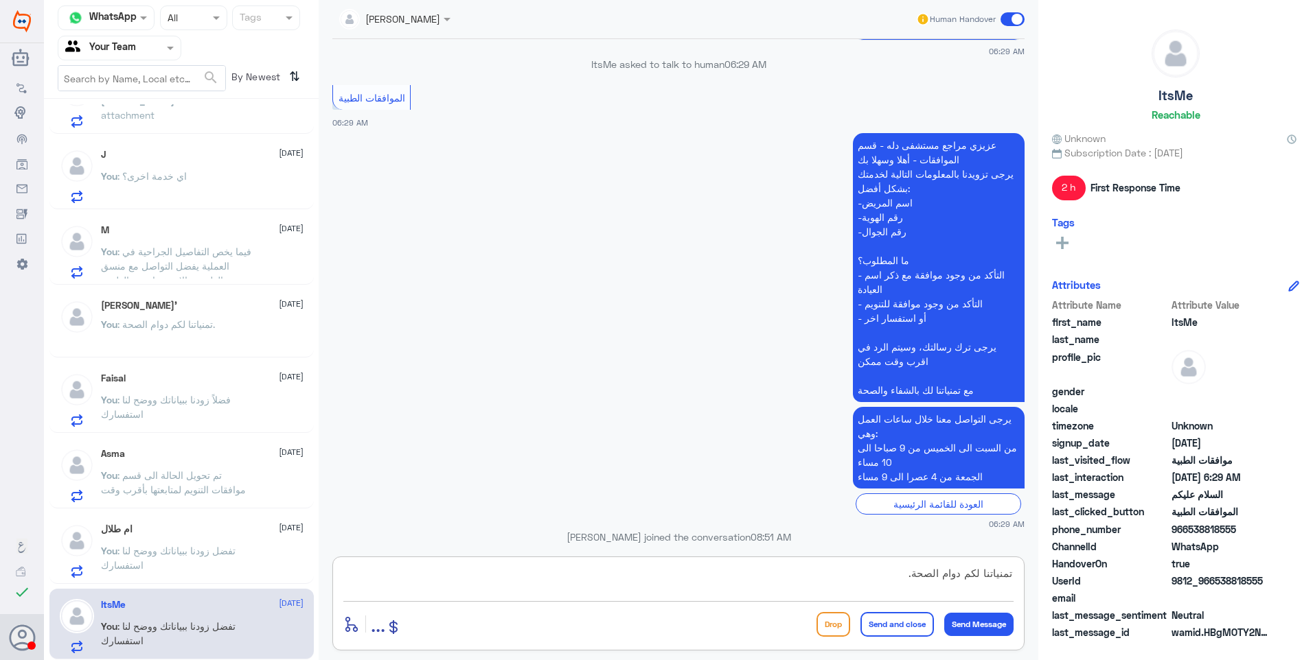
click at [902, 624] on button "Send and close" at bounding box center [896, 624] width 73 height 25
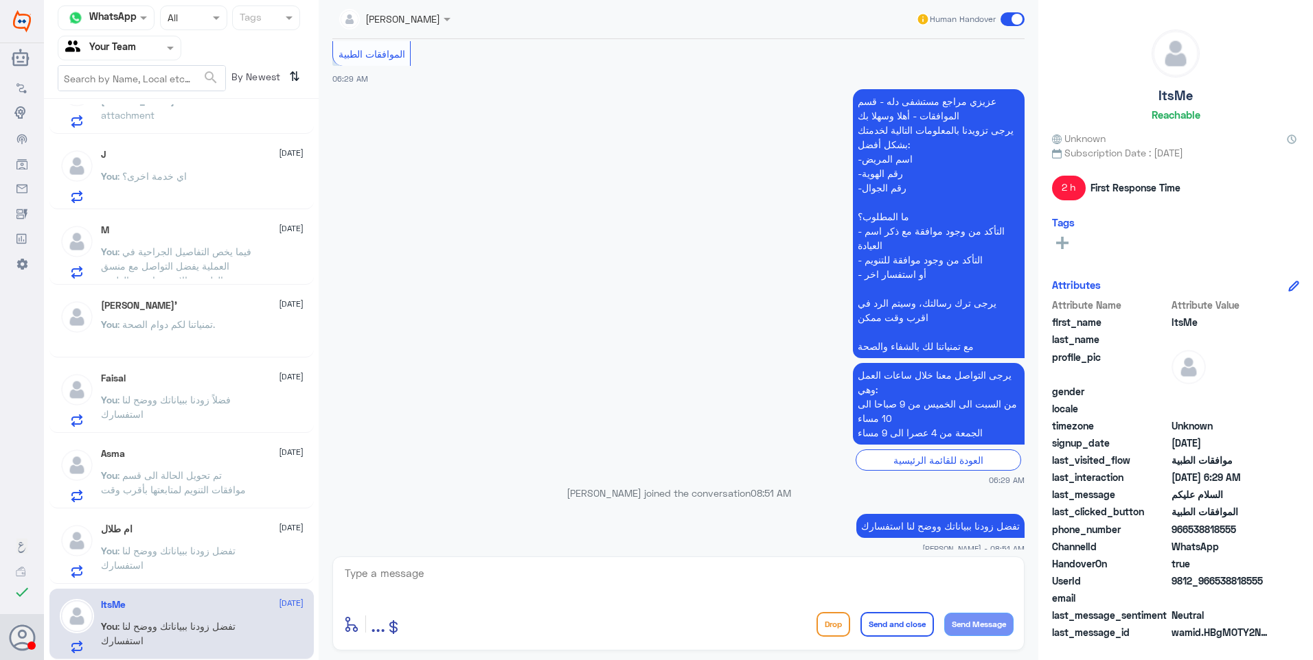
scroll to position [194, 0]
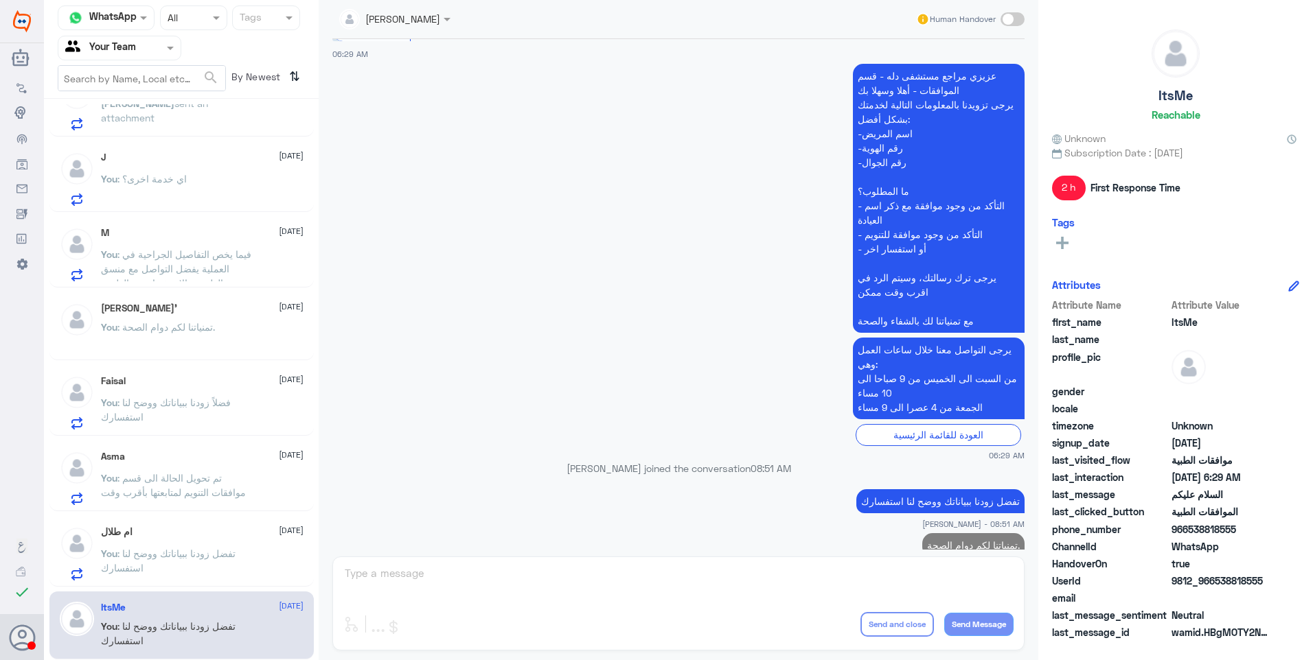
click at [185, 551] on span ": تفضل زودنا ببياناتك ووضح لنا استفسارك" at bounding box center [168, 561] width 135 height 26
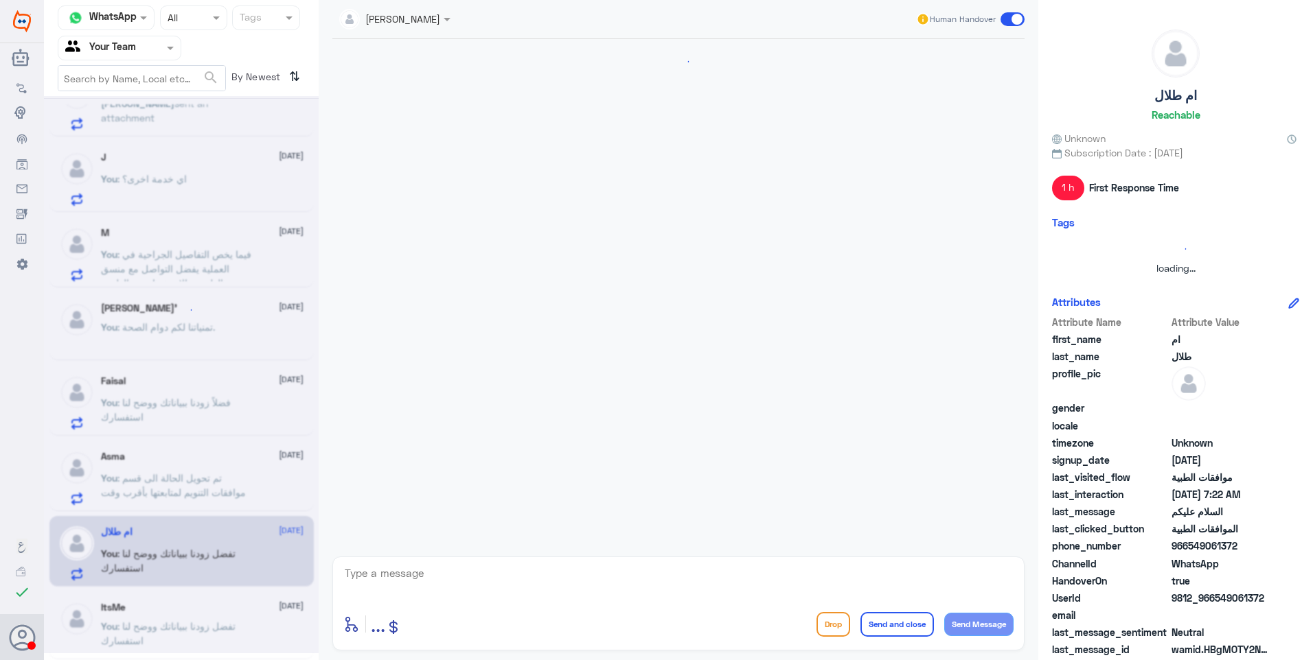
scroll to position [218, 0]
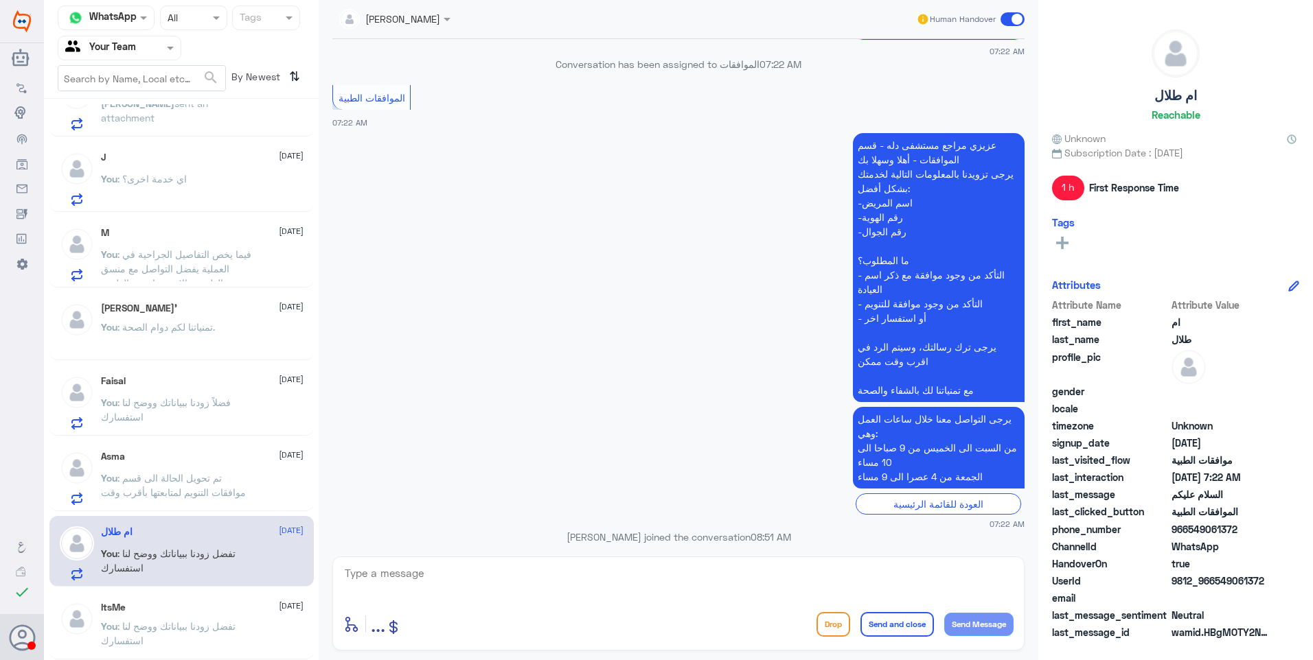
click at [610, 572] on textarea at bounding box center [678, 581] width 670 height 34
paste textarea "تمنياتنا لكم دوام الصحة."
type textarea "تمنياتنا لكم دوام الصحة."
click at [893, 630] on button "Send and close" at bounding box center [896, 624] width 73 height 25
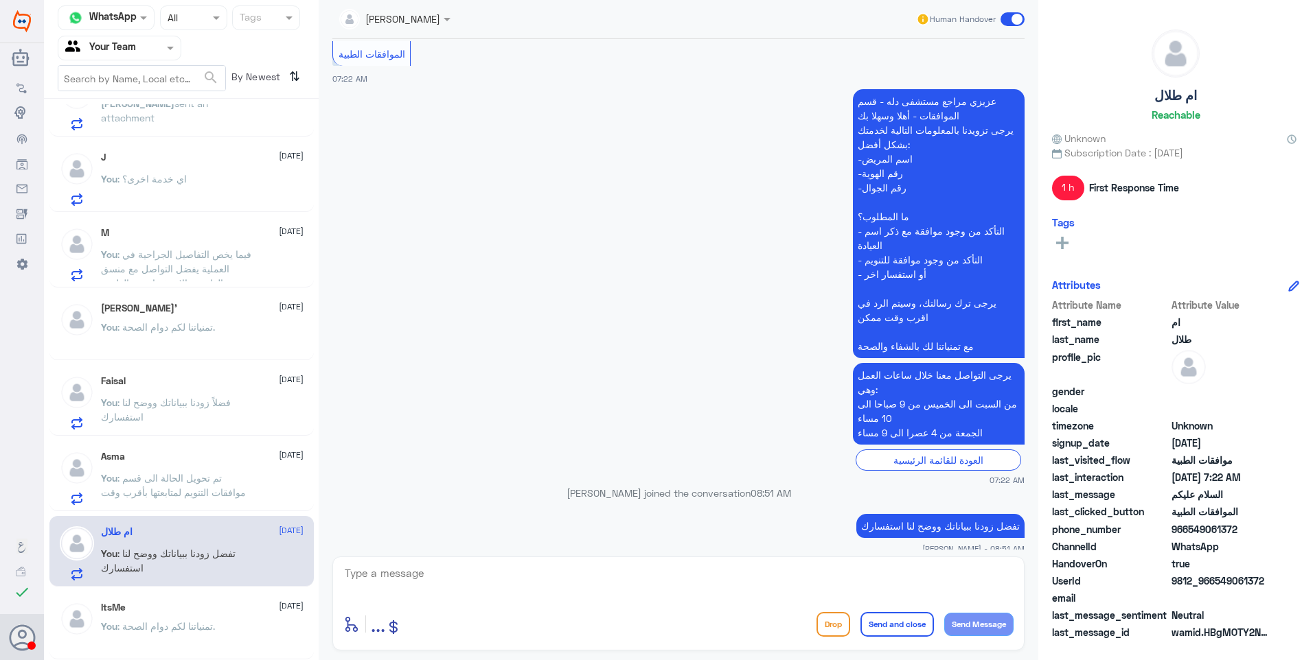
scroll to position [192, 0]
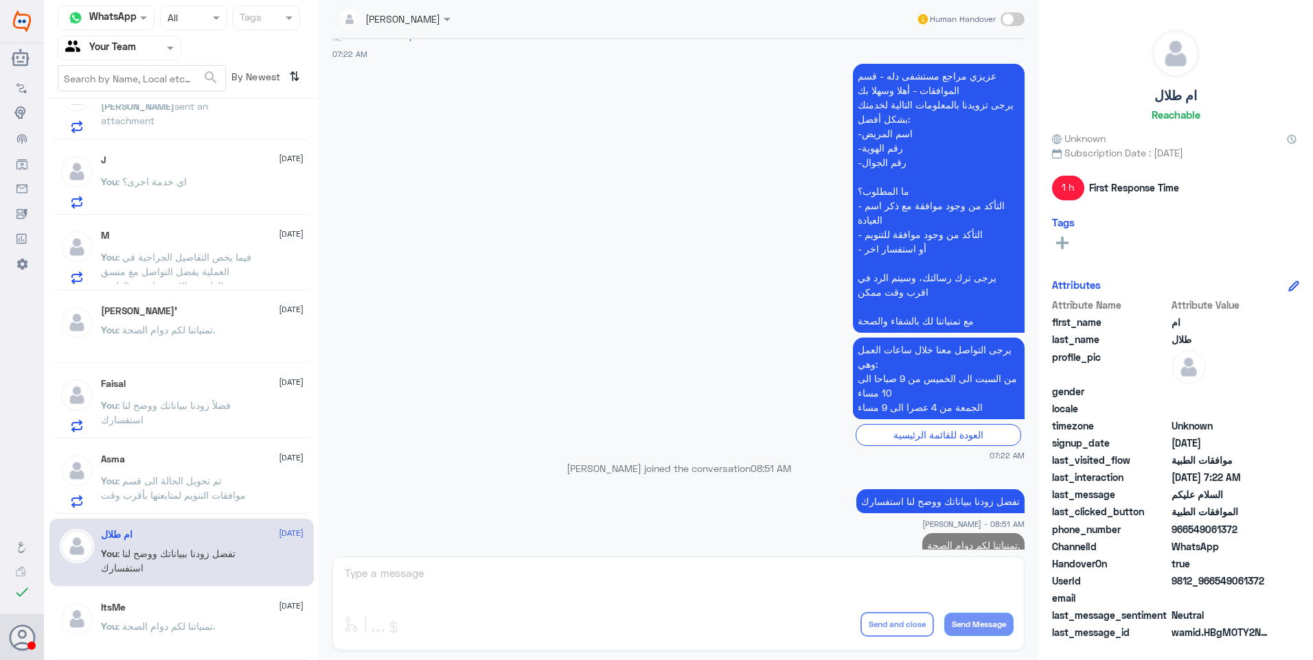
click at [186, 484] on span ": تم تحويل الحالة الى قسم موافقات التنويم لمتابعتها بأقرب وقت" at bounding box center [173, 488] width 145 height 26
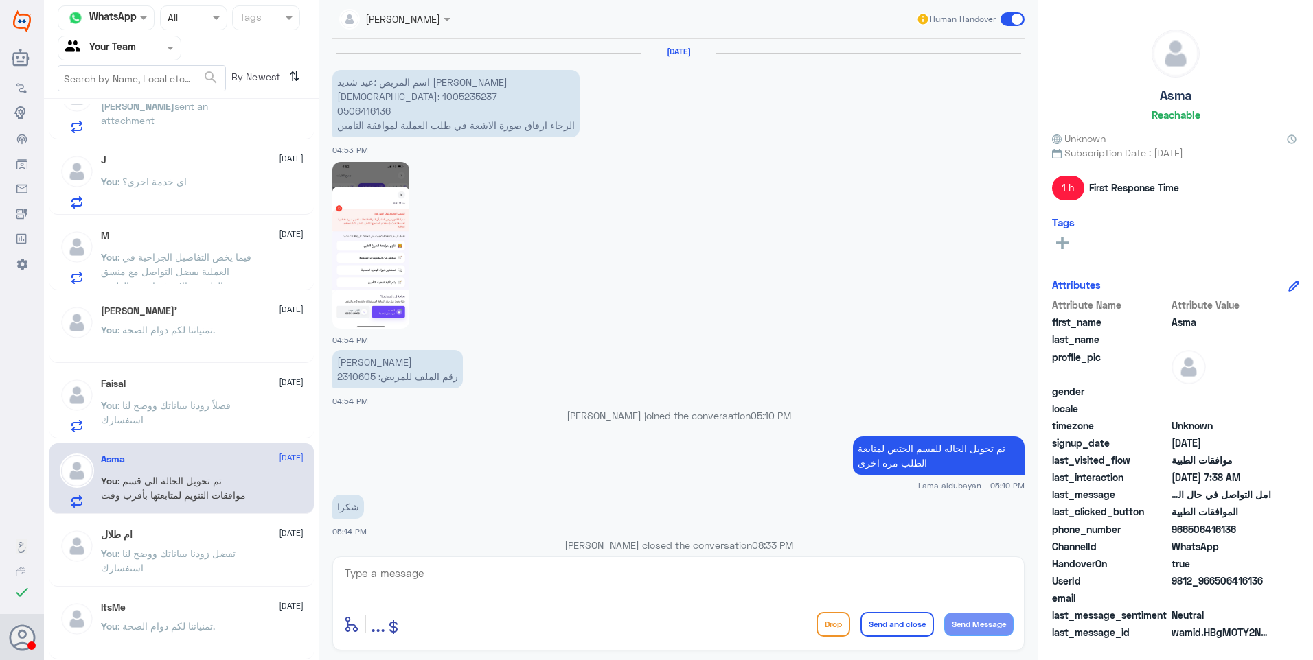
scroll to position [1213, 0]
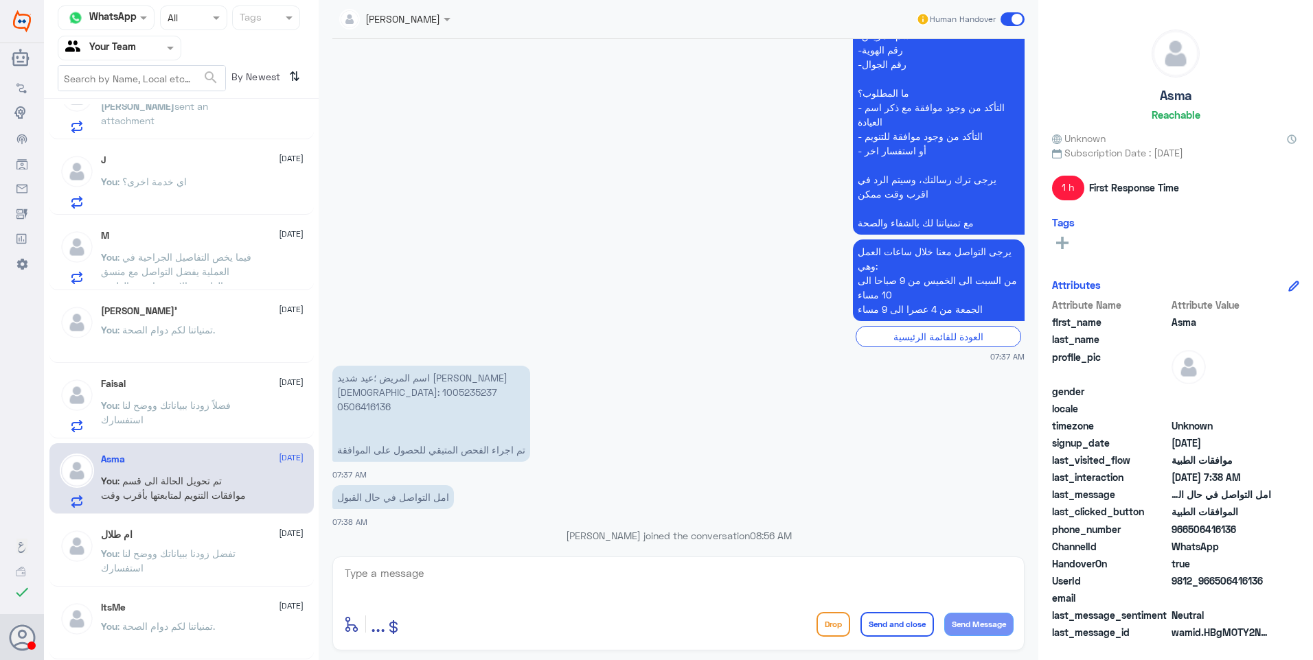
click at [220, 389] on div "Faisal [DATE]" at bounding box center [202, 384] width 203 height 12
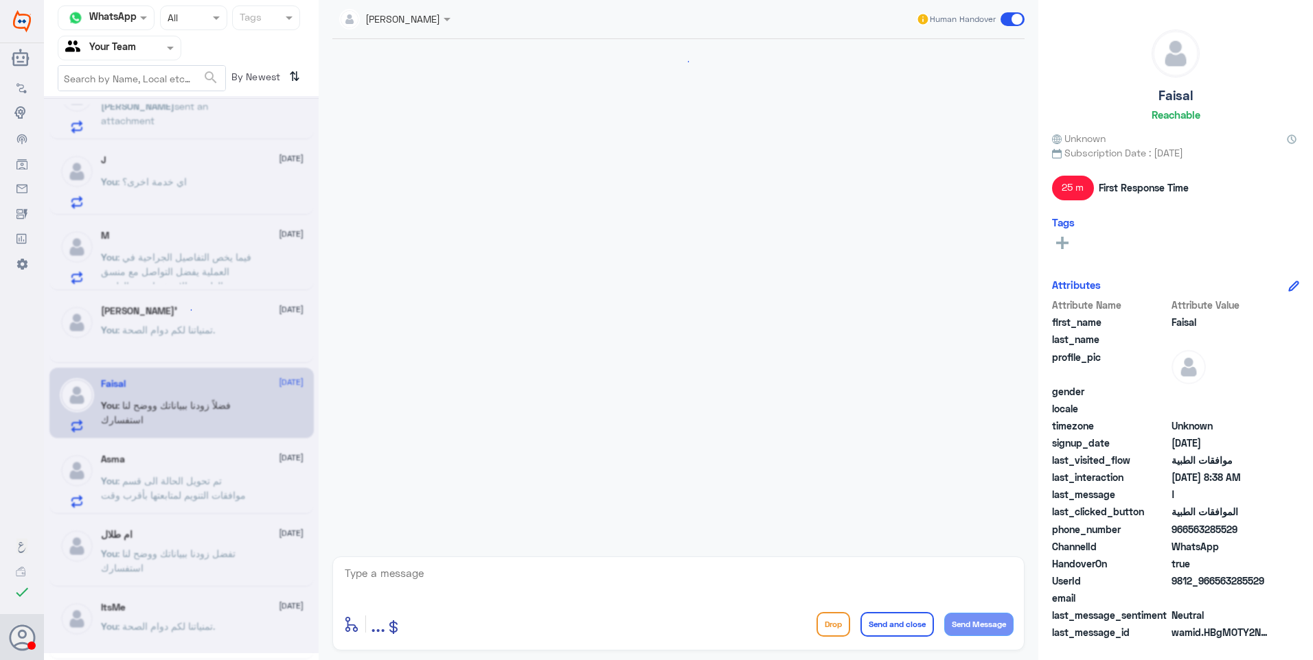
scroll to position [1151, 0]
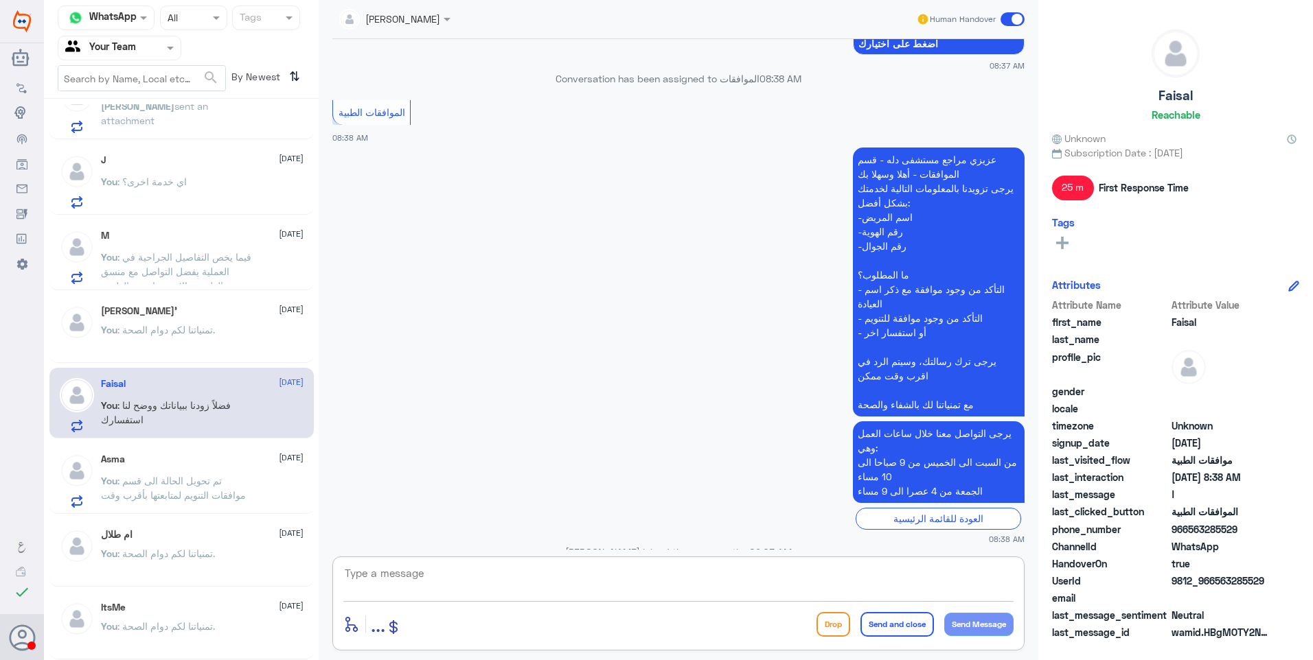
click at [432, 581] on textarea at bounding box center [678, 581] width 670 height 34
paste textarea "تمنياتنا لكم دوام الصحة."
type textarea "تمنياتنا لكم دوام الصحة."
click at [886, 633] on button "Send and close" at bounding box center [896, 624] width 73 height 25
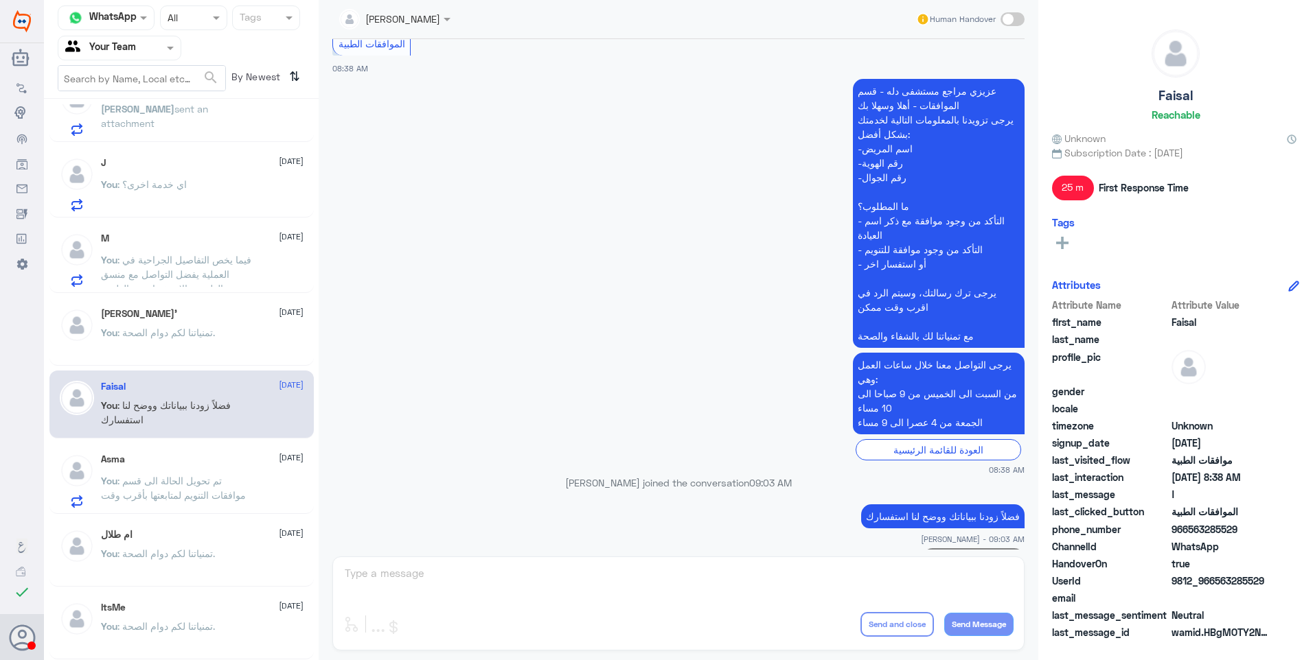
scroll to position [189, 0]
click at [154, 313] on h5 "[PERSON_NAME]’" at bounding box center [139, 314] width 76 height 12
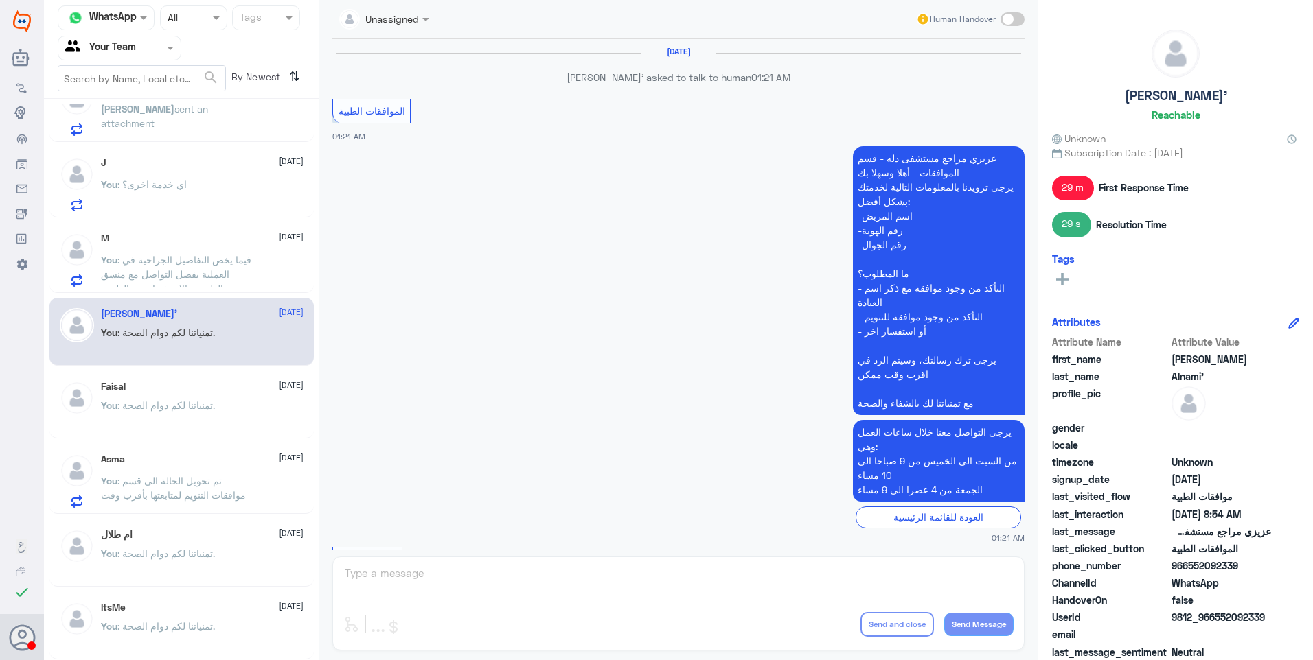
scroll to position [1155, 0]
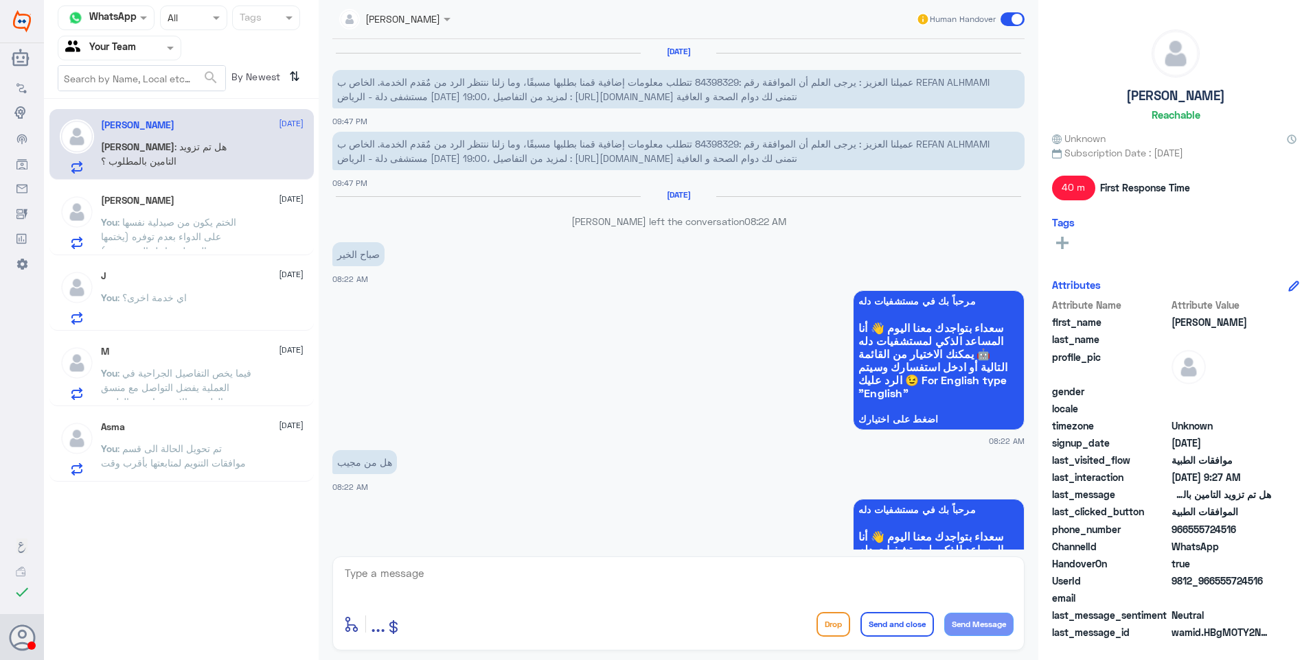
scroll to position [1052, 0]
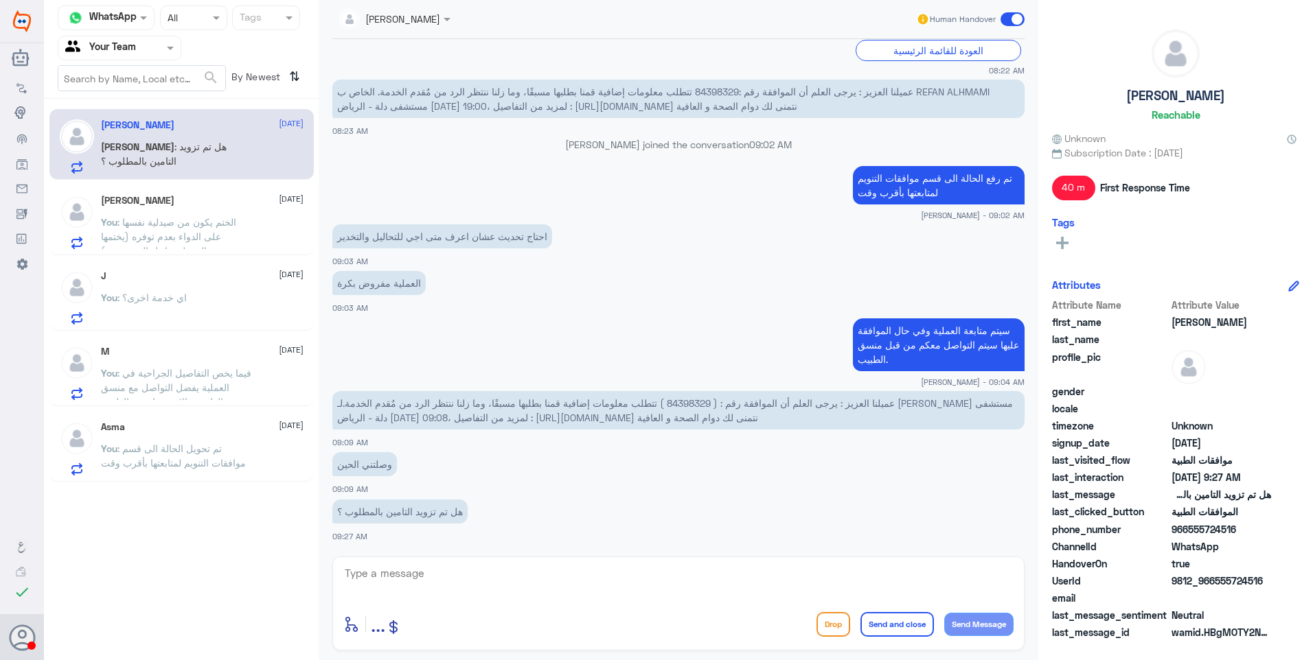
click at [211, 275] on div "J 21 September" at bounding box center [202, 276] width 203 height 12
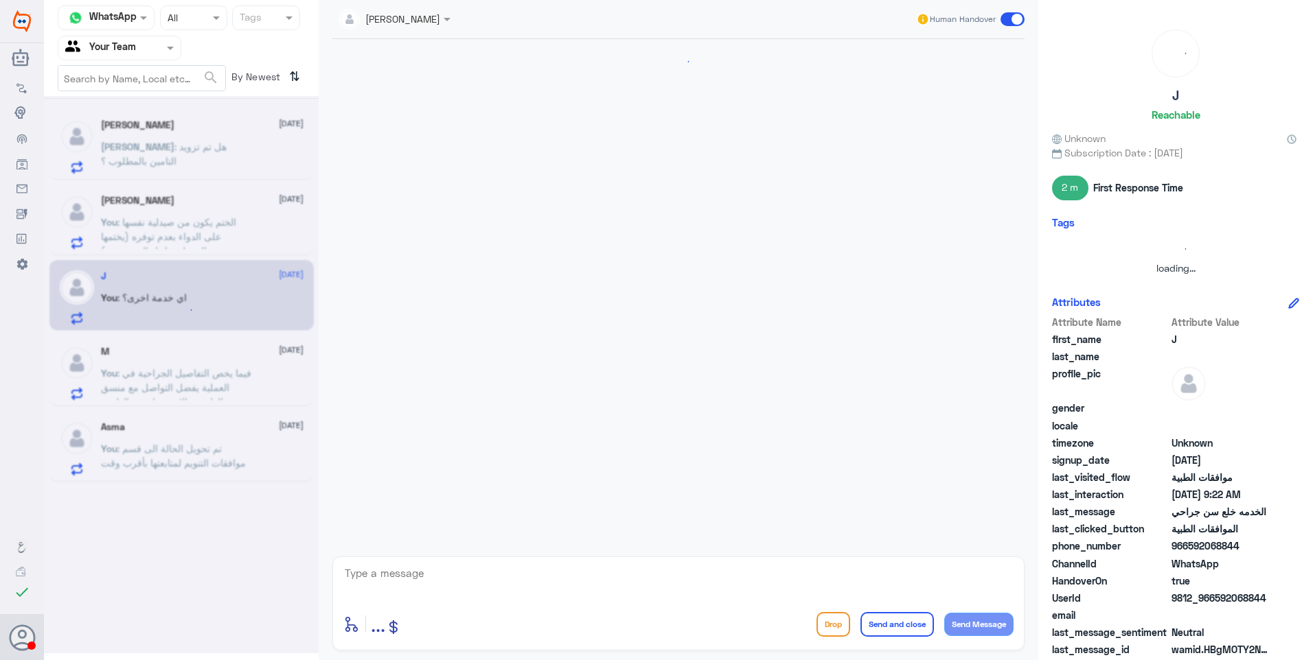
scroll to position [590, 0]
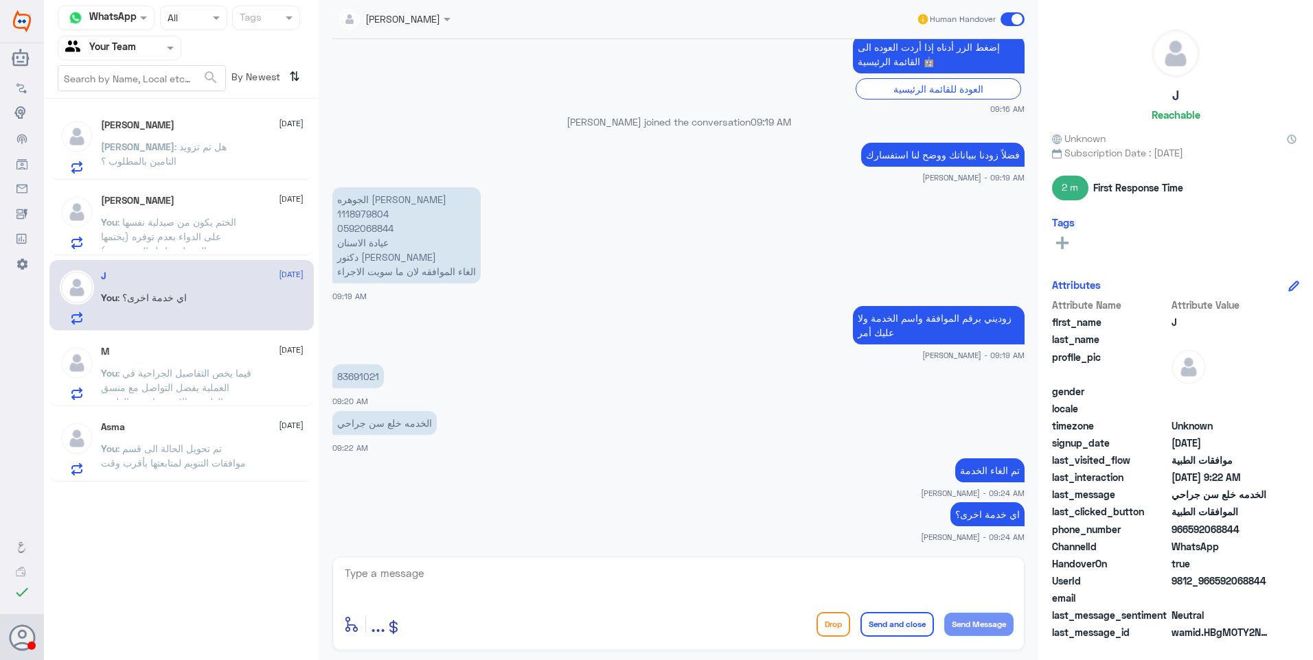
click at [406, 581] on textarea at bounding box center [678, 581] width 670 height 34
paste textarea "تمنياتنا لكم دوام الصحة."
type textarea "تمنياتنا لكم دوام الصحة."
click at [902, 625] on button "Send and close" at bounding box center [896, 624] width 73 height 25
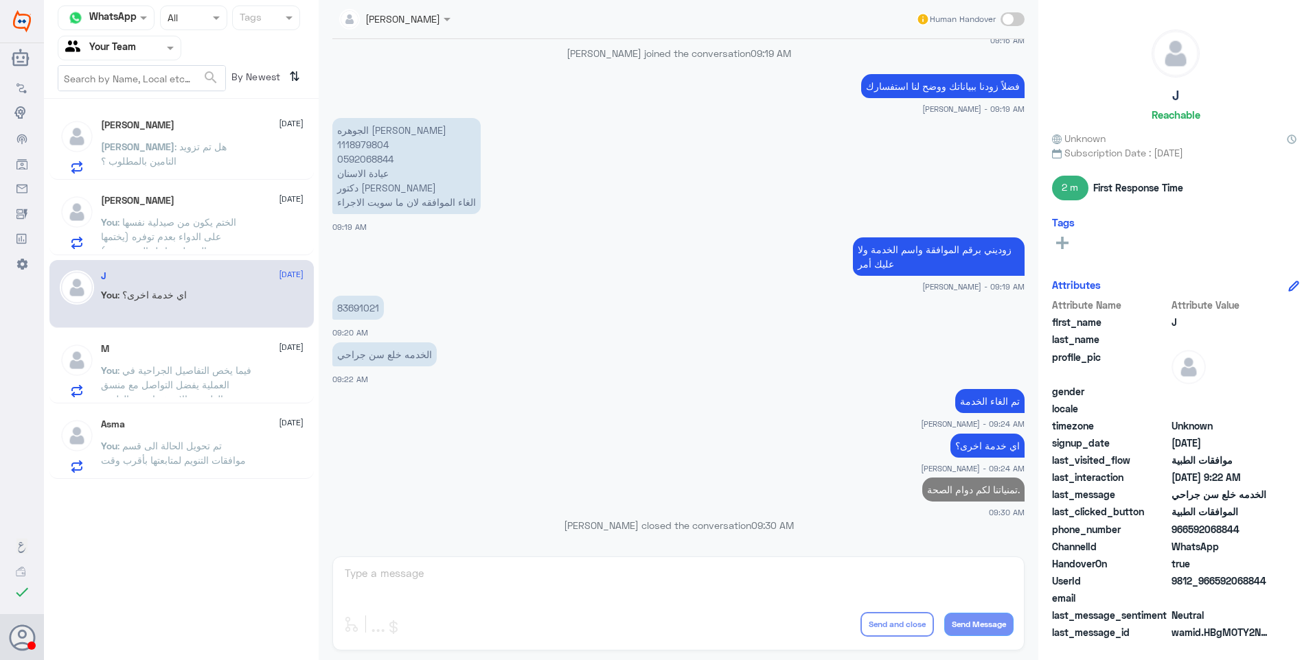
click at [196, 210] on div "عبدالرحمن مساعد 21 September You : الختم يكون من صيدلية نفسها على الدواء بعدم ت…" at bounding box center [202, 222] width 203 height 54
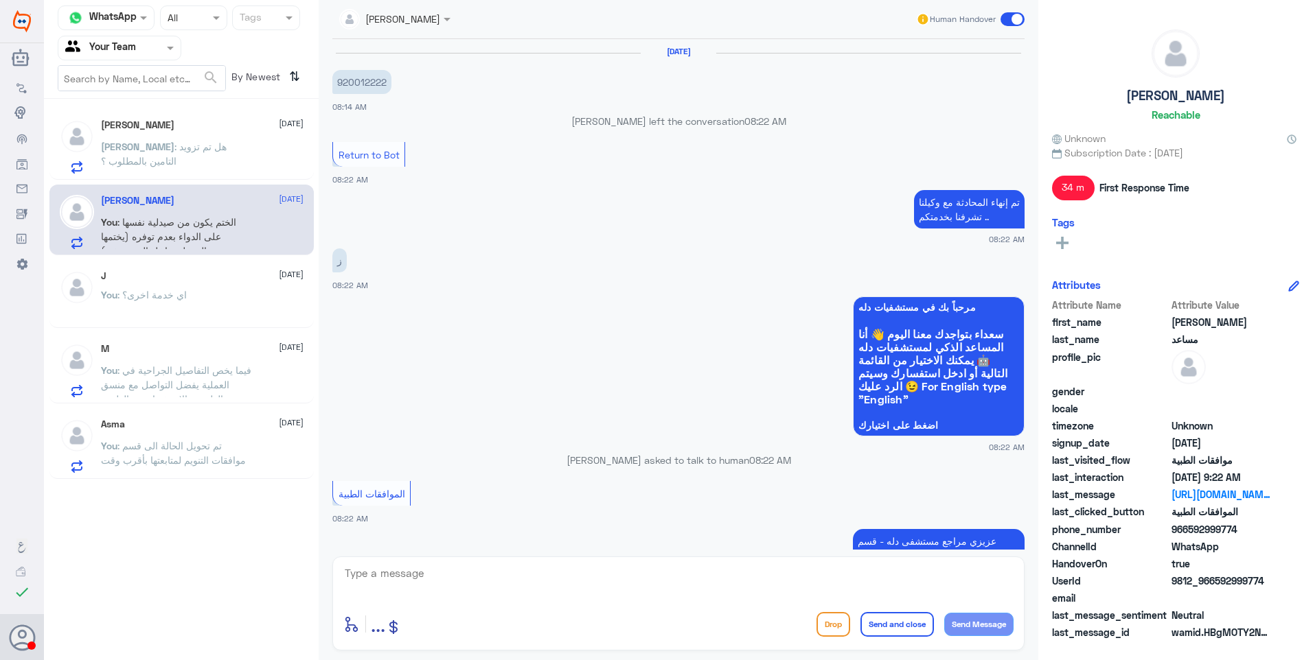
scroll to position [1046, 0]
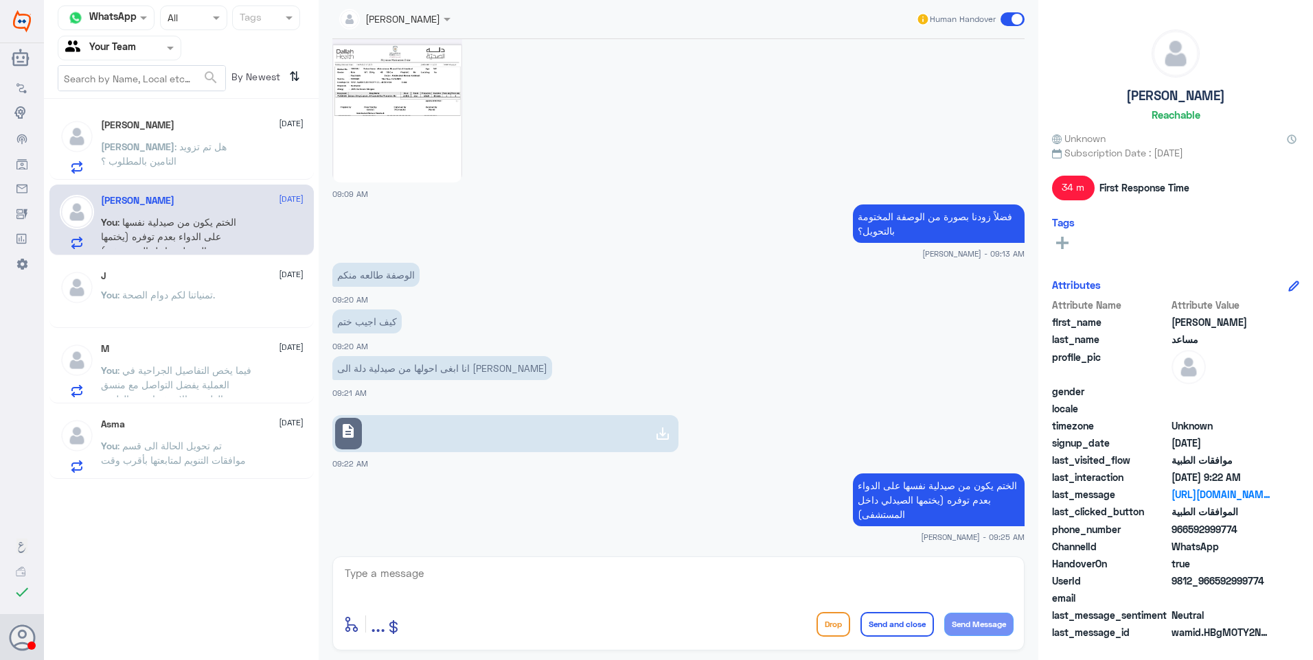
click at [186, 355] on div "M 21 September You : فيما يخص التفاصيل الجراحية في العملية يفضل التواصل مع منسق…" at bounding box center [202, 370] width 203 height 54
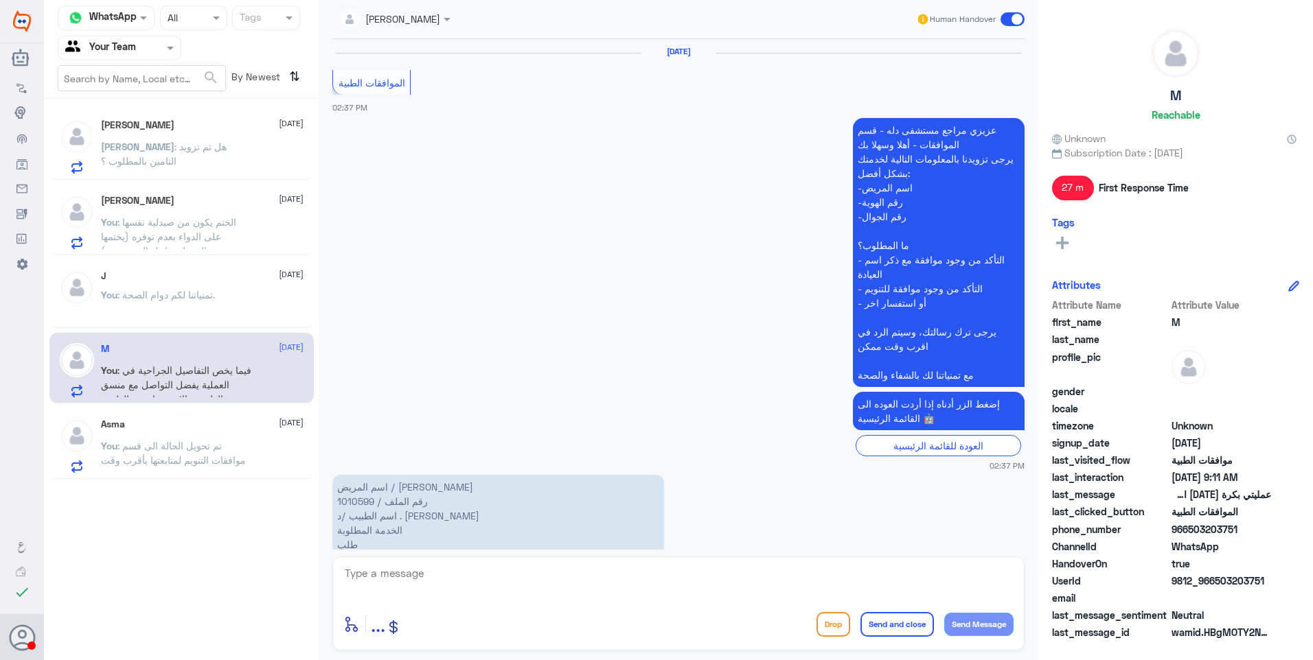
scroll to position [1549, 0]
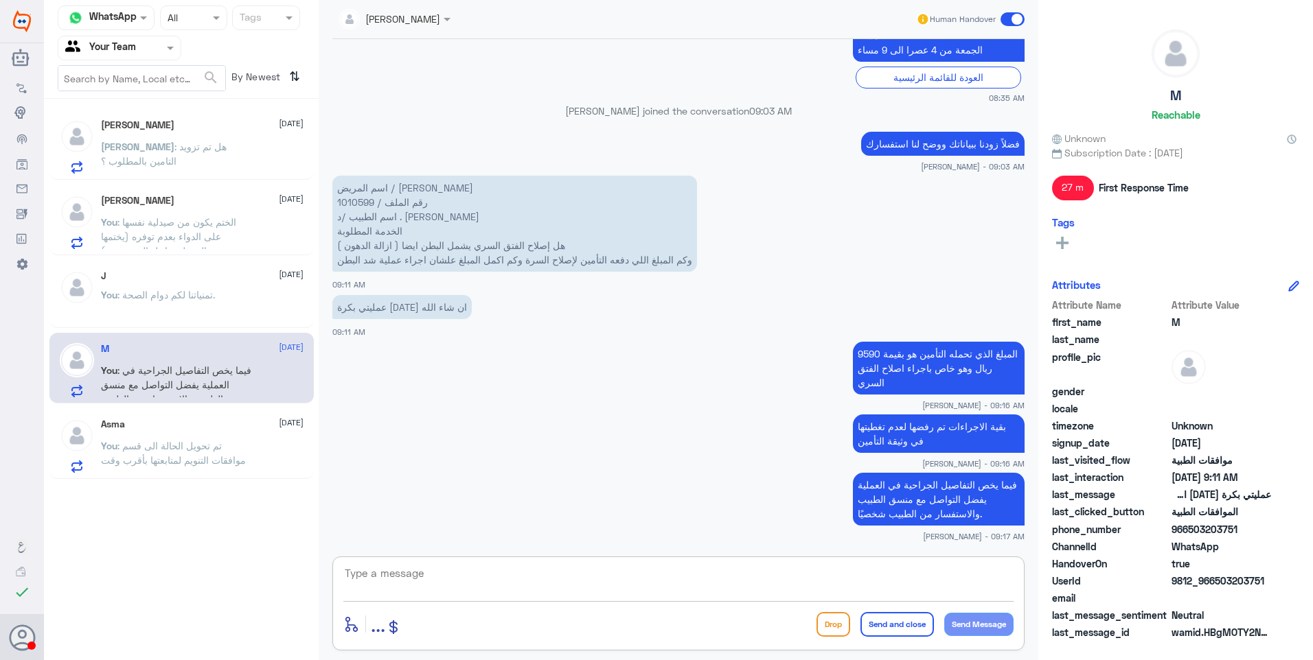
drag, startPoint x: 450, startPoint y: 572, endPoint x: 468, endPoint y: 564, distance: 19.4
click at [450, 569] on textarea at bounding box center [678, 581] width 670 height 34
paste textarea "تمنياتنا لكم دوام الصحة."
type textarea "تمنياتنا لكم دوام الصحة."
drag, startPoint x: 901, startPoint y: 630, endPoint x: 920, endPoint y: 622, distance: 20.9
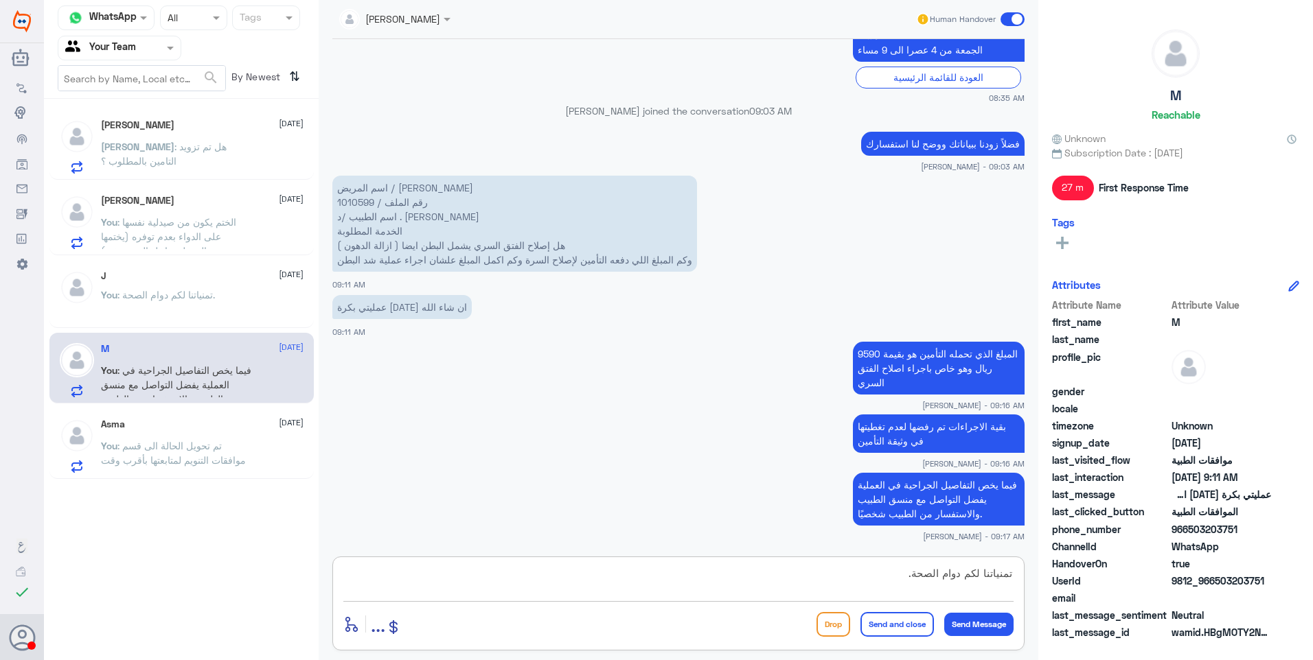
click at [901, 630] on button "Send and close" at bounding box center [896, 624] width 73 height 25
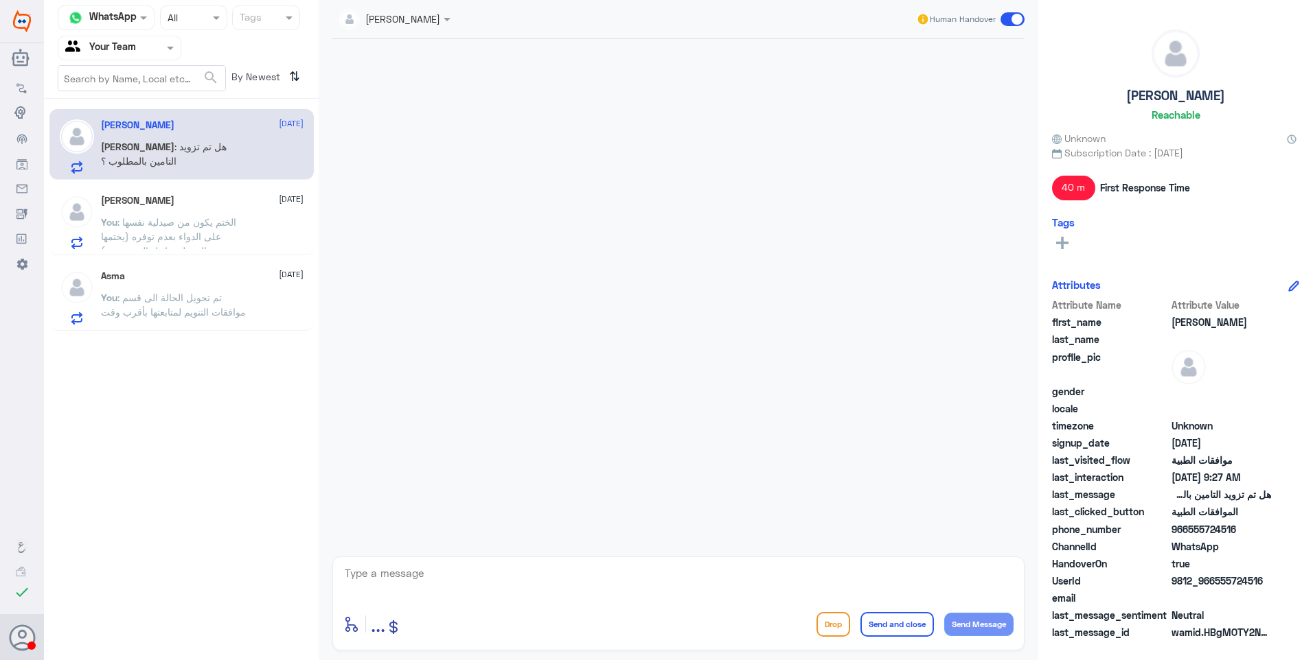
click at [152, 297] on span ": تم تحويل الحالة الى قسم موافقات التنويم لمتابعتها بأقرب وقت" at bounding box center [173, 305] width 145 height 26
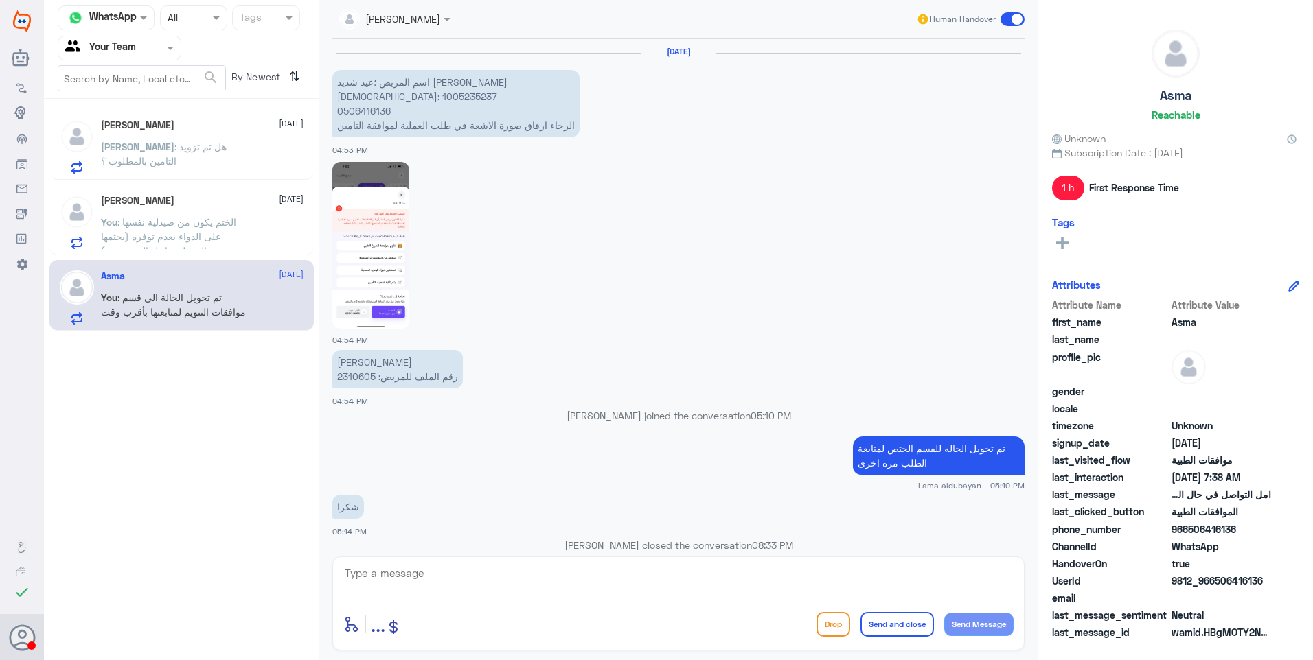
scroll to position [1282, 0]
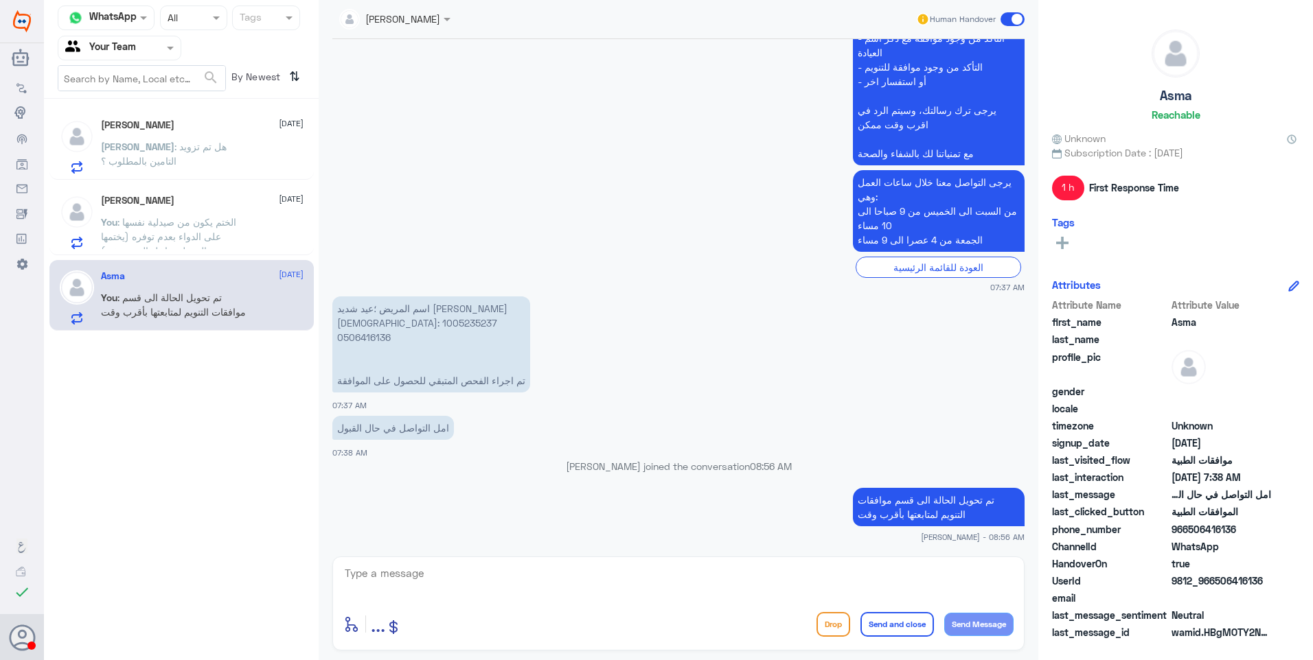
click at [204, 226] on span ": الختم يكون من صيدلية نفسها على الدواء بعدم توفره (يختمها الصيدلي داخل المستشف…" at bounding box center [168, 236] width 135 height 41
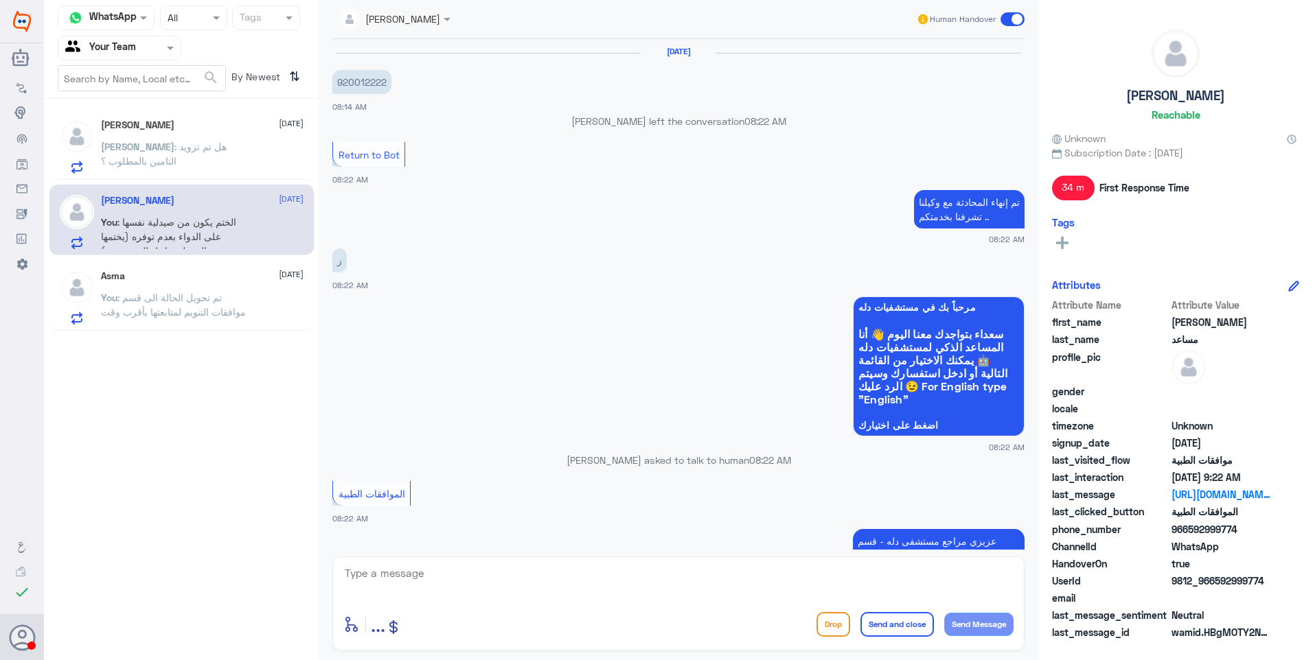
scroll to position [1046, 0]
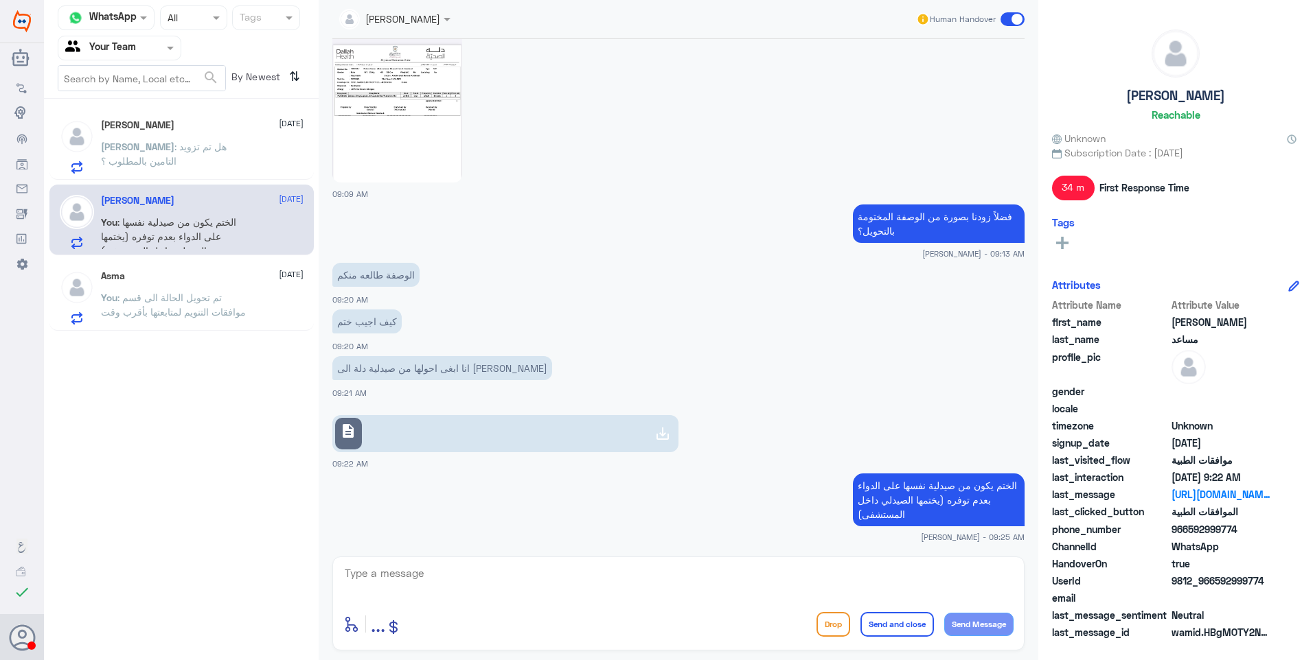
click at [167, 158] on p "Ahmed : هل تم تزويد التامين بالمطلوب ؟" at bounding box center [178, 156] width 154 height 34
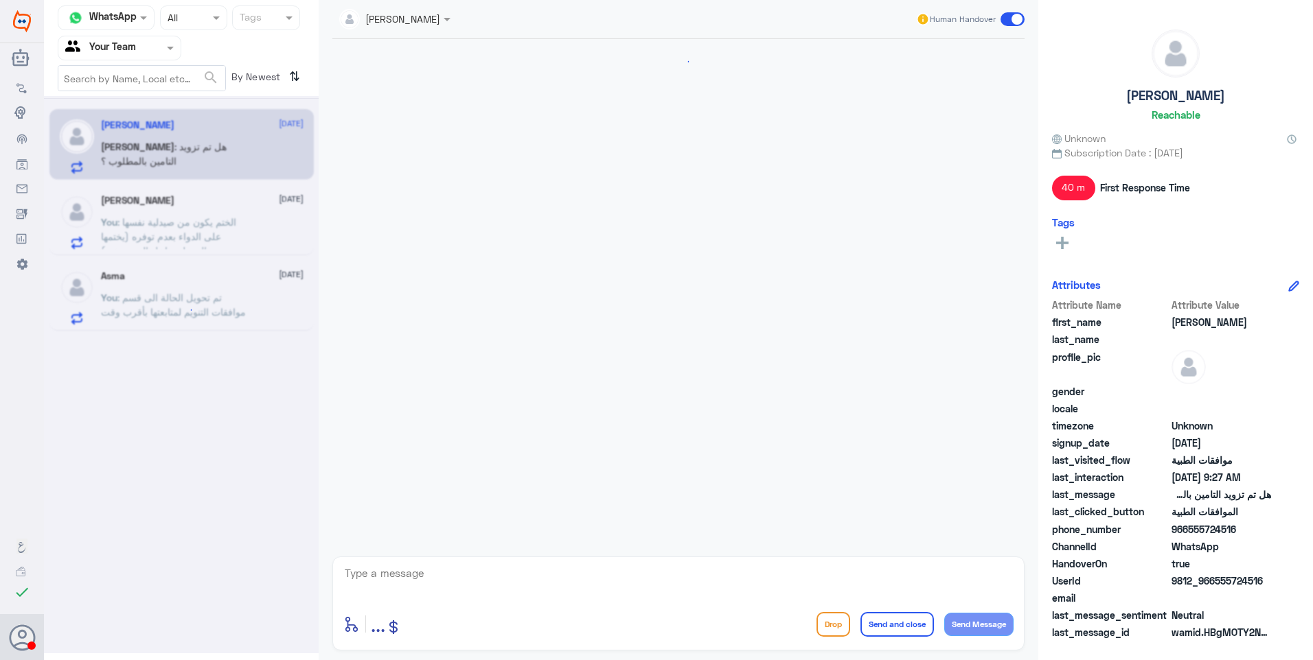
scroll to position [1052, 0]
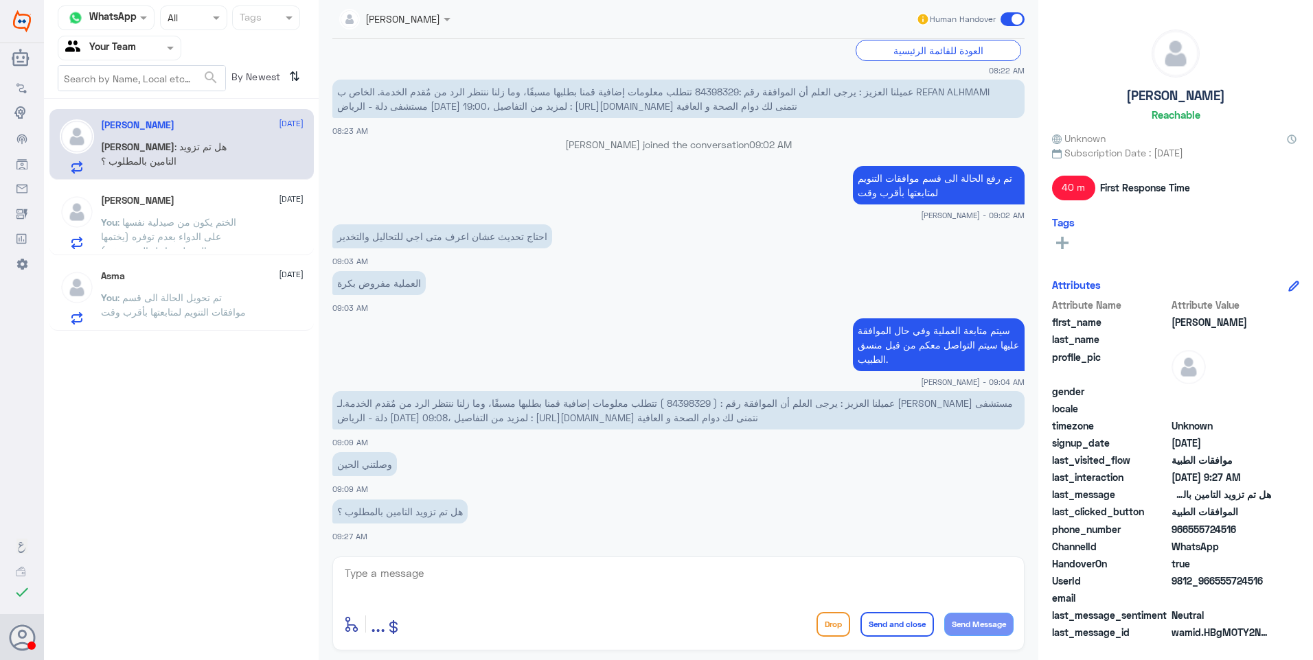
click at [674, 396] on p "عميلنا العزيز : يرجى العلم أن الموافقة رقم : ( 84398329 ) تتطلب معلومات إضافية …" at bounding box center [678, 410] width 692 height 38
click at [682, 402] on span "عميلنا العزيز : يرجى العلم أن الموافقة رقم : ( 84398329 ) تتطلب معلومات إضافية …" at bounding box center [675, 411] width 676 height 26
copy span "84398329"
click at [466, 571] on textarea at bounding box center [678, 581] width 670 height 34
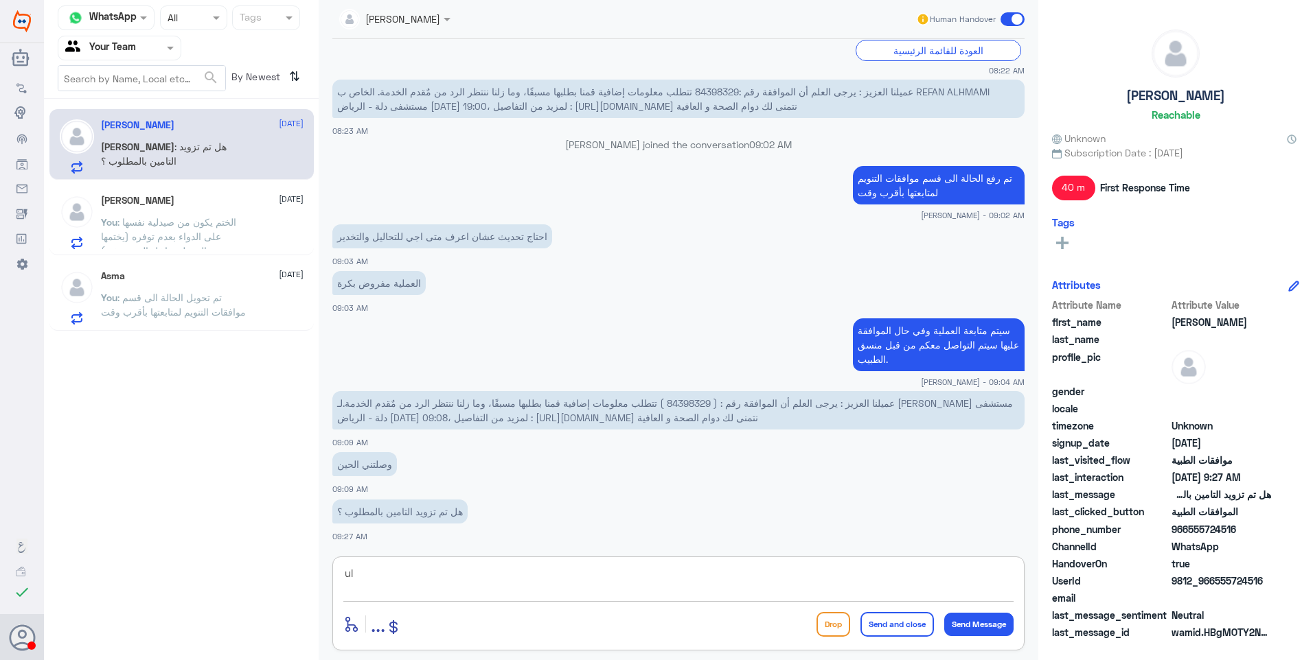
type textarea "u"
type textarea "k"
click at [477, 573] on textarea at bounding box center [678, 581] width 670 height 34
type textarea "نعم تم تزويدهم بنتائج الاشعة وتقرير الطبيب"
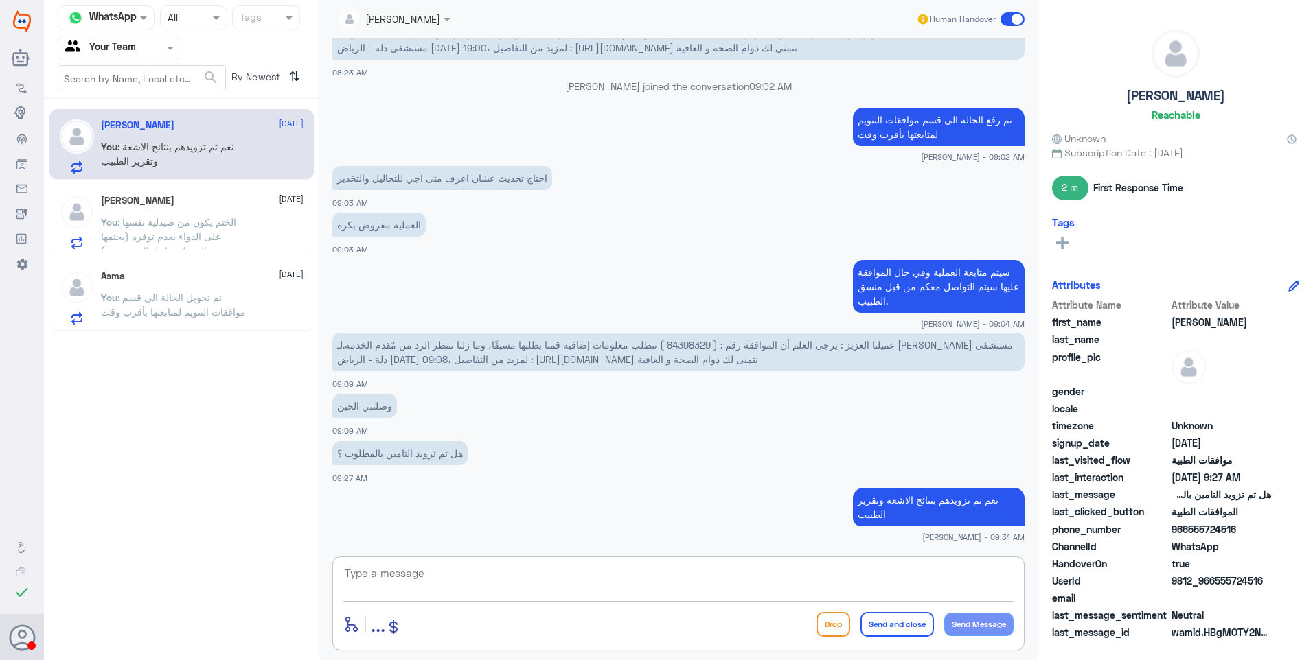
click at [501, 573] on textarea at bounding box center [678, 581] width 670 height 34
type textarea "حسب رد التأمين: يرجى تزويدنا بعدد النوبات خلال العام الواحد والادوية التي سبق ل…"
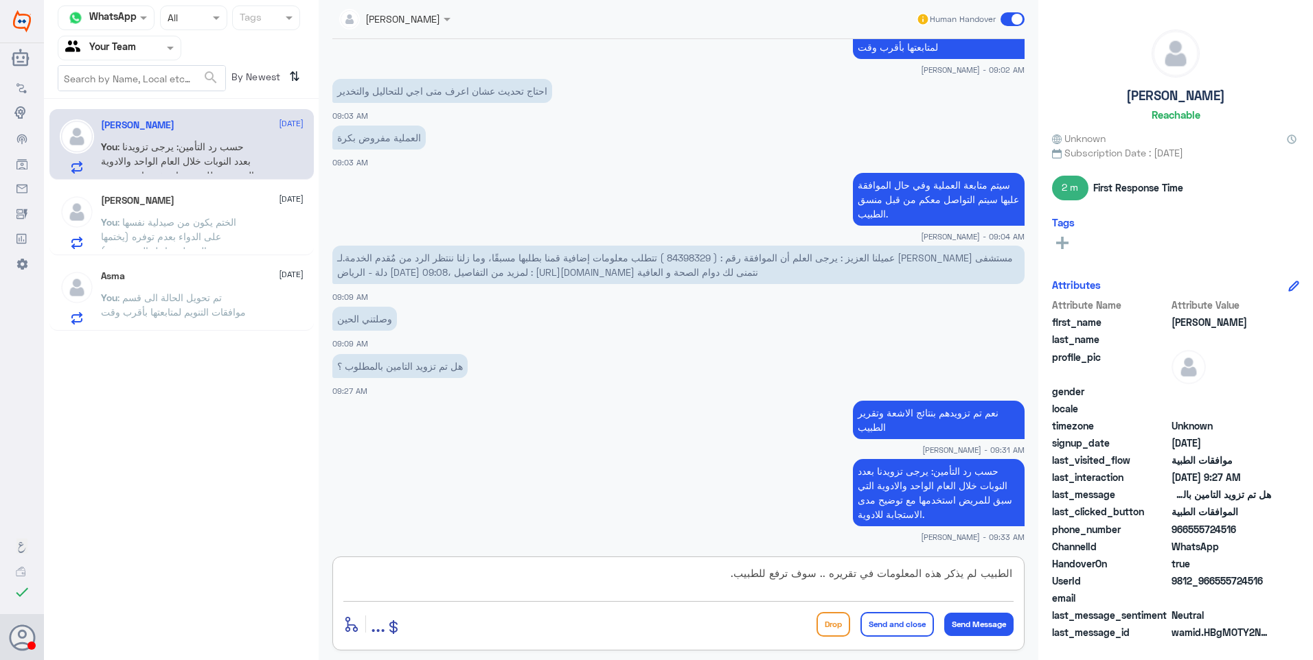
type textarea "الطبيب لم يذكر هذه المعلومات في تقريره .. سوف ترفع للطبيب."
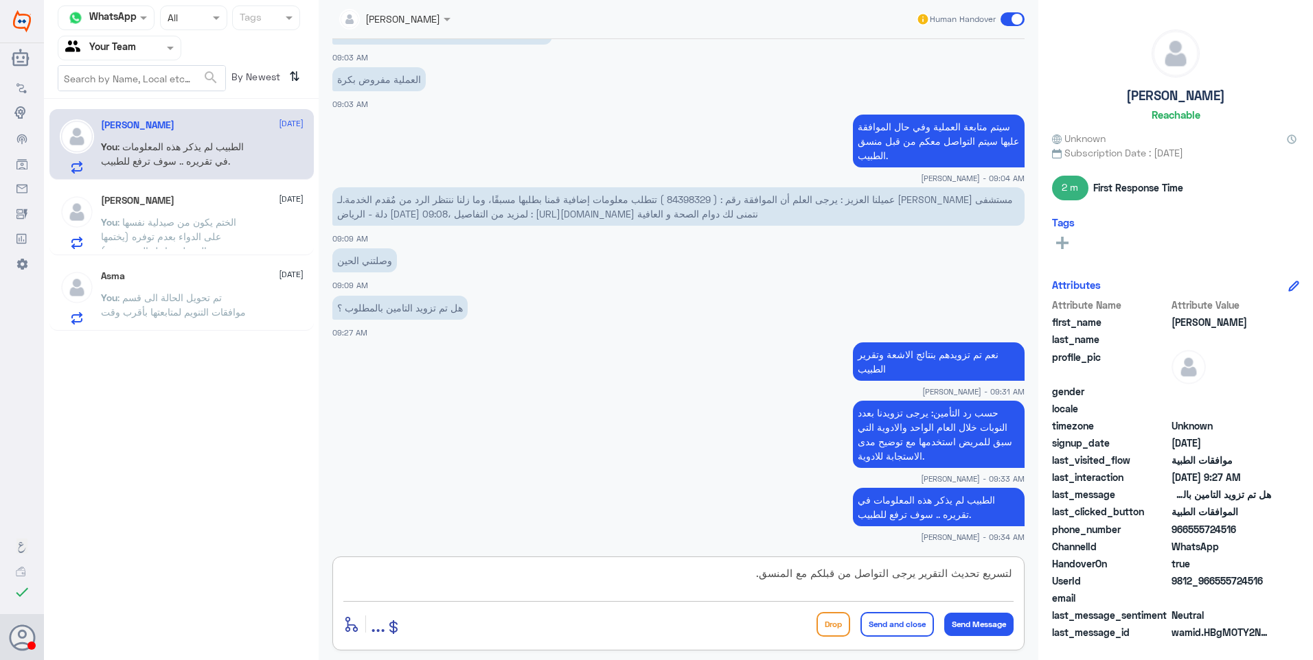
type textarea "لتسريع تحديث التقرير يرجى التواصل من قبلكم مع المنسق."
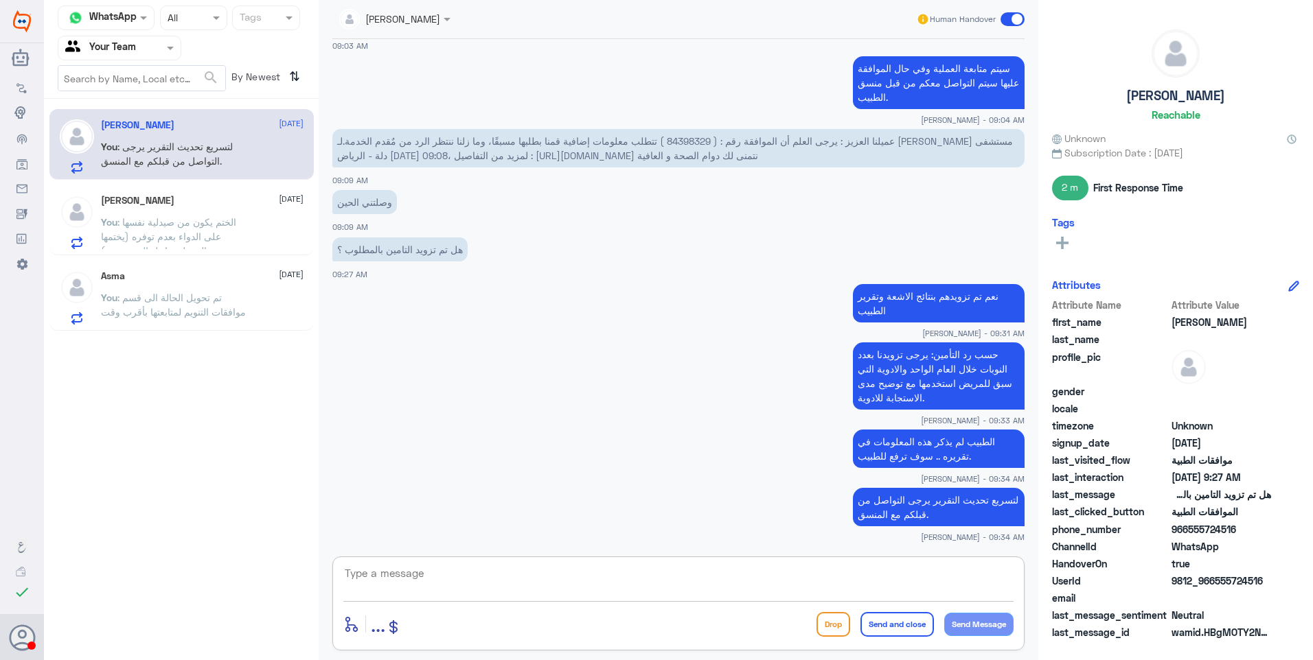
click at [542, 420] on small "Ahlam Alshehri - 09:33 AM" at bounding box center [678, 421] width 692 height 12
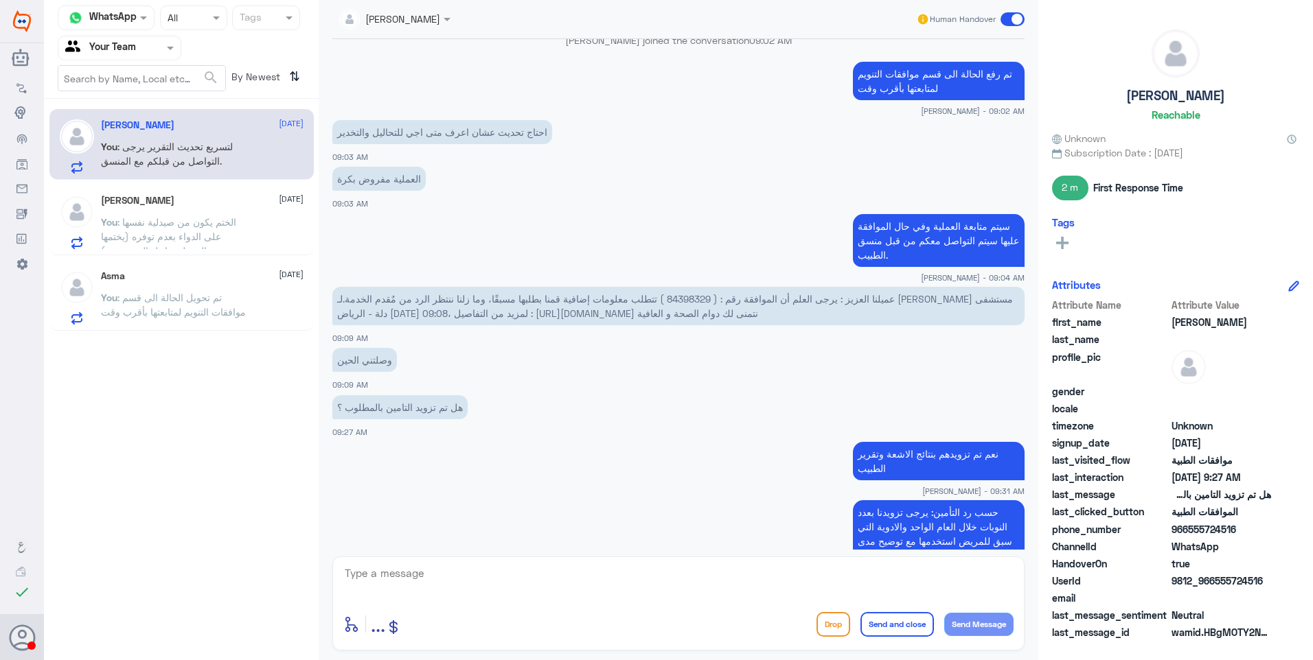
scroll to position [1177, 0]
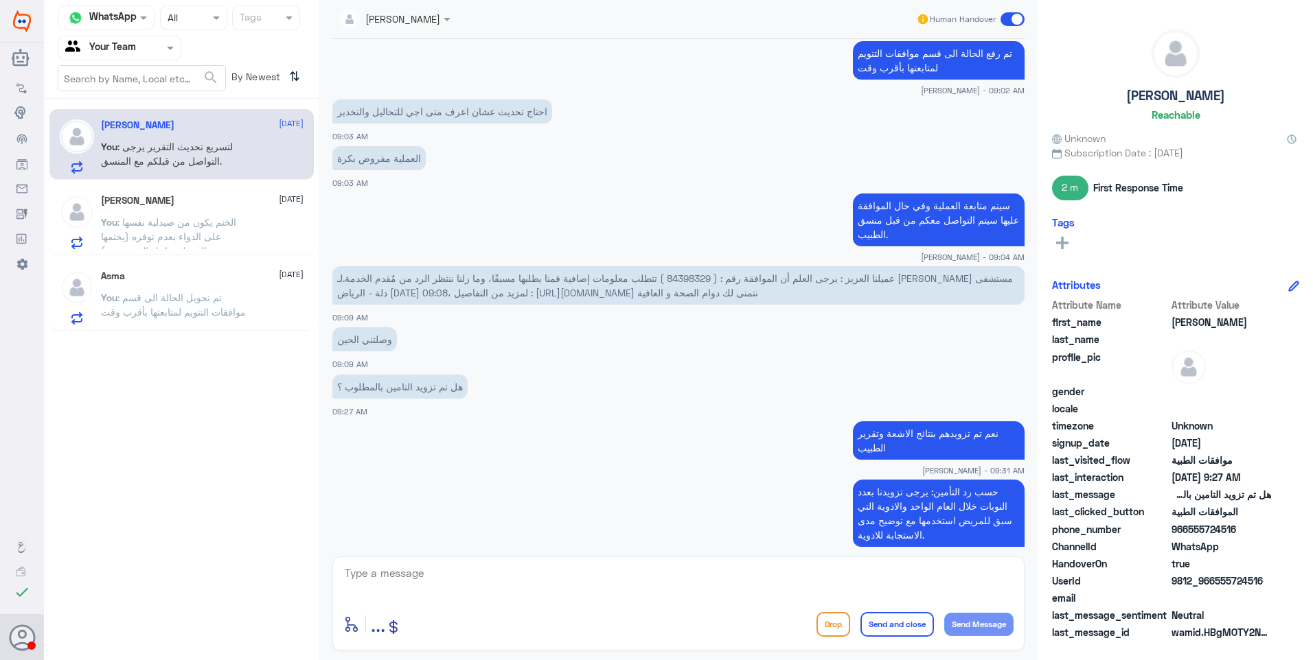
click at [187, 207] on div "عبدالرحمن مساعد 21 September You : الختم يكون من صيدلية نفسها على الدواء بعدم ت…" at bounding box center [202, 222] width 203 height 54
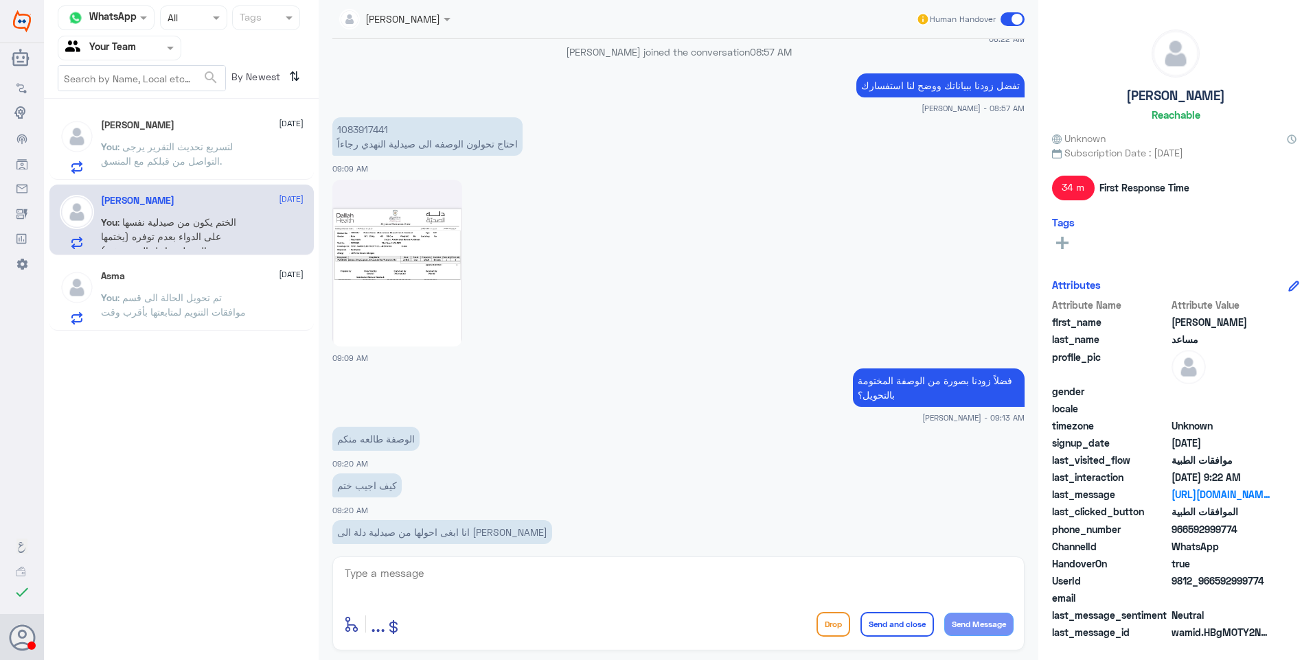
scroll to position [840, 0]
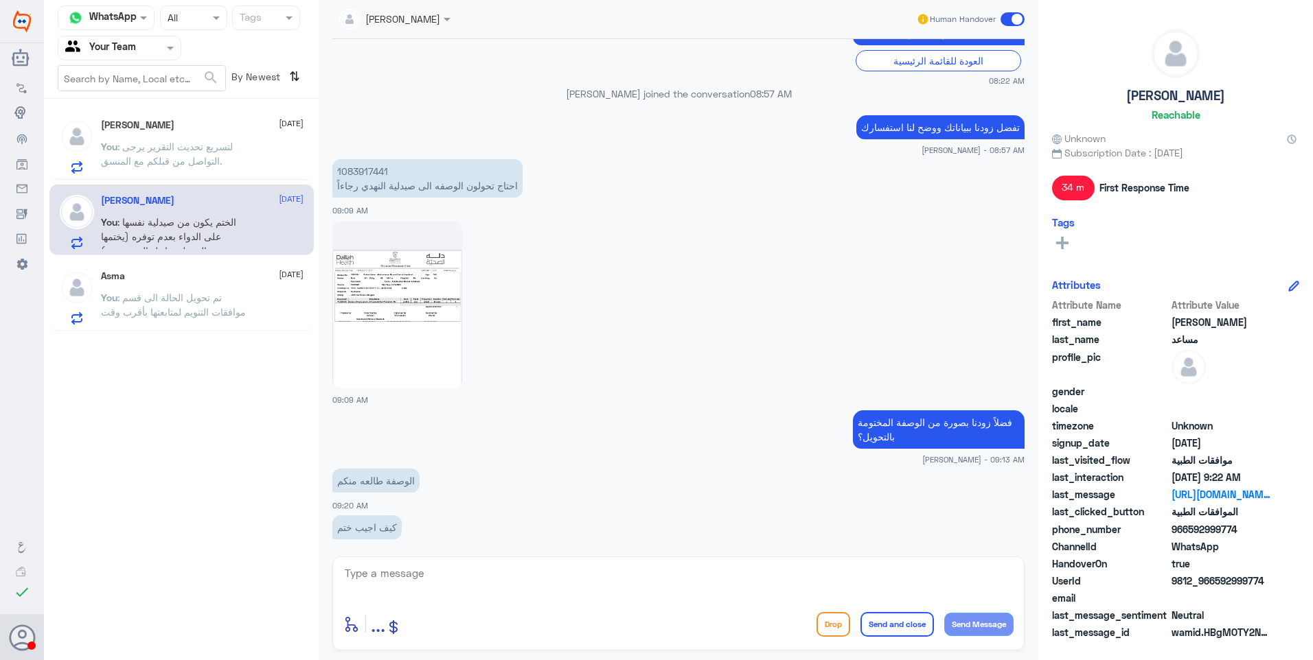
click at [358, 166] on p "1083917441 احتاج تحولون الوصفه الى صيدلية [PERSON_NAME] رجاءاً" at bounding box center [427, 178] width 190 height 38
click at [362, 168] on p "1083917441 احتاج تحولون الوصفه الى صيدلية [PERSON_NAME] رجاءاً" at bounding box center [427, 178] width 190 height 38
copy p "1083917441"
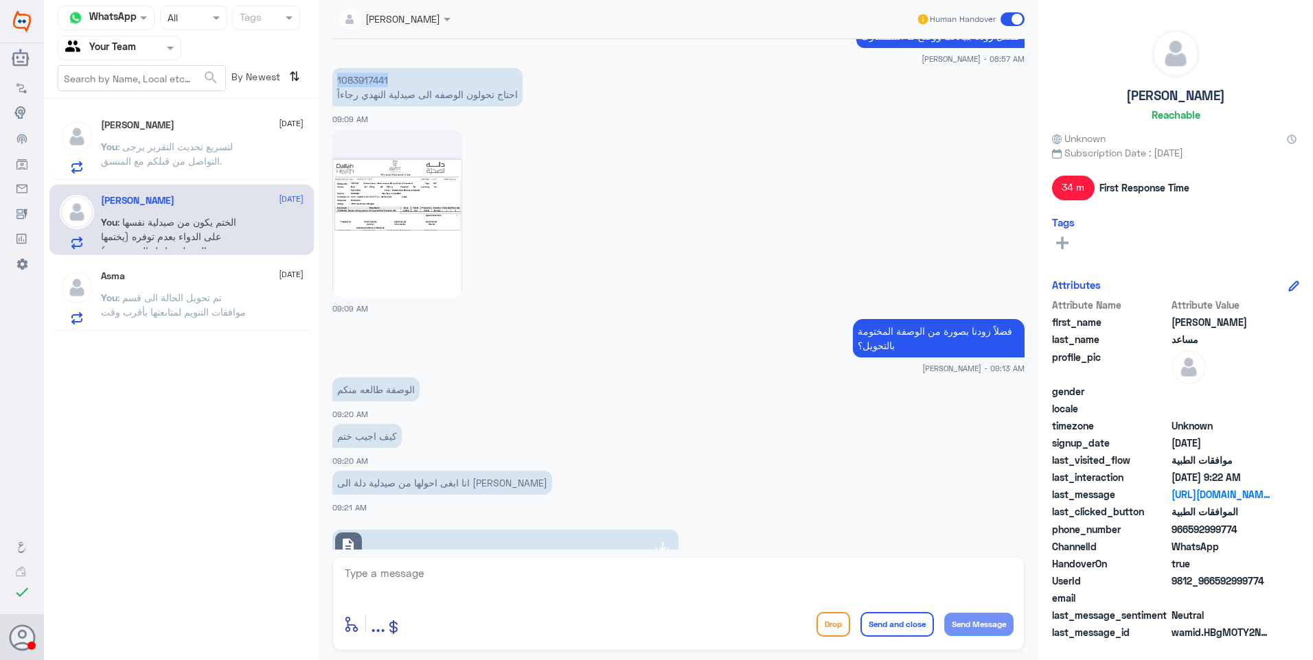
scroll to position [1046, 0]
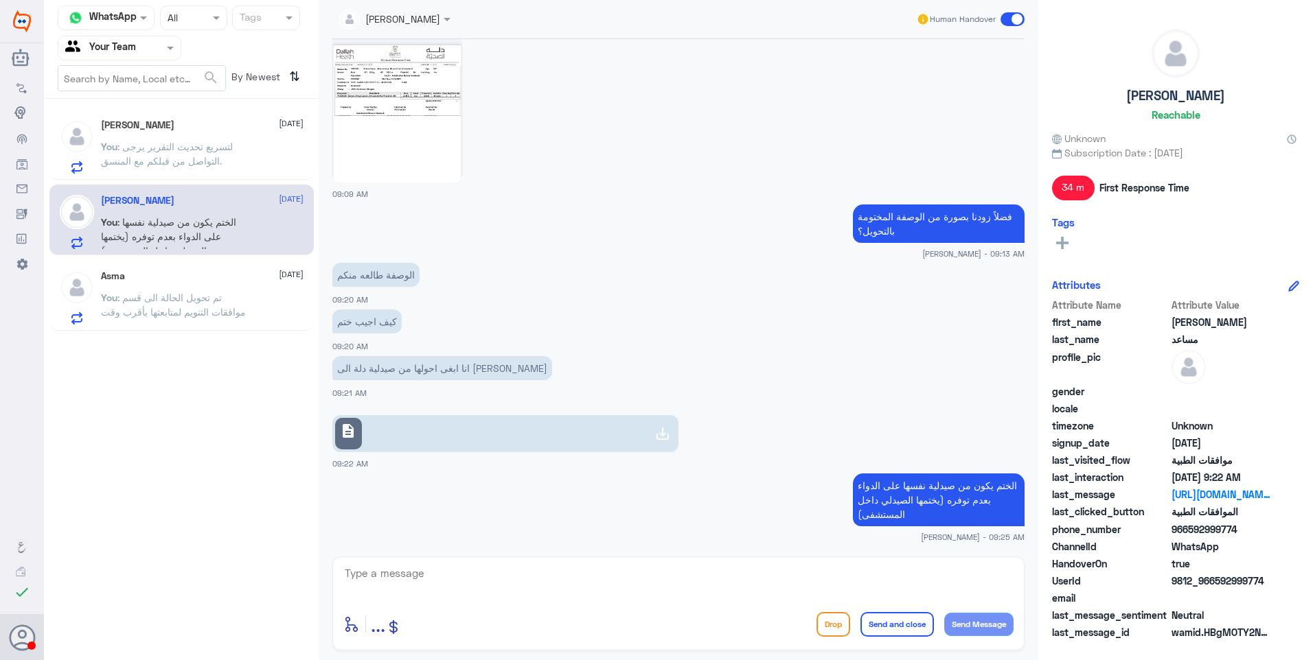
click at [183, 281] on div "Asma 21 September" at bounding box center [202, 276] width 203 height 12
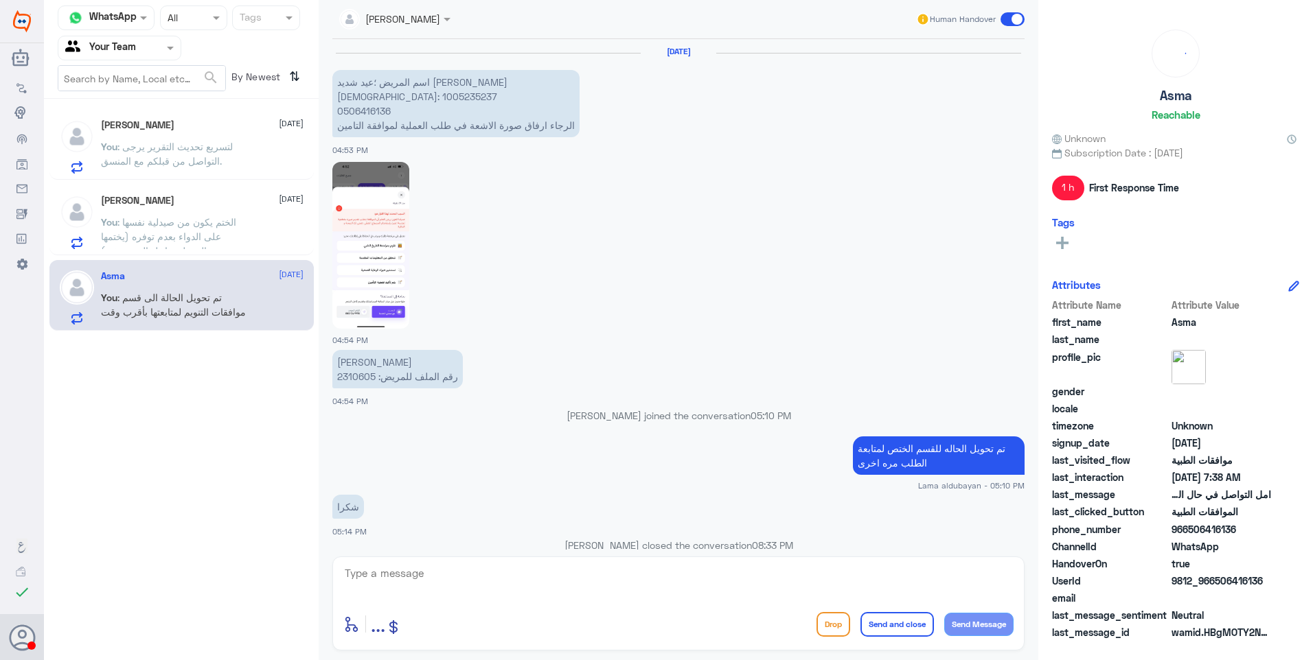
scroll to position [1282, 0]
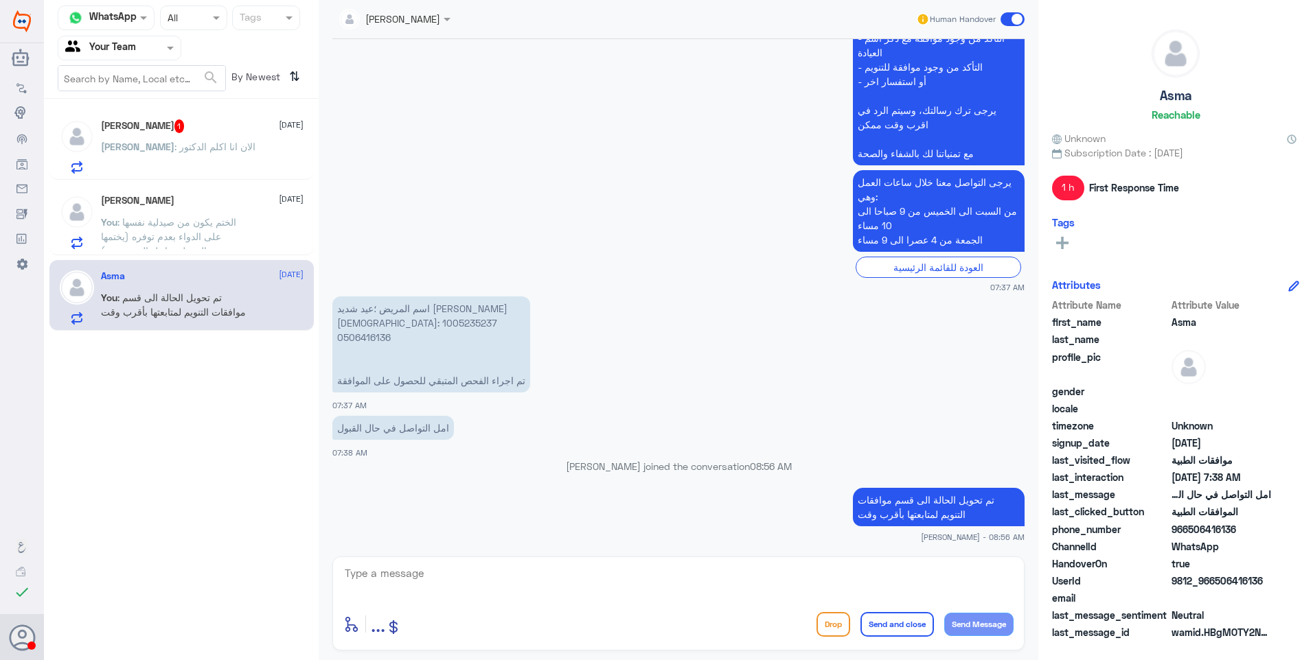
click at [191, 150] on span ": الان انا اكلم الدكتور" at bounding box center [214, 147] width 81 height 12
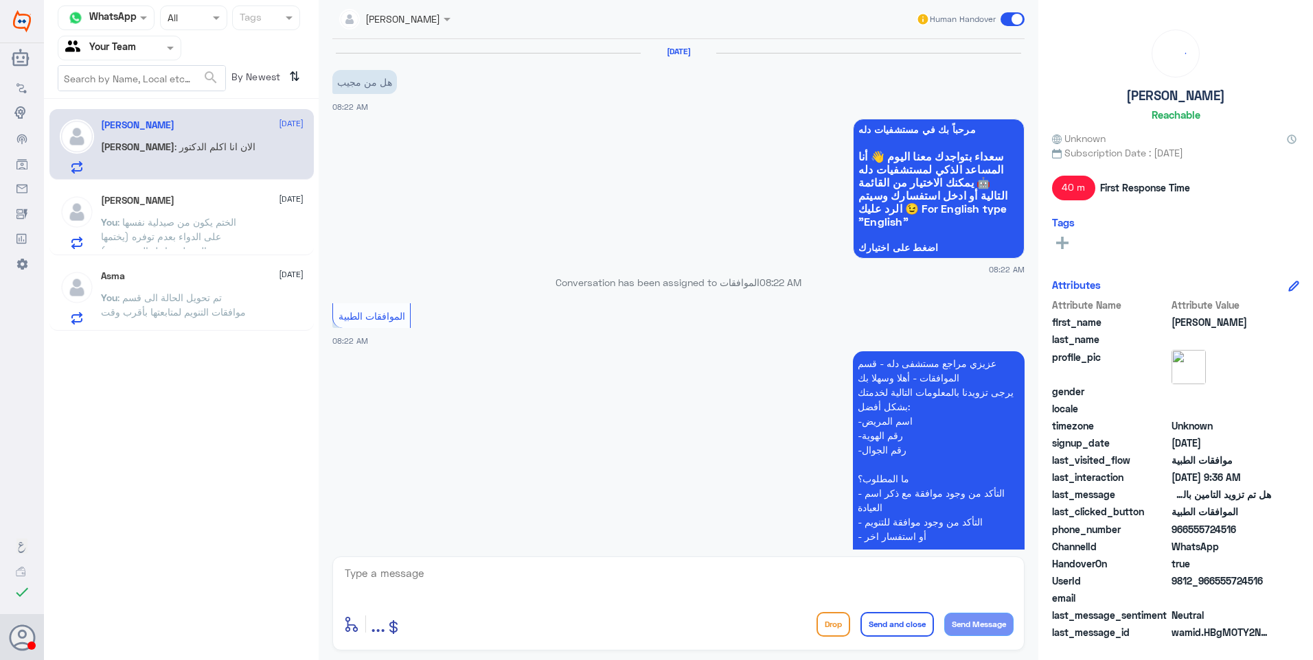
scroll to position [982, 0]
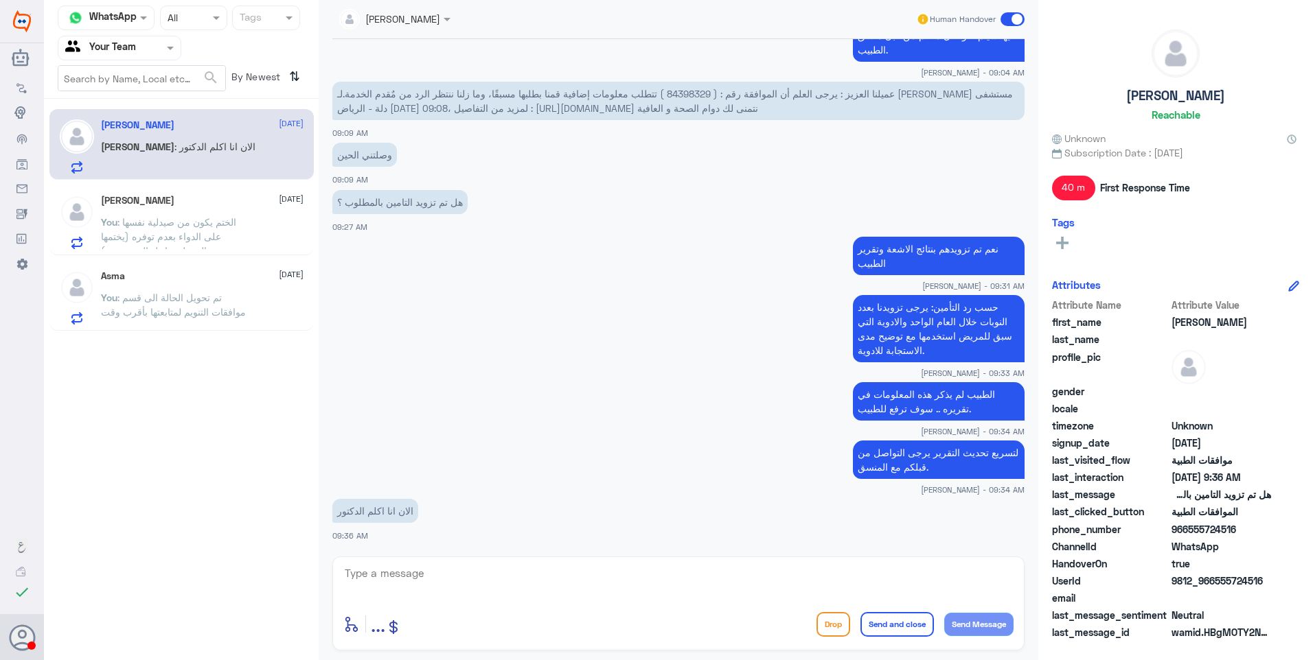
click at [171, 305] on p "You : تم تحويل الحالة الى قسم موافقات التنويم لمتابعتها بأقرب وقت" at bounding box center [178, 307] width 154 height 34
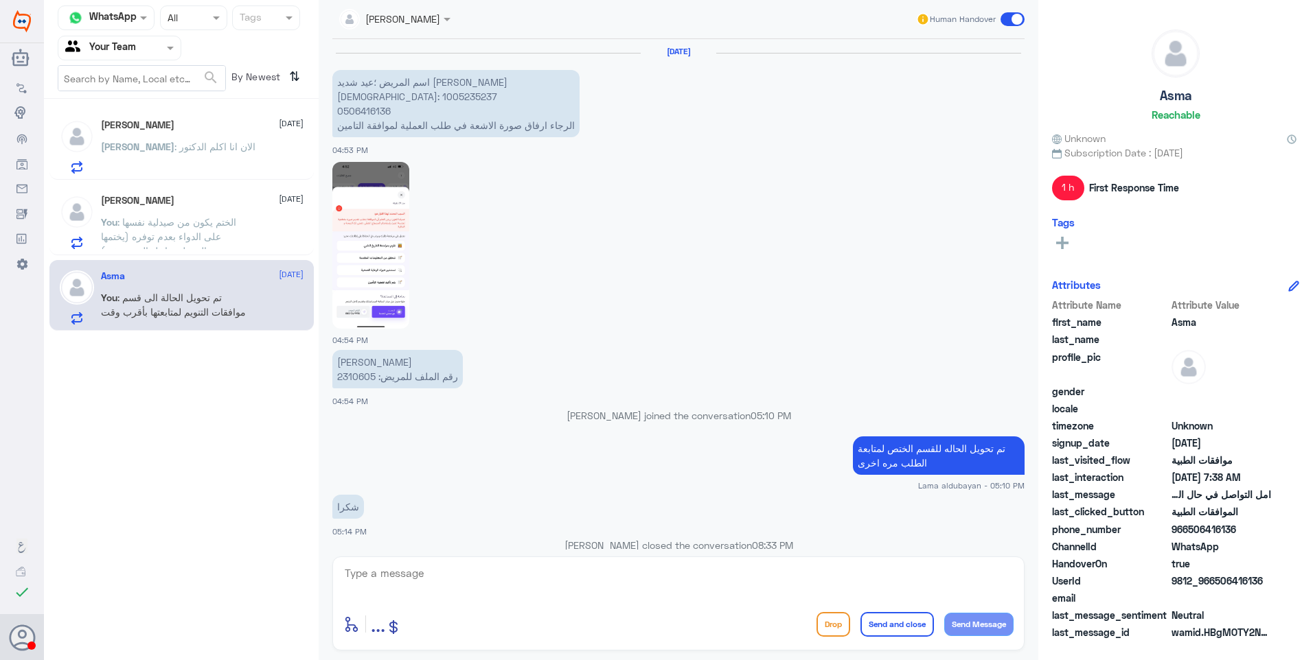
scroll to position [1282, 0]
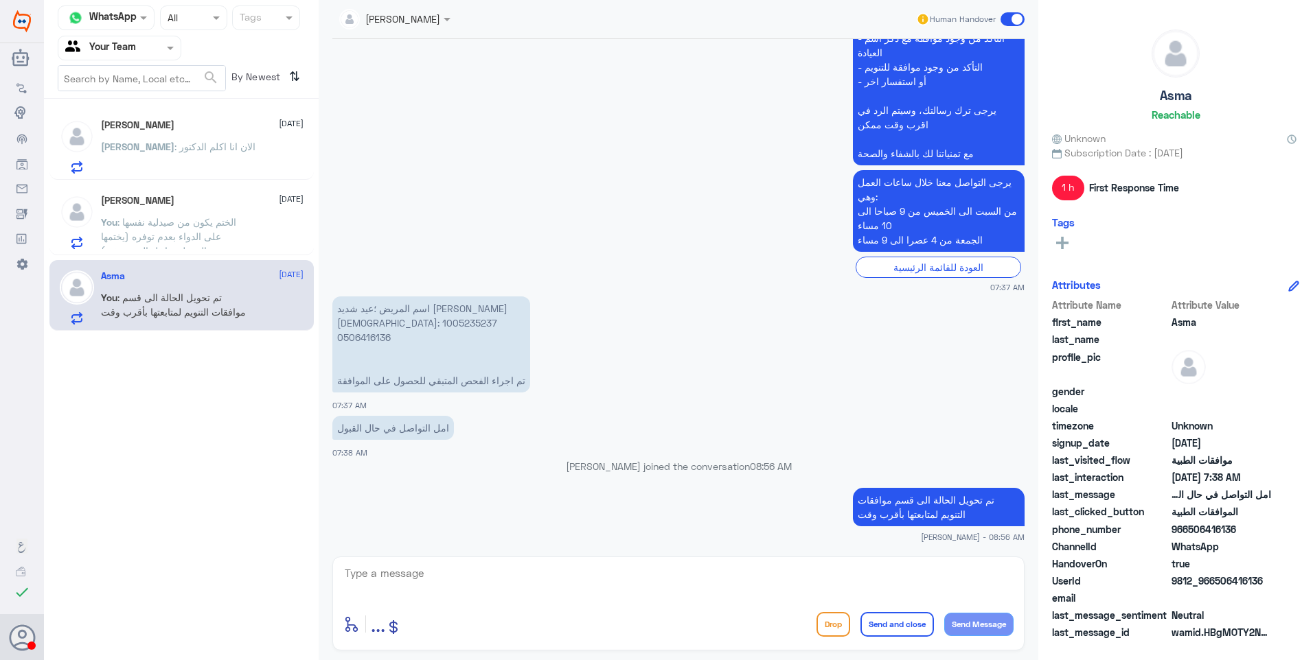
click at [354, 326] on p "اسم المريض ؛عيد شديد [PERSON_NAME] الهوية: 1005235237 0506416136 تم اجراء الفحص…" at bounding box center [431, 345] width 198 height 96
copy p "1005235237"
